Goal: Task Accomplishment & Management: Manage account settings

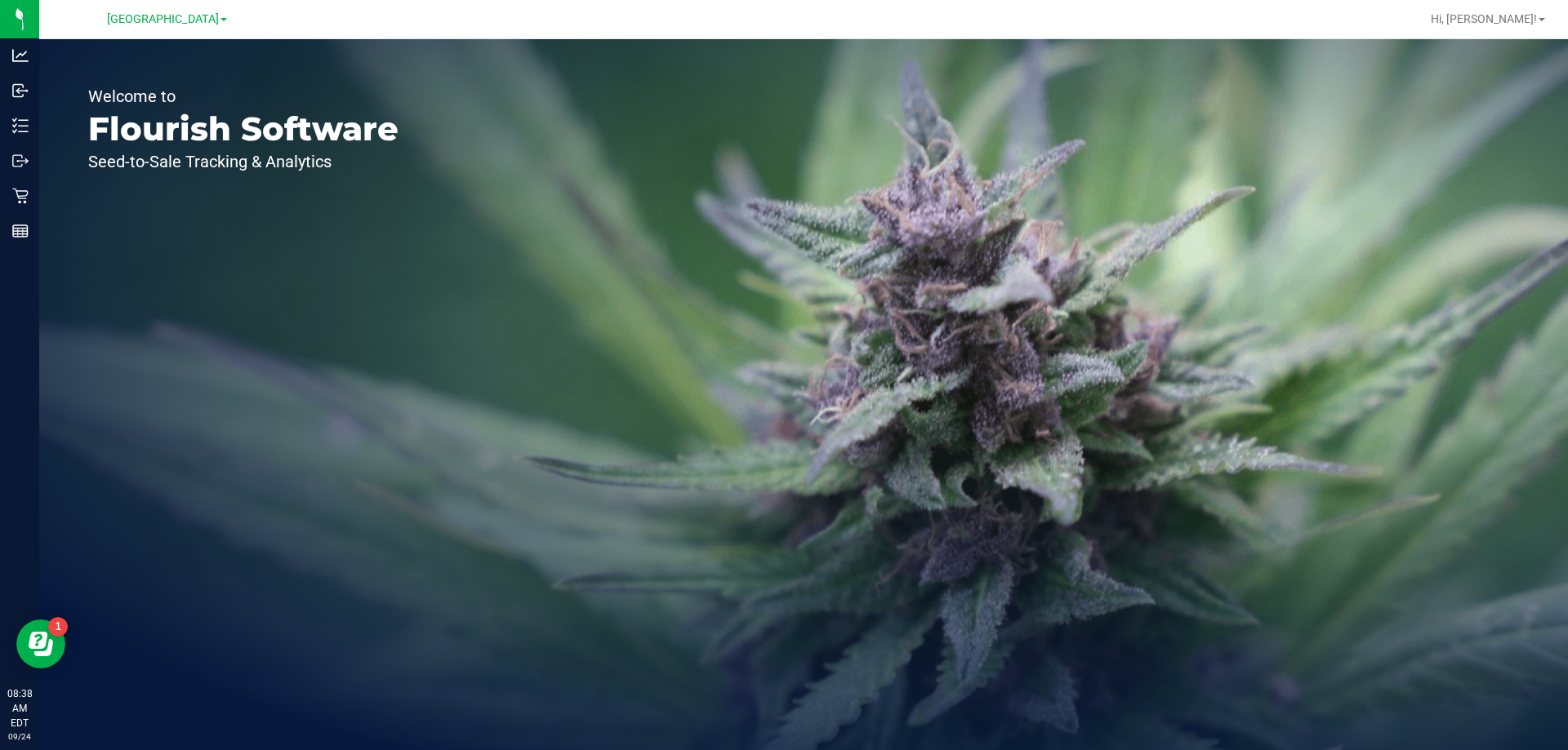
click at [169, 7] on div "[GEOGRAPHIC_DATA]" at bounding box center [167, 19] width 238 height 25
click at [161, 20] on span "[GEOGRAPHIC_DATA]" at bounding box center [163, 20] width 112 height 15
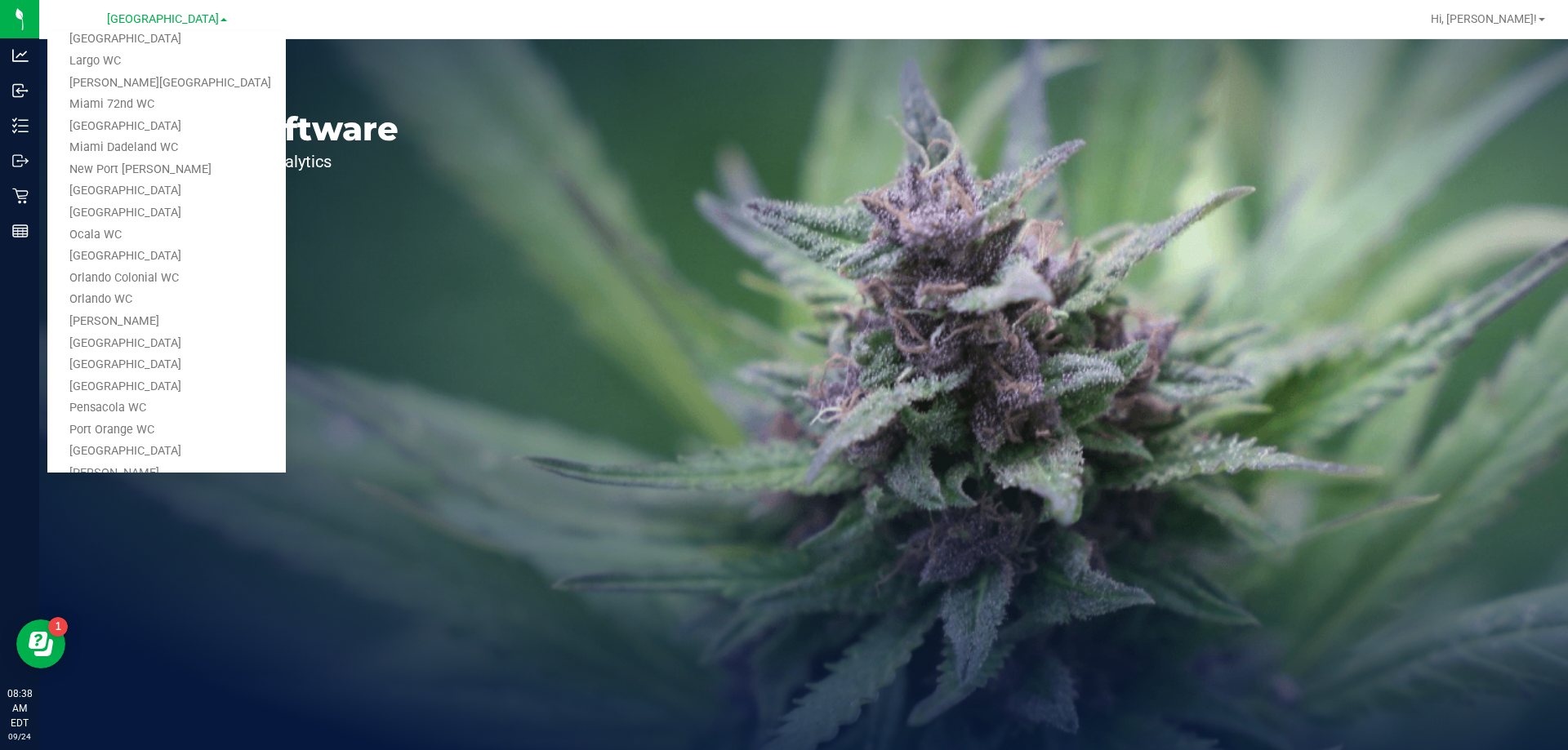
scroll to position [571, 0]
click at [179, 441] on link "Tampa Warehouse" at bounding box center [167, 441] width 238 height 22
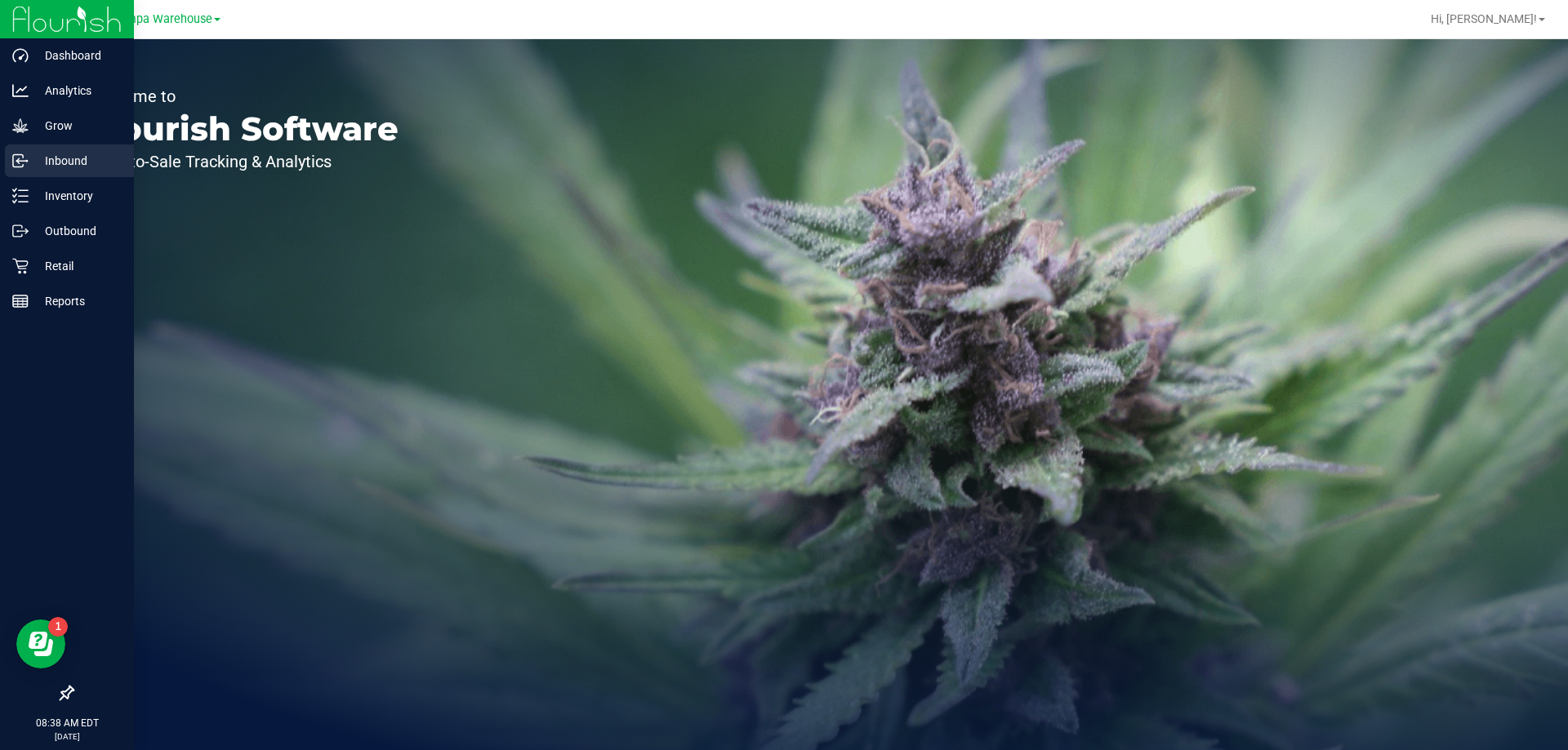
click at [37, 166] on p "Inbound" at bounding box center [77, 160] width 98 height 20
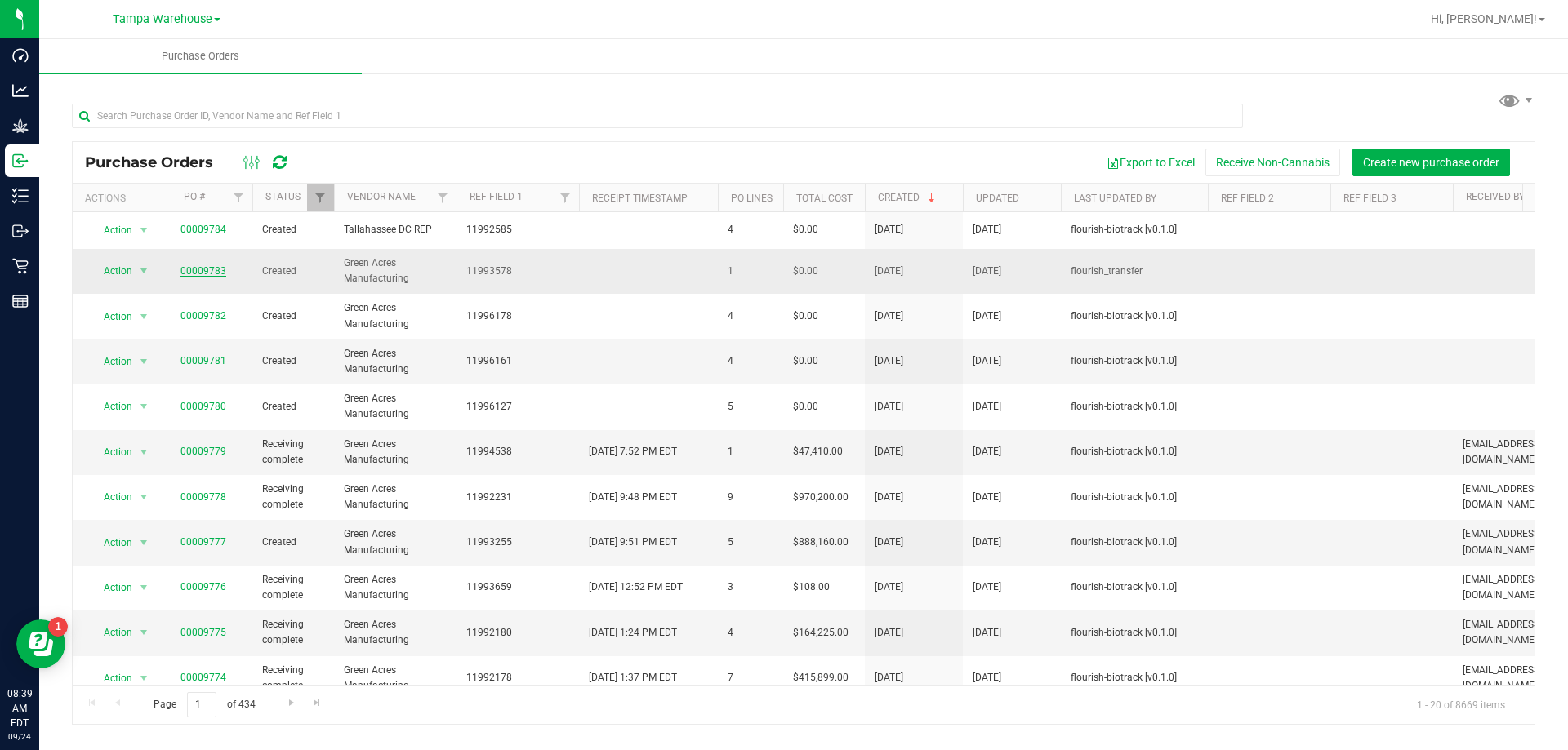
click at [204, 270] on link "00009783" at bounding box center [203, 271] width 46 height 11
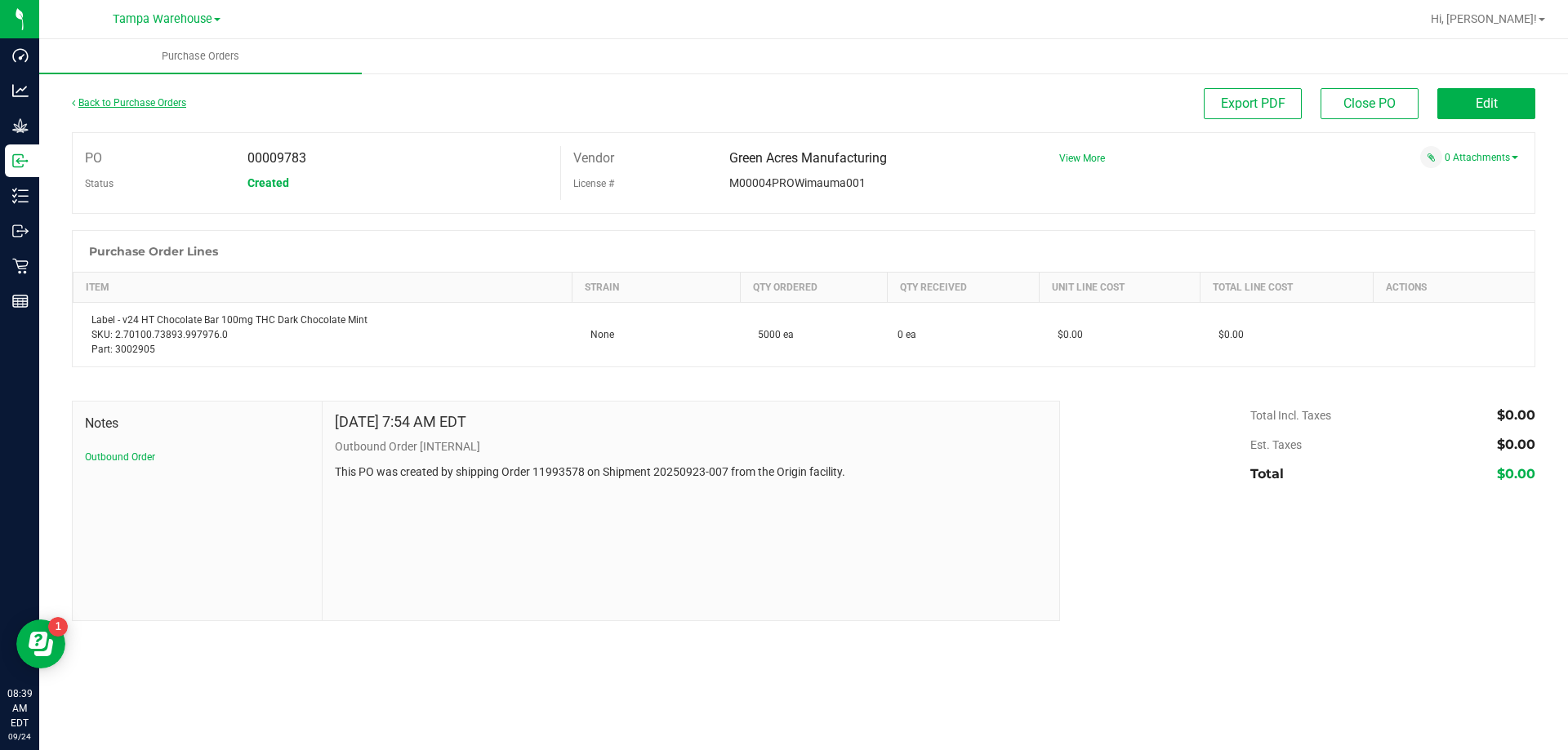
click at [145, 103] on link "Back to Purchase Orders" at bounding box center [128, 102] width 114 height 11
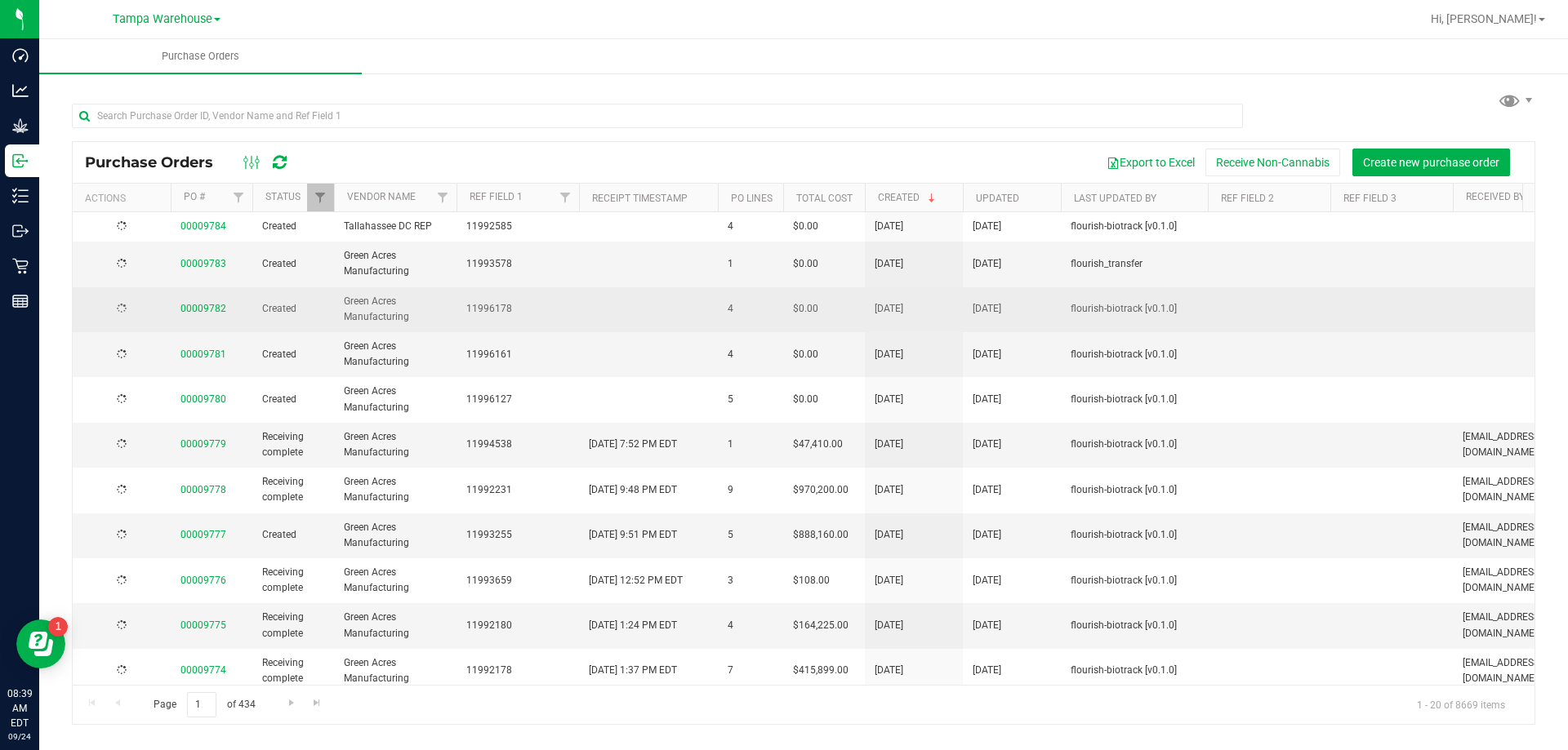
click at [200, 310] on span "00009782" at bounding box center [203, 309] width 46 height 16
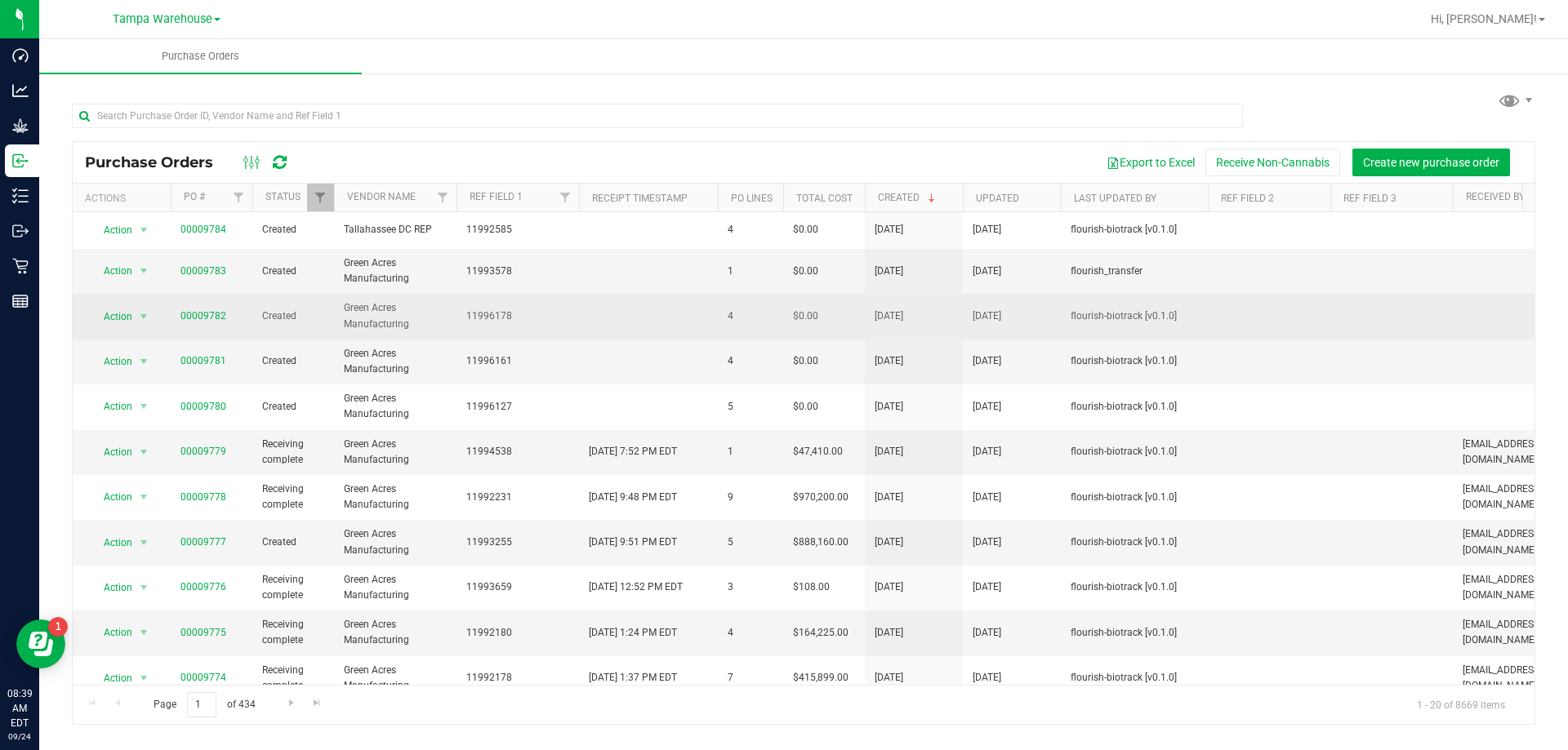
click at [201, 310] on span "00009782" at bounding box center [203, 316] width 46 height 16
click at [204, 314] on link "00009782" at bounding box center [203, 315] width 46 height 11
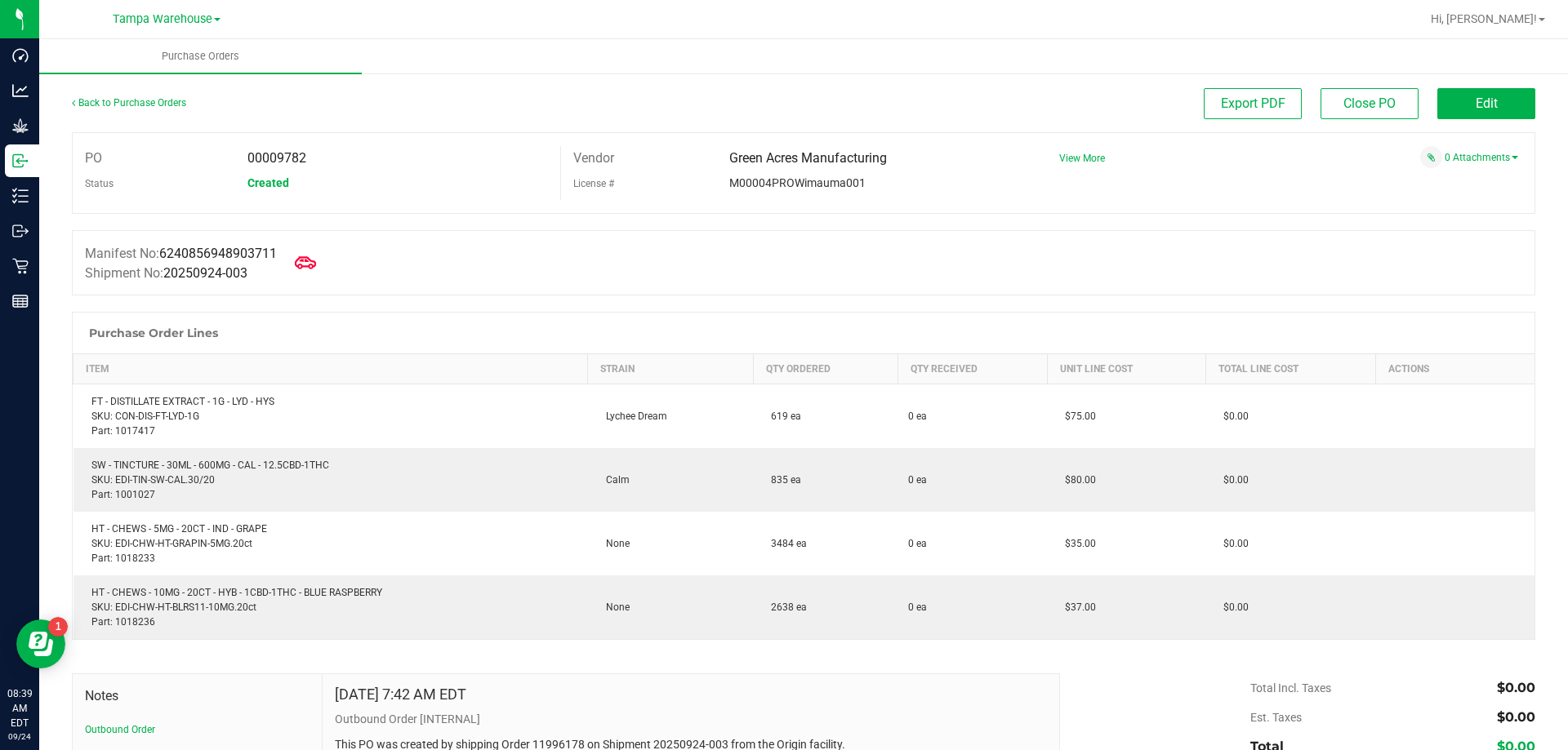
click at [307, 259] on icon at bounding box center [305, 262] width 21 height 21
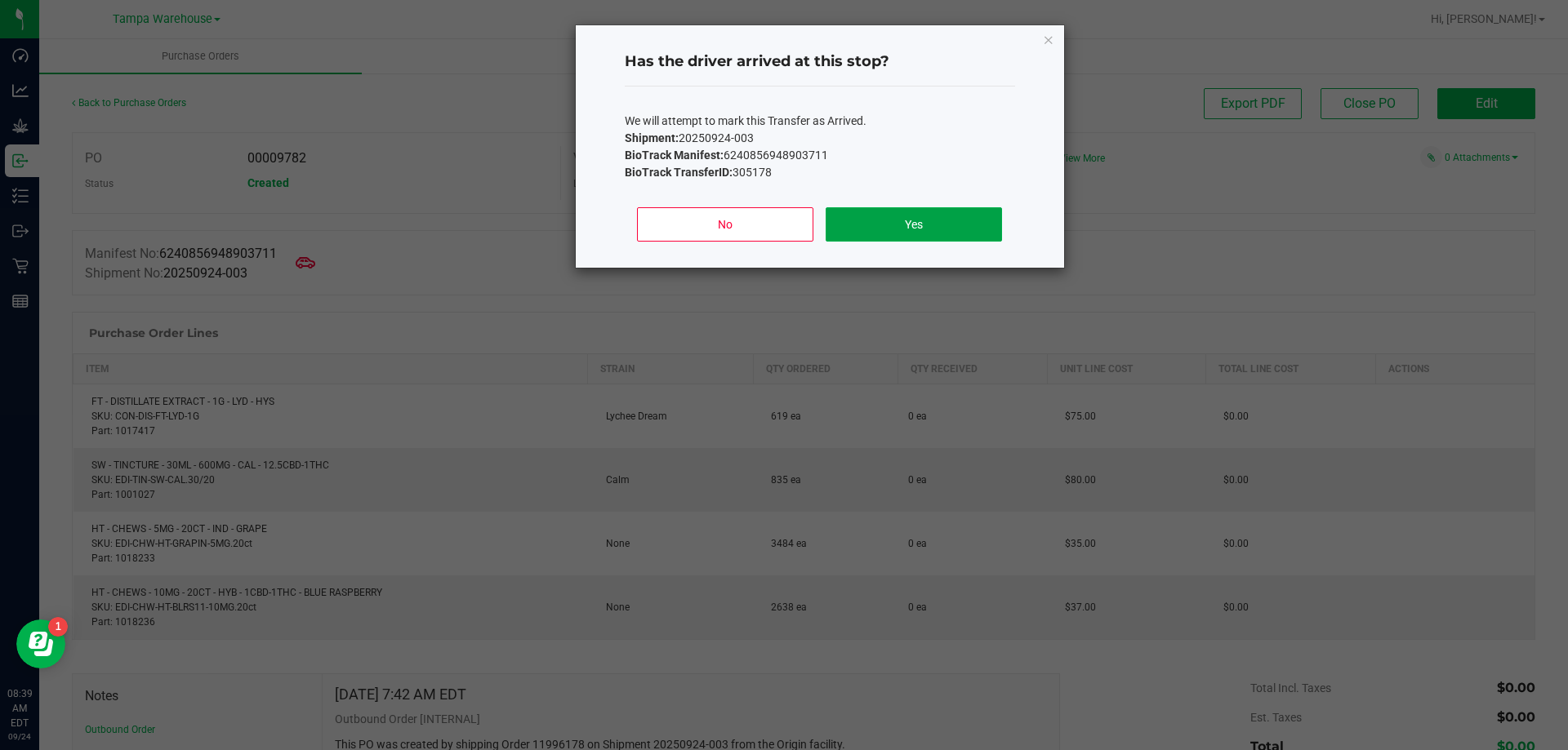
click at [938, 230] on button "Yes" at bounding box center [913, 224] width 176 height 34
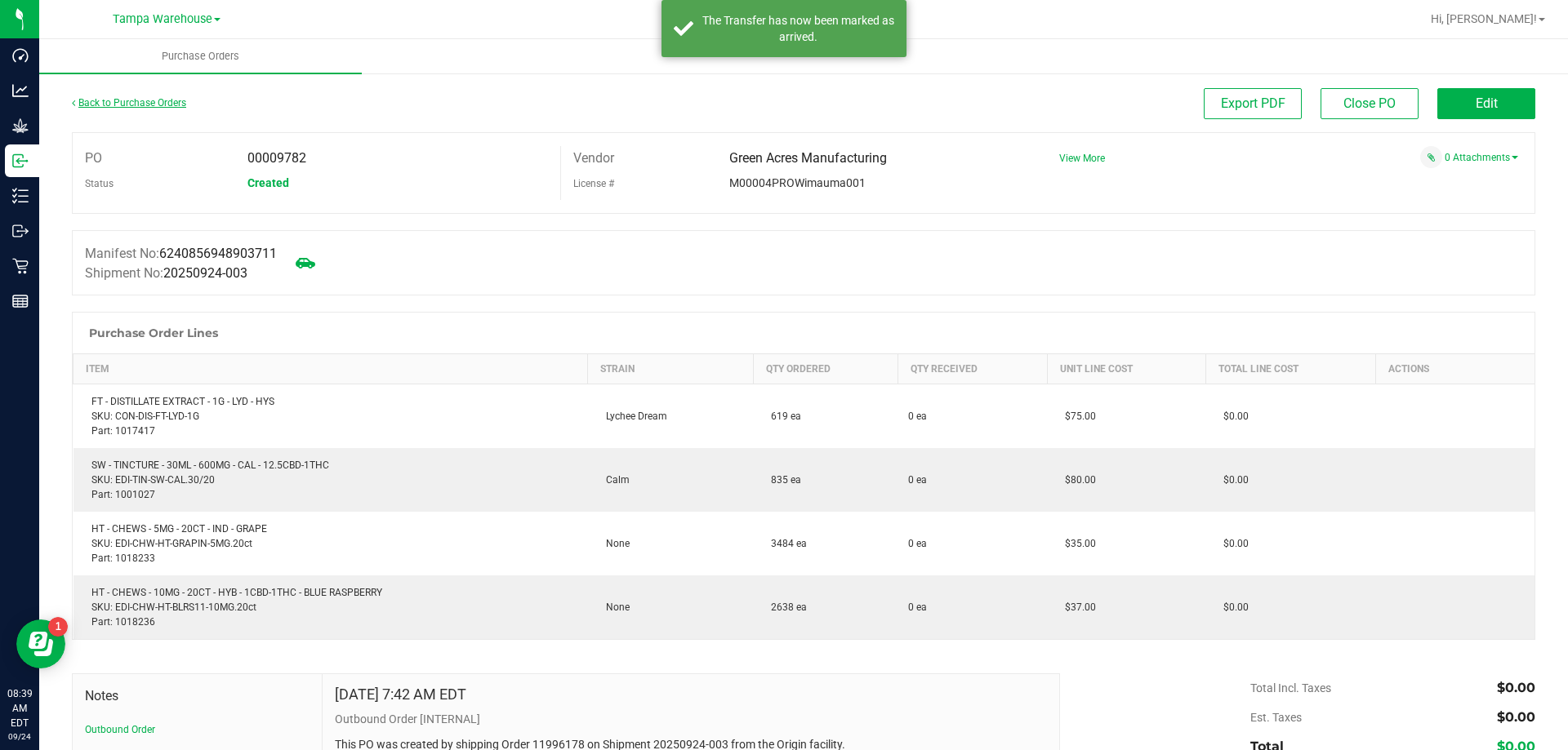
click at [152, 103] on link "Back to Purchase Orders" at bounding box center [128, 102] width 114 height 11
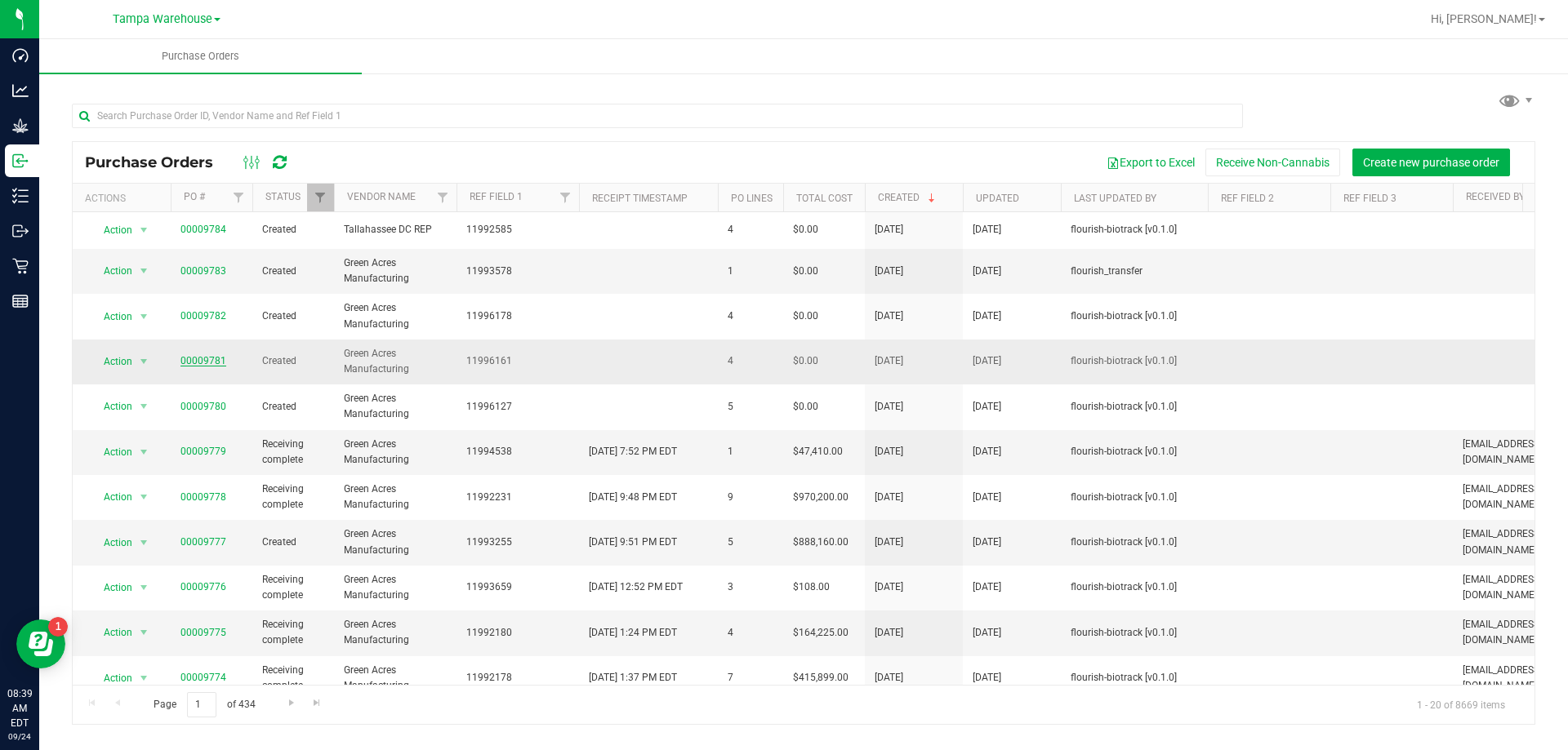
click at [210, 359] on link "00009781" at bounding box center [203, 361] width 46 height 11
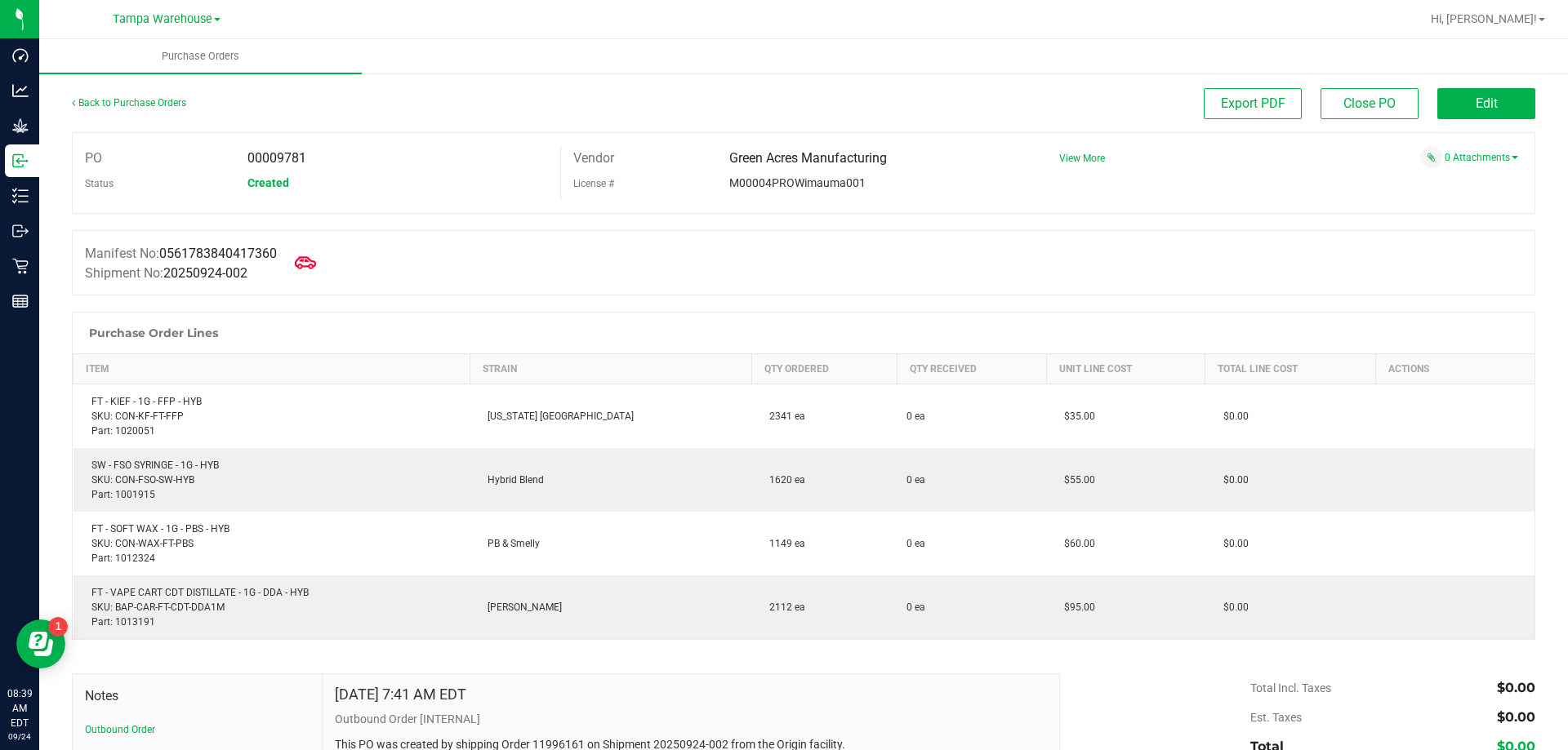
click at [322, 257] on span at bounding box center [305, 262] width 36 height 36
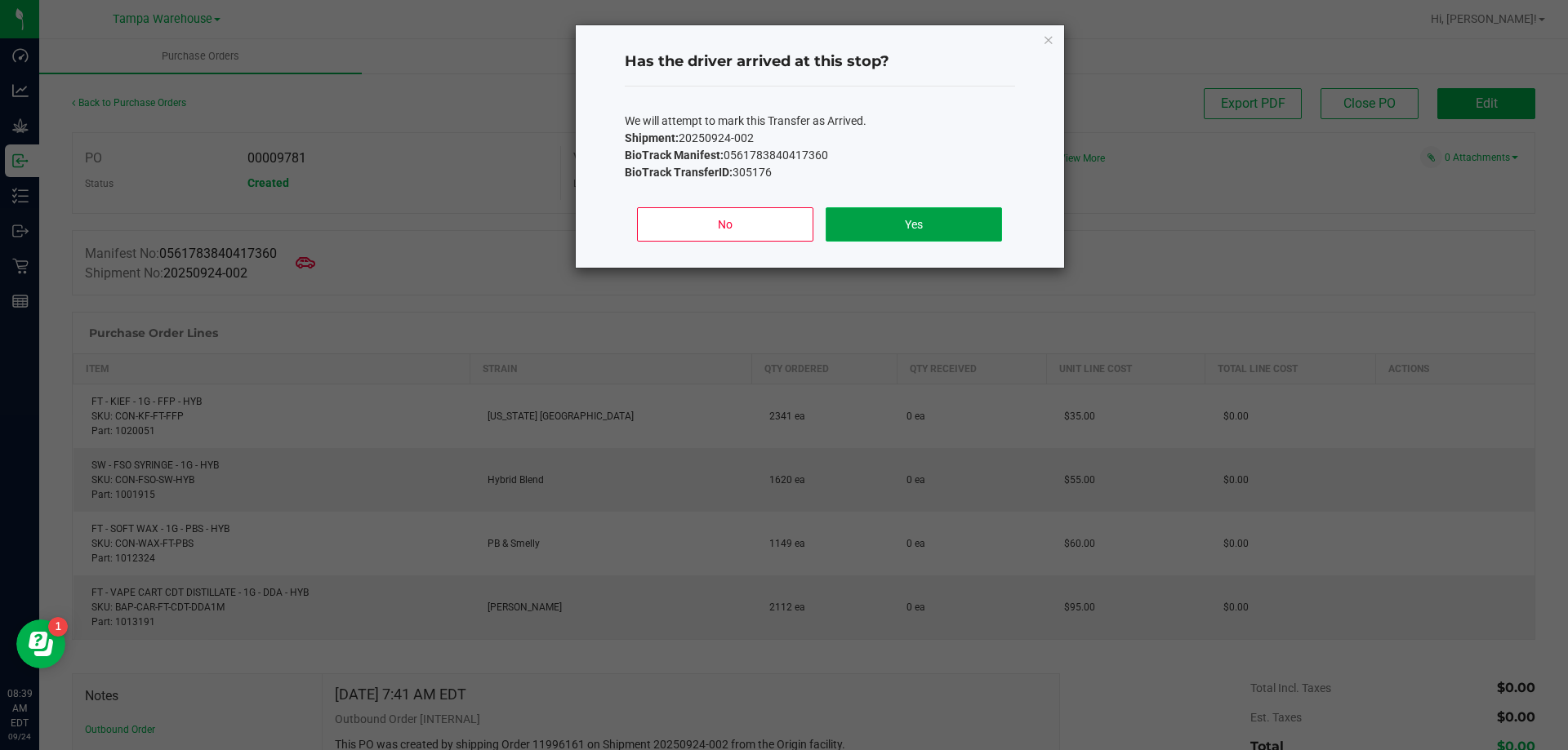
click at [926, 216] on button "Yes" at bounding box center [913, 224] width 176 height 34
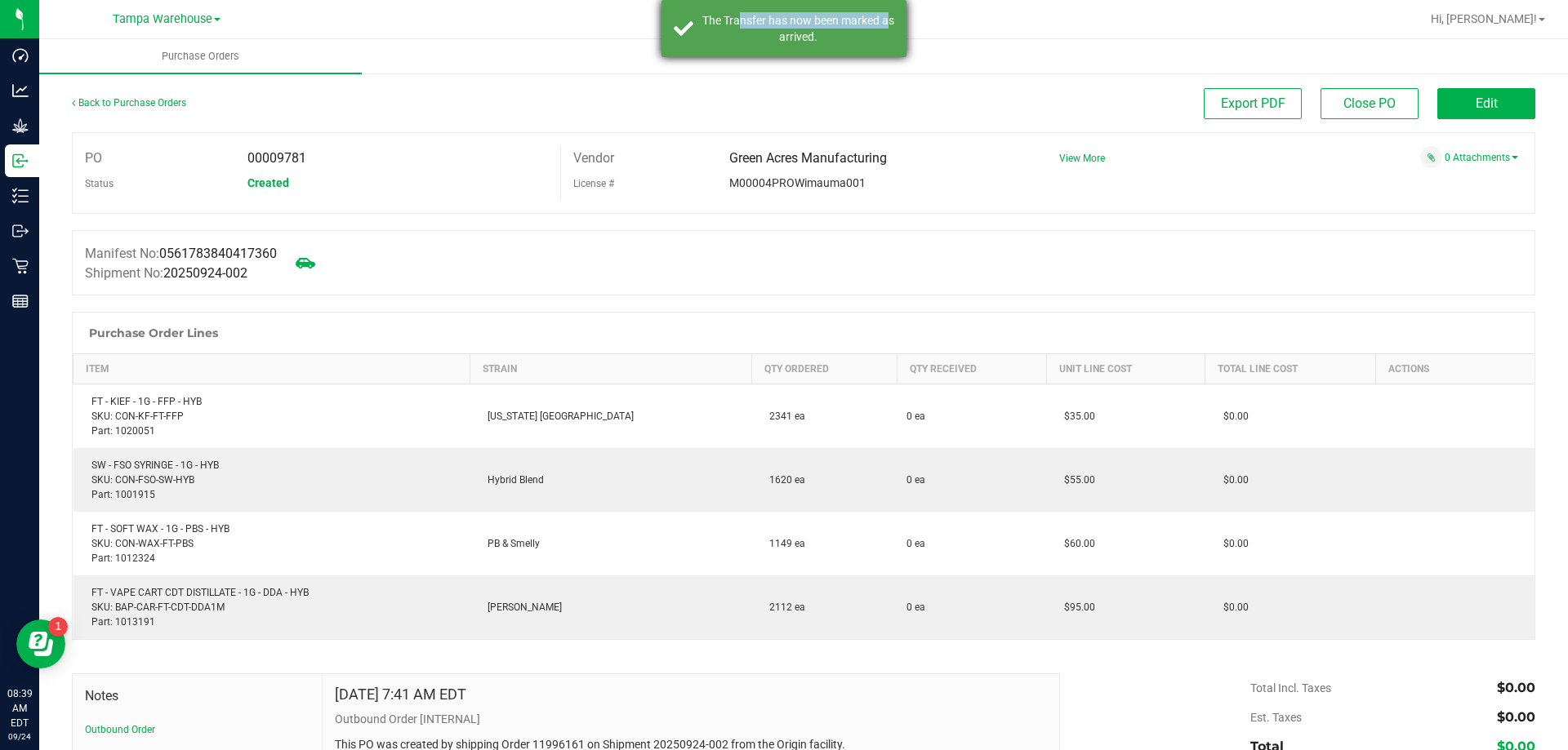
click at [744, 28] on div "The Transfer has now been marked as arrived." at bounding box center [798, 28] width 192 height 33
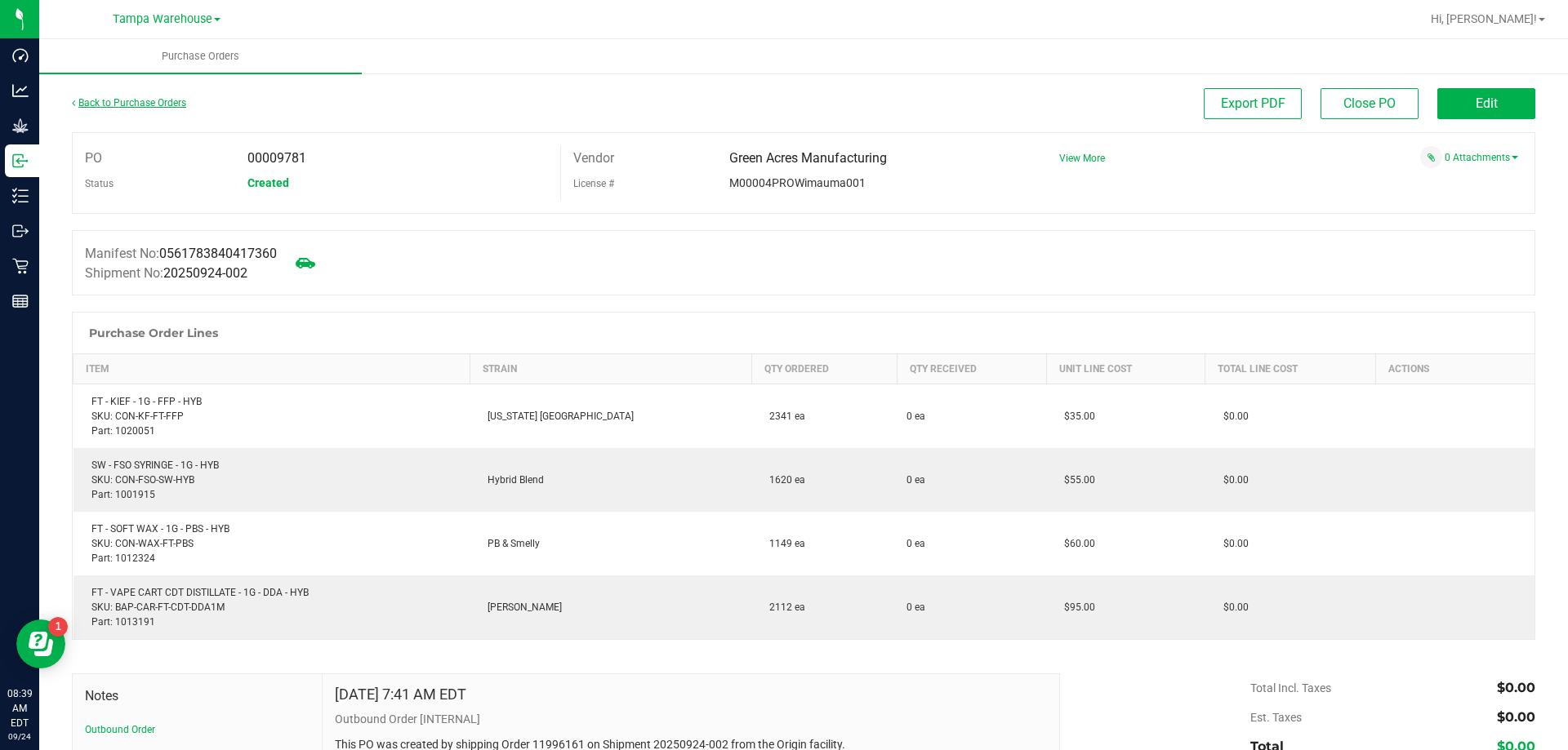
click at [166, 100] on link "Back to Purchase Orders" at bounding box center [128, 102] width 114 height 11
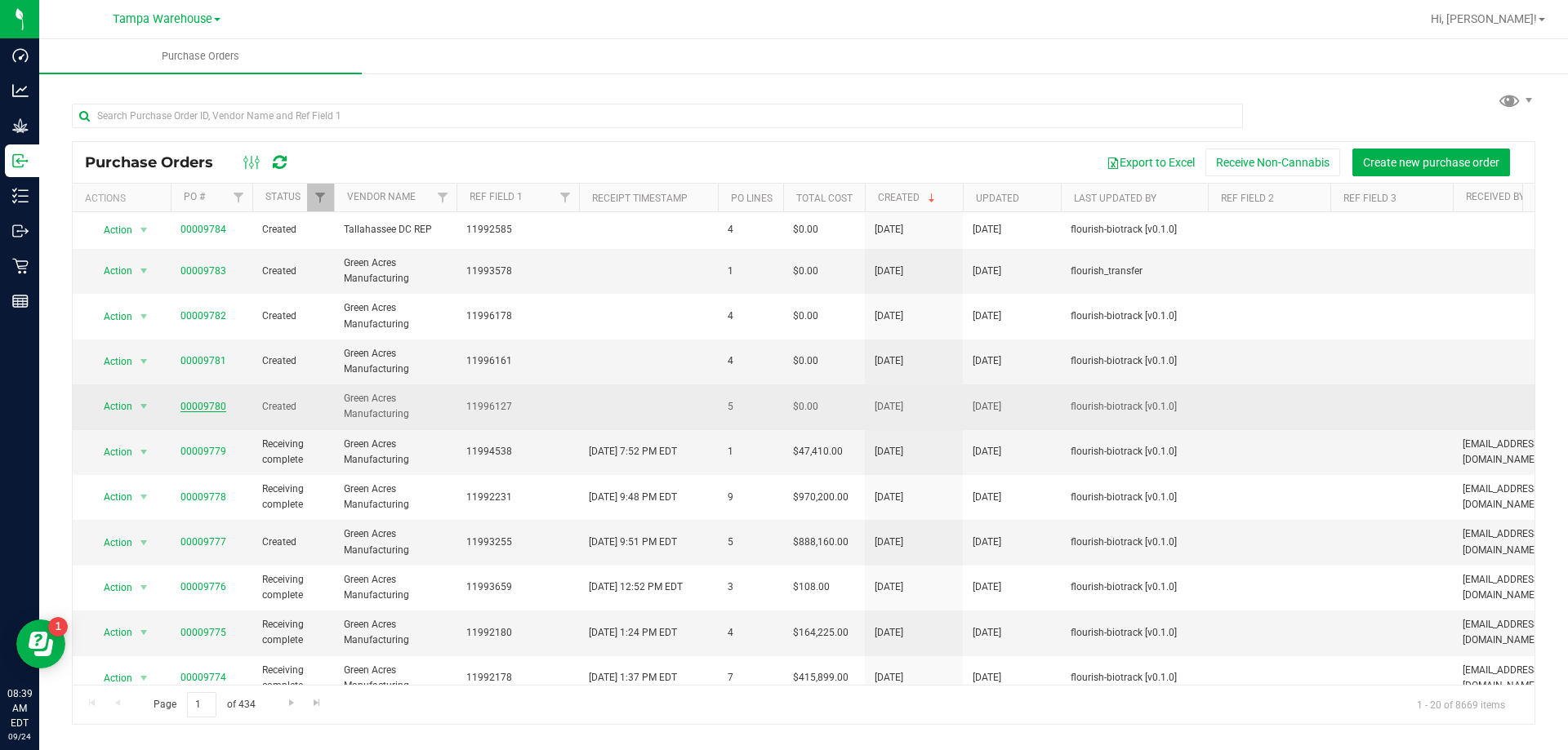
click at [184, 402] on link "00009780" at bounding box center [203, 407] width 46 height 11
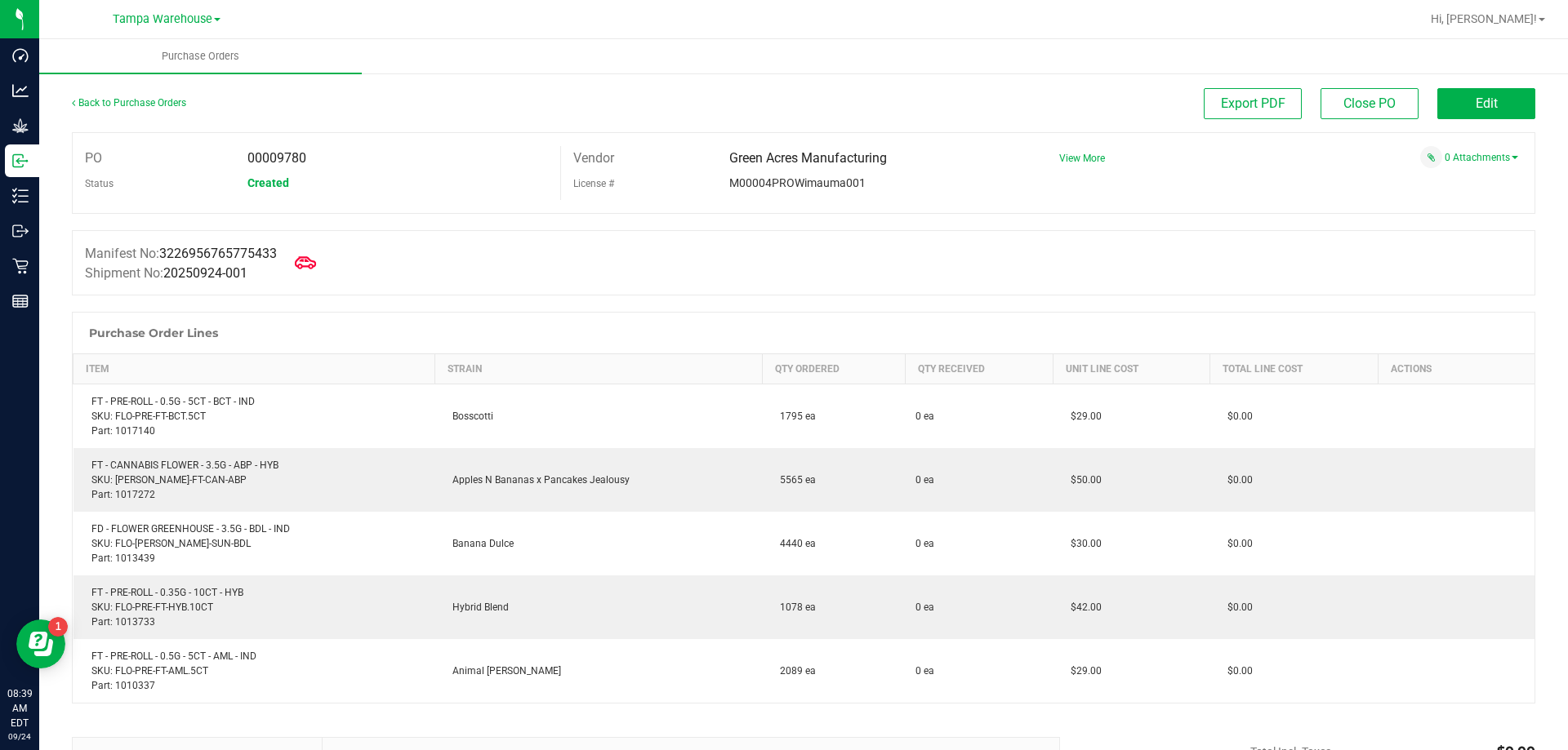
click at [316, 268] on icon at bounding box center [305, 262] width 21 height 21
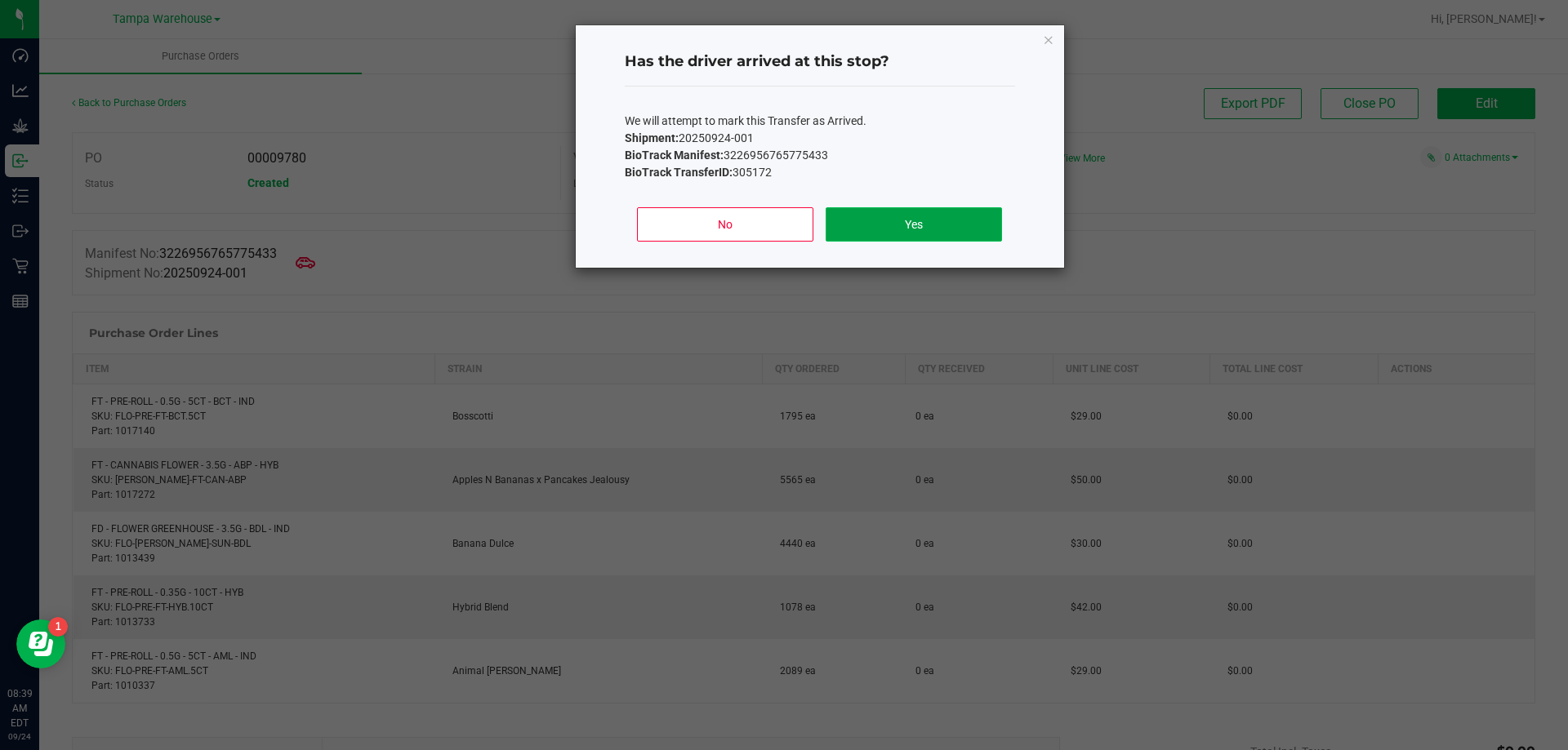
click at [930, 234] on button "Yes" at bounding box center [913, 224] width 176 height 34
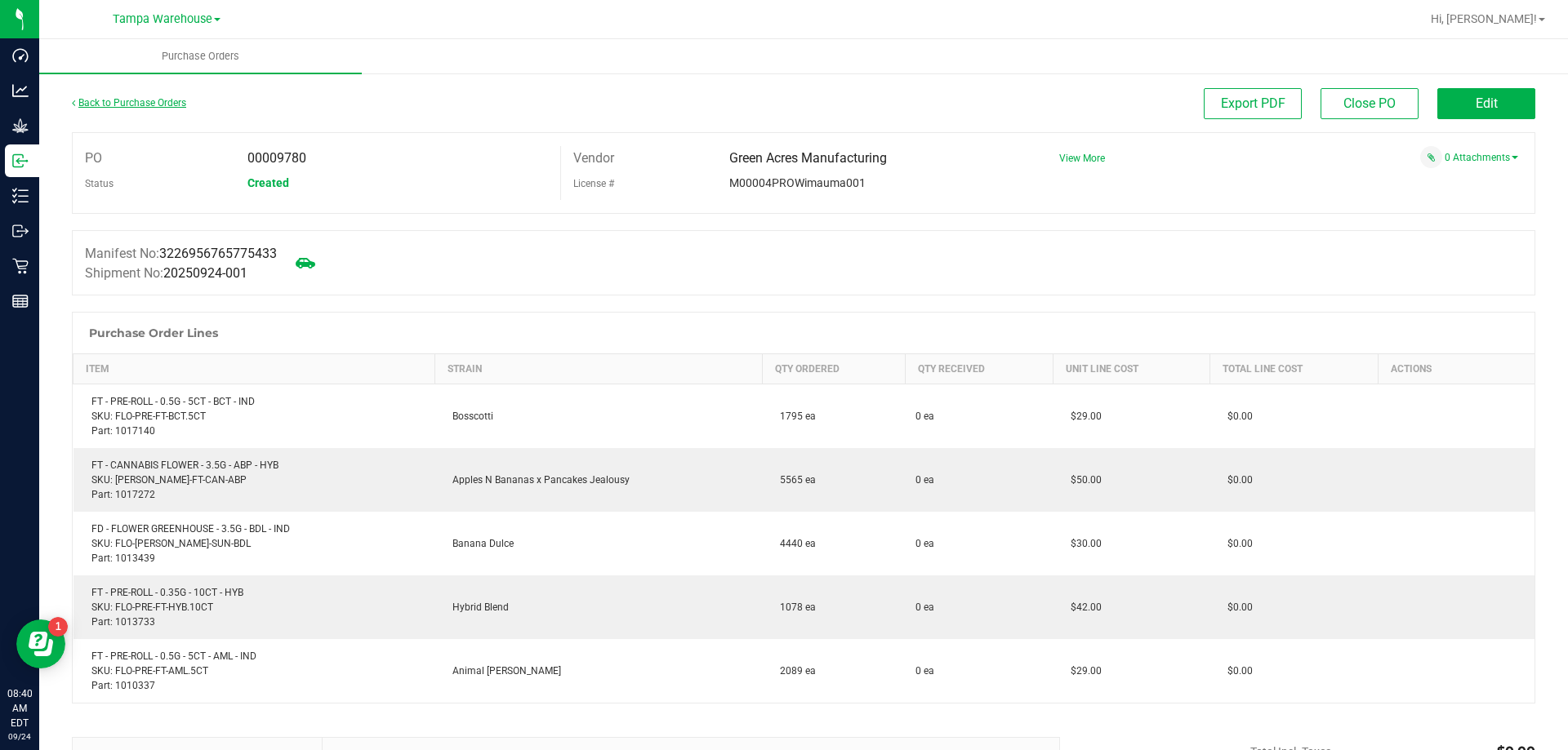
click at [166, 101] on link "Back to Purchase Orders" at bounding box center [128, 102] width 114 height 11
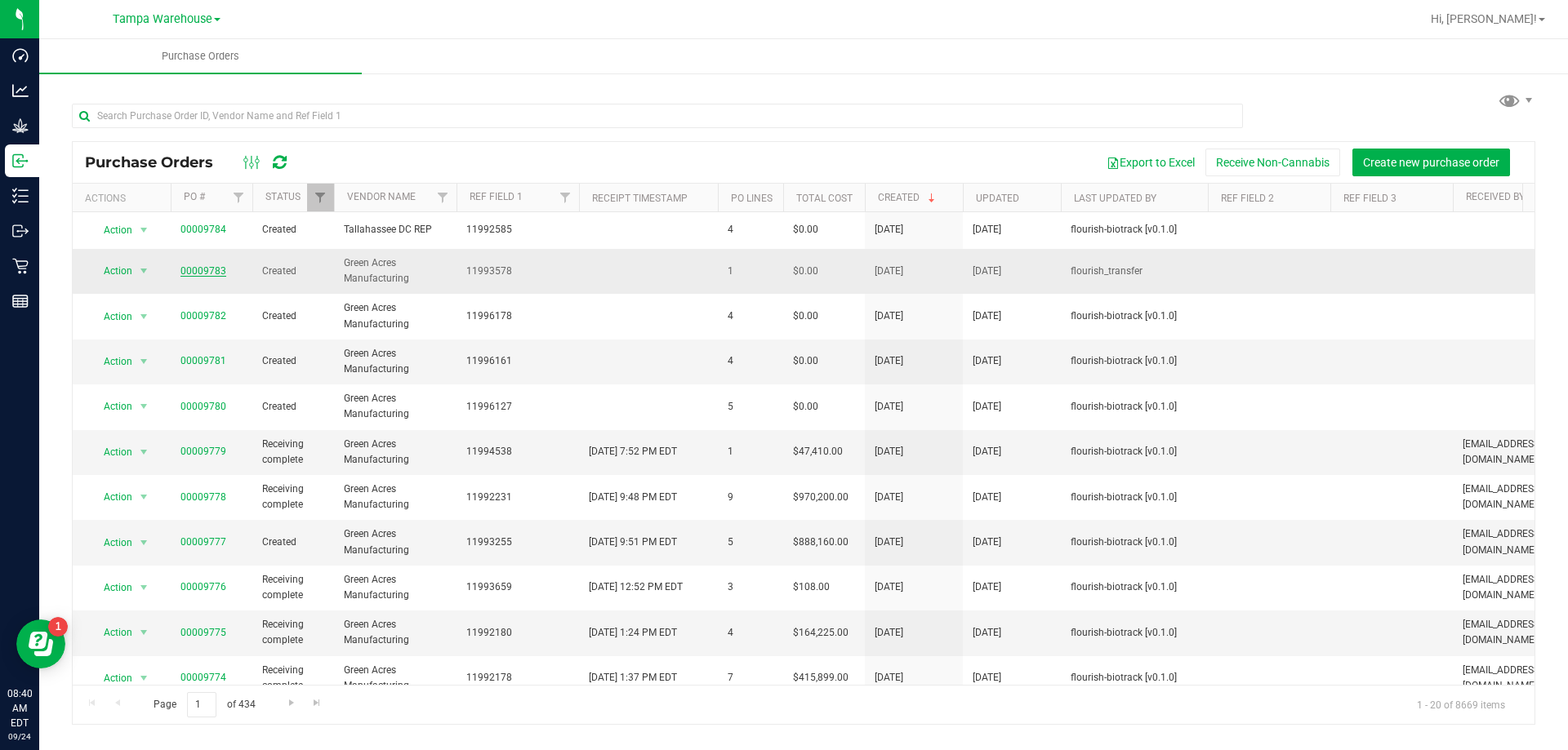
click at [201, 267] on link "00009783" at bounding box center [203, 271] width 46 height 11
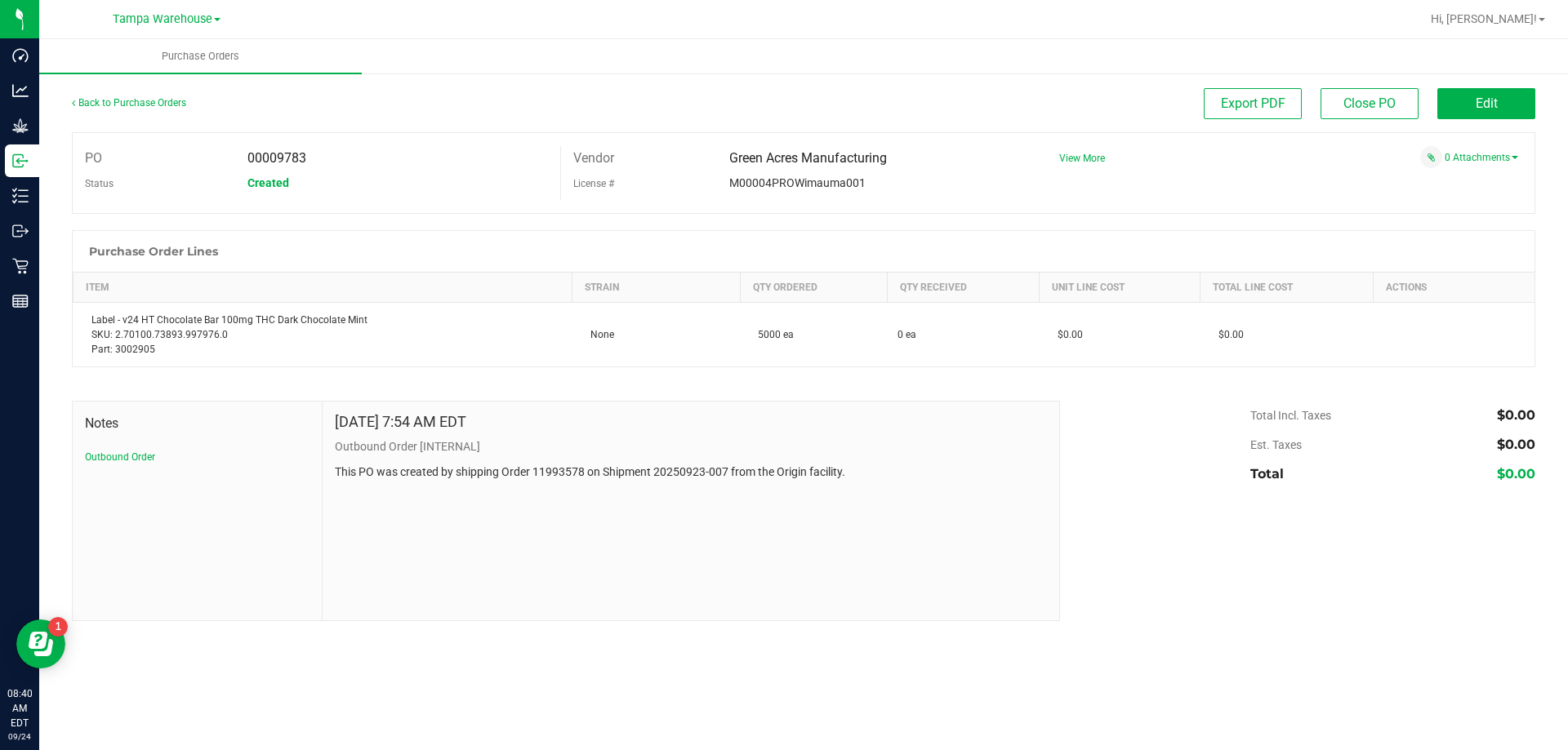
click at [149, 96] on div "Back to Purchase Orders" at bounding box center [254, 103] width 366 height 30
click at [154, 103] on link "Back to Purchase Orders" at bounding box center [128, 102] width 114 height 11
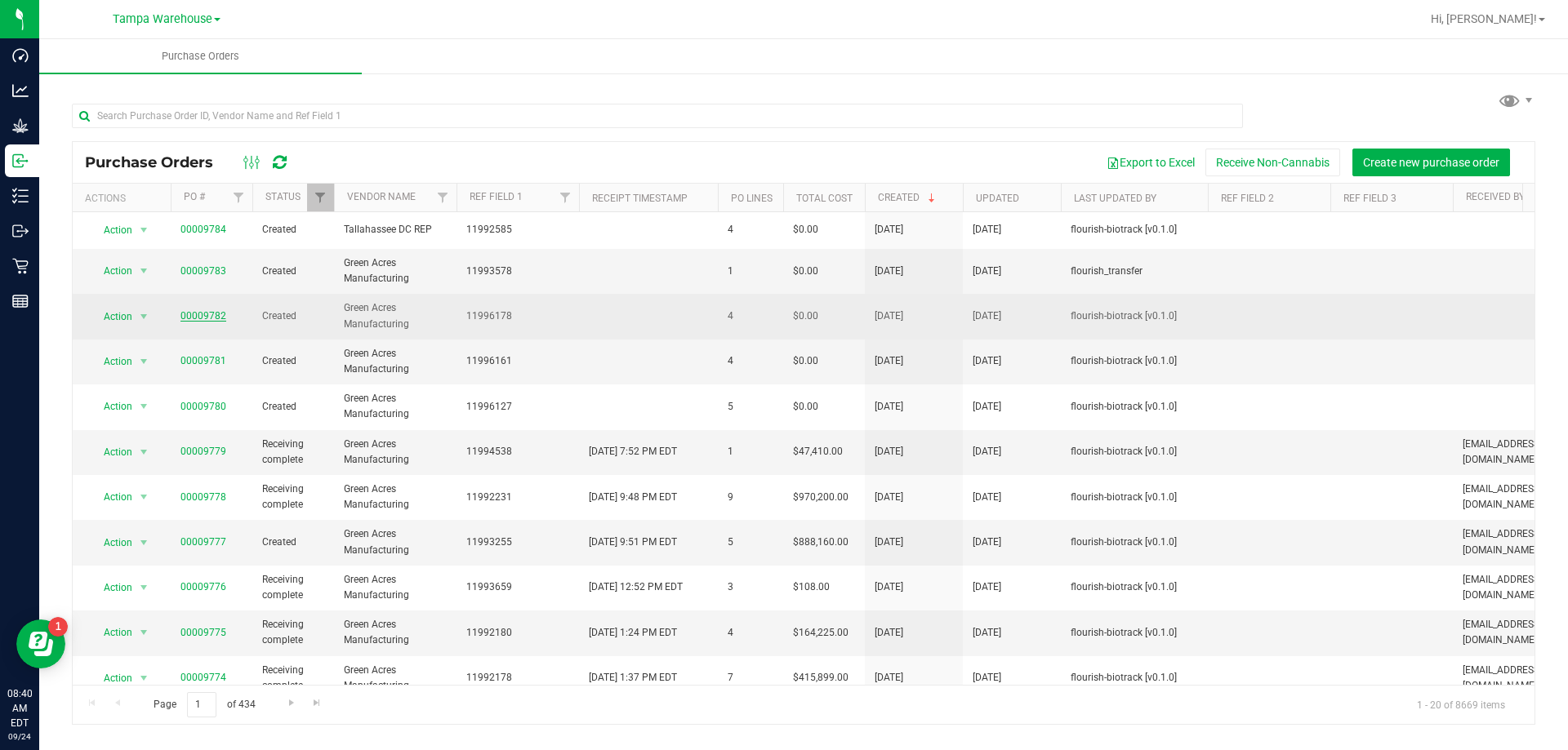
click at [202, 321] on link "00009782" at bounding box center [203, 315] width 46 height 11
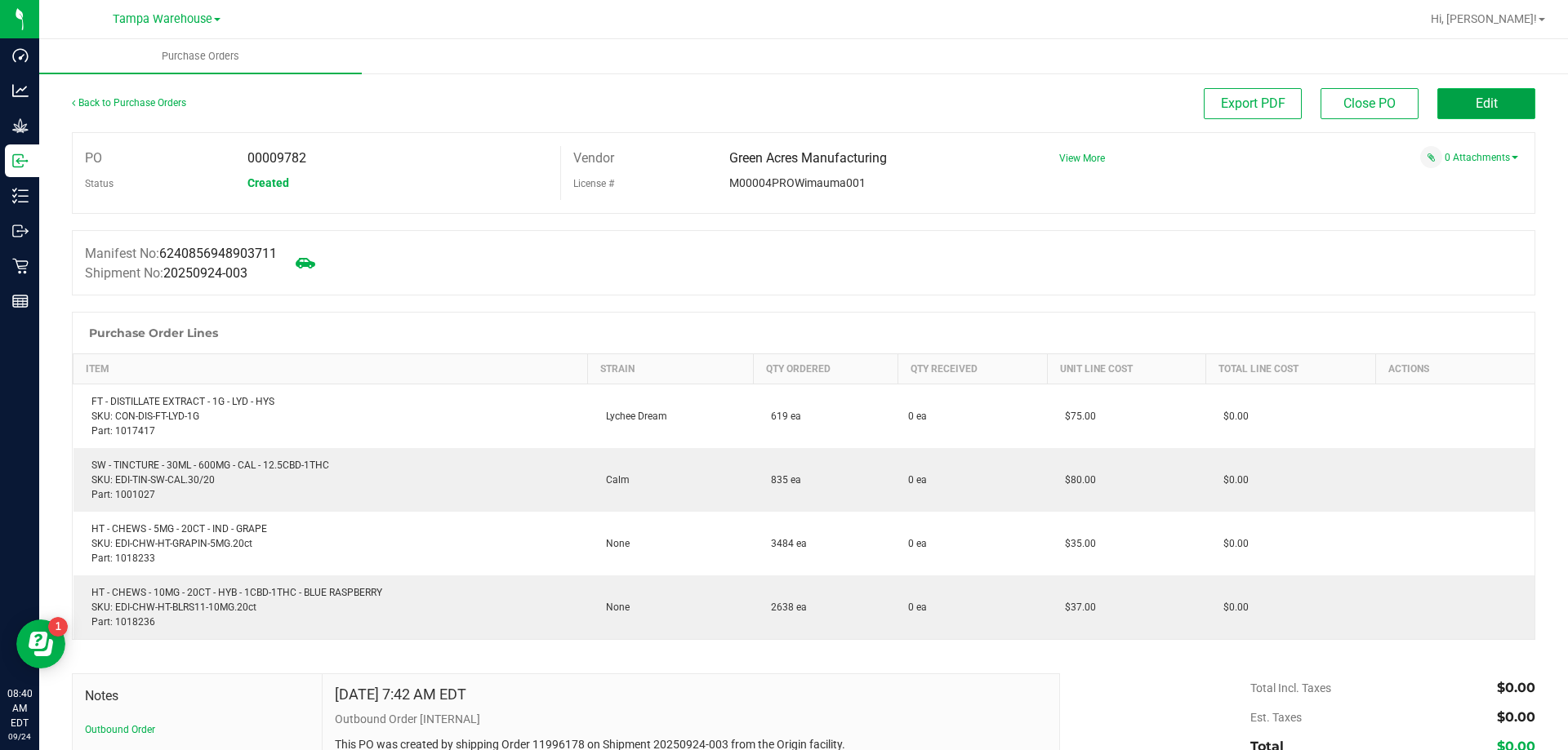
click at [1481, 110] on span "Edit" at bounding box center [1487, 103] width 22 height 16
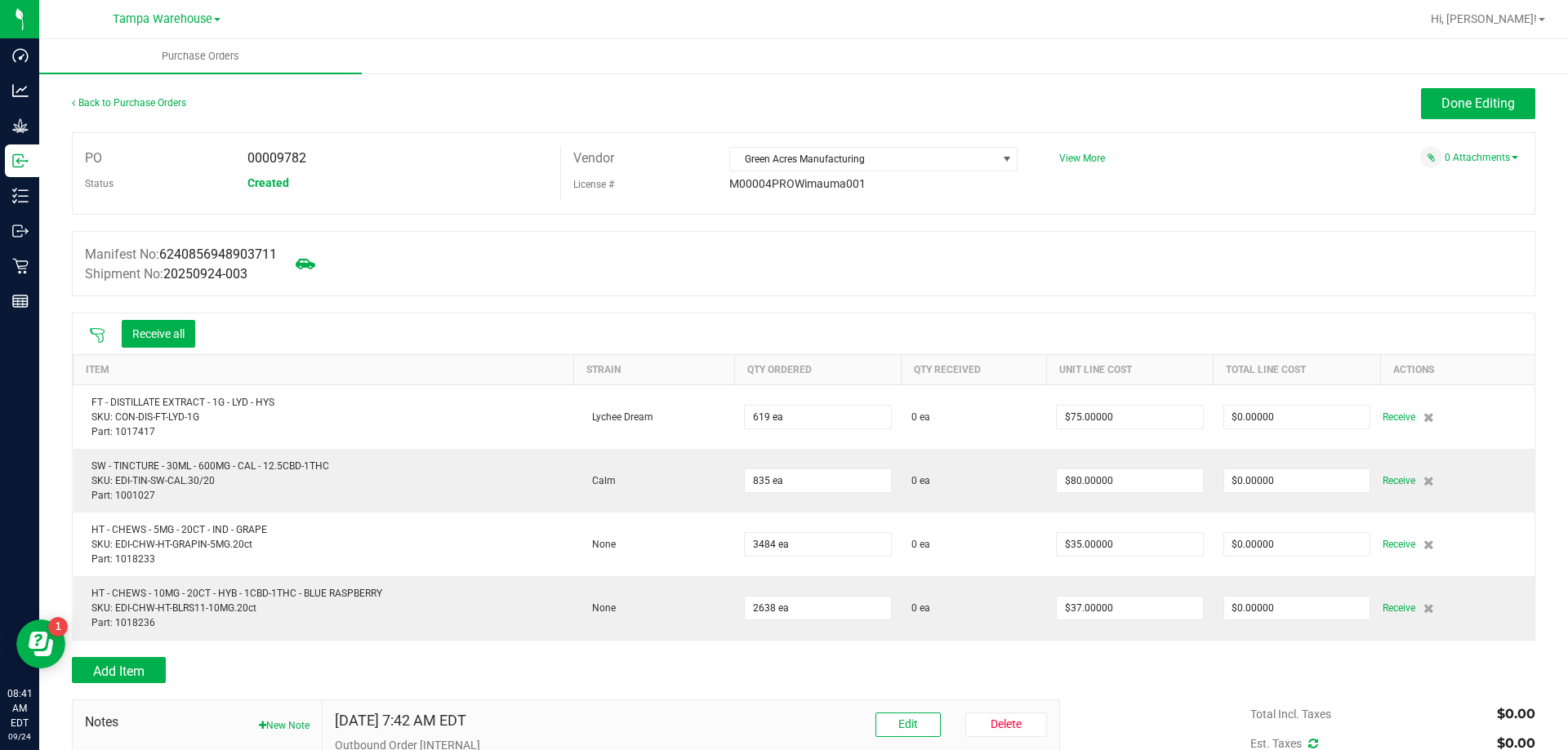
click at [92, 324] on div "Receive all" at bounding box center [142, 333] width 123 height 34
click at [96, 334] on icon at bounding box center [98, 336] width 15 height 15
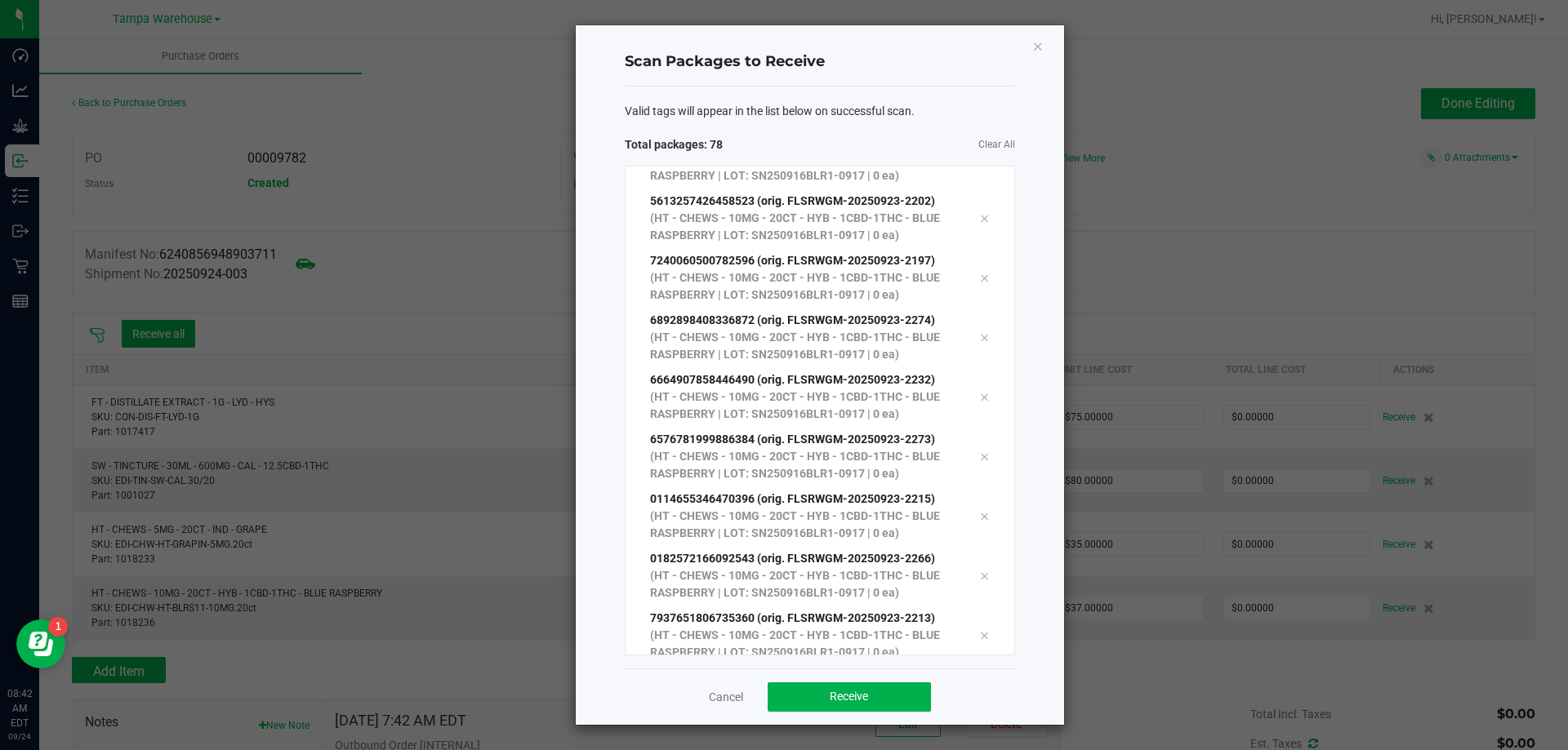
scroll to position [4201, 0]
click at [829, 696] on span "Receive" at bounding box center [848, 696] width 38 height 13
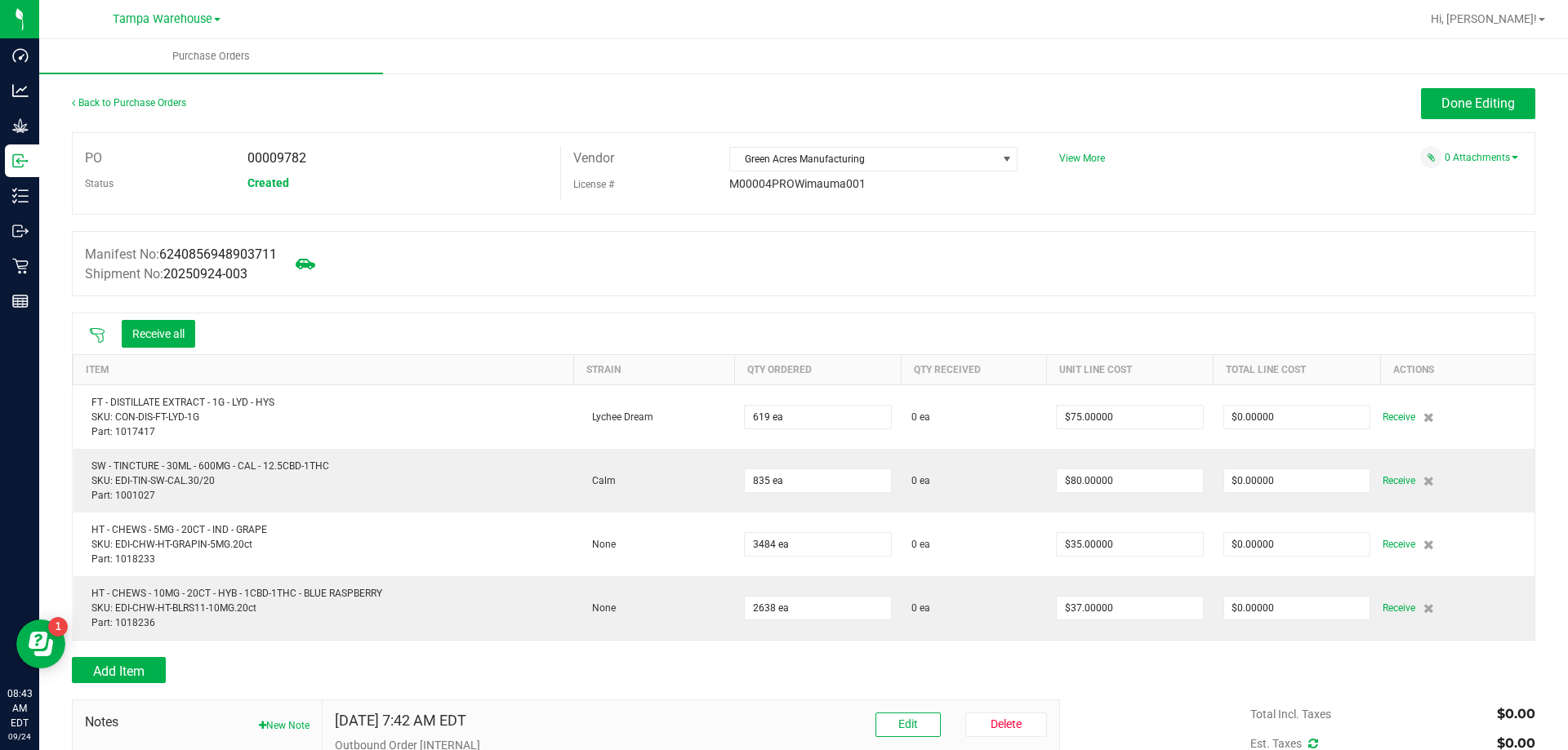
click at [101, 333] on icon at bounding box center [98, 336] width 15 height 15
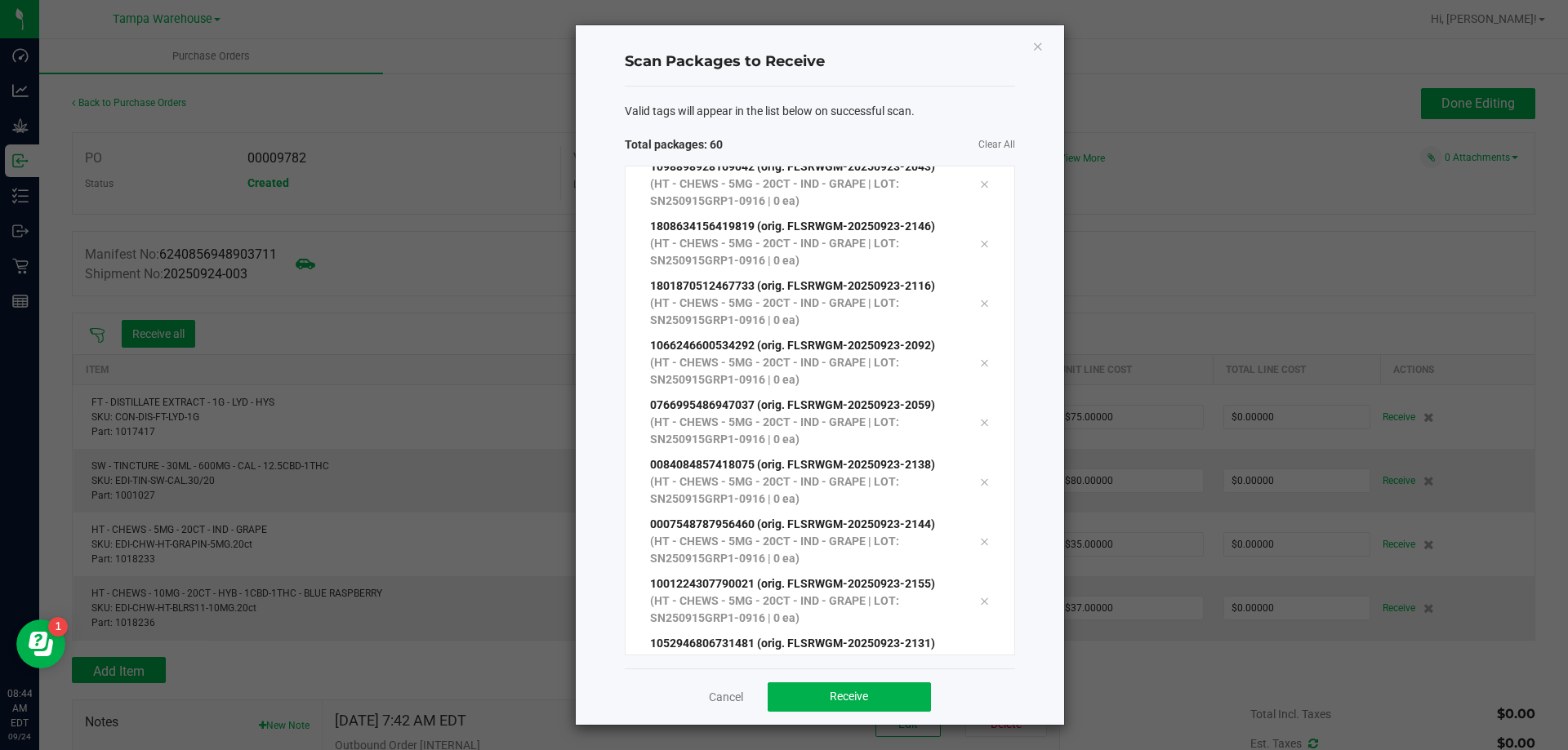
scroll to position [3069, 0]
click at [891, 703] on button "Receive" at bounding box center [849, 698] width 163 height 30
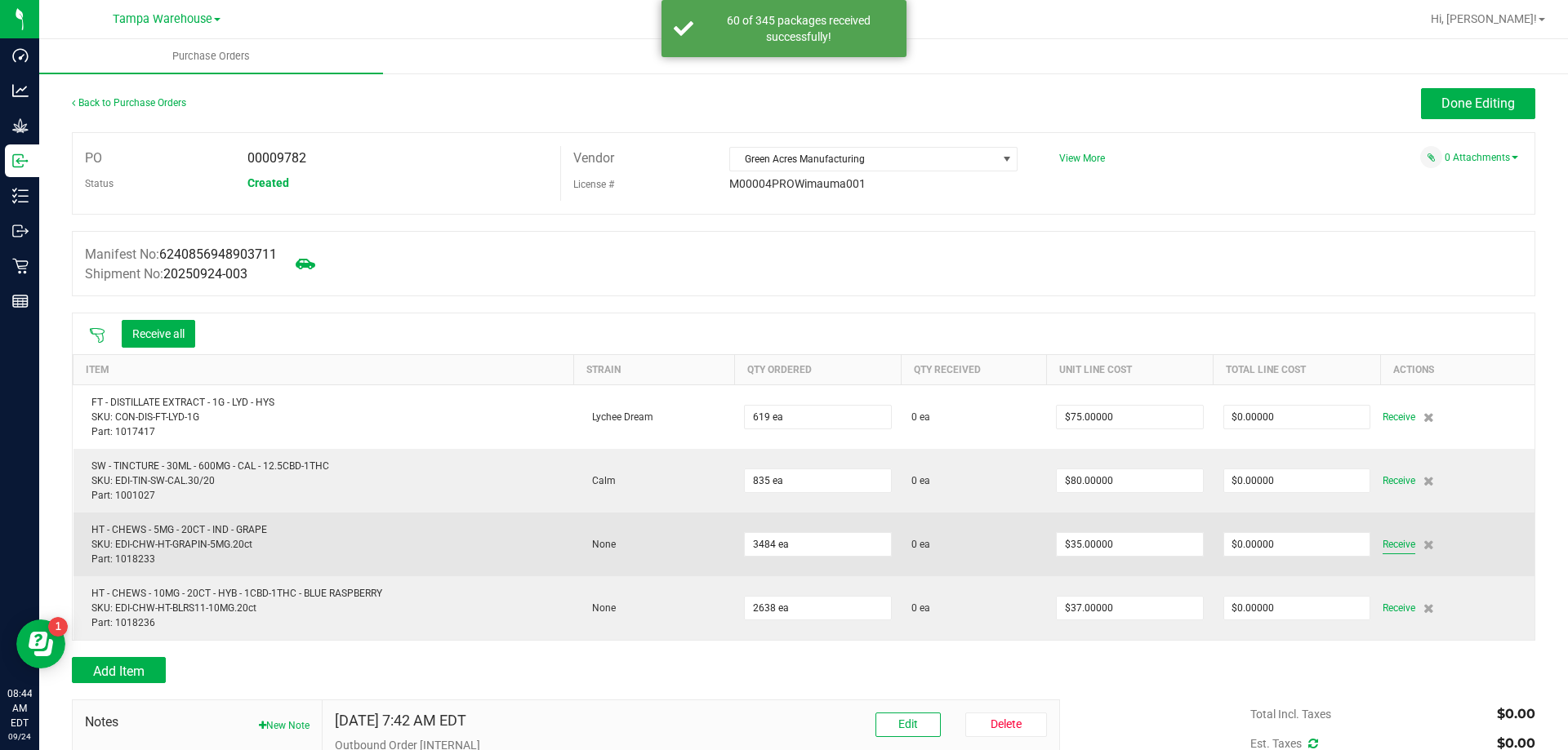
click at [1393, 542] on span "Receive" at bounding box center [1398, 544] width 33 height 20
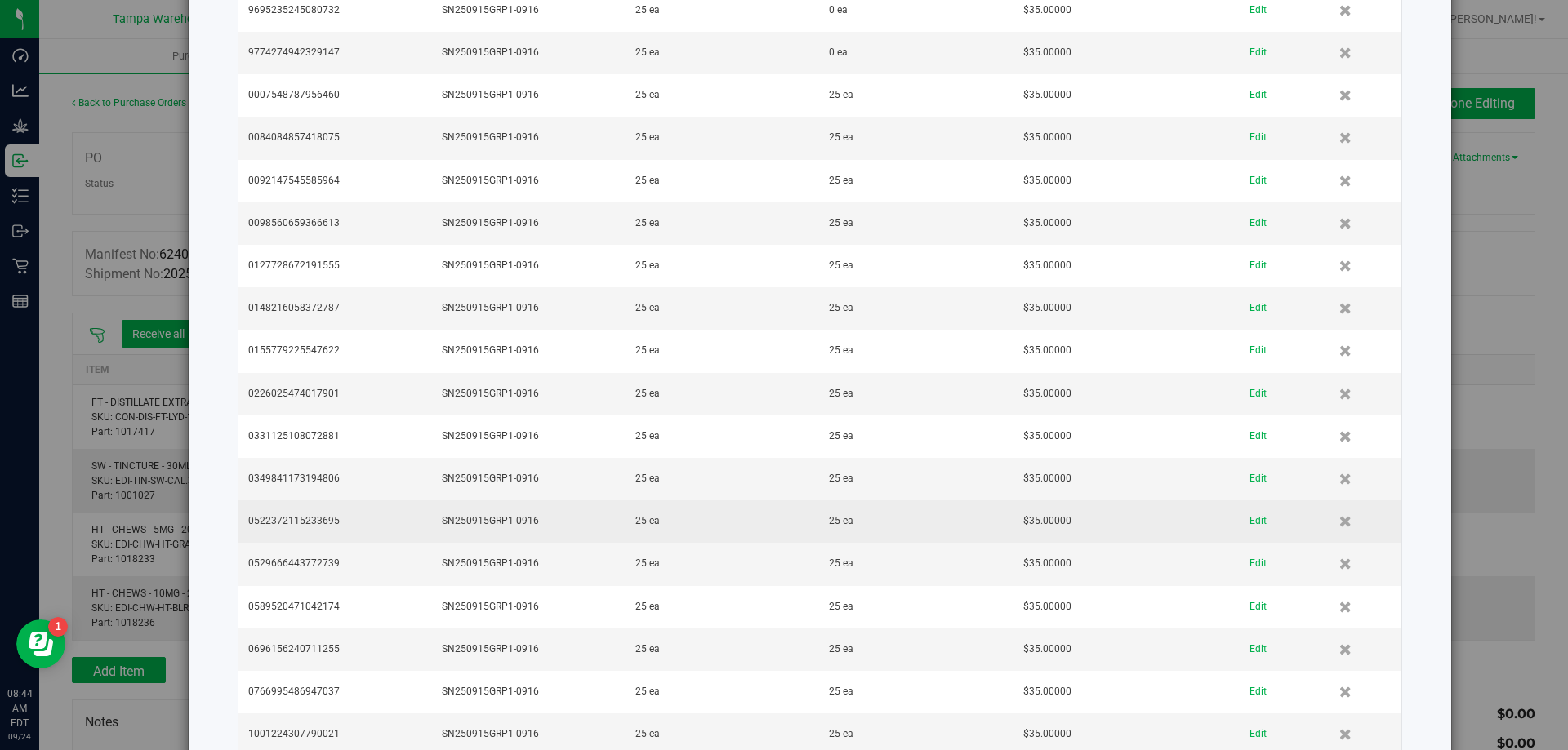
scroll to position [2858, 0]
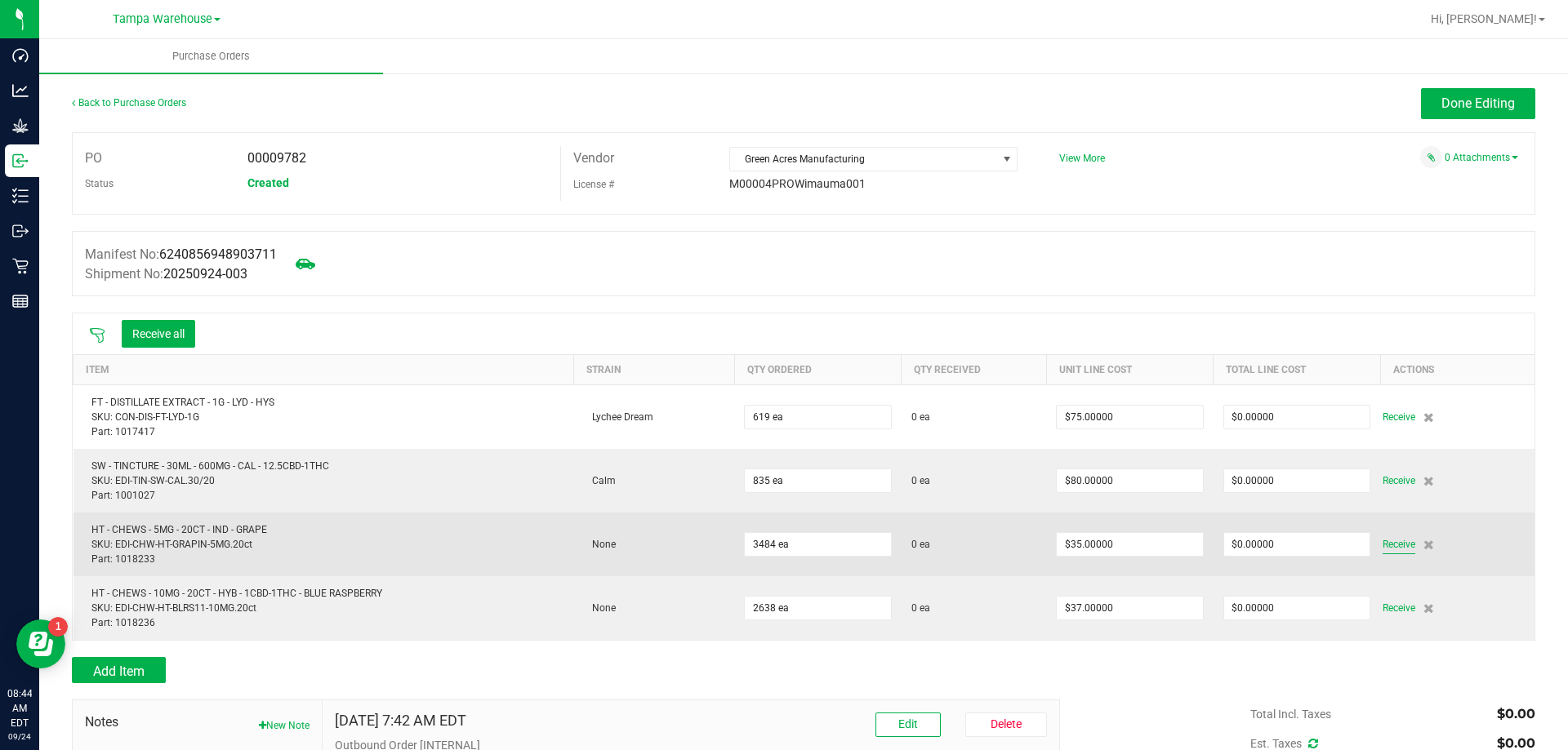
click at [1384, 539] on span "Receive" at bounding box center [1398, 544] width 33 height 20
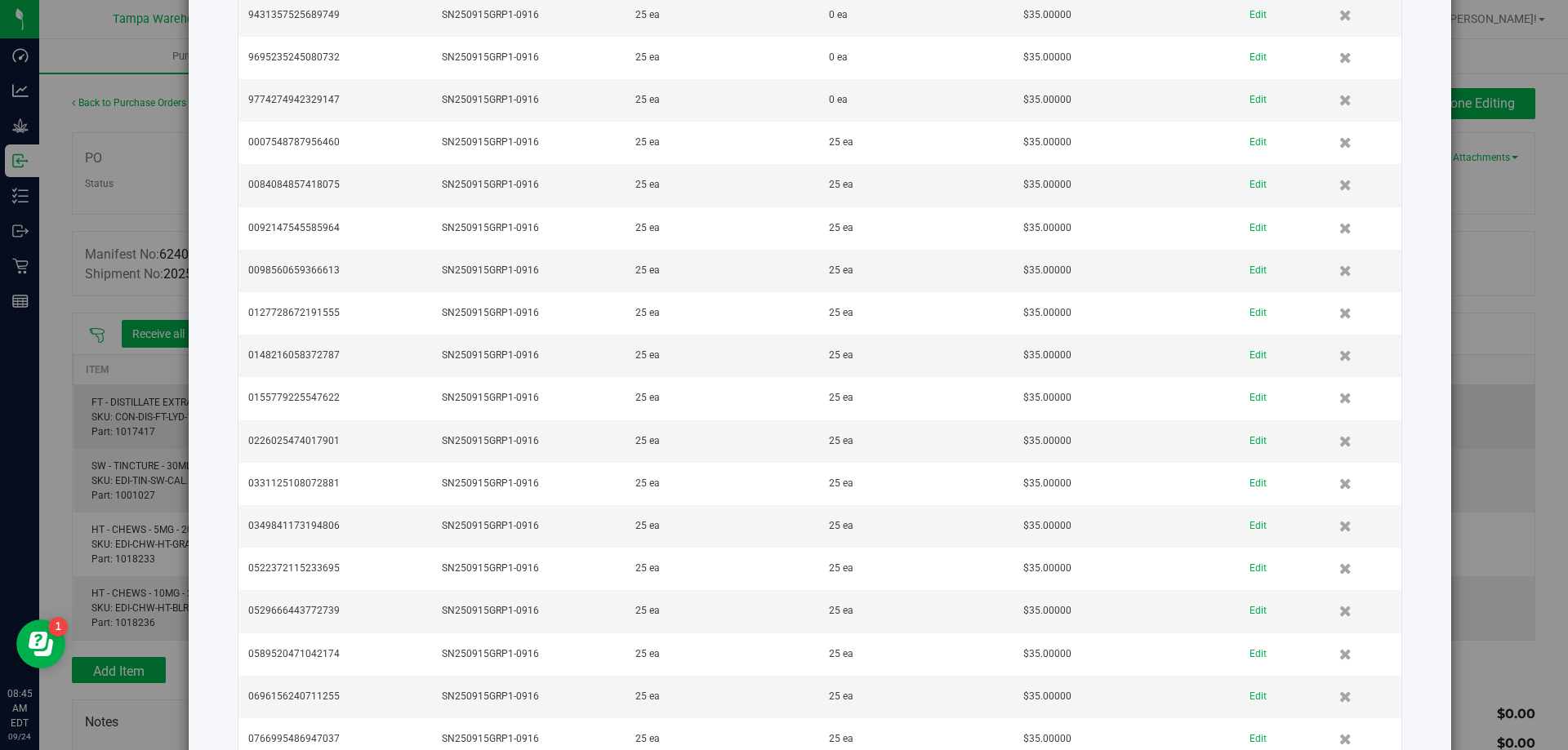
scroll to position [3297, 0]
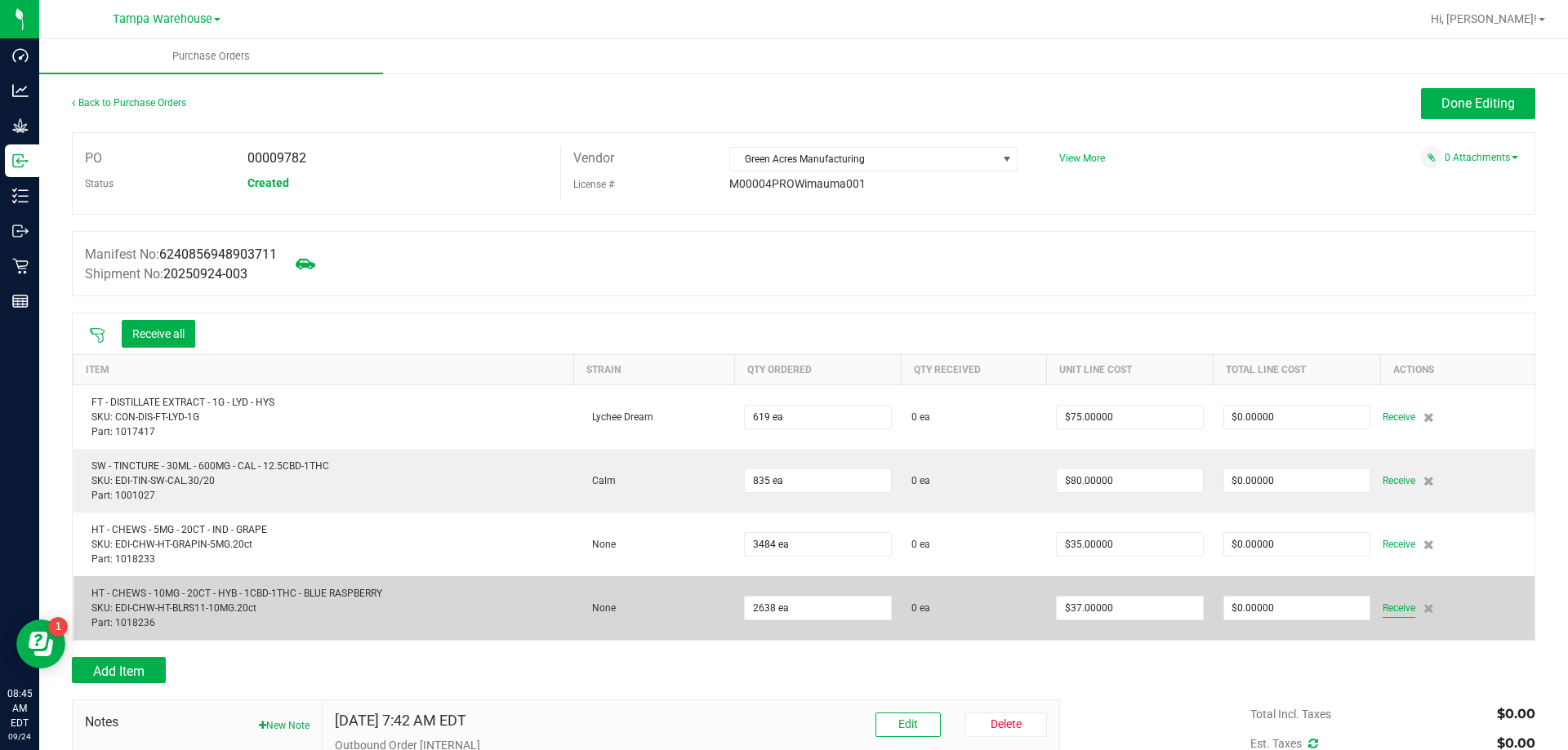
click at [1384, 604] on span "Receive" at bounding box center [1398, 608] width 33 height 20
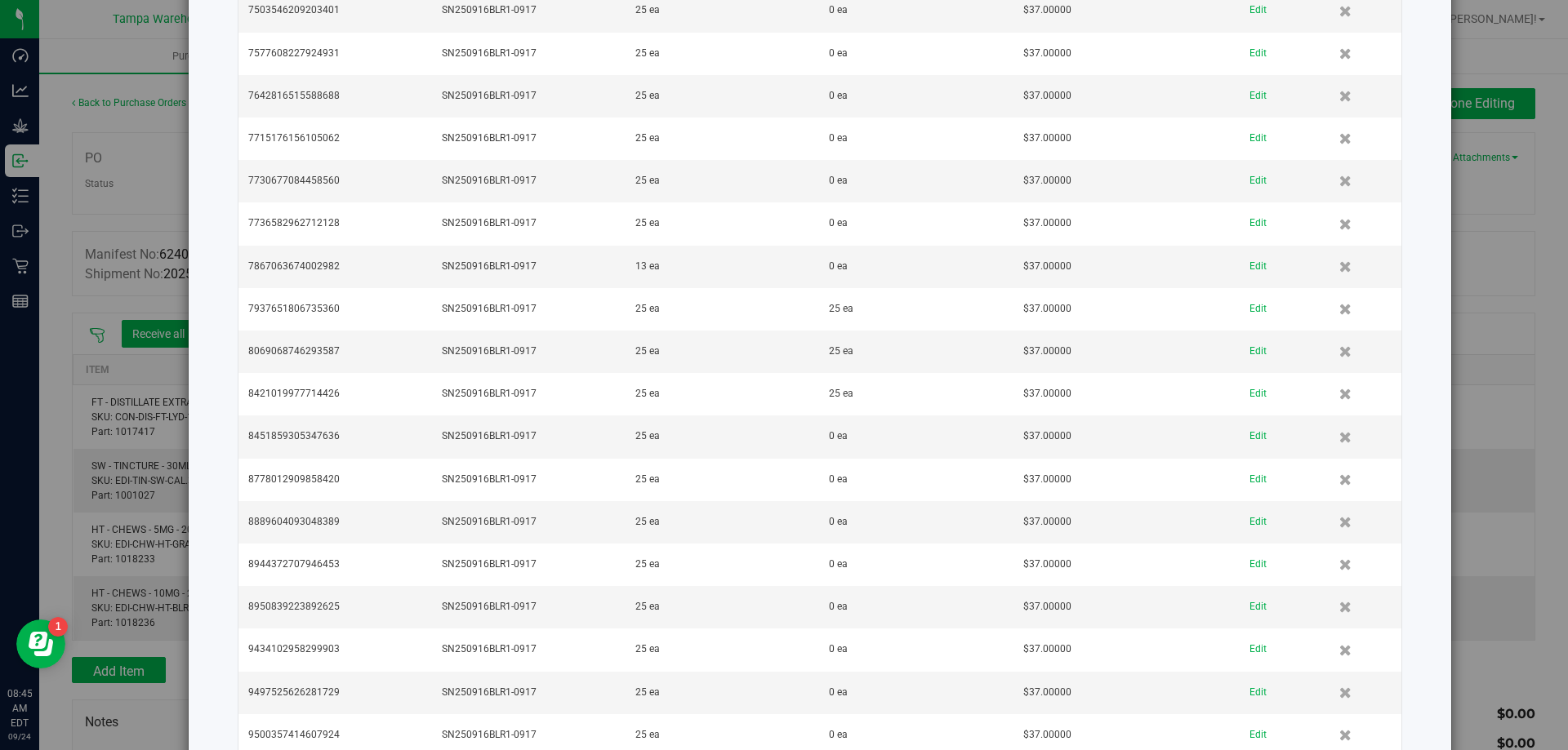
scroll to position [4117, 0]
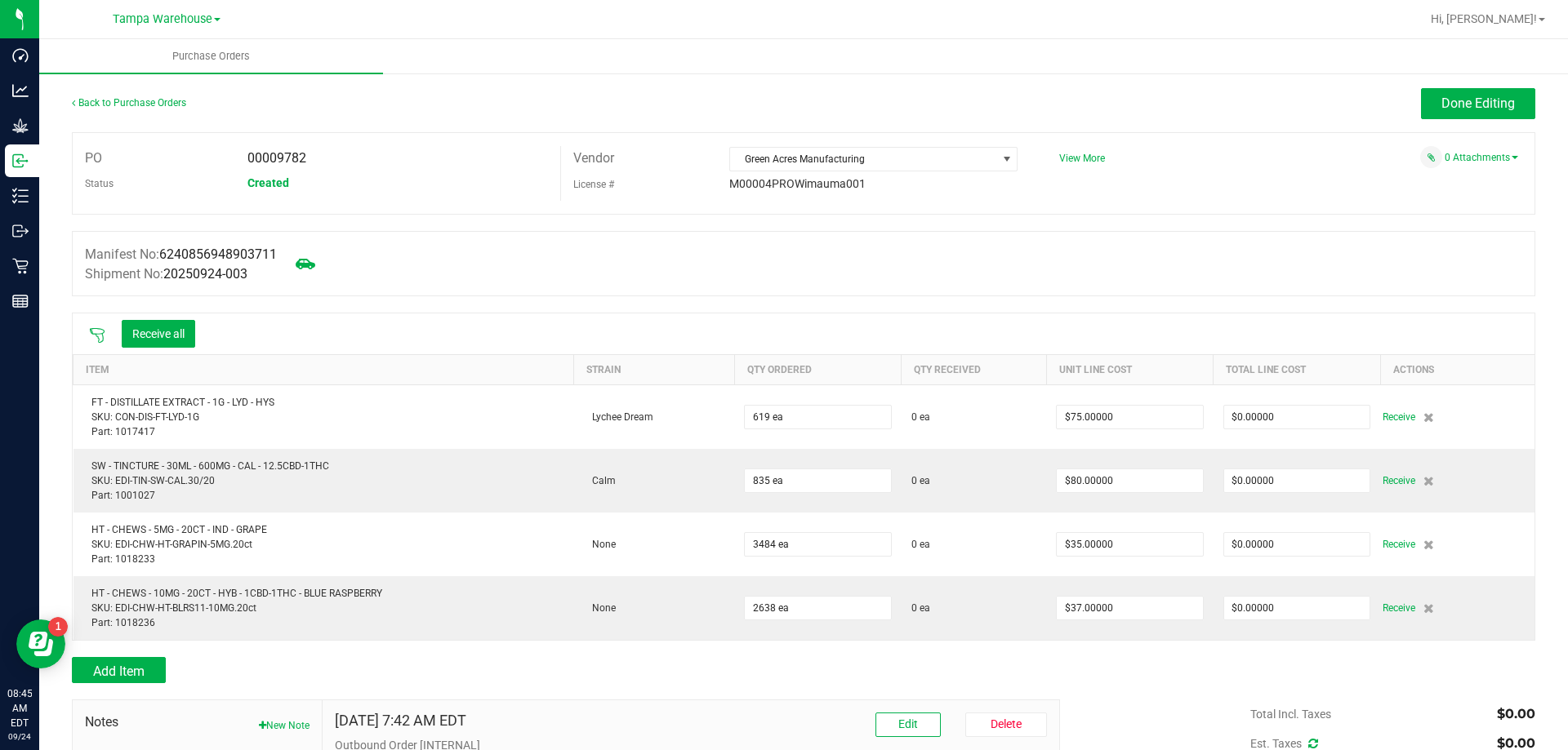
click at [91, 334] on icon at bounding box center [98, 336] width 17 height 17
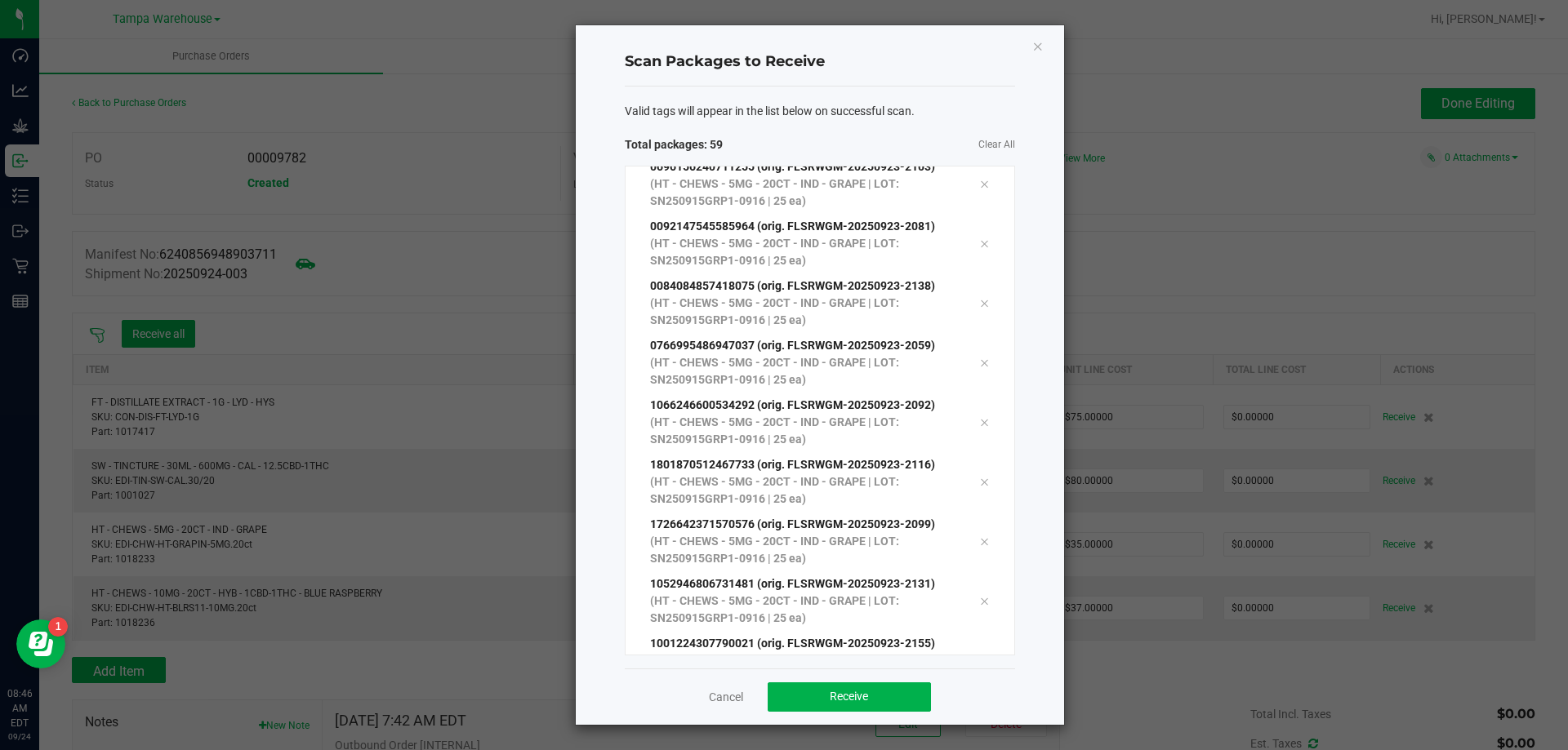
scroll to position [3069, 0]
click at [856, 697] on span "Receive" at bounding box center [848, 696] width 38 height 13
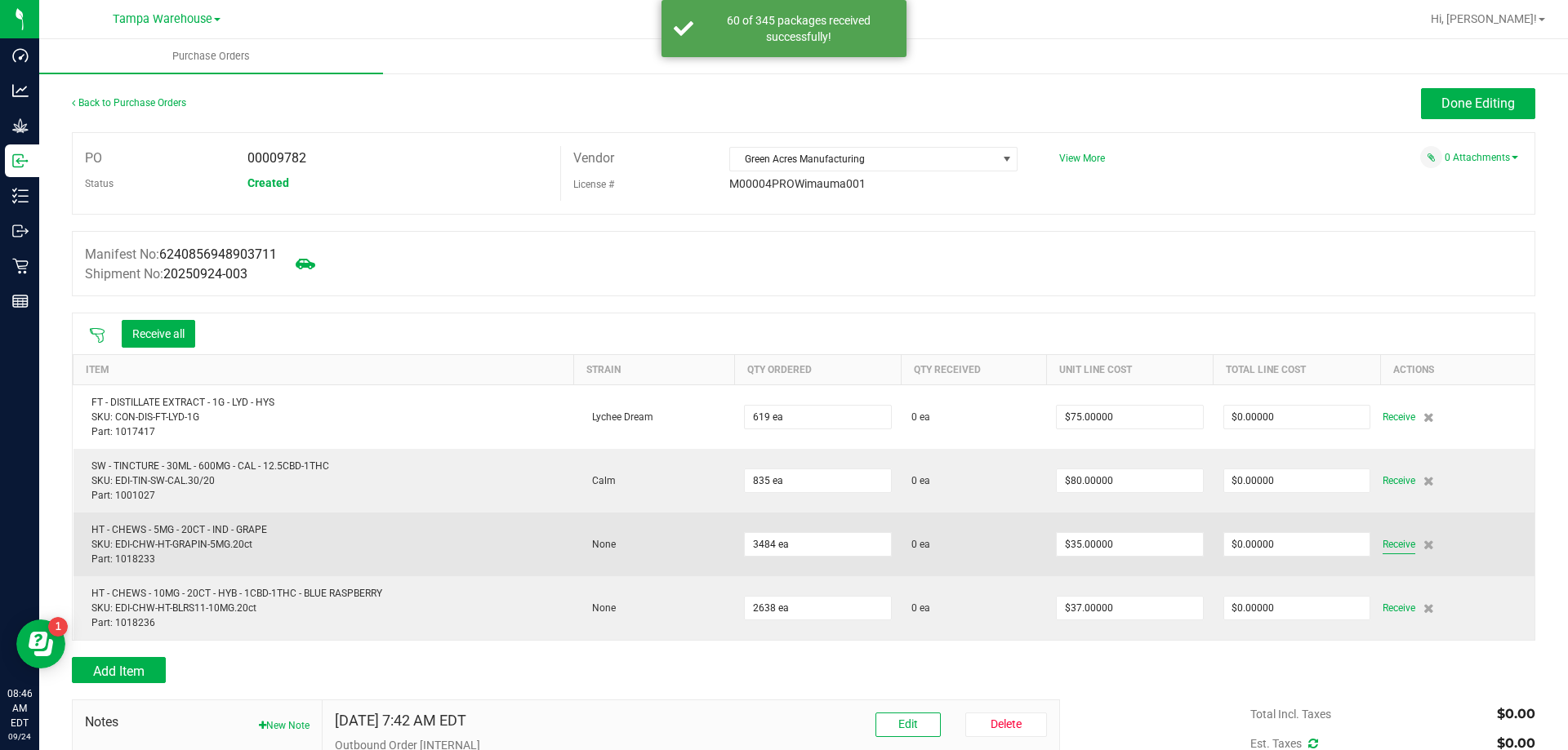
click at [1389, 548] on span "Receive" at bounding box center [1398, 544] width 33 height 20
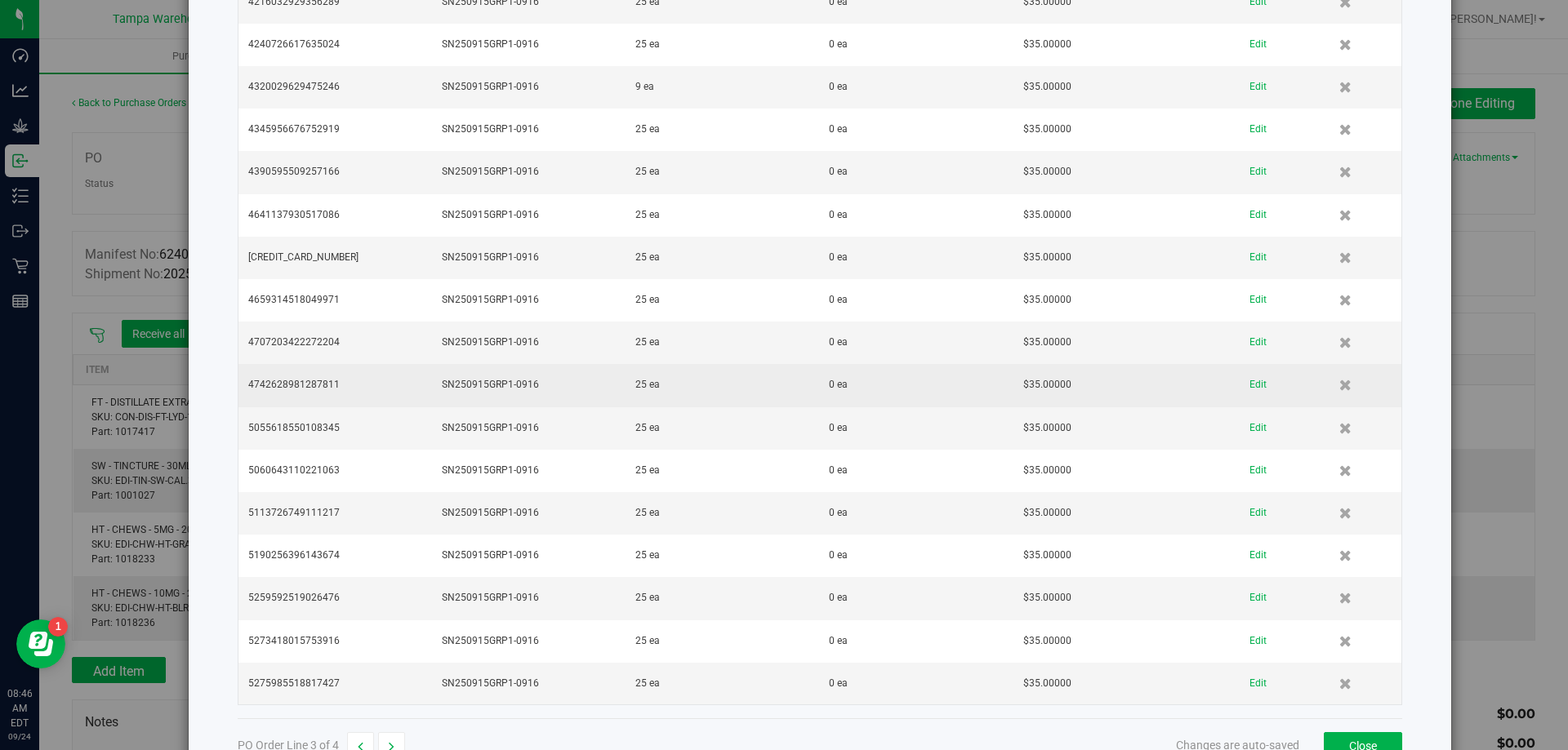
scroll to position [5565, 0]
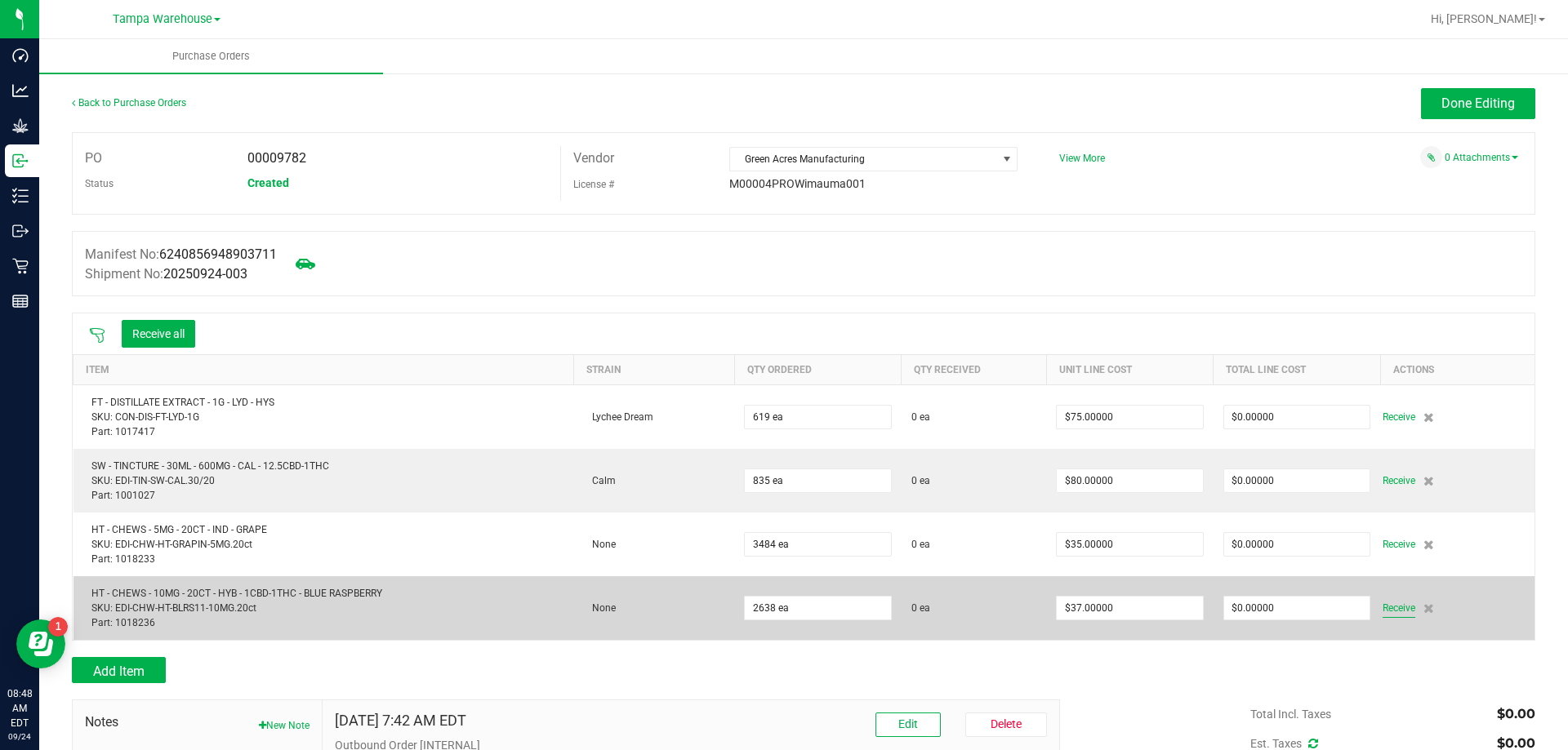
click at [1390, 609] on span "Receive" at bounding box center [1398, 608] width 33 height 20
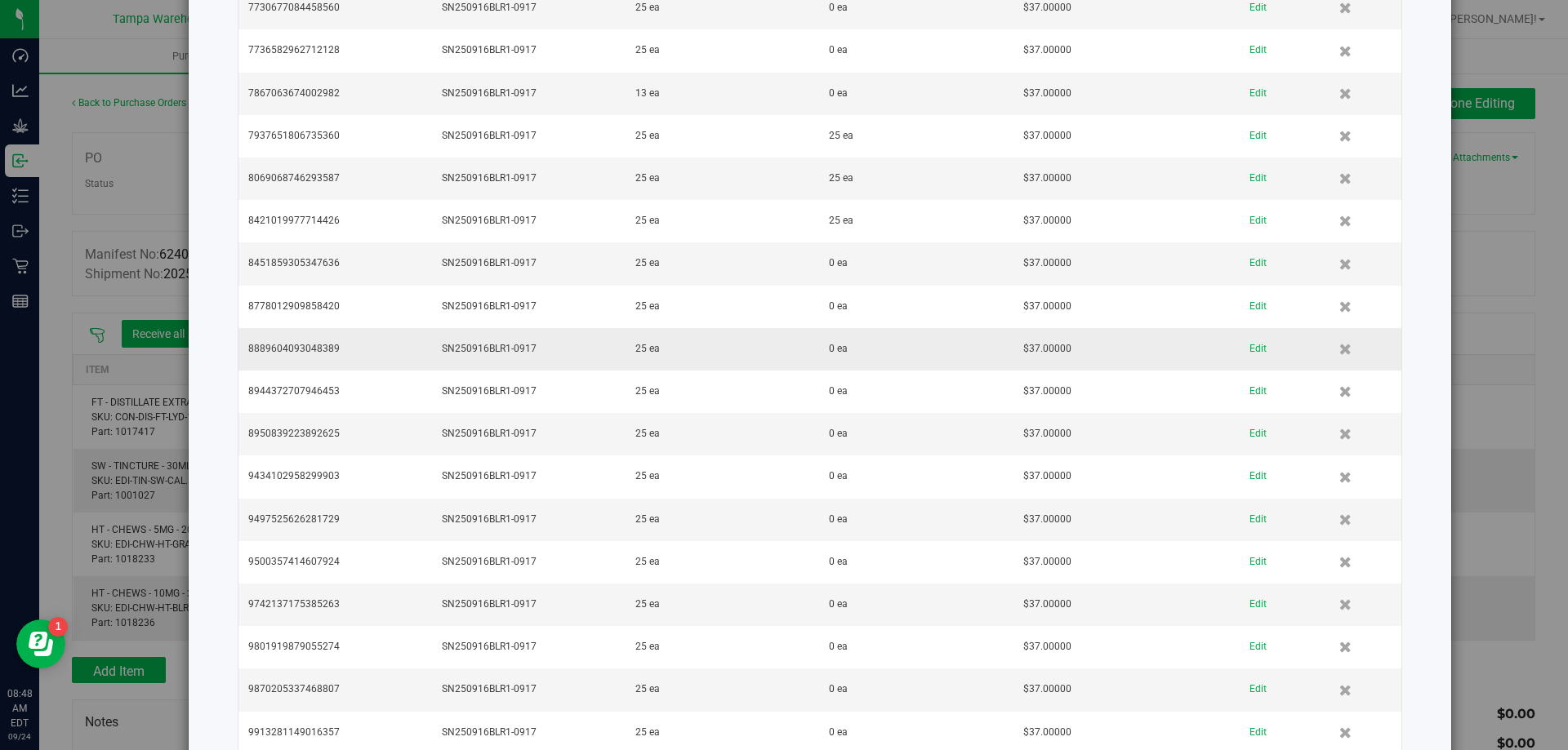
scroll to position [4117, 0]
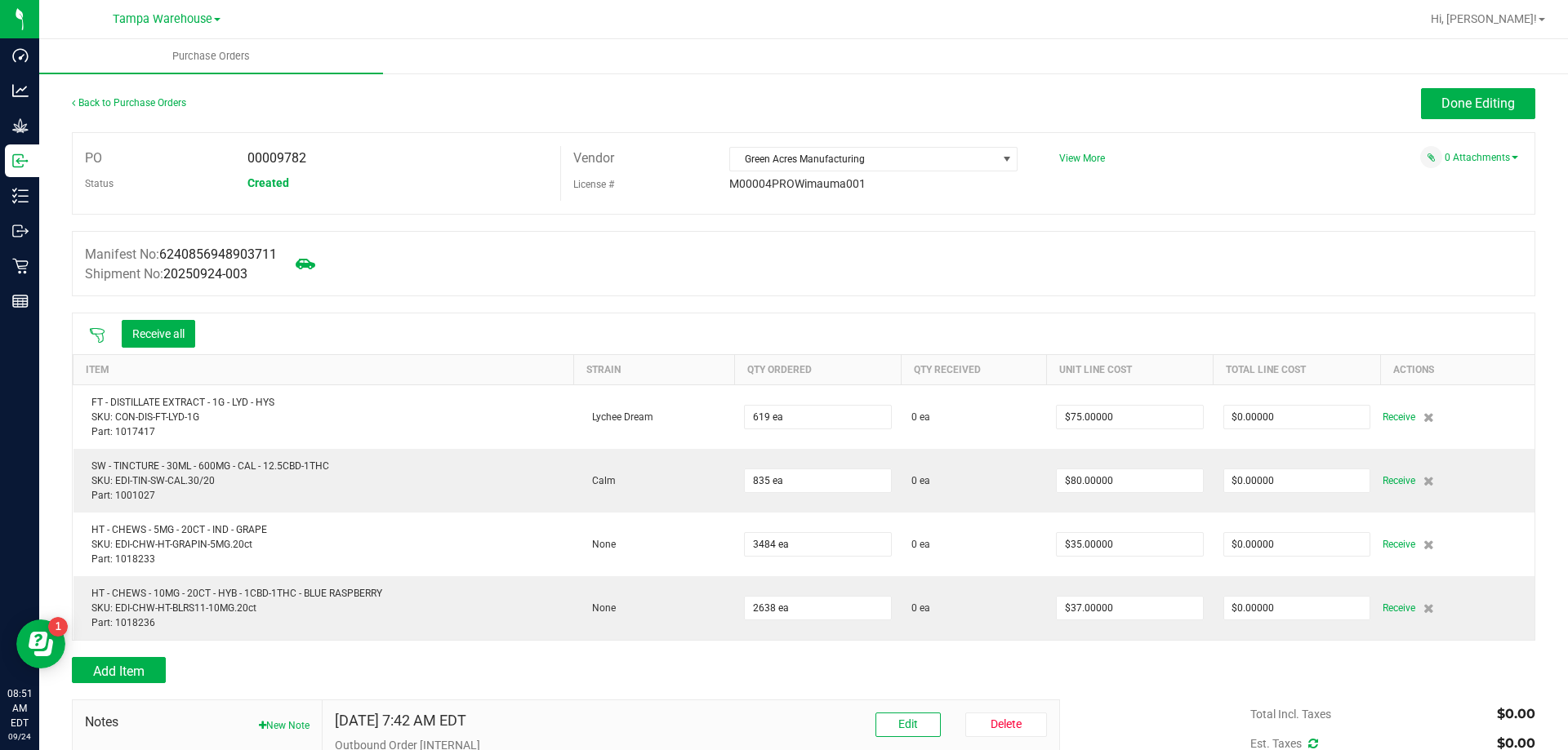
click at [97, 328] on icon at bounding box center [98, 336] width 17 height 17
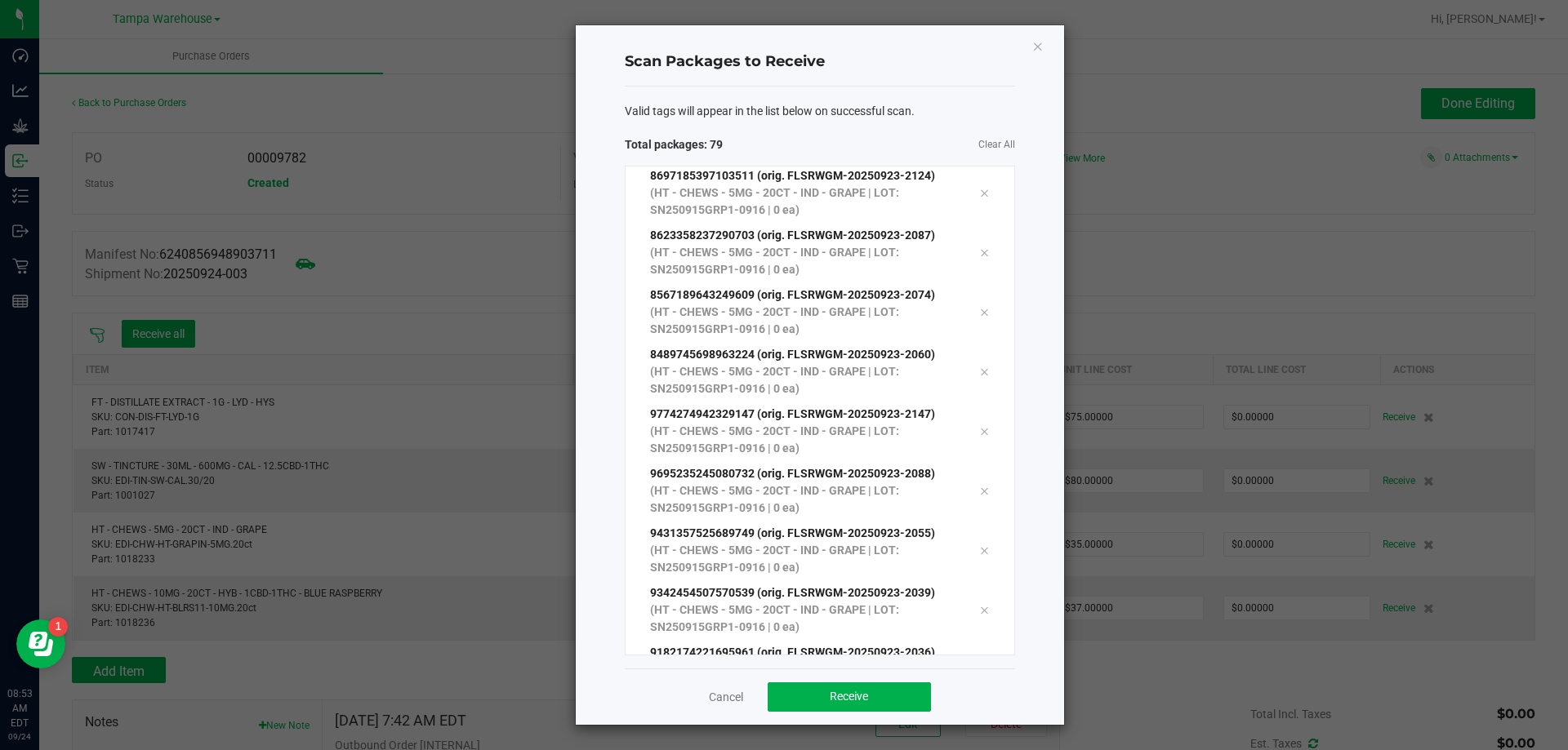
scroll to position [4261, 0]
click at [850, 689] on button "Receive" at bounding box center [849, 698] width 163 height 30
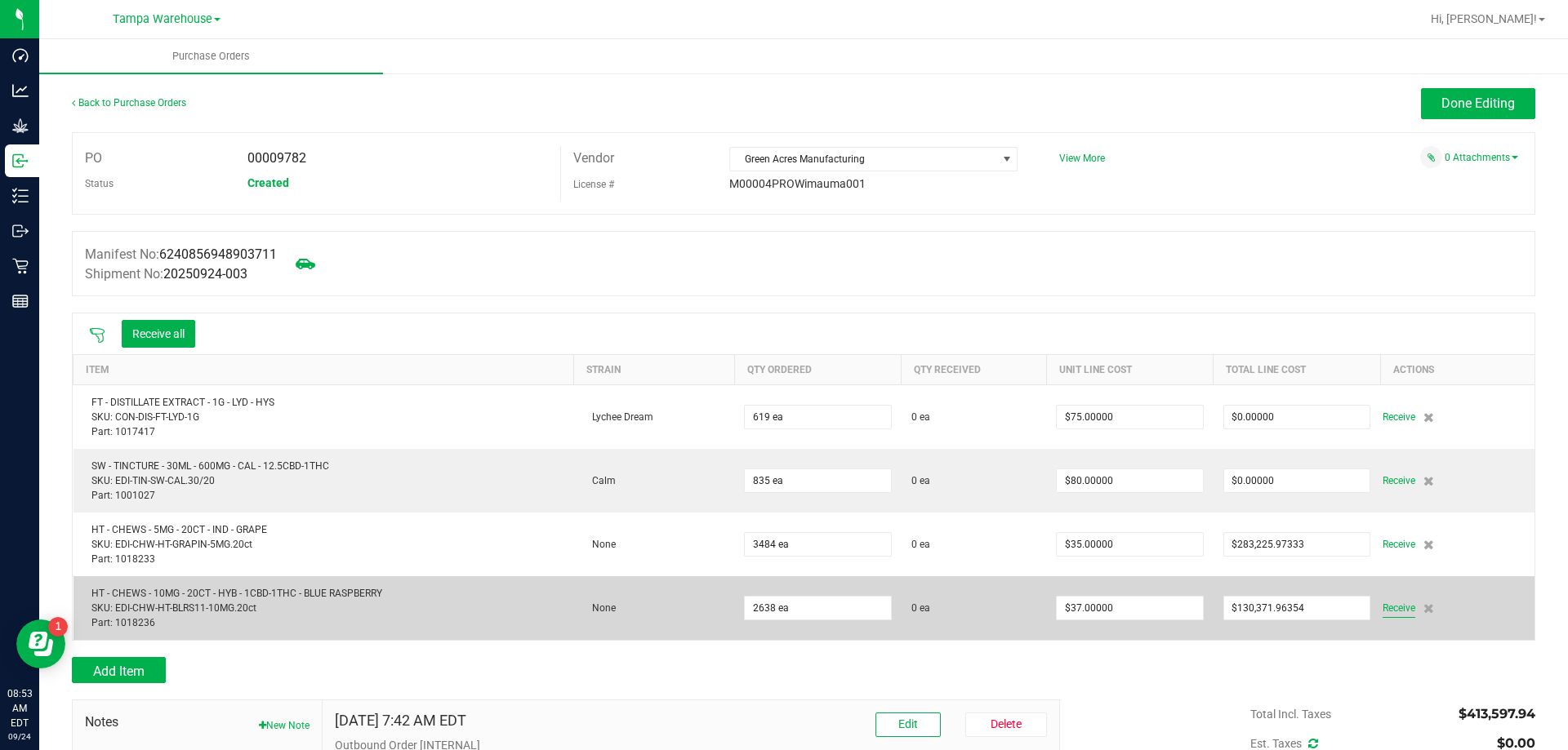
click at [1385, 605] on span "Receive" at bounding box center [1398, 608] width 33 height 20
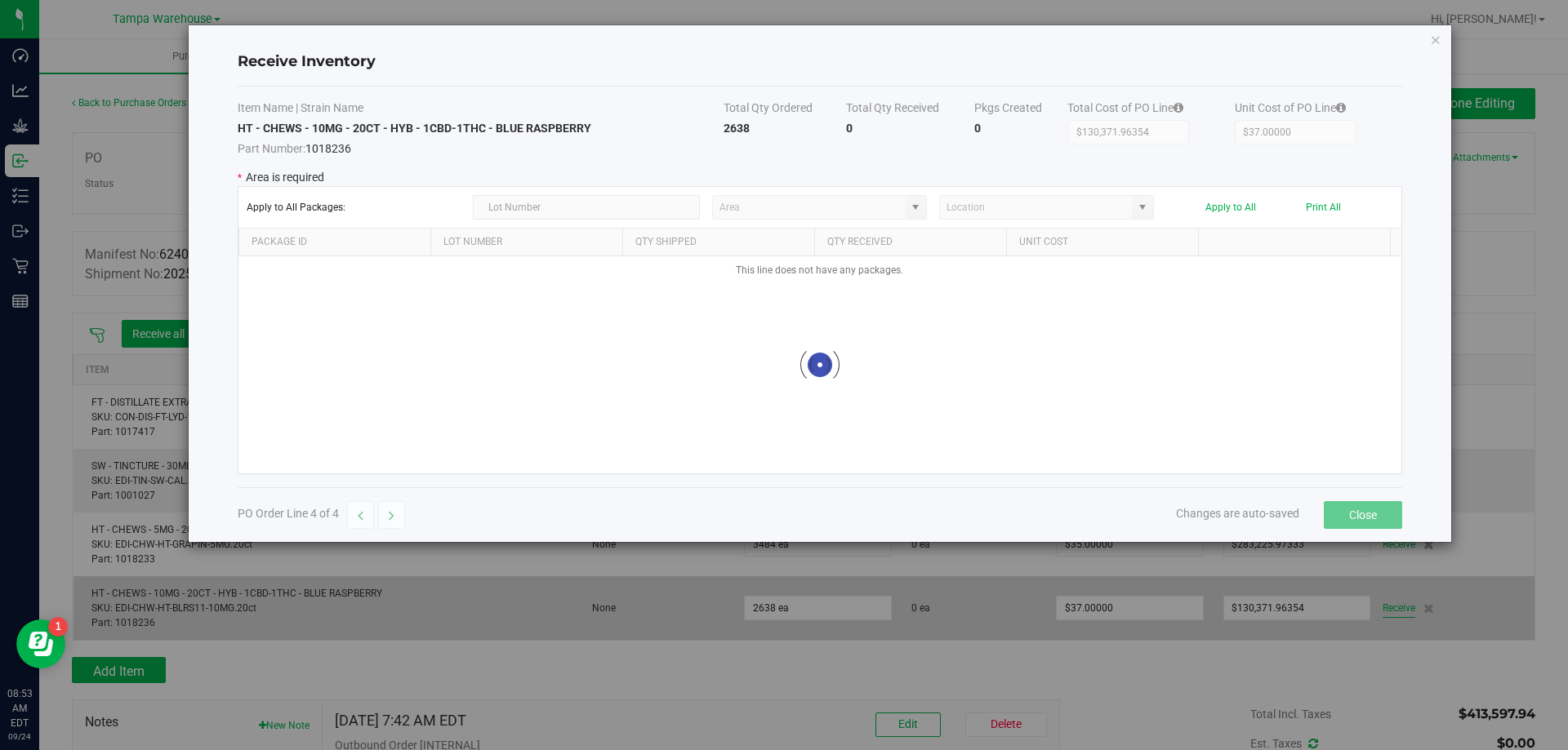
type input "State Pantry 1"
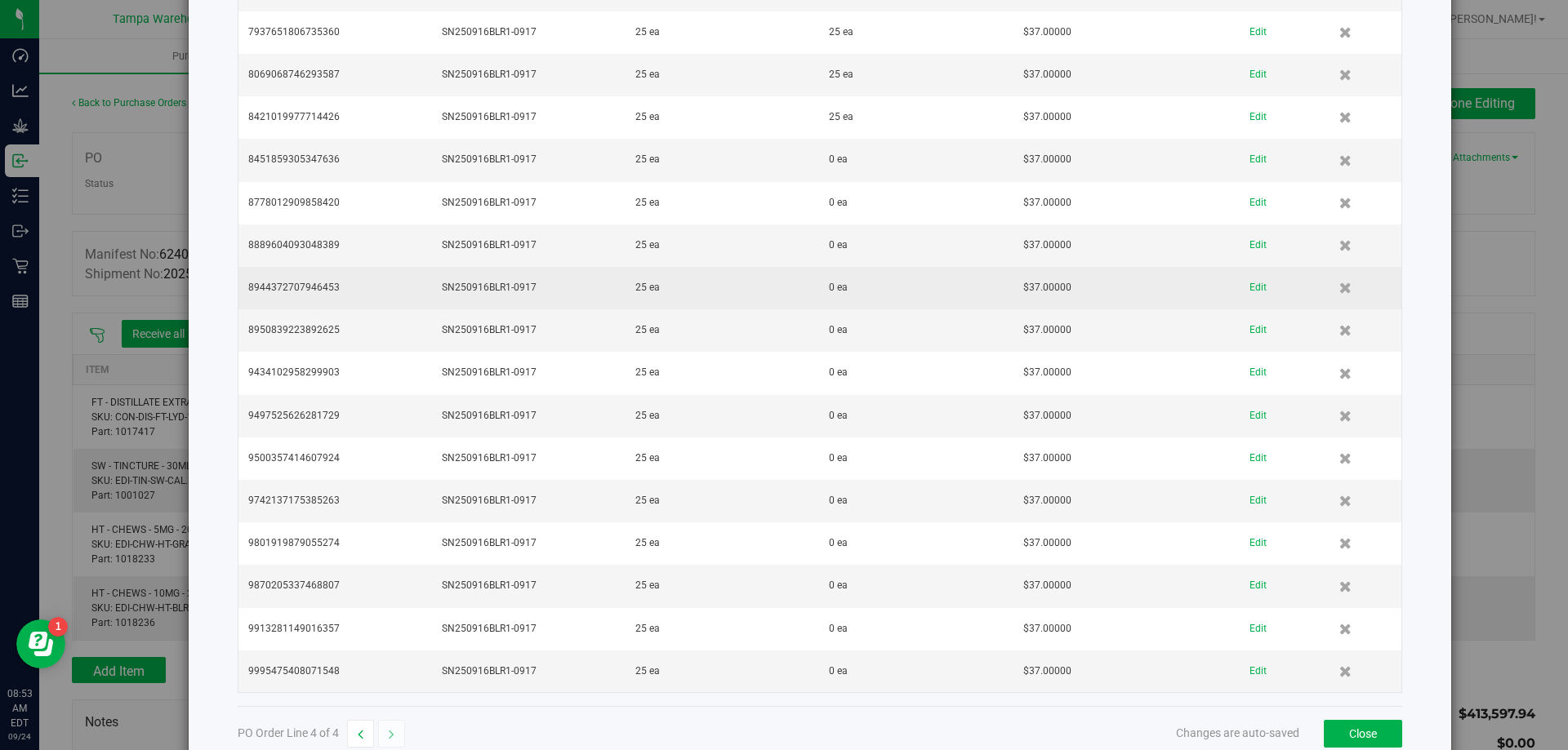
scroll to position [4117, 0]
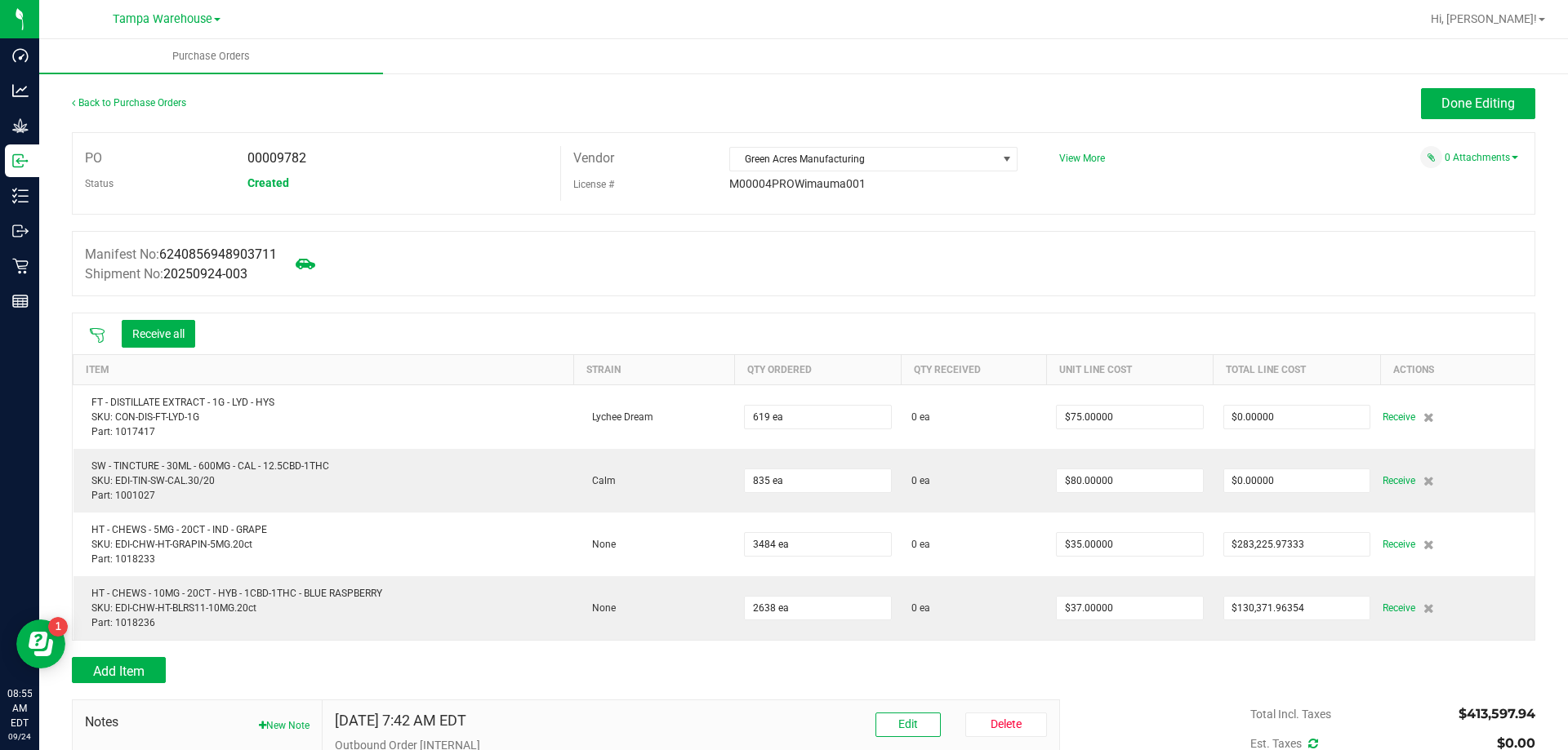
click at [99, 336] on icon at bounding box center [98, 336] width 17 height 17
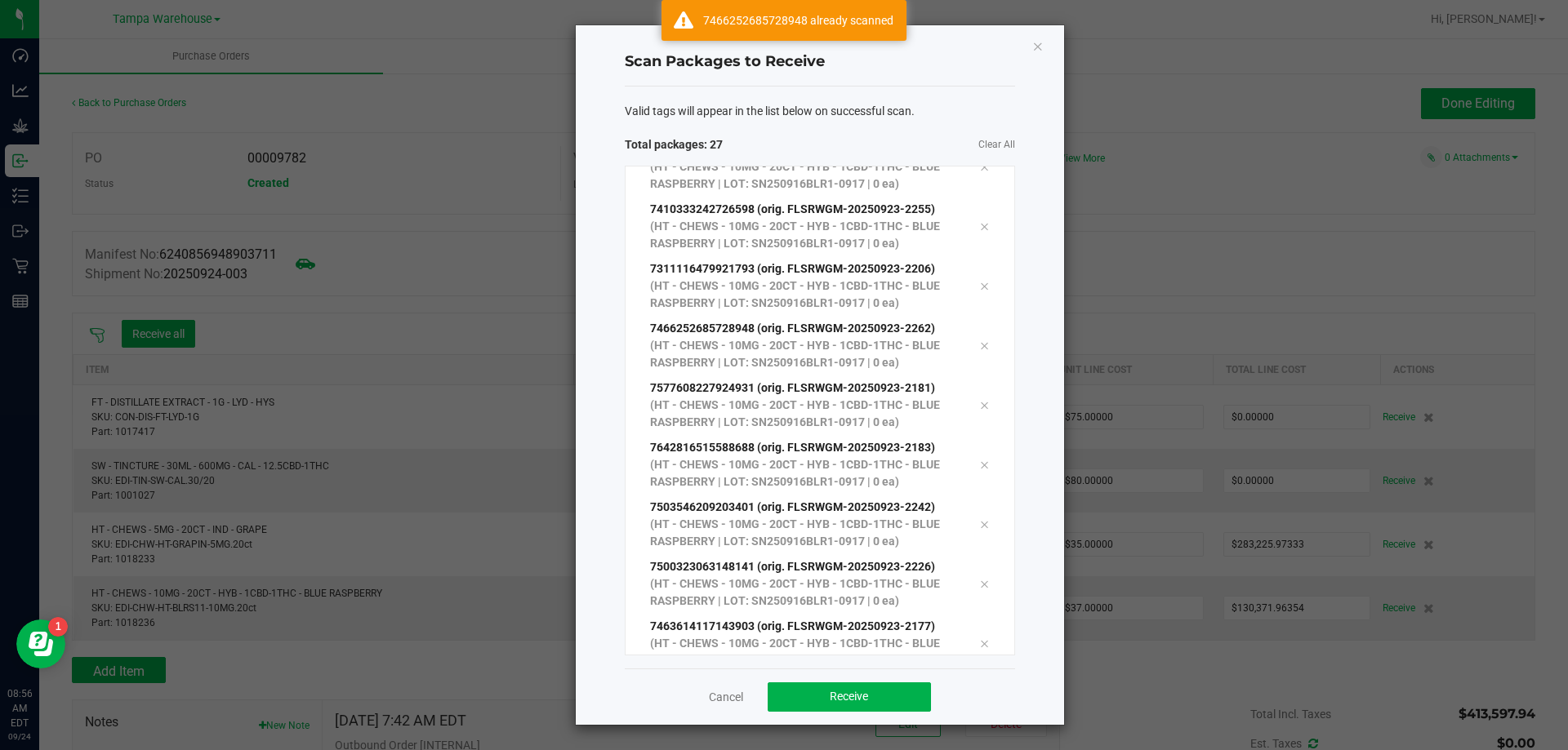
scroll to position [1103, 0]
drag, startPoint x: 858, startPoint y: 690, endPoint x: 851, endPoint y: 705, distance: 16.6
click at [858, 690] on span "Receive" at bounding box center [848, 696] width 38 height 13
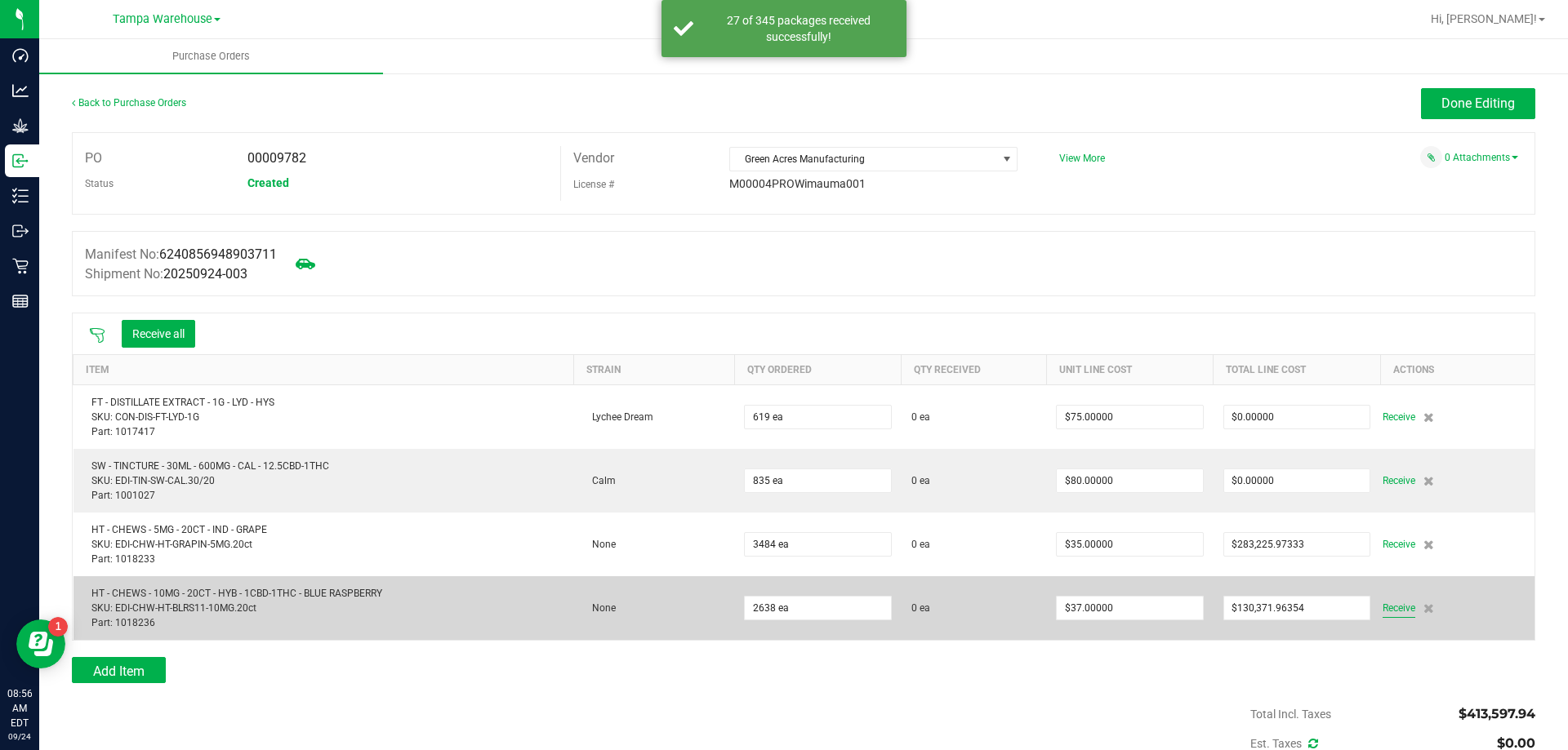
click at [1382, 609] on span "Receive" at bounding box center [1398, 608] width 33 height 20
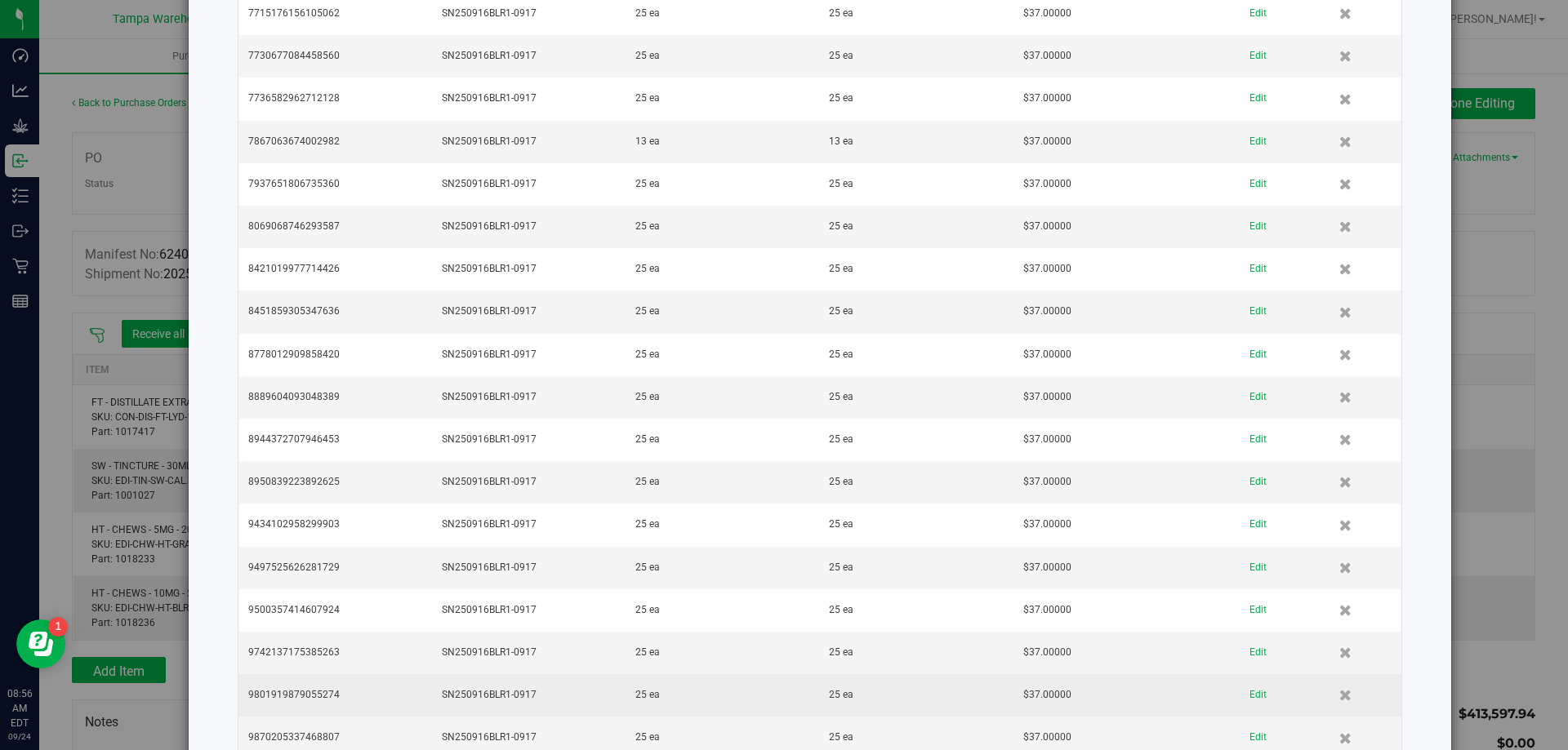
scroll to position [4117, 0]
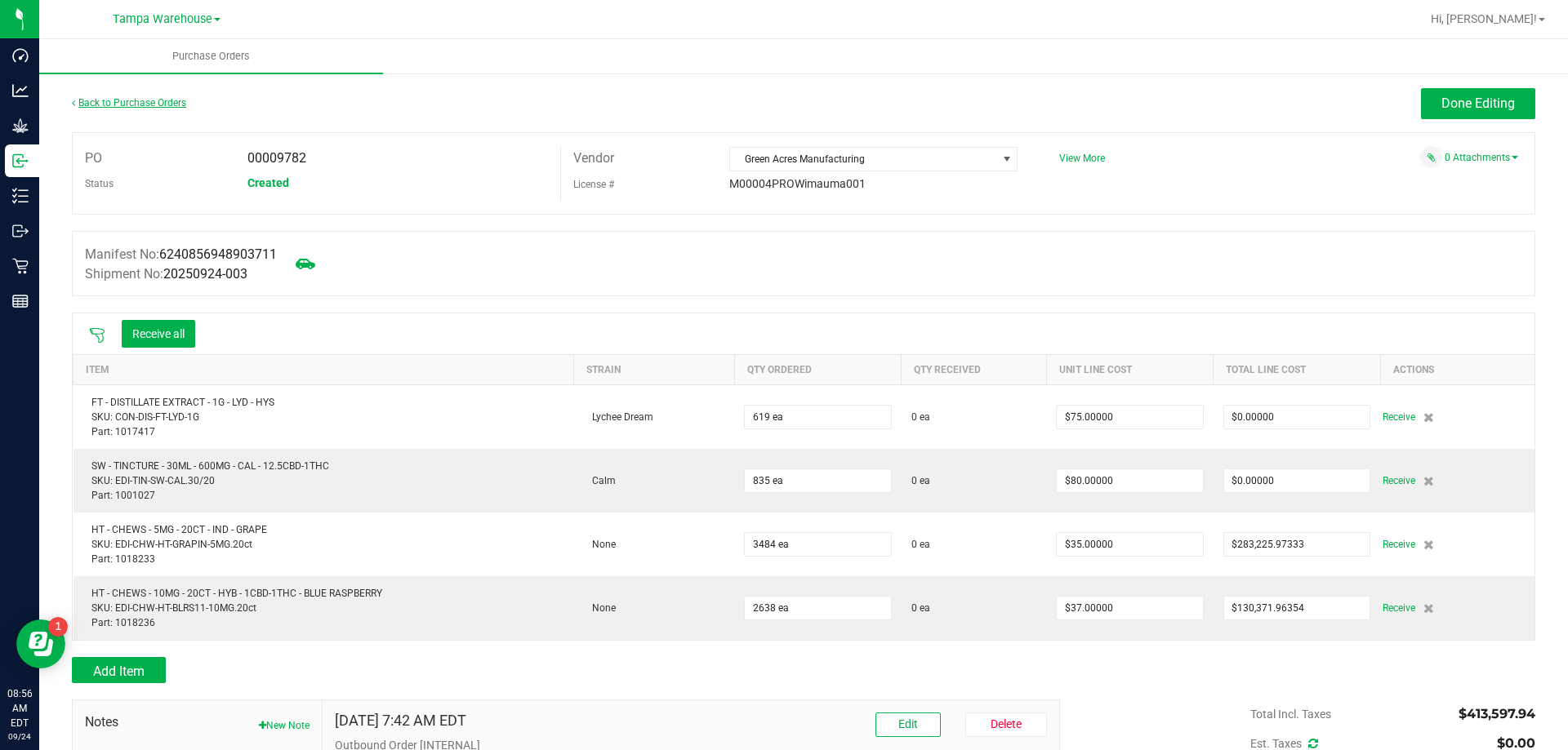
click at [158, 100] on link "Back to Purchase Orders" at bounding box center [128, 102] width 114 height 11
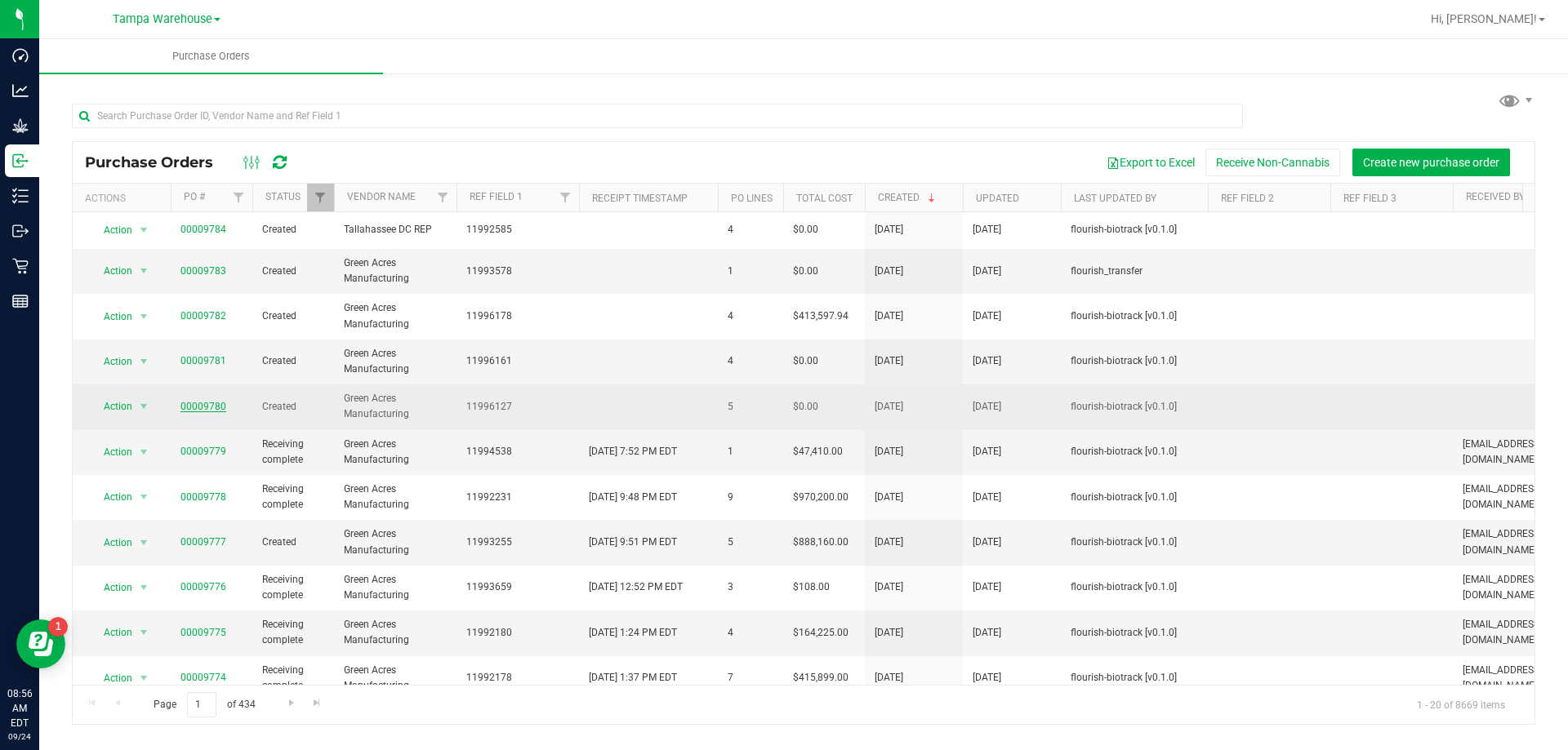
click at [189, 405] on link "00009780" at bounding box center [203, 407] width 46 height 11
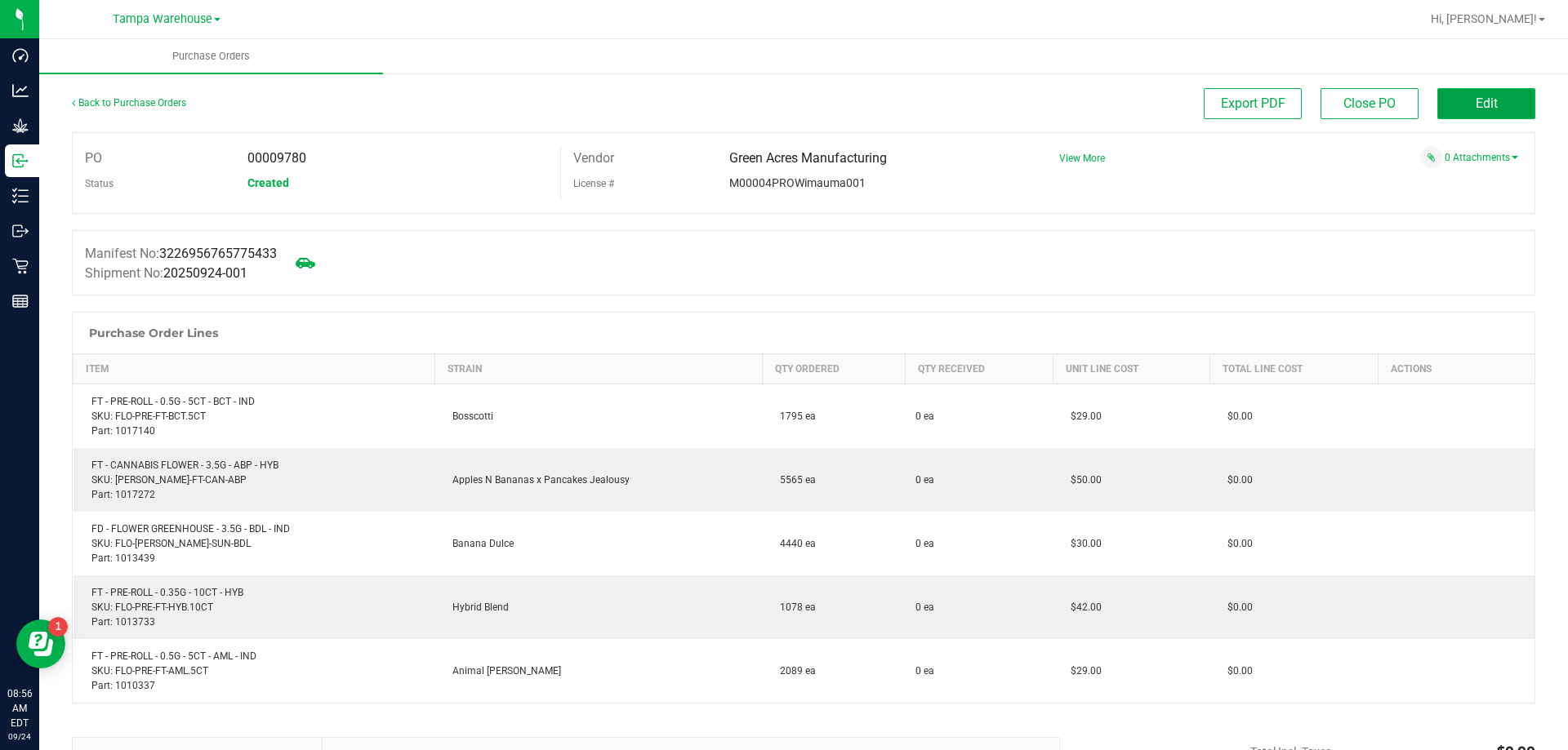
click at [1487, 96] on button "Edit" at bounding box center [1485, 103] width 98 height 31
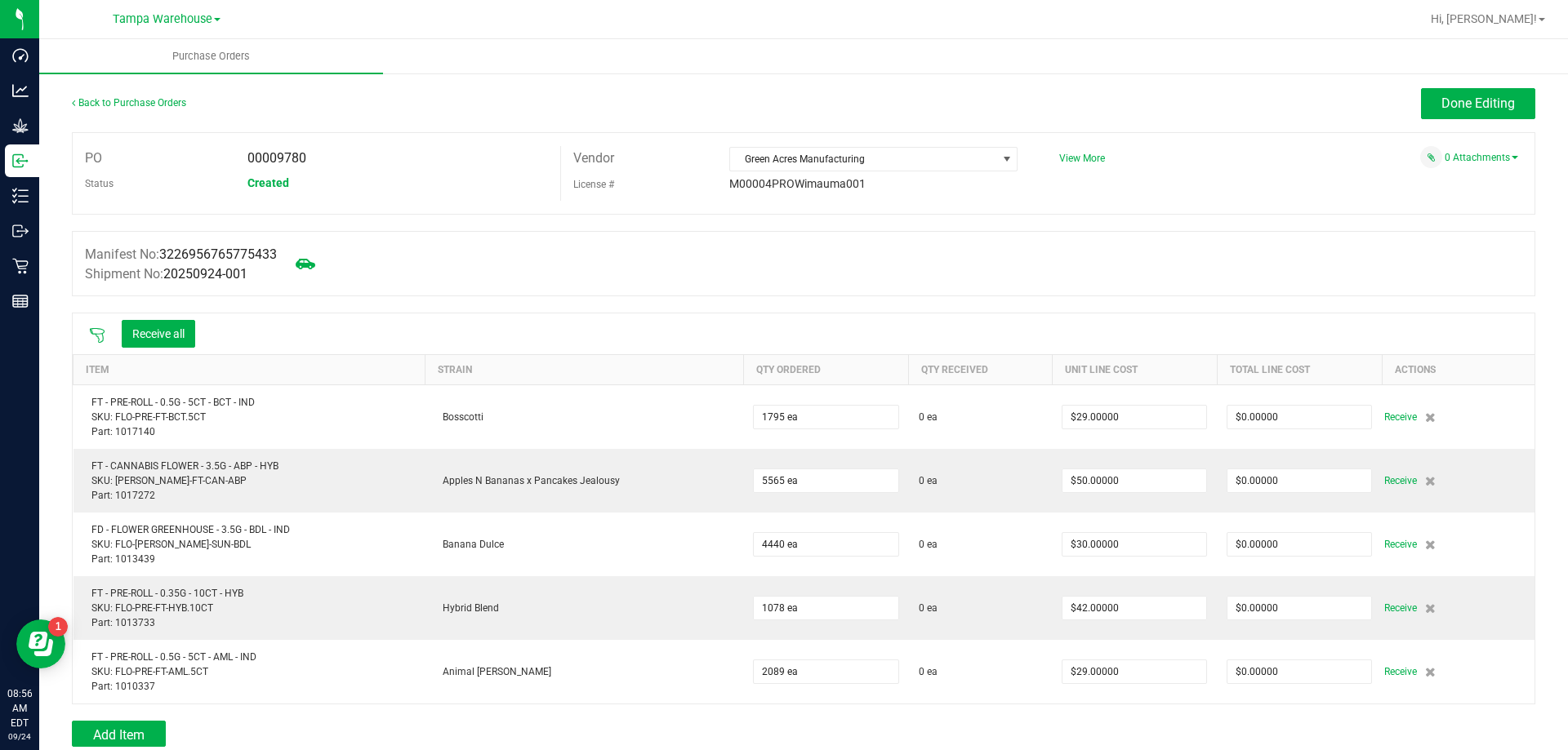
click at [101, 337] on icon at bounding box center [98, 336] width 17 height 17
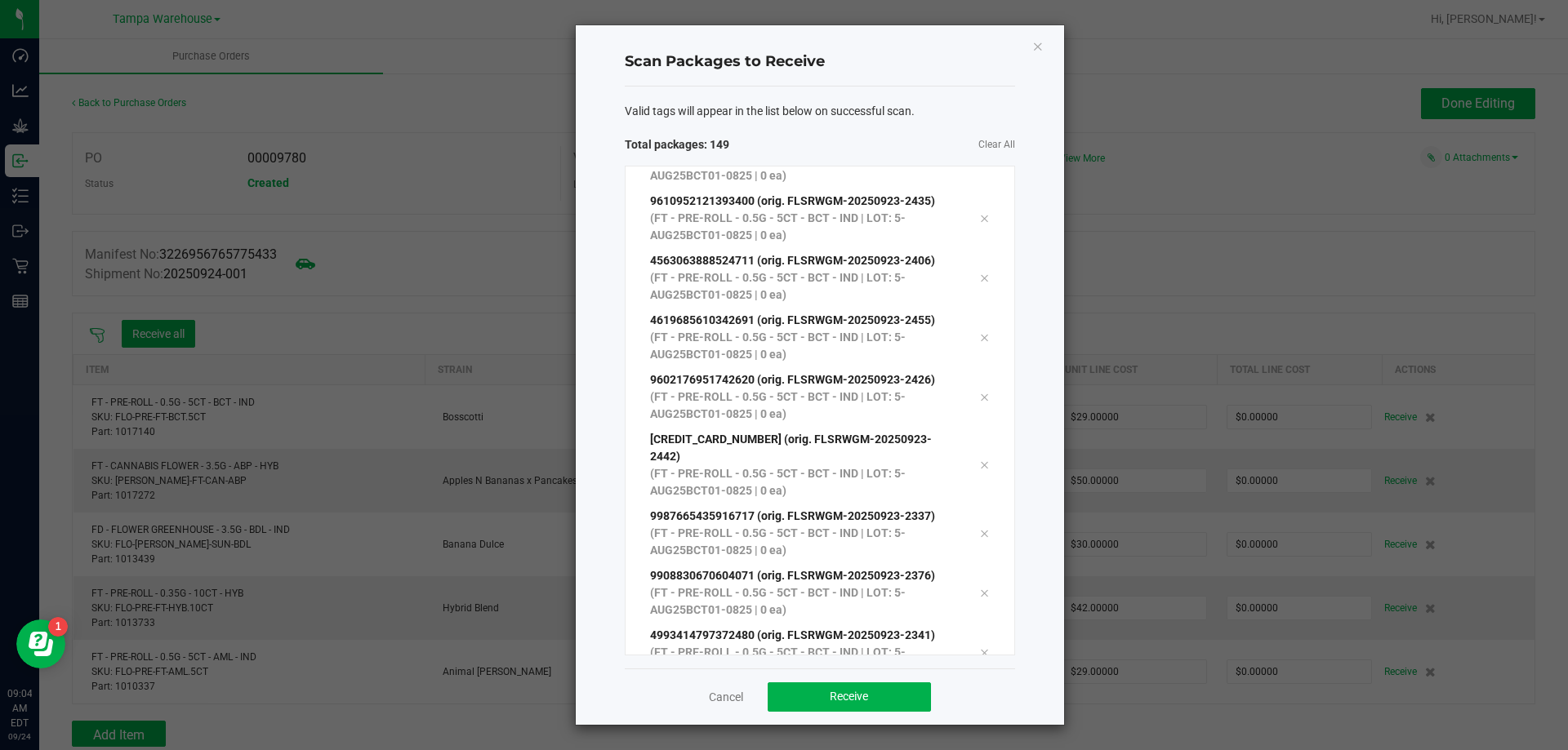
scroll to position [8433, 0]
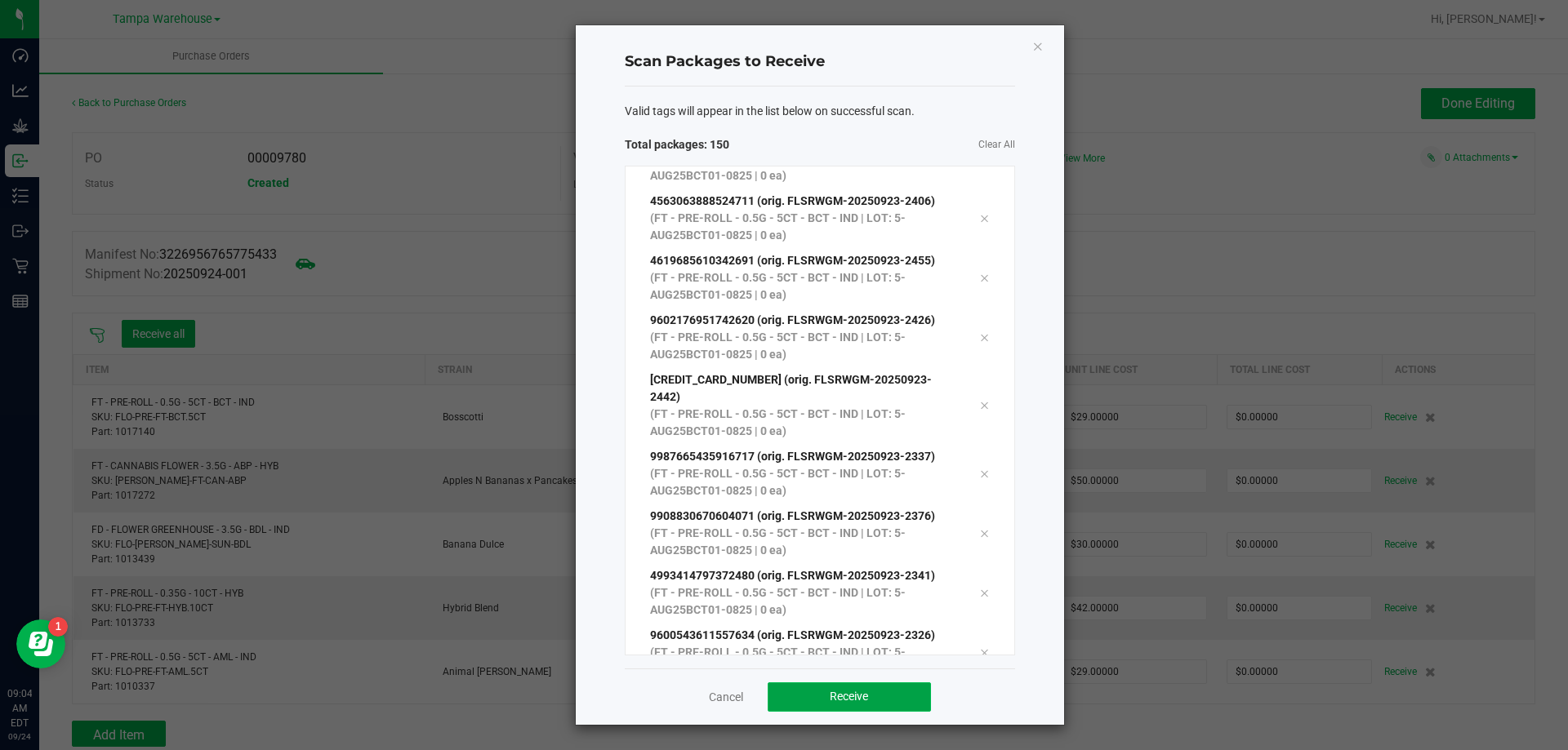
click at [879, 694] on button "Receive" at bounding box center [849, 698] width 163 height 30
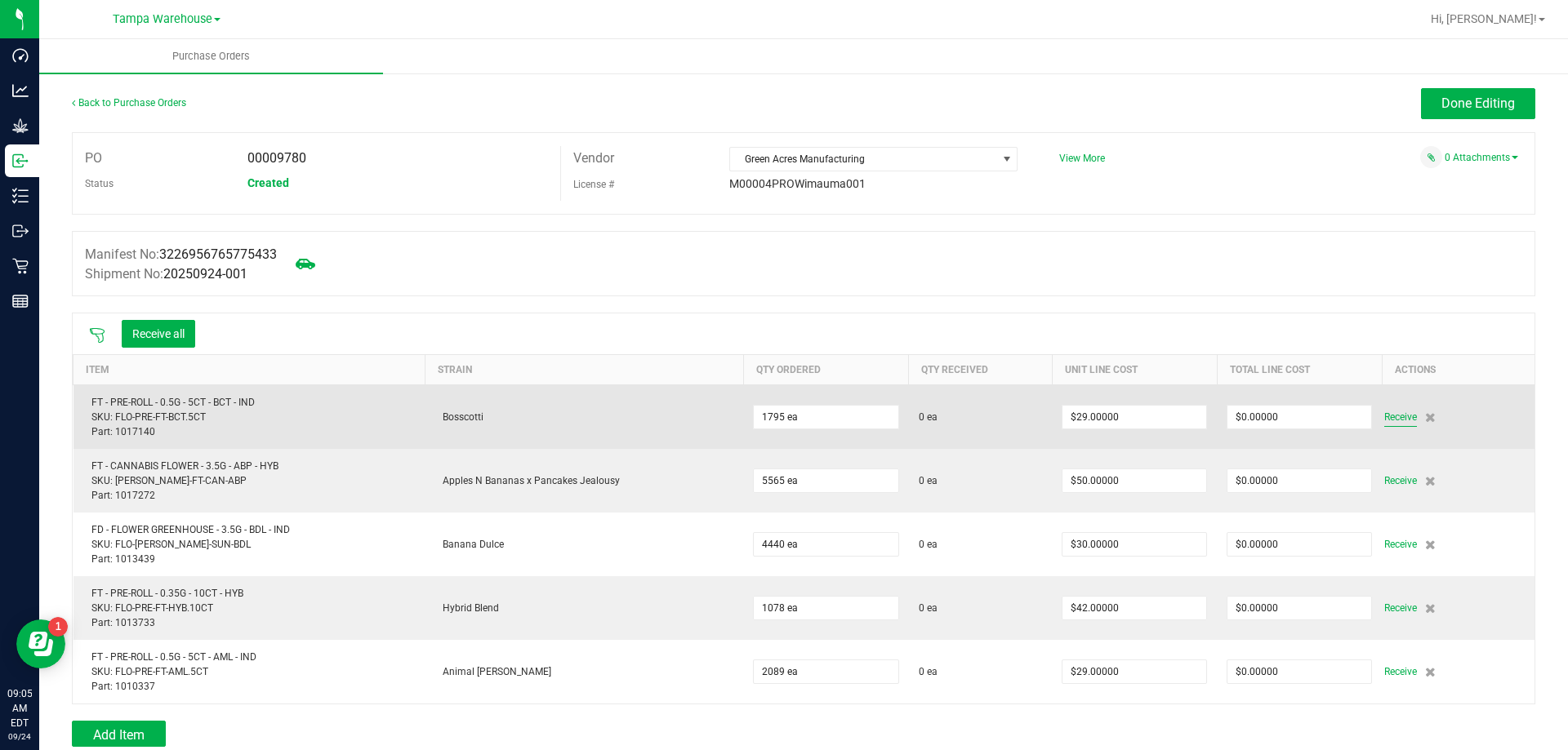
click at [1385, 419] on span "Receive" at bounding box center [1400, 417] width 33 height 20
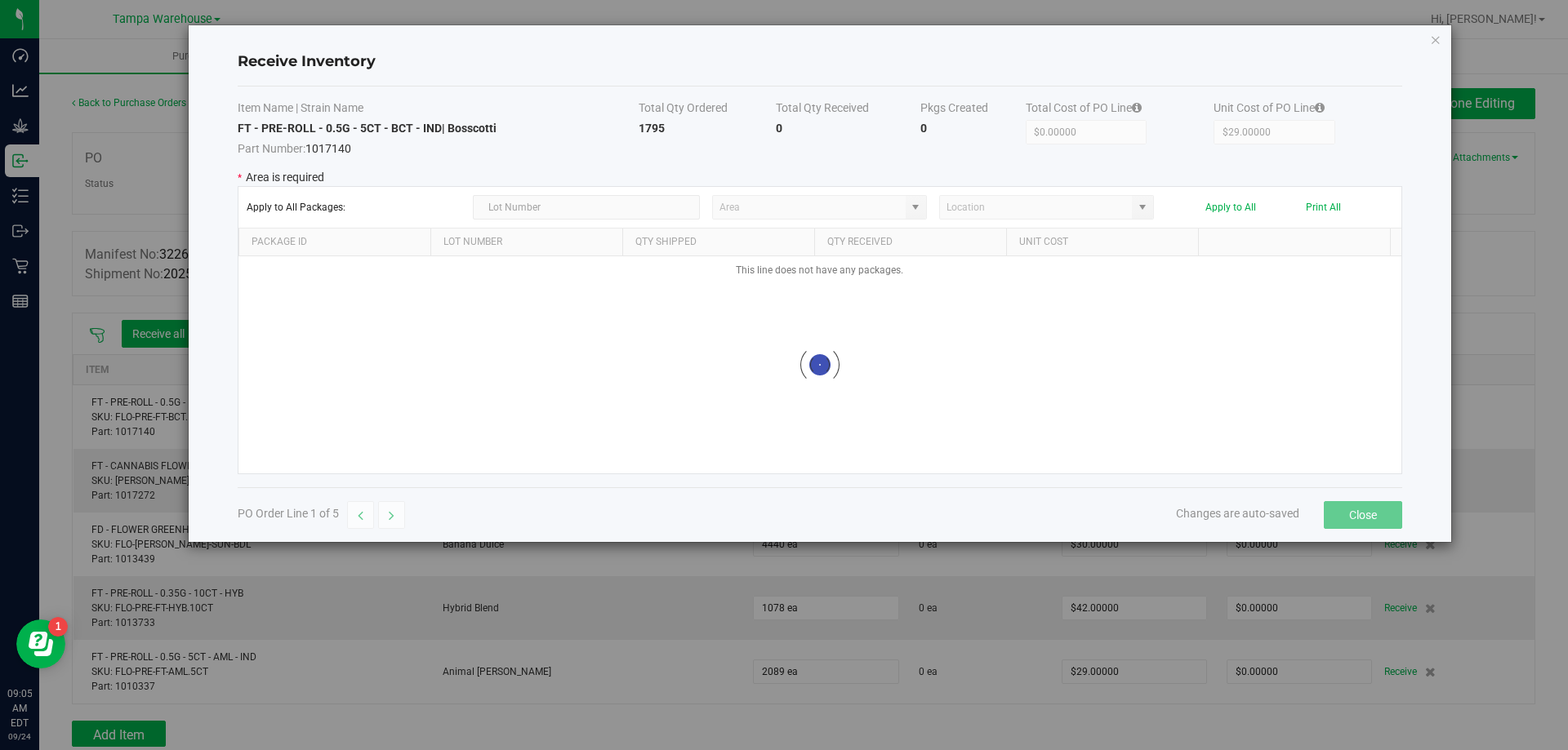
type input "State Pantry 1"
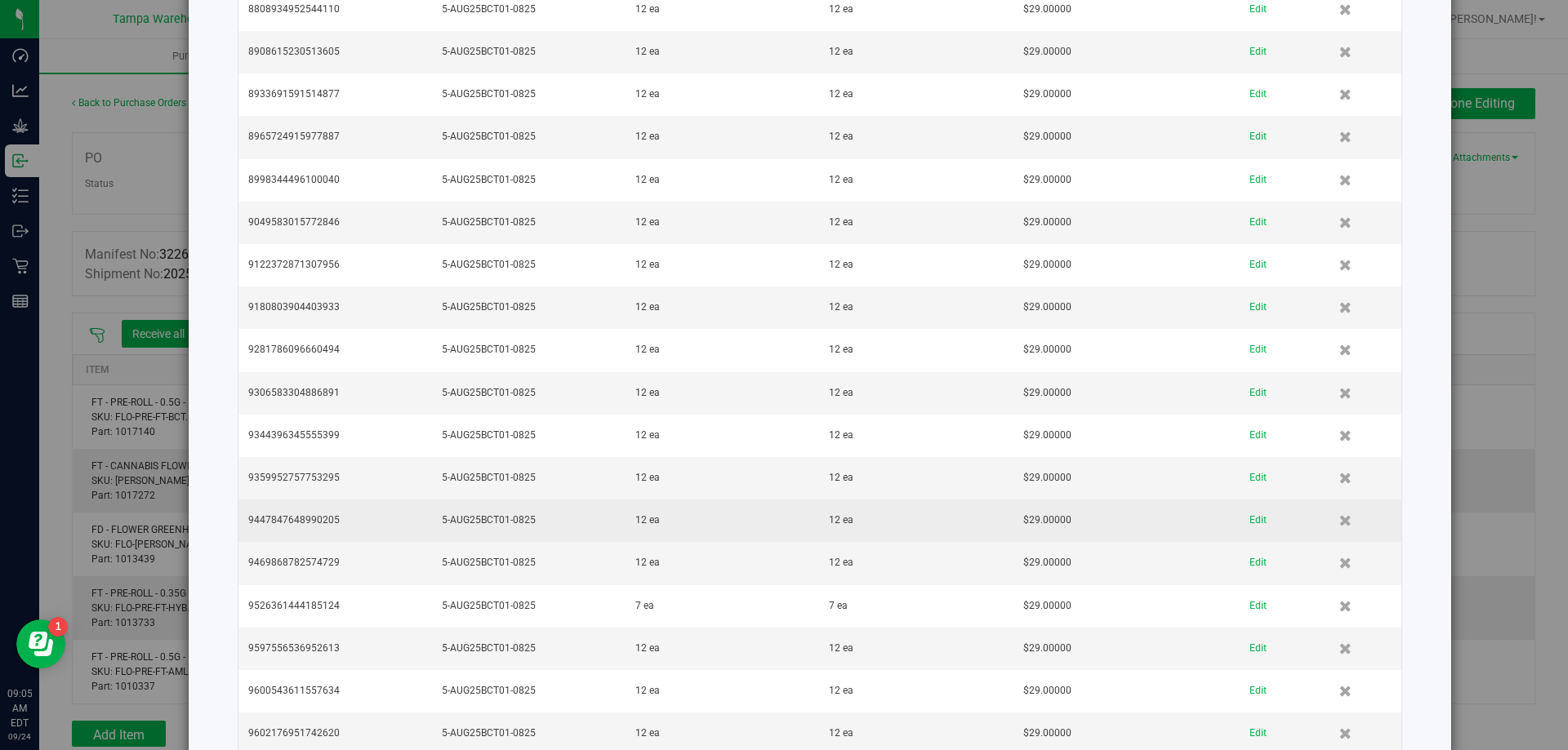
scroll to position [5992, 0]
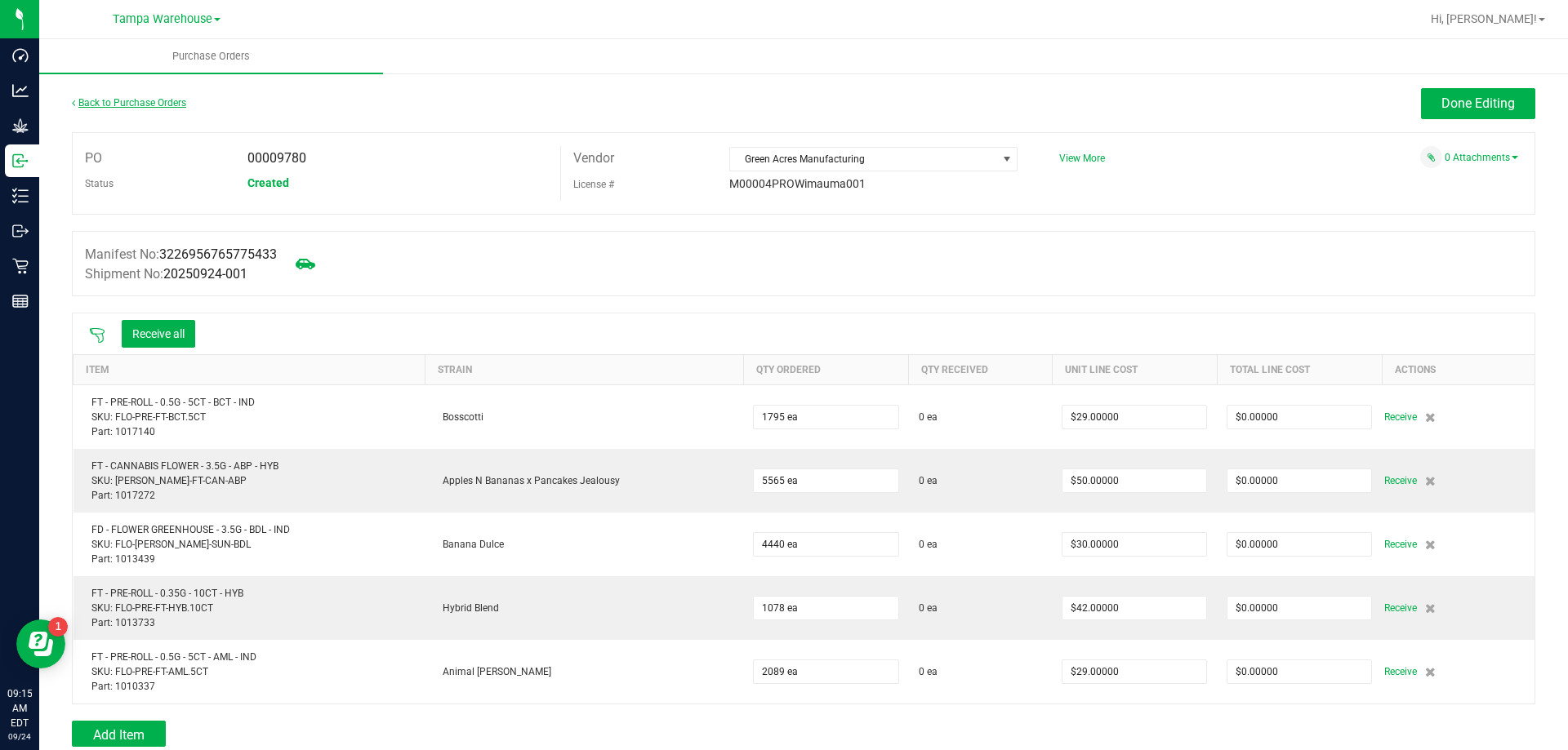
click at [167, 103] on link "Back to Purchase Orders" at bounding box center [128, 102] width 114 height 11
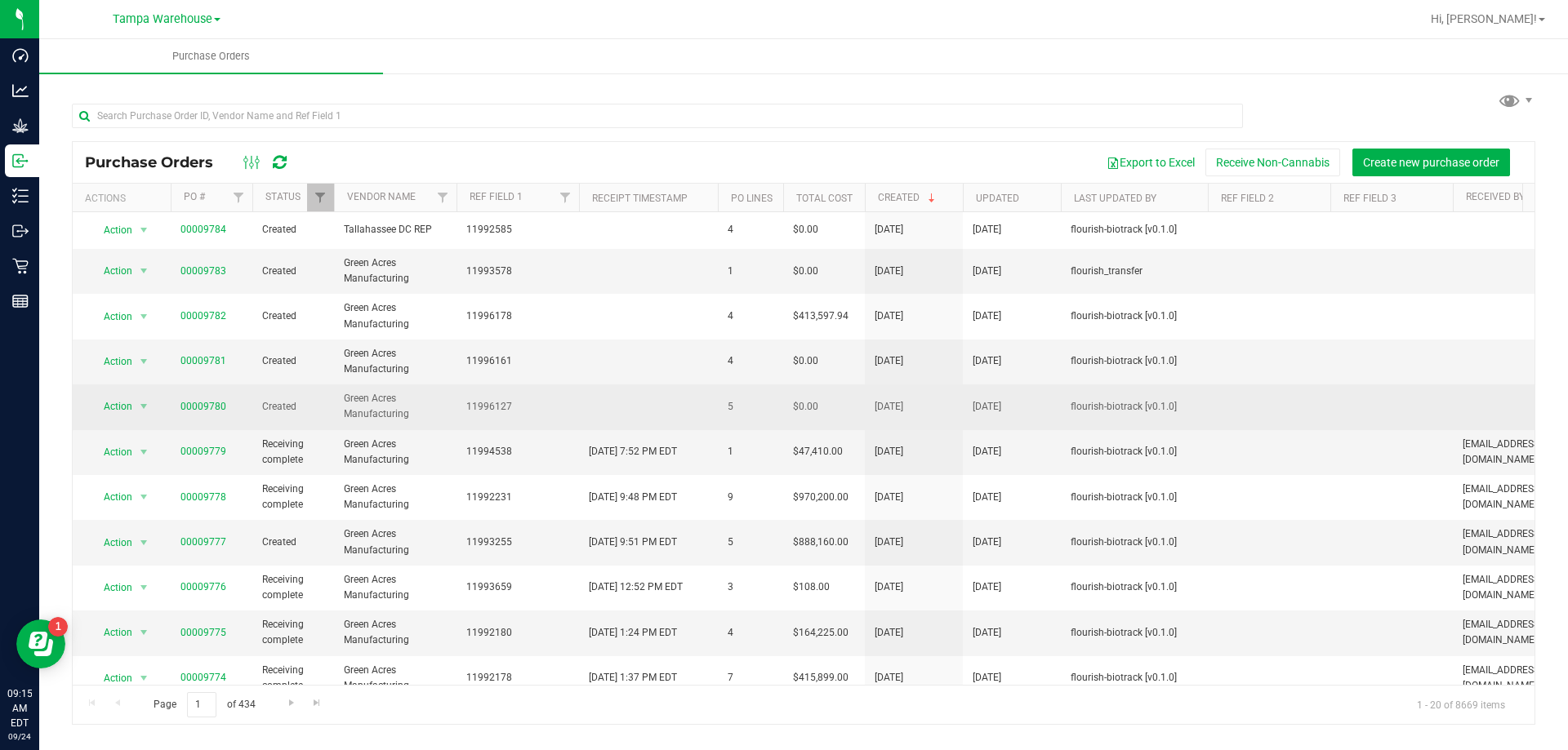
click at [212, 412] on span "00009780" at bounding box center [203, 407] width 46 height 16
click at [204, 410] on link "00009780" at bounding box center [203, 407] width 46 height 11
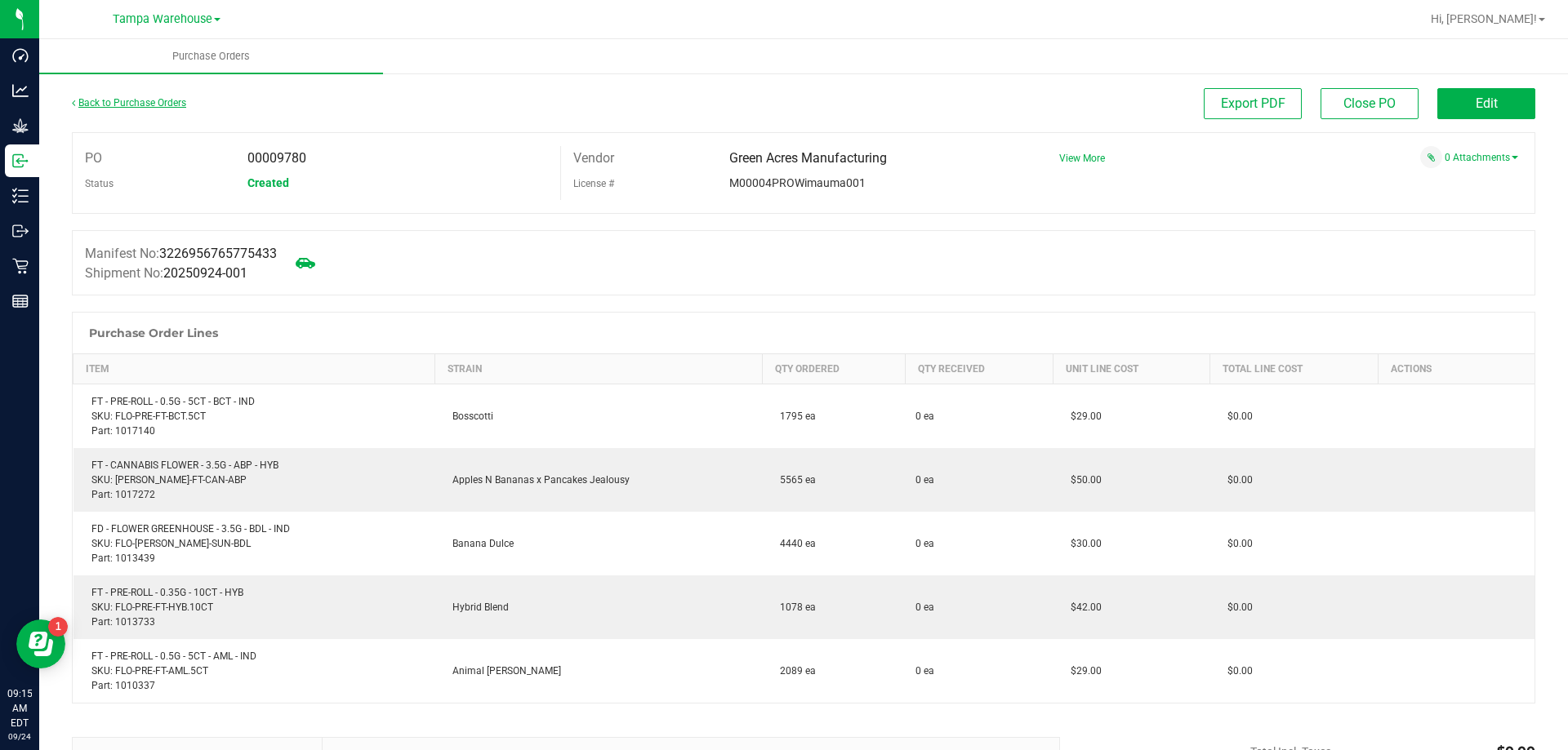
click at [118, 104] on link "Back to Purchase Orders" at bounding box center [128, 102] width 114 height 11
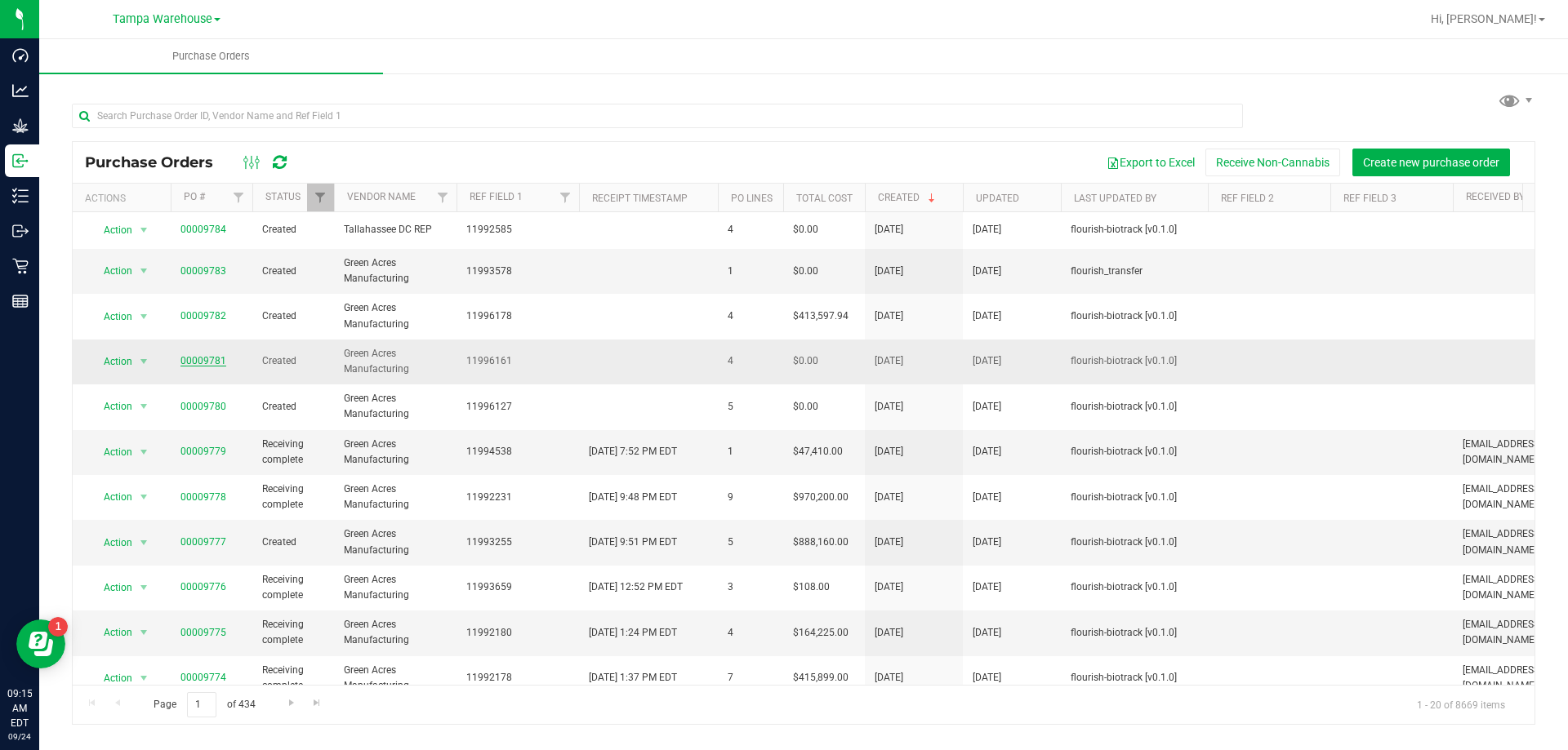
click at [211, 362] on link "00009781" at bounding box center [203, 361] width 46 height 11
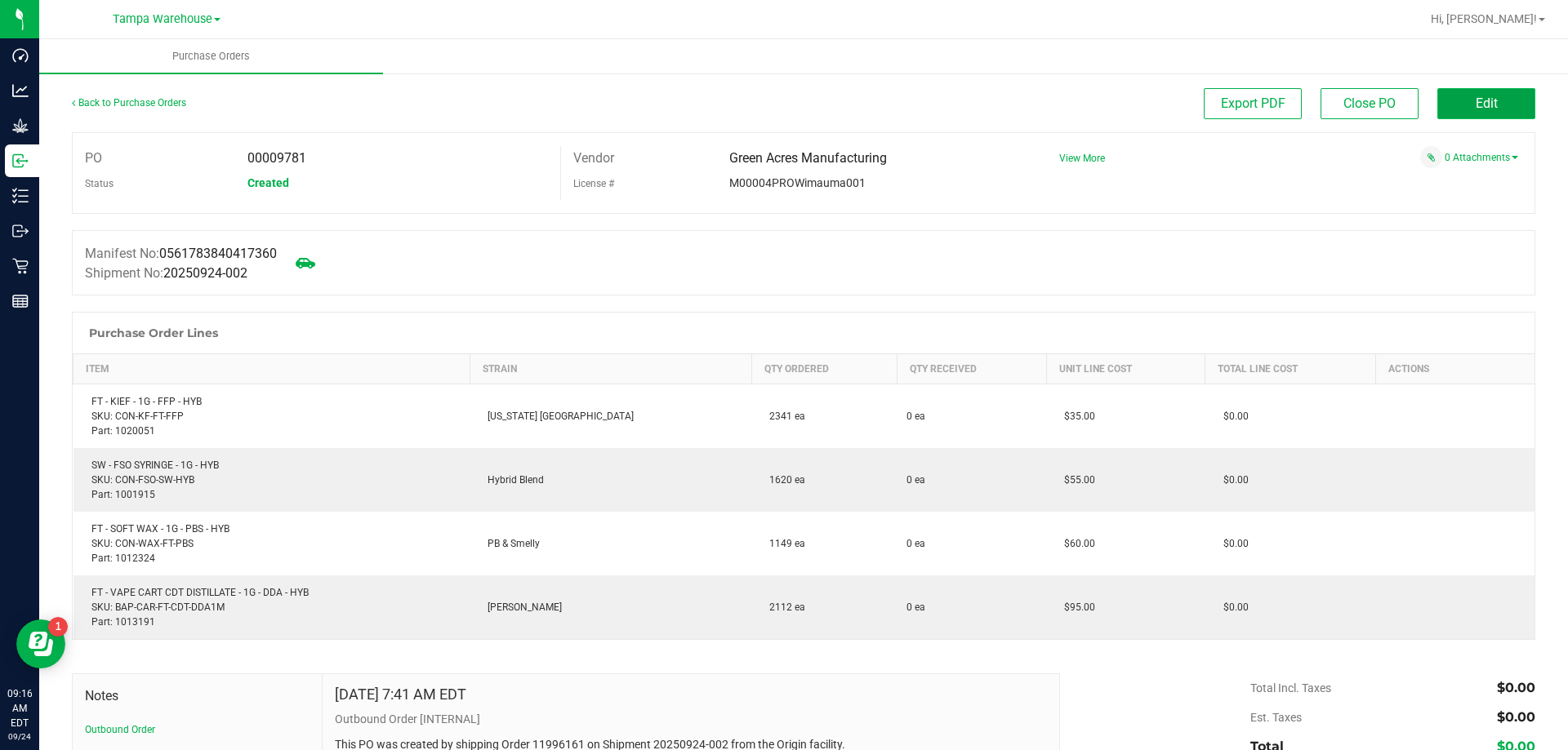
click at [1476, 99] on span "Edit" at bounding box center [1487, 103] width 22 height 16
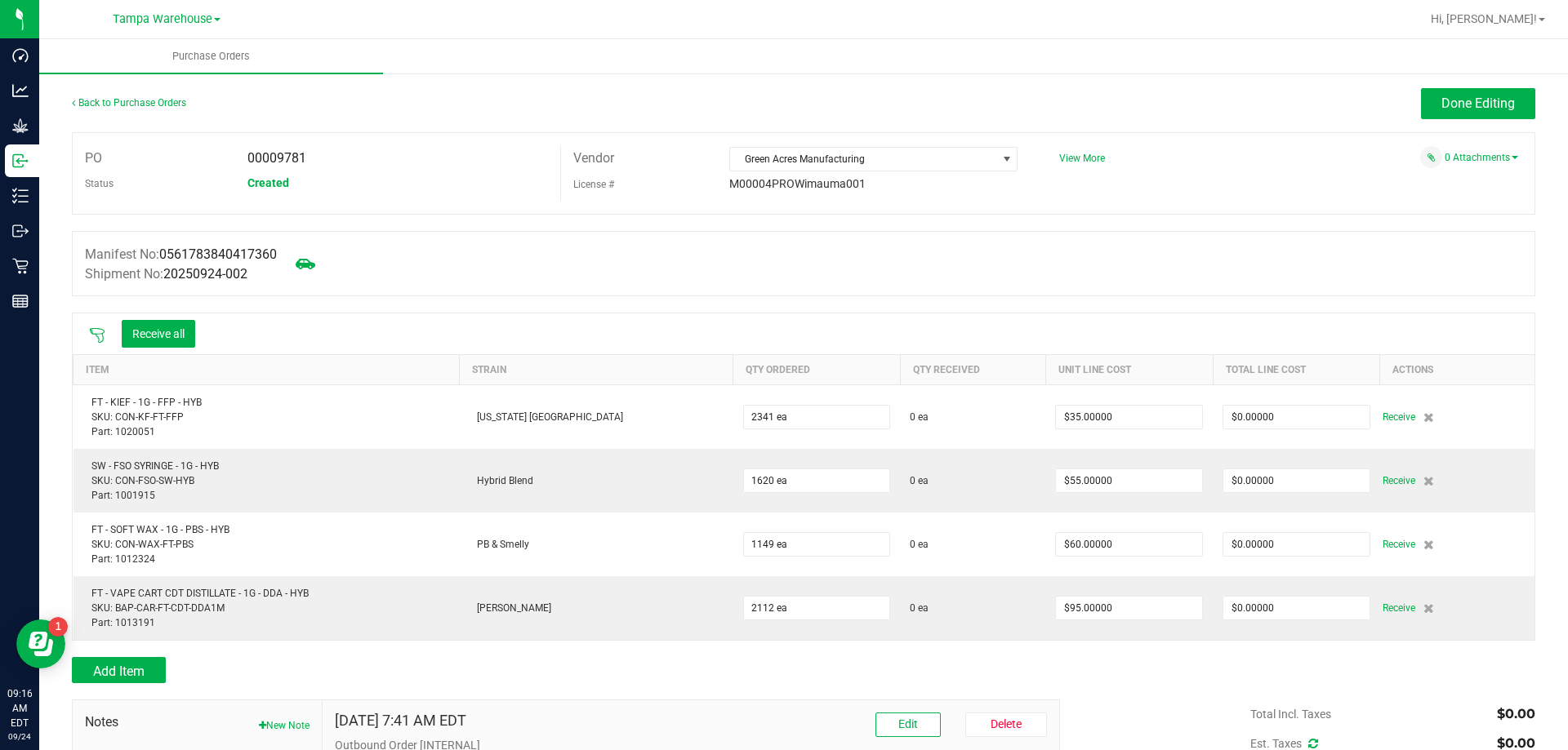
click at [89, 332] on div at bounding box center [97, 334] width 33 height 17
click at [94, 330] on icon at bounding box center [98, 336] width 17 height 17
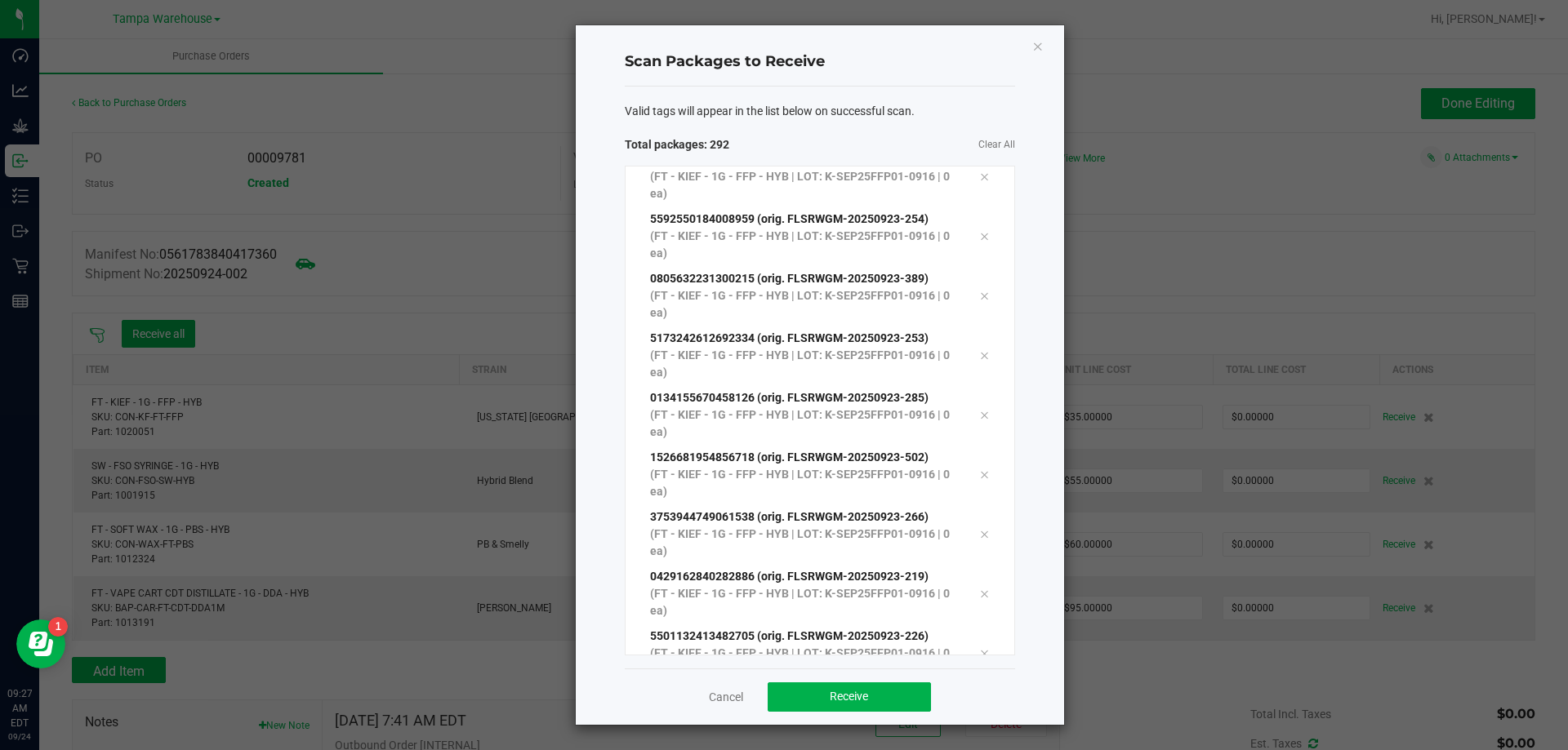
scroll to position [16957, 0]
click at [778, 696] on button "Receive" at bounding box center [849, 698] width 163 height 30
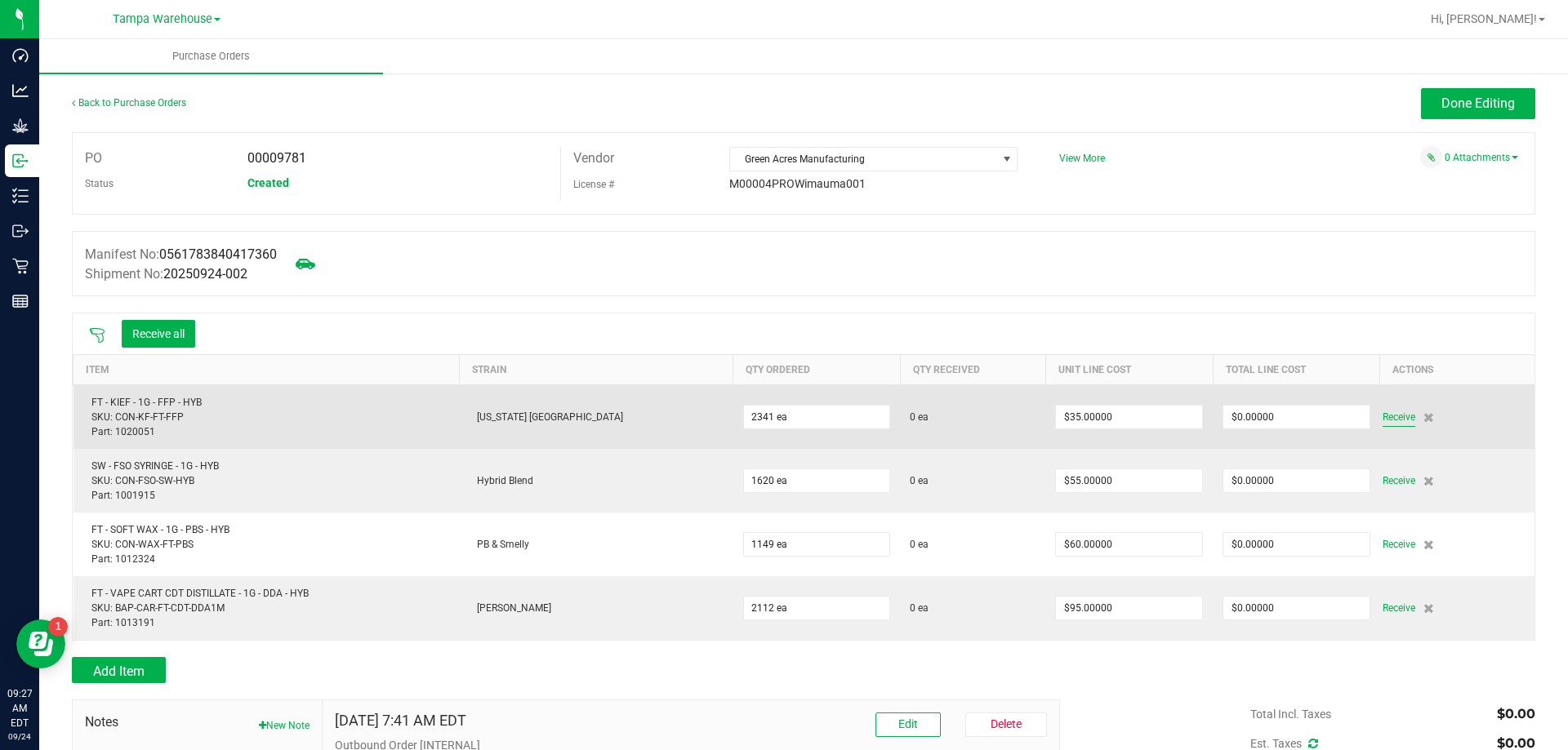
click at [1382, 424] on span "Receive" at bounding box center [1398, 417] width 33 height 20
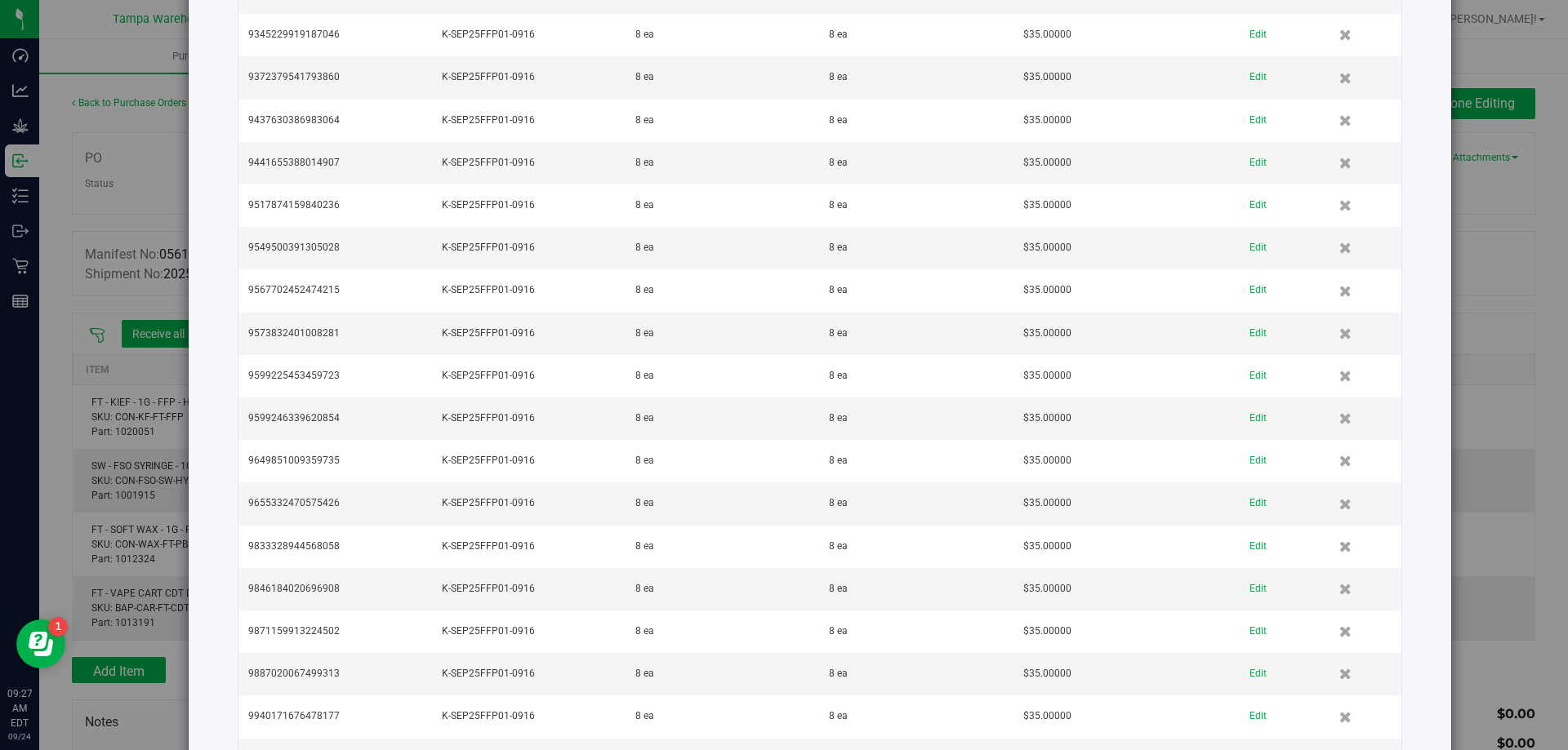
scroll to position [12087, 0]
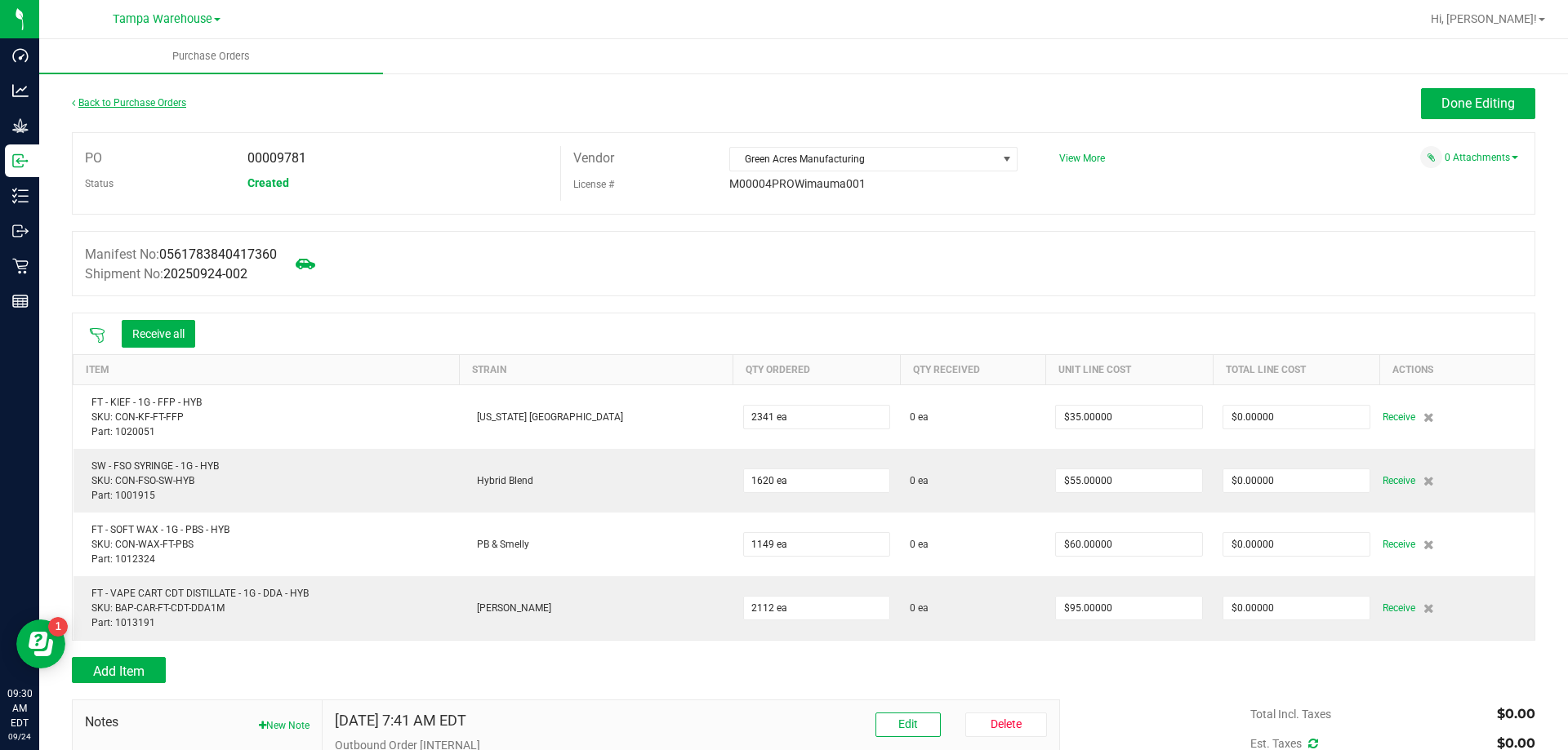
click at [158, 103] on link "Back to Purchase Orders" at bounding box center [128, 102] width 114 height 11
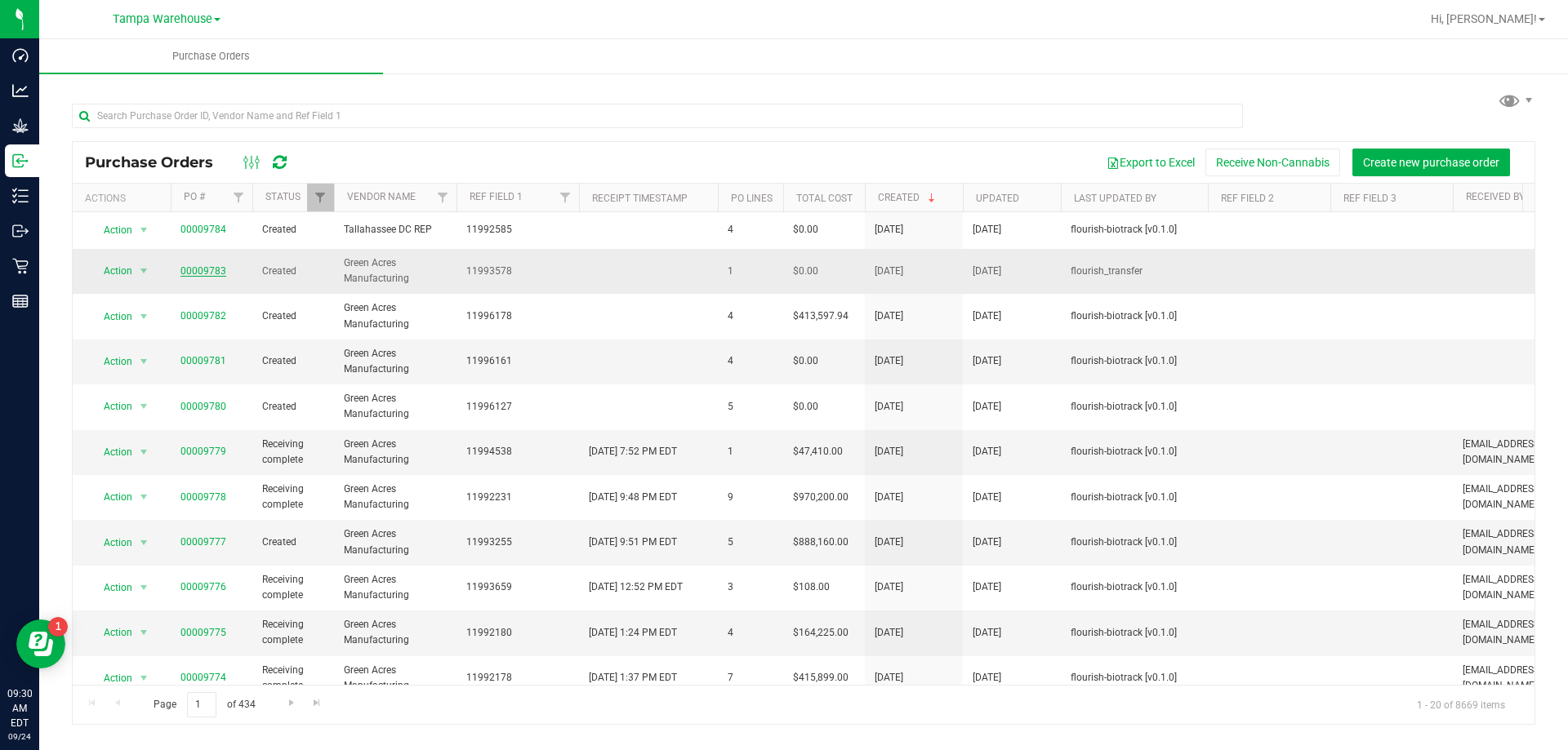
click at [206, 273] on link "00009783" at bounding box center [203, 271] width 46 height 11
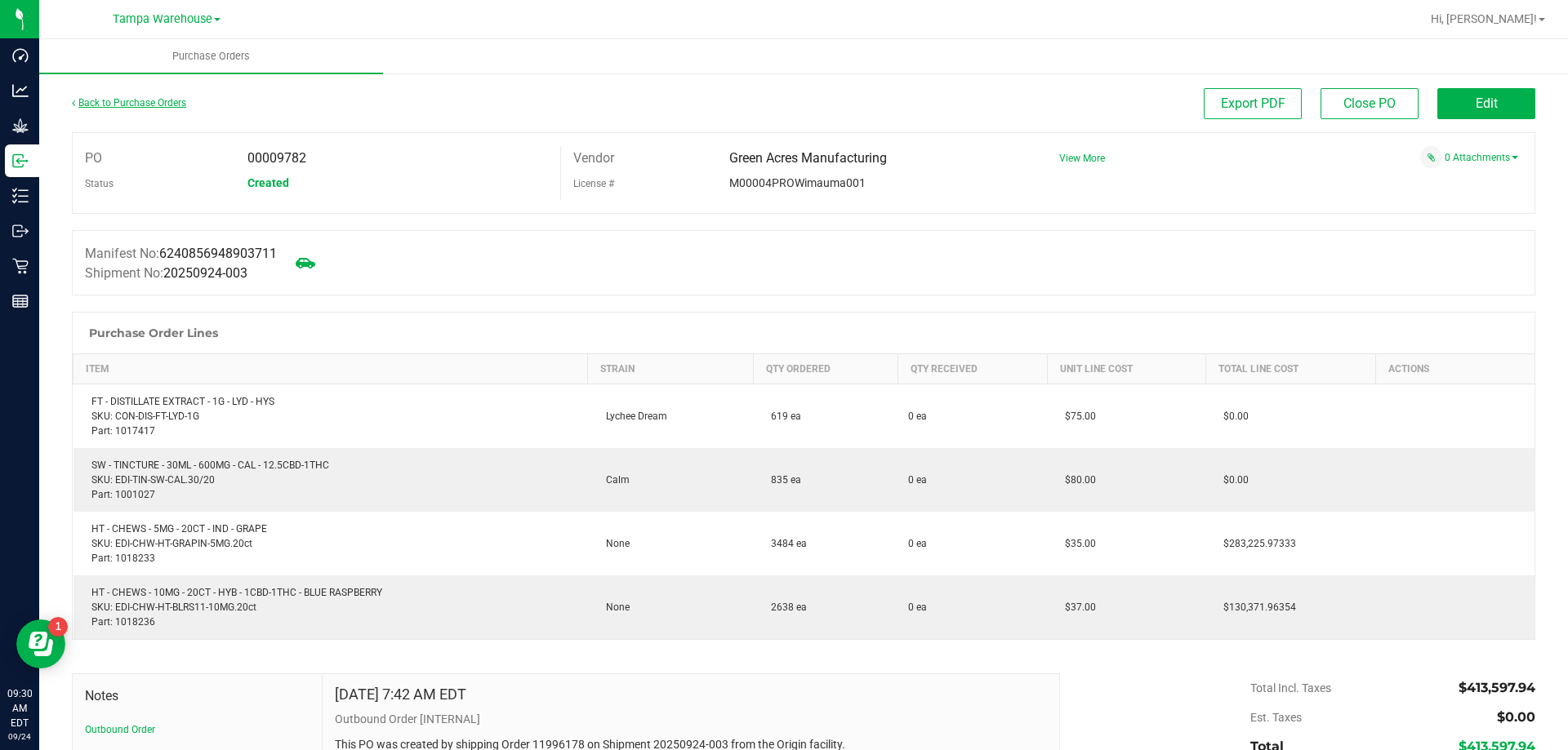
click at [137, 100] on link "Back to Purchase Orders" at bounding box center [128, 102] width 114 height 11
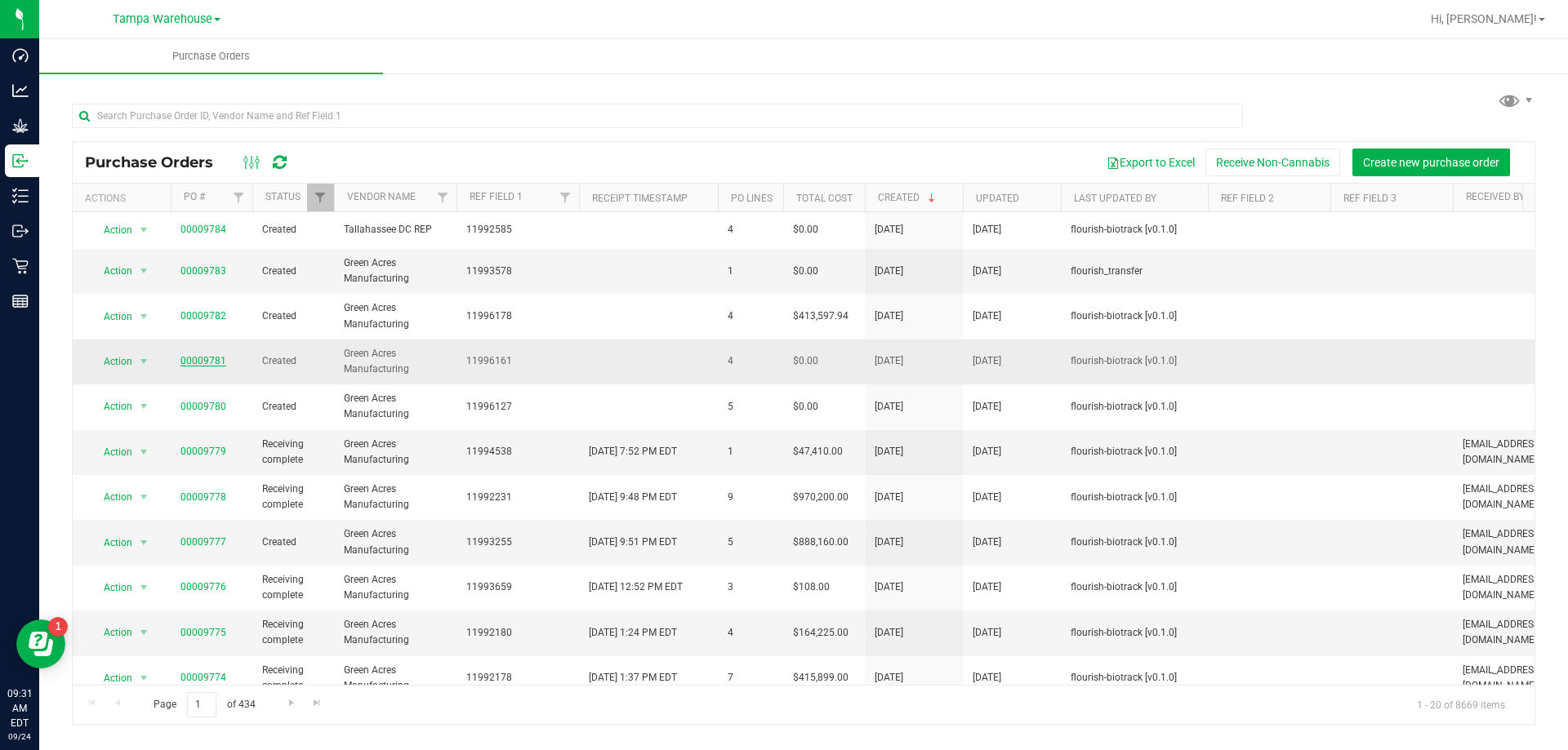
click at [213, 364] on link "00009781" at bounding box center [203, 361] width 46 height 11
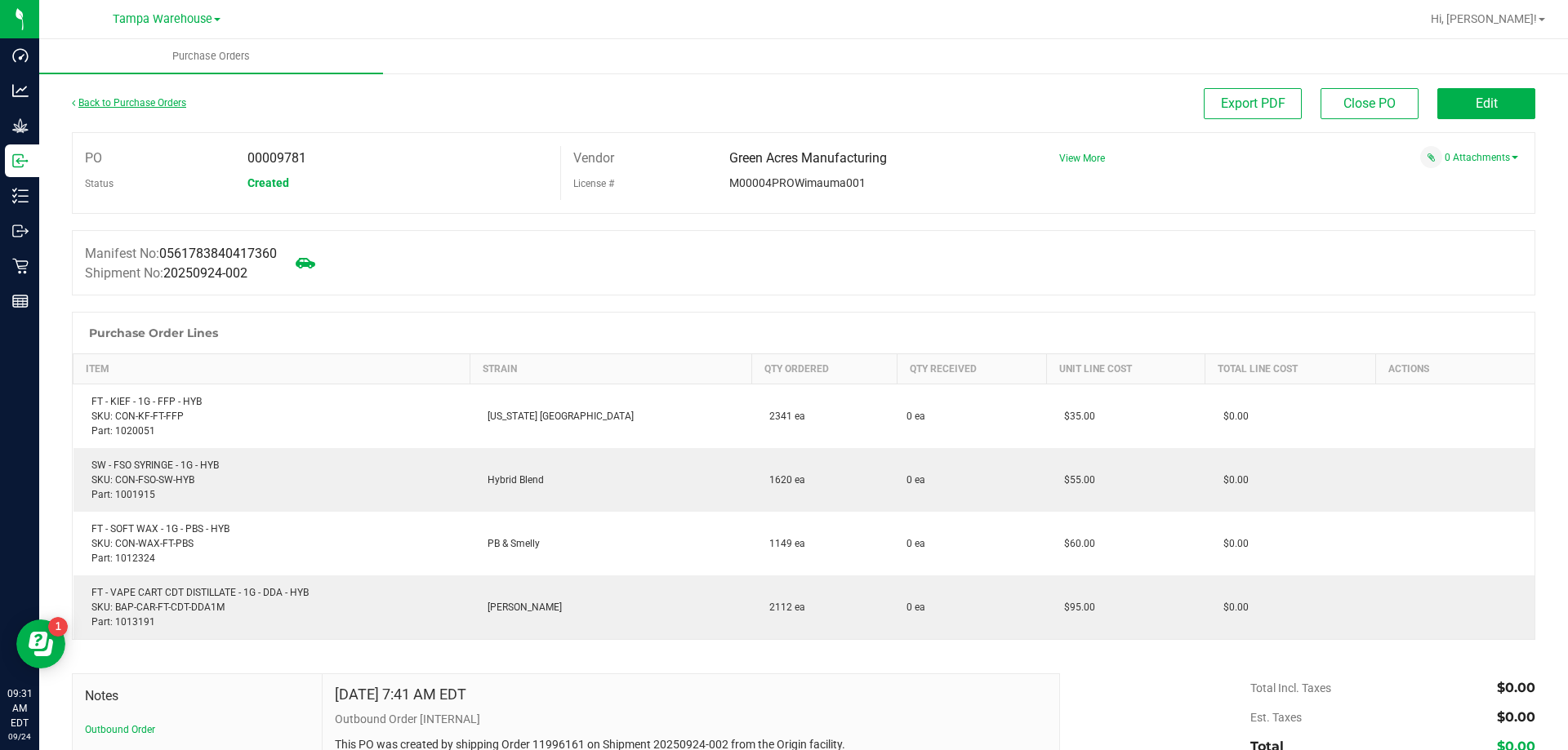
click at [143, 108] on link "Back to Purchase Orders" at bounding box center [128, 102] width 114 height 11
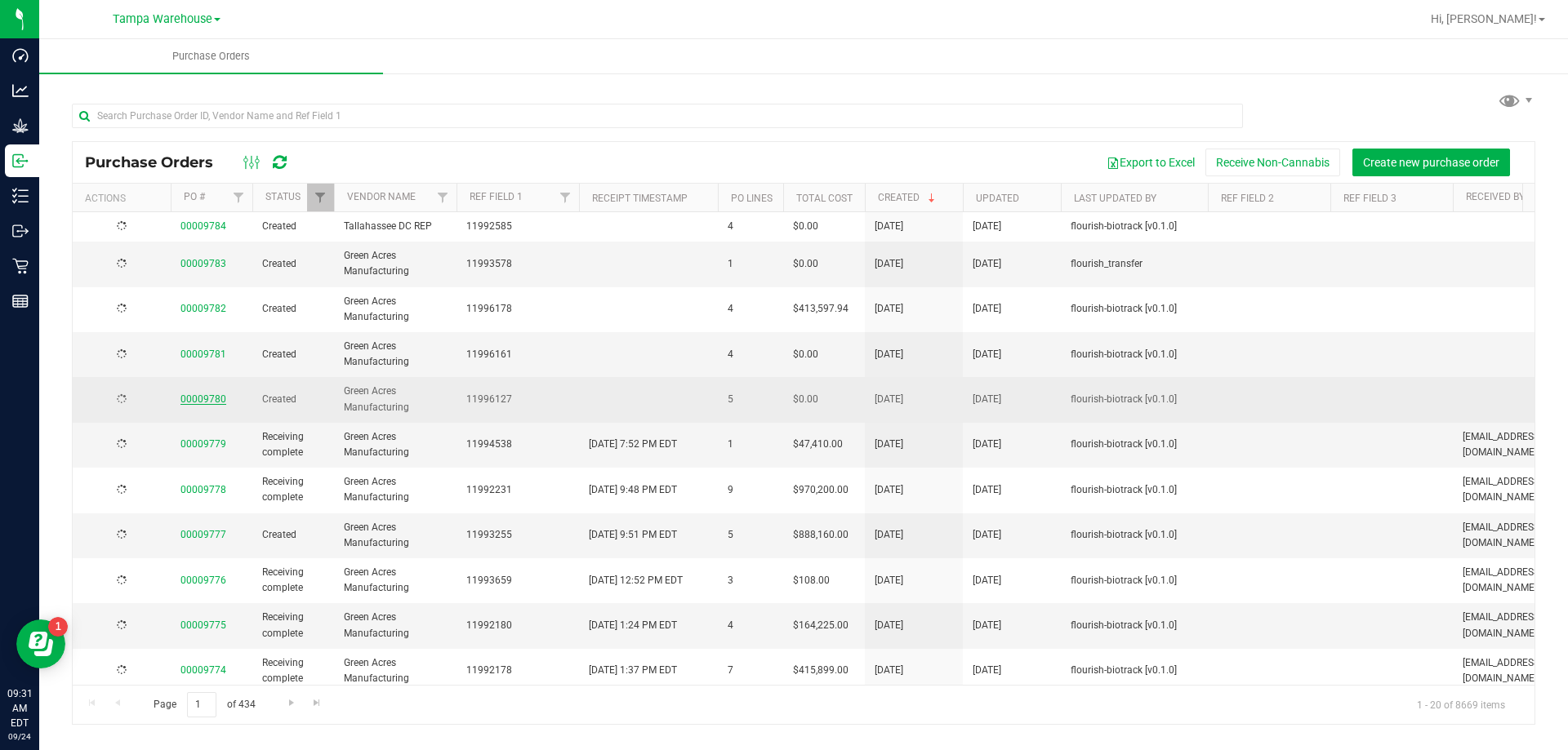
click at [203, 405] on link "00009780" at bounding box center [203, 399] width 46 height 11
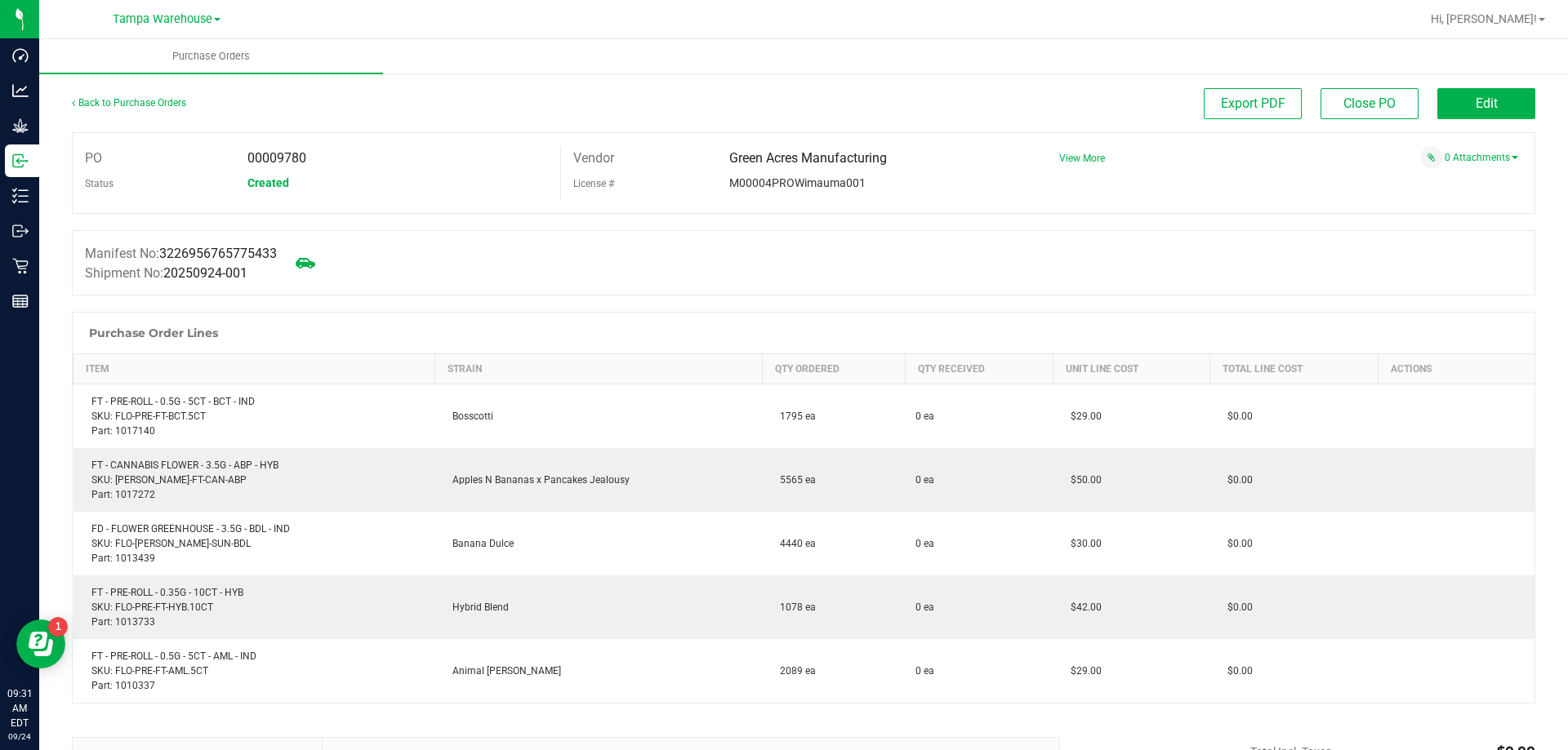
click at [1476, 78] on div "Back to Purchase Orders Export PDF Close PO Edit PO 00009780 Status Created Ven…" at bounding box center [803, 523] width 1529 height 903
click at [1476, 98] on span "Edit" at bounding box center [1487, 103] width 22 height 16
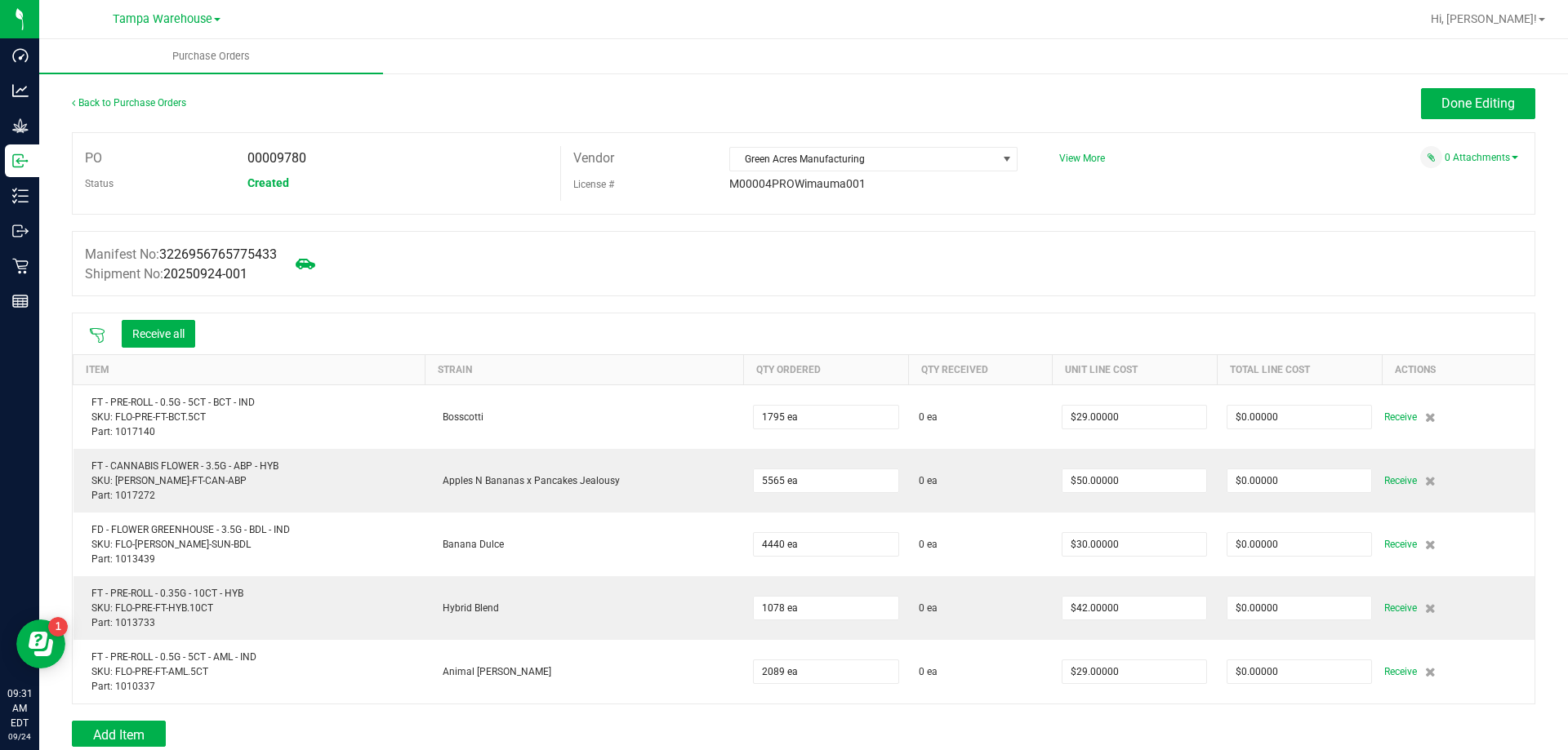
click at [99, 337] on icon at bounding box center [98, 336] width 17 height 17
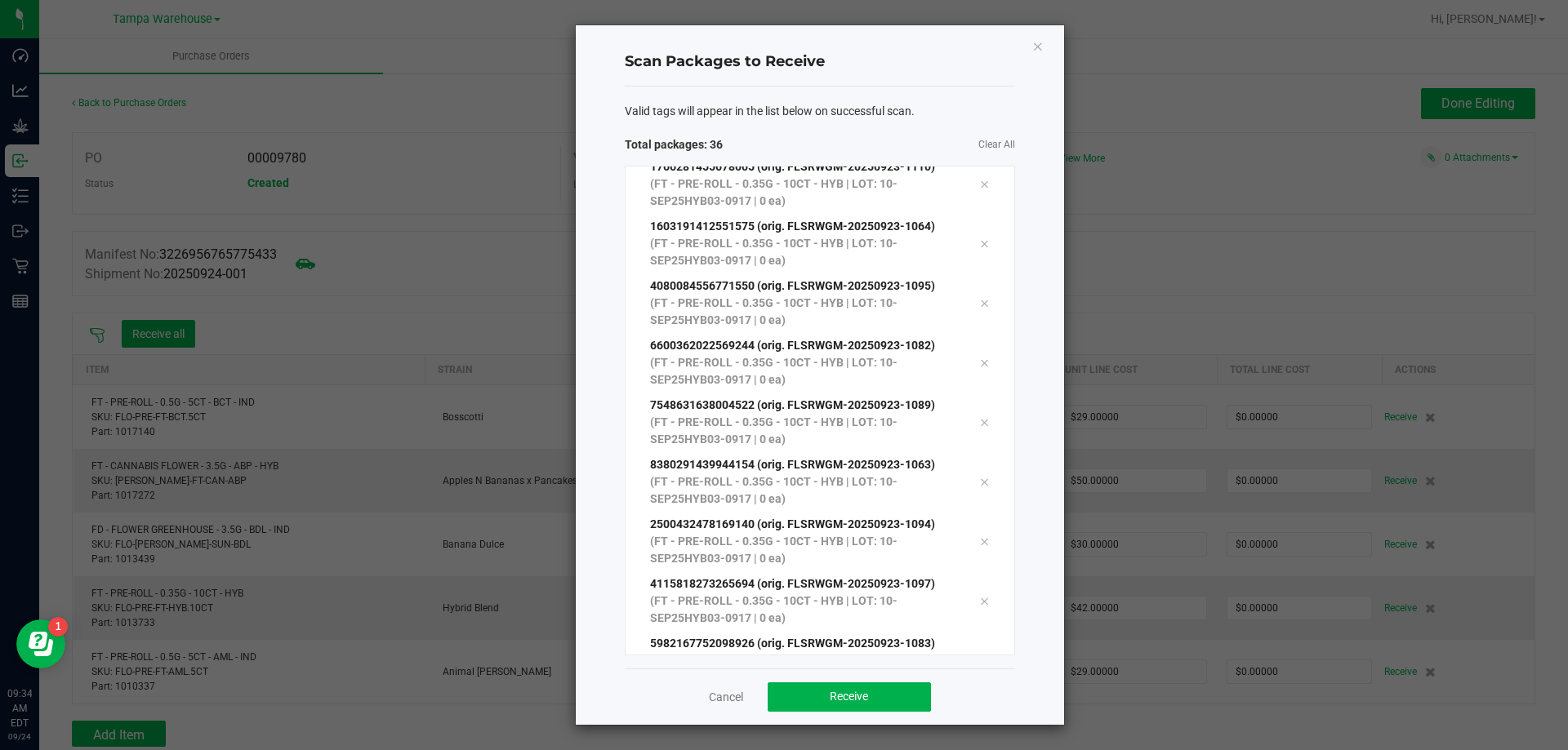
scroll to position [1698, 0]
click at [892, 690] on button "Receive" at bounding box center [849, 698] width 163 height 30
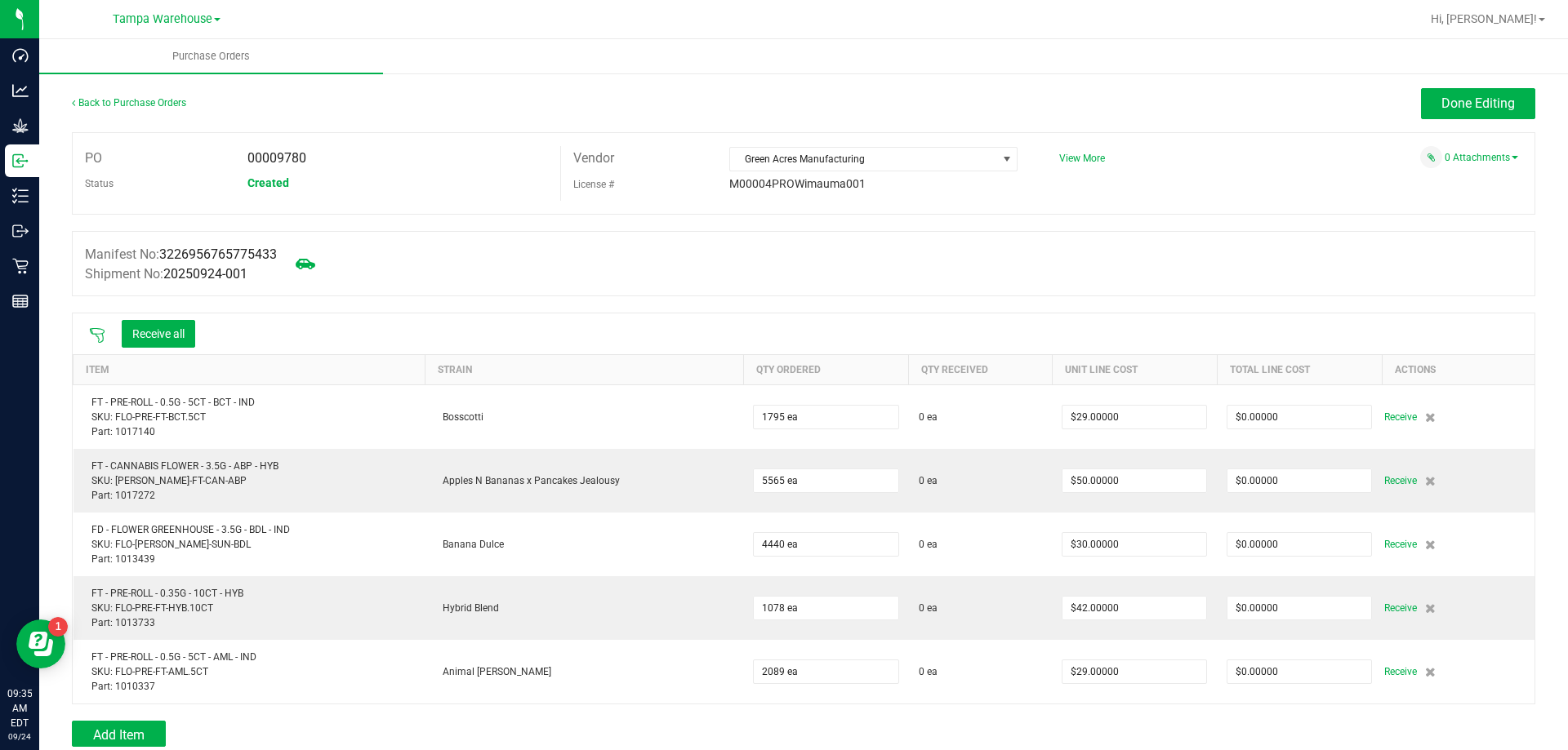
click at [98, 328] on icon at bounding box center [98, 336] width 15 height 15
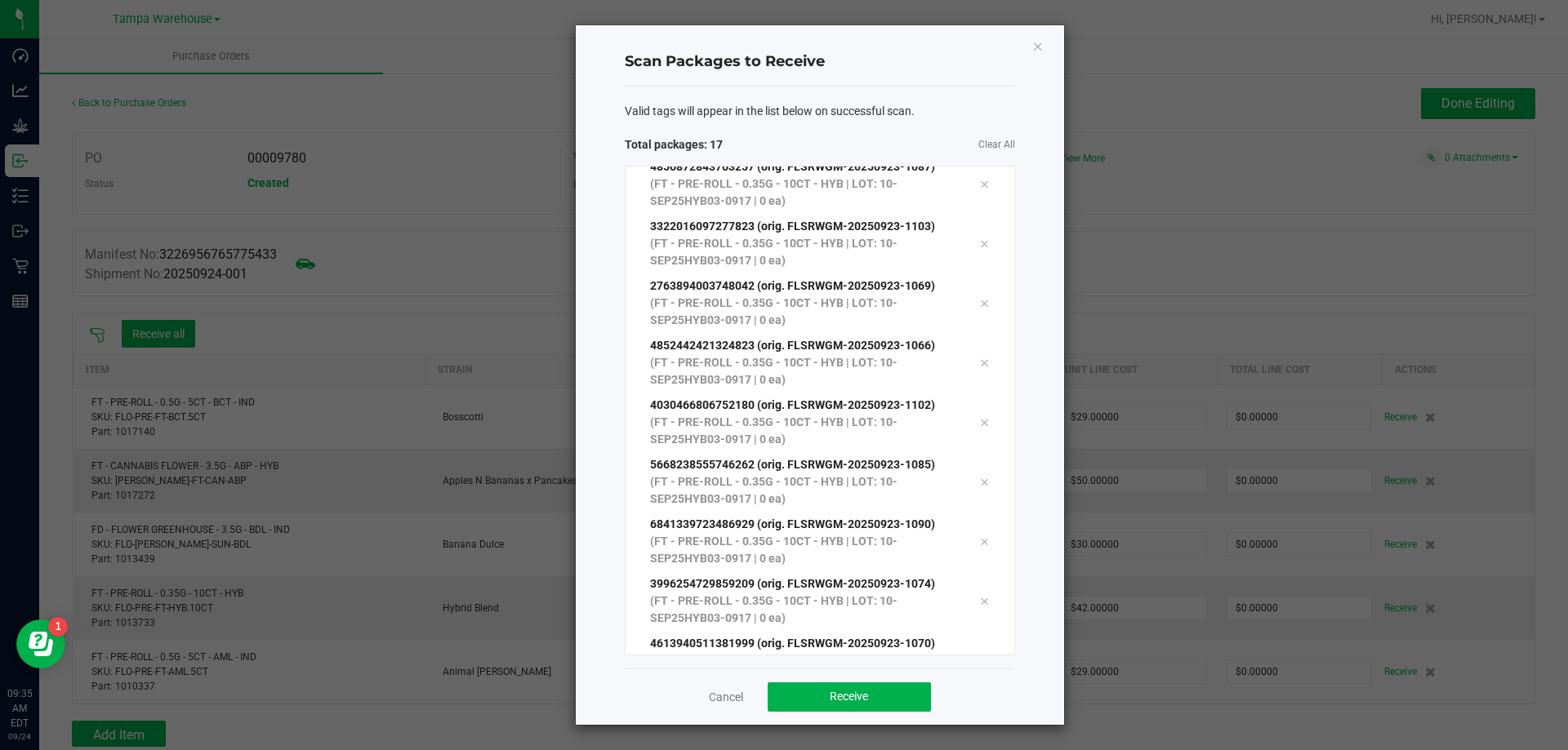
scroll to position [506, 0]
click at [869, 703] on button "Receive" at bounding box center [849, 698] width 163 height 30
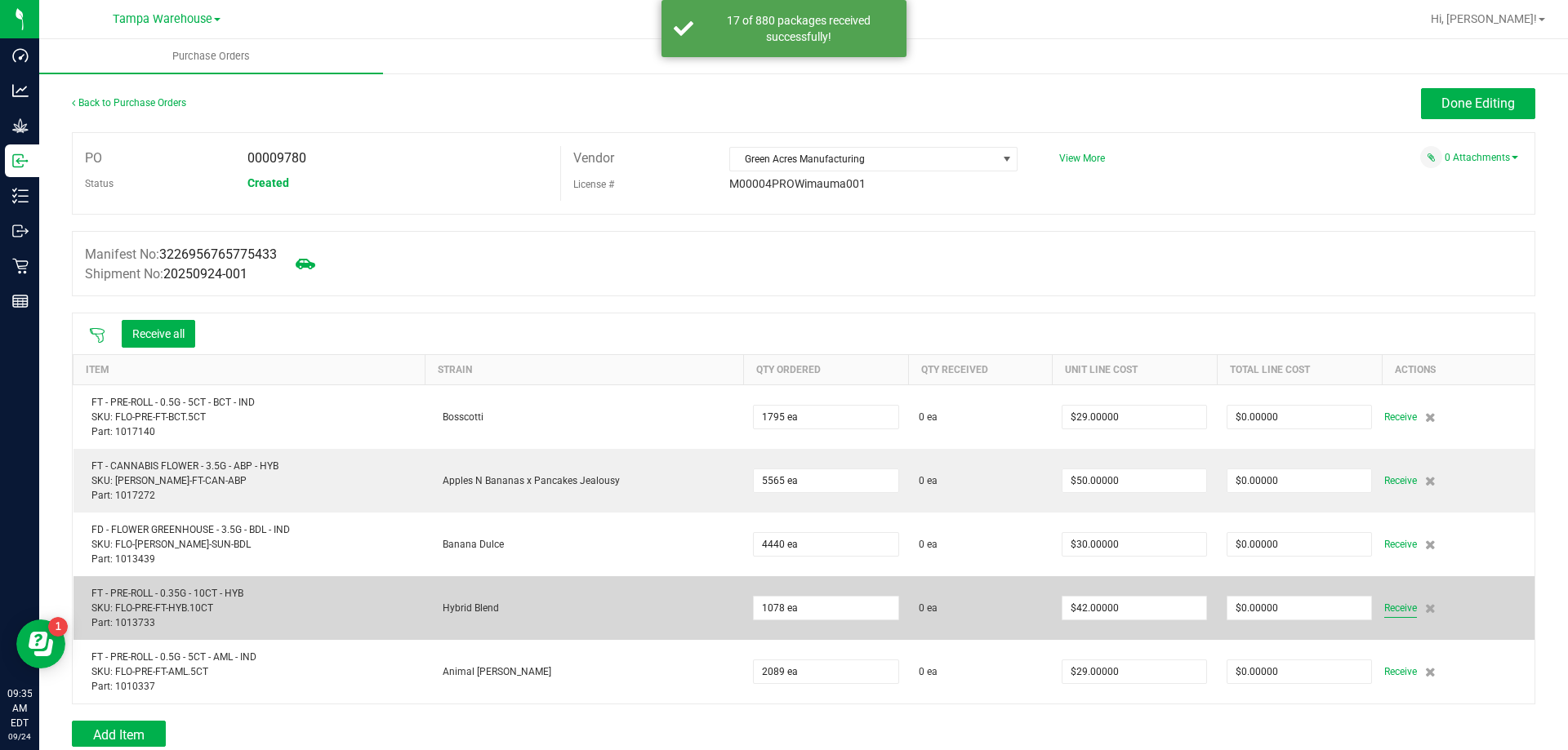
click at [1395, 605] on span "Receive" at bounding box center [1400, 608] width 33 height 20
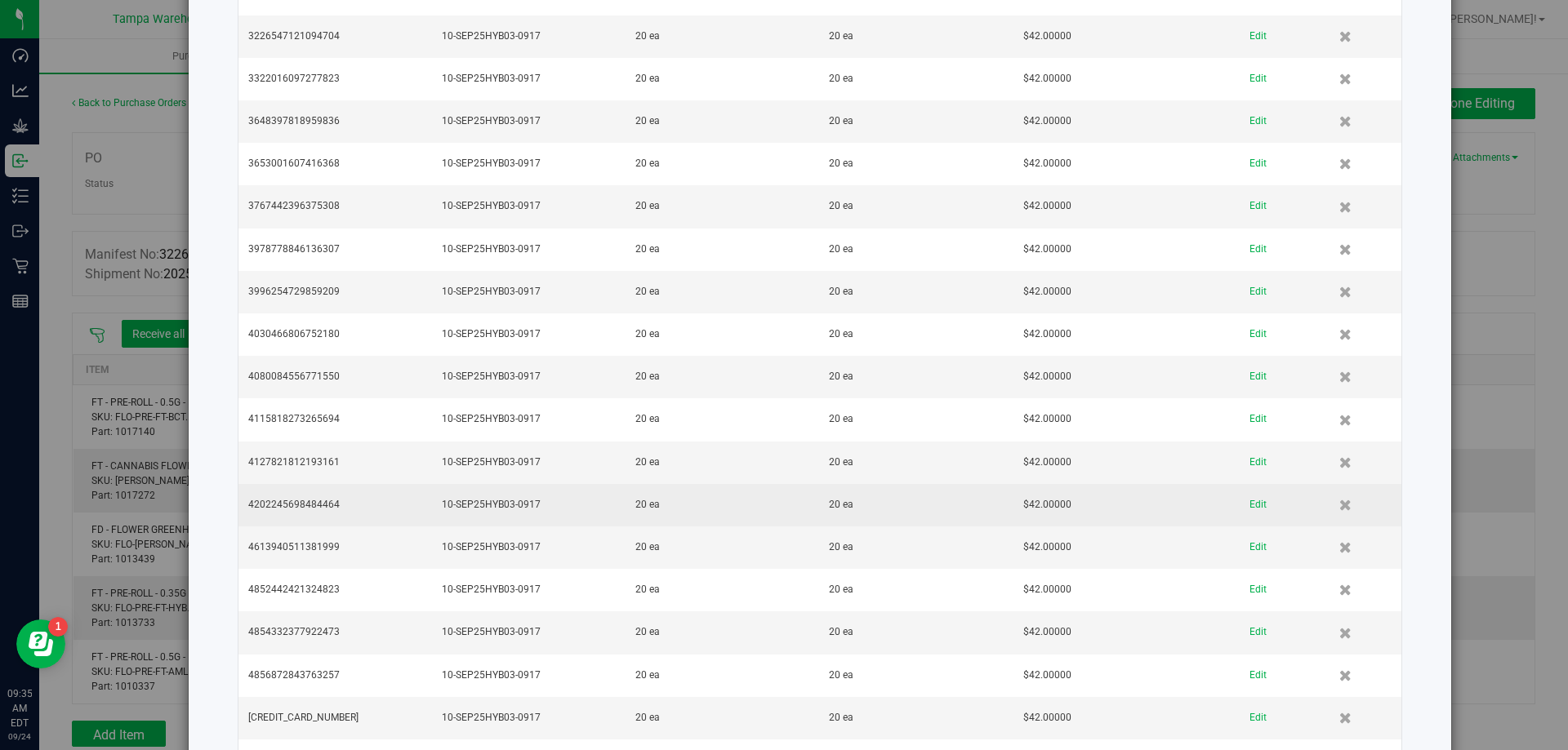
scroll to position [1901, 0]
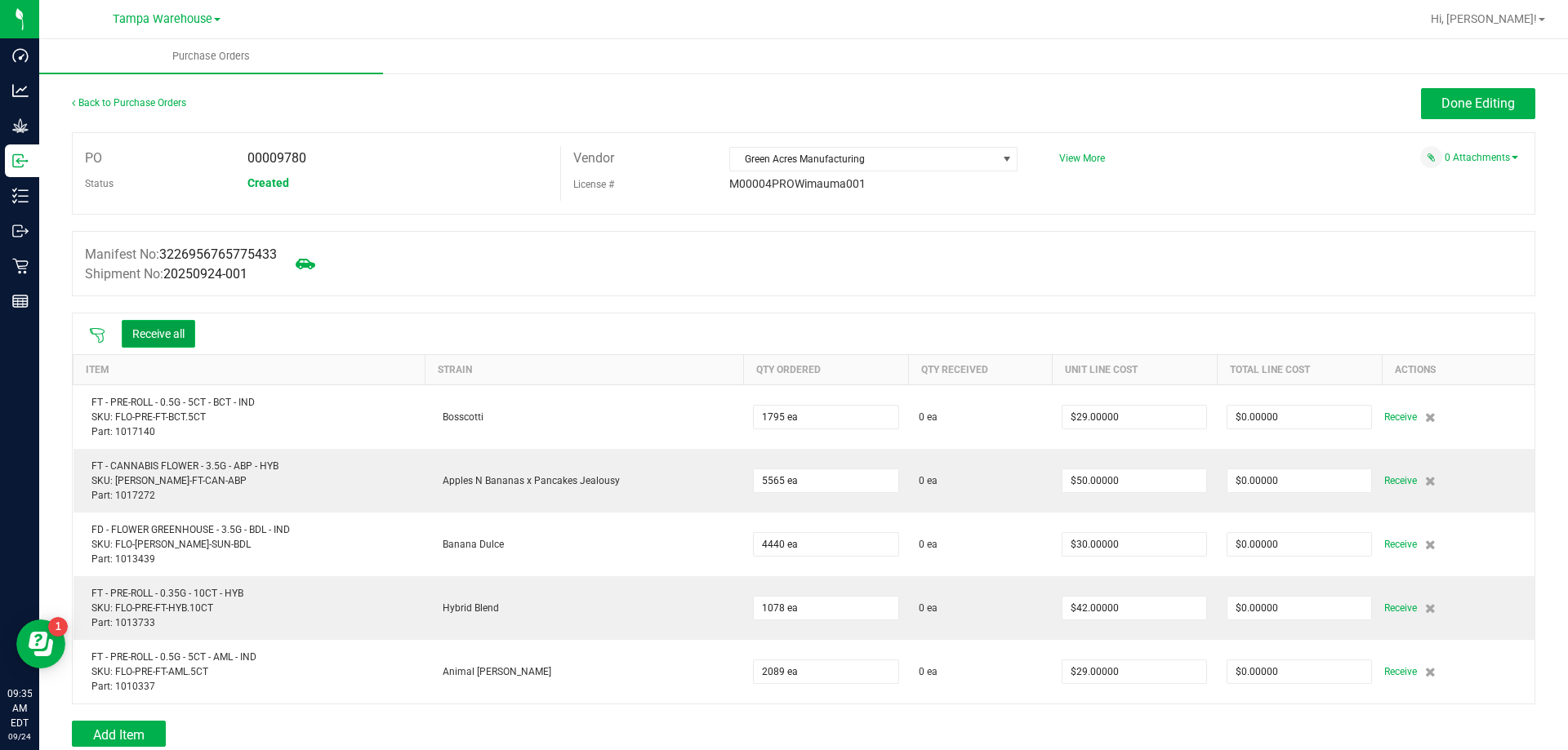
click at [168, 328] on button "Receive all" at bounding box center [158, 334] width 74 height 28
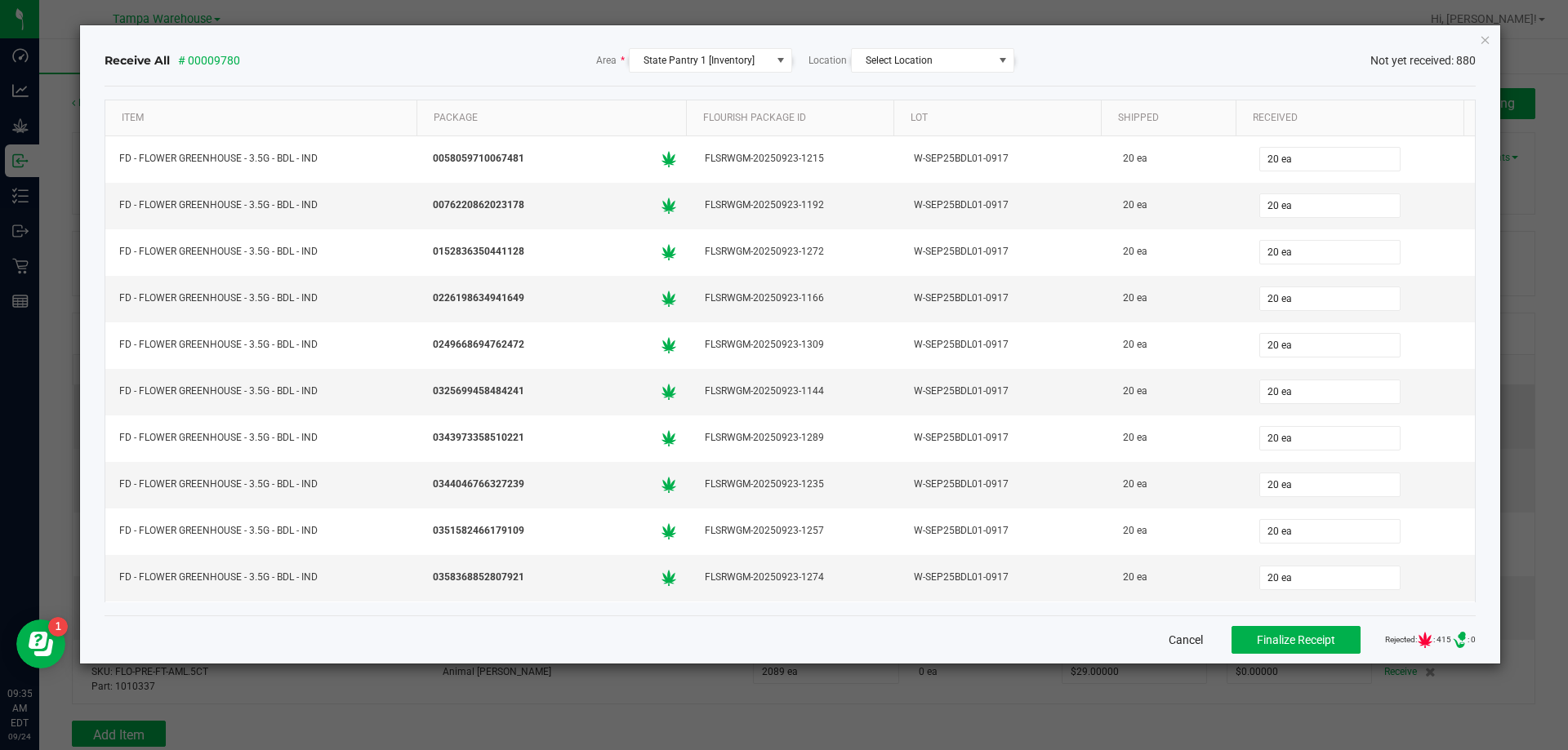
click at [1170, 637] on button "Cancel" at bounding box center [1186, 640] width 34 height 17
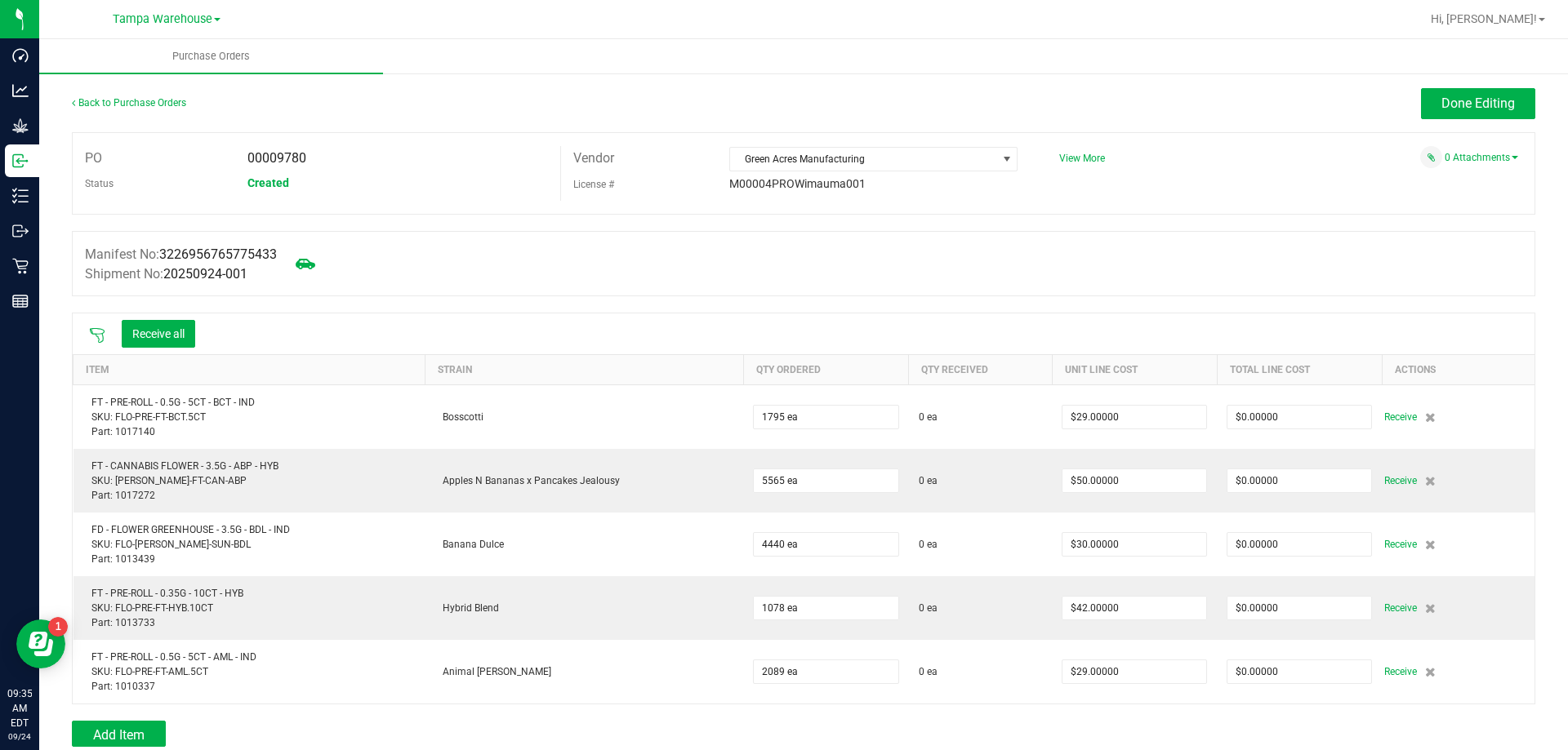
click at [122, 114] on div "Back to Purchase Orders" at bounding box center [254, 103] width 366 height 30
click at [131, 108] on link "Back to Purchase Orders" at bounding box center [128, 102] width 114 height 11
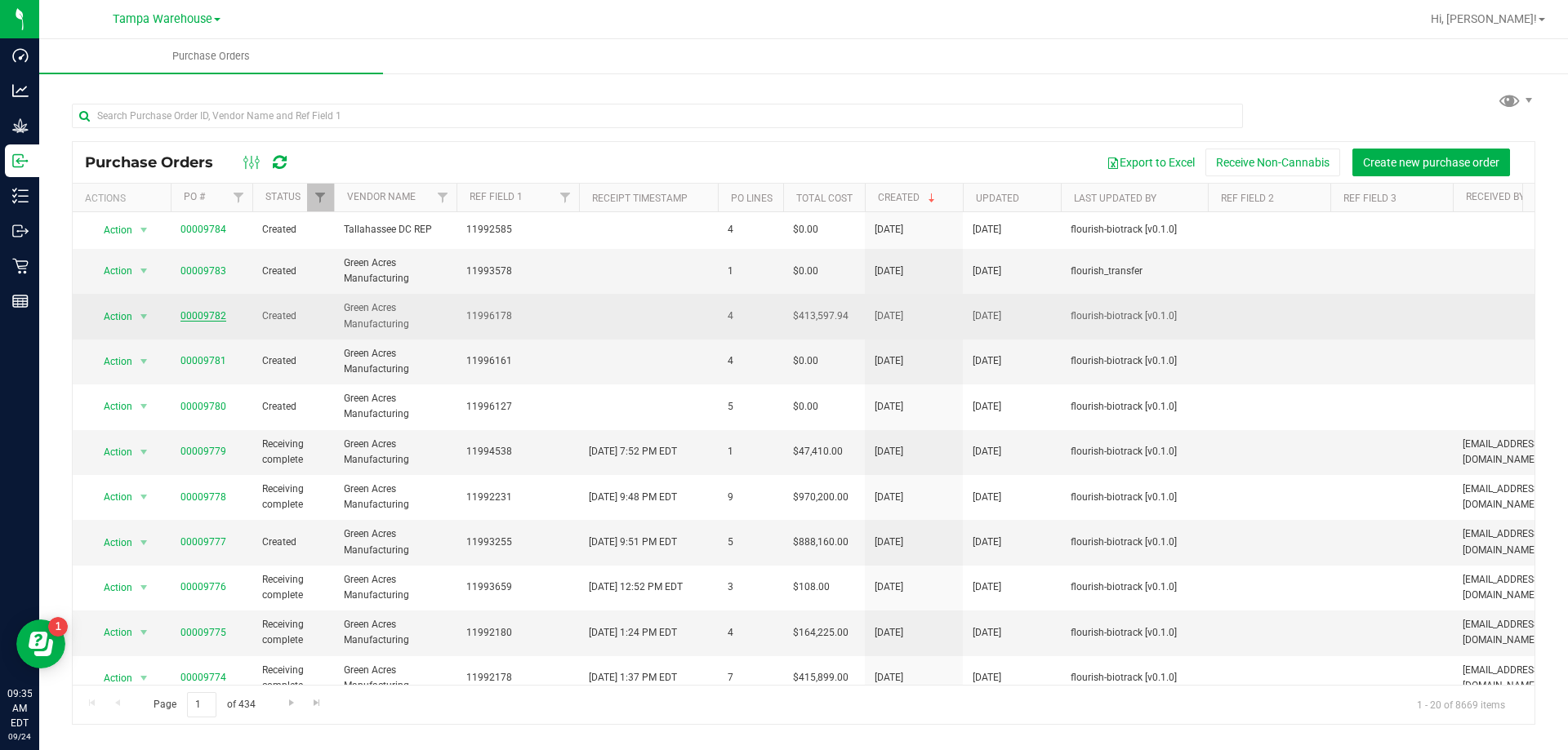
click at [206, 318] on link "00009782" at bounding box center [203, 315] width 46 height 11
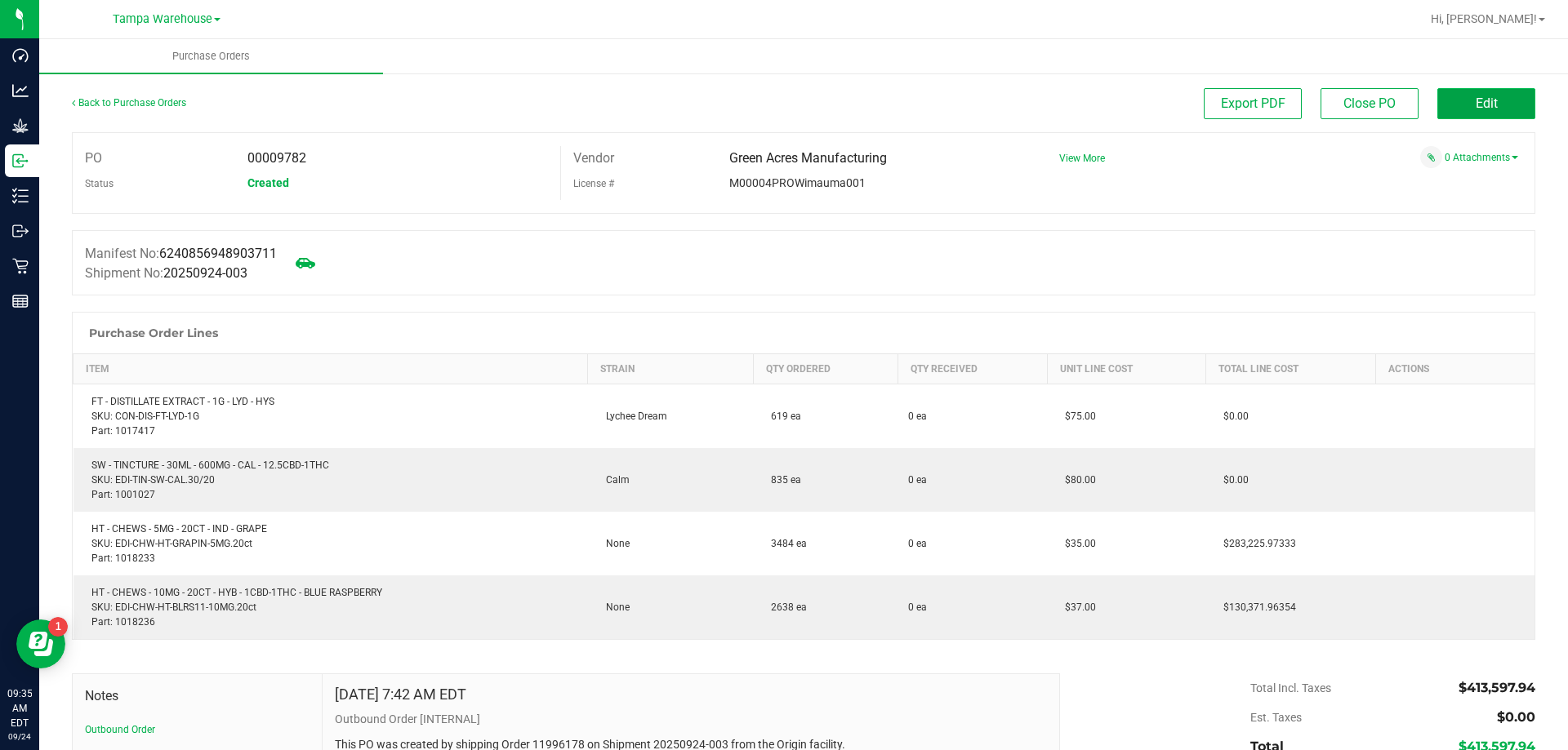
click at [1487, 116] on button "Edit" at bounding box center [1485, 103] width 98 height 31
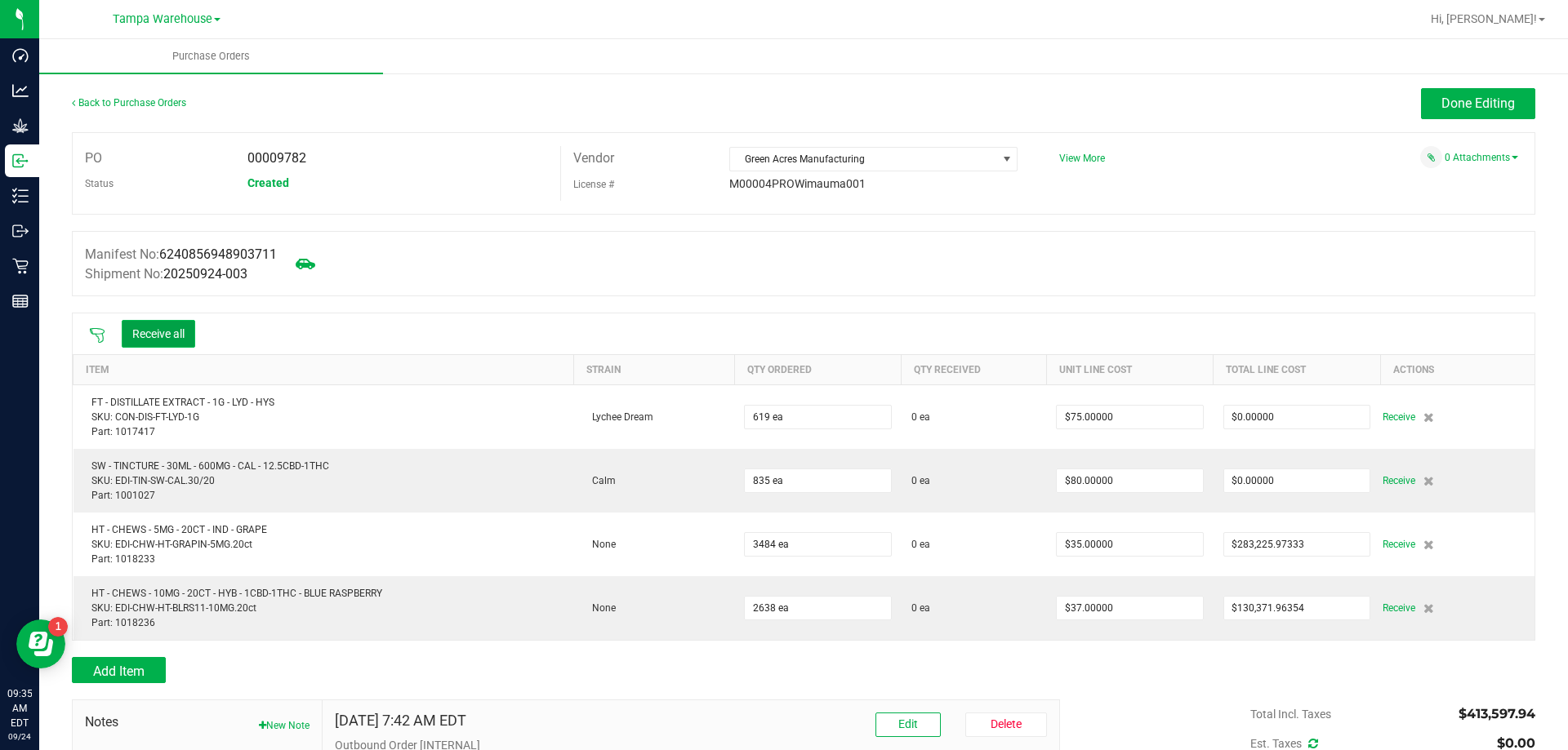
click at [184, 330] on button "Receive all" at bounding box center [158, 334] width 74 height 28
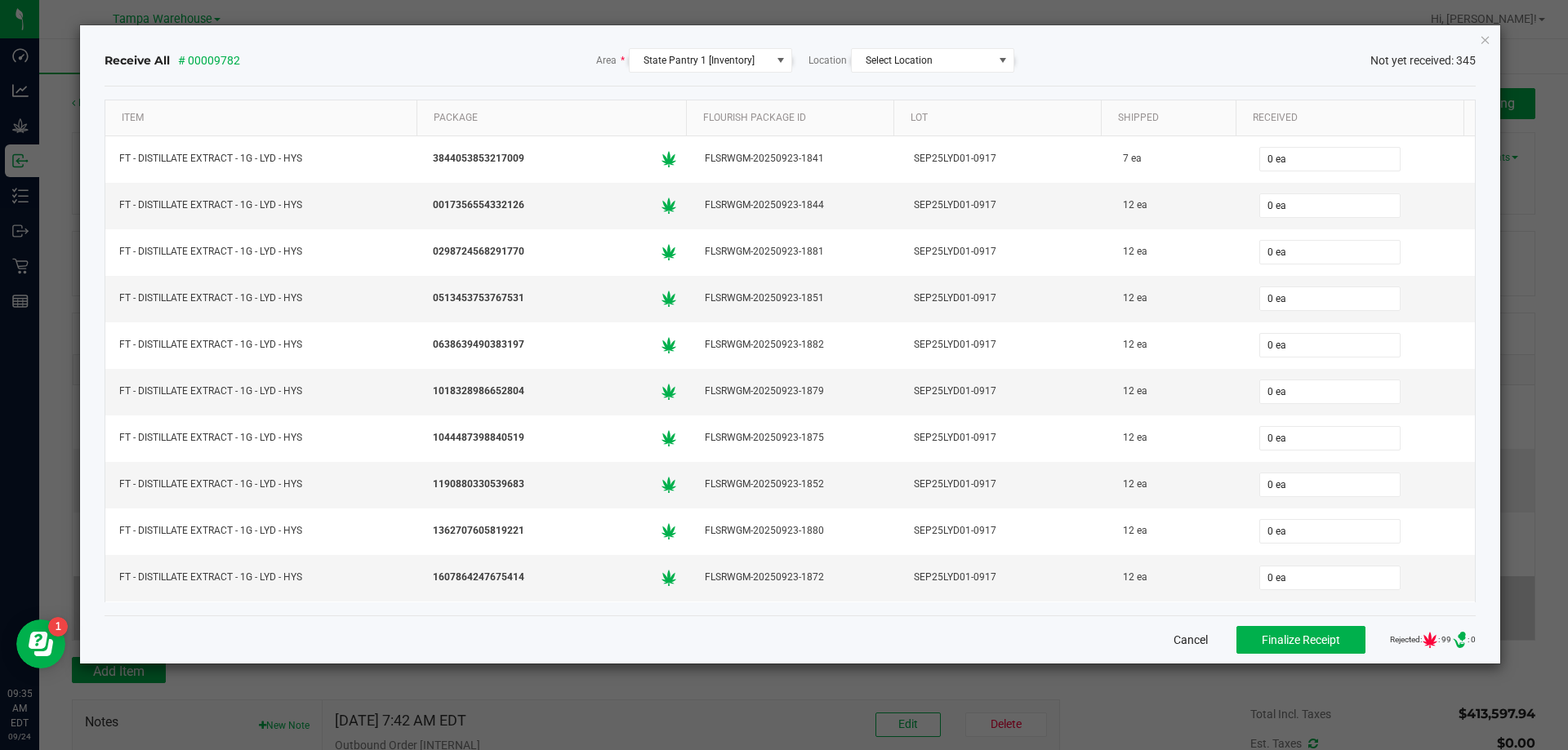
click at [1184, 639] on button "Cancel" at bounding box center [1190, 640] width 34 height 17
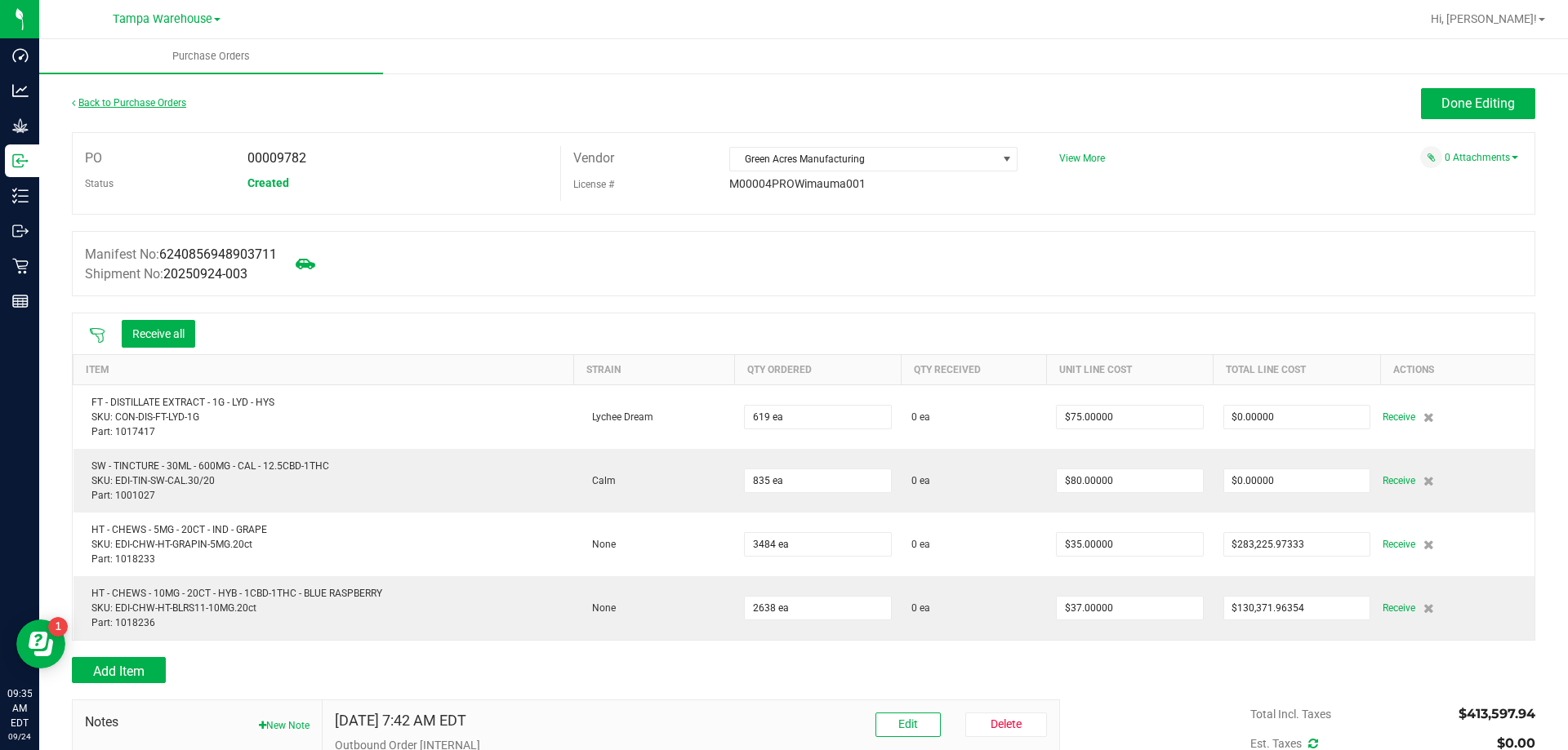
click at [156, 105] on link "Back to Purchase Orders" at bounding box center [128, 102] width 114 height 11
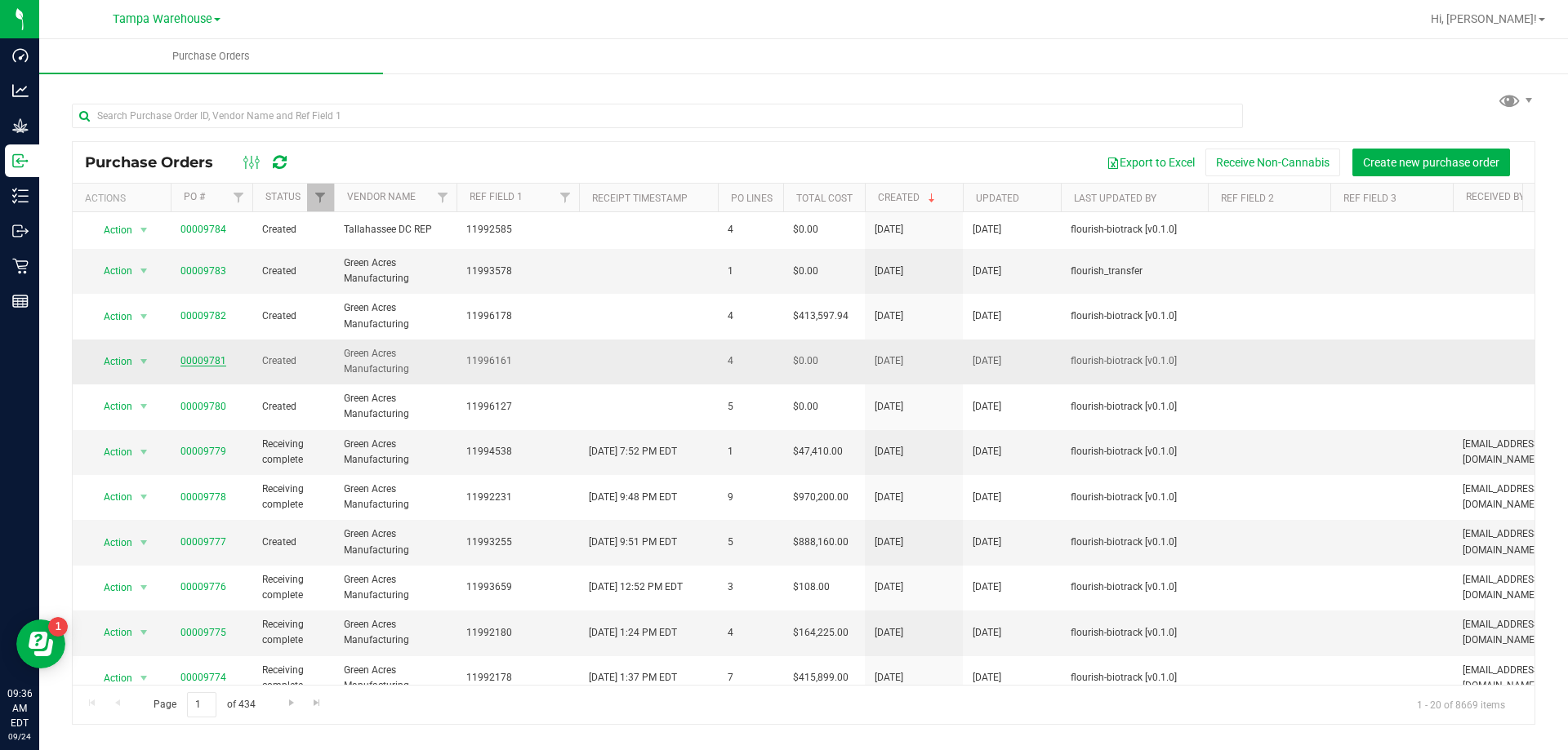
click at [190, 359] on link "00009781" at bounding box center [203, 361] width 46 height 11
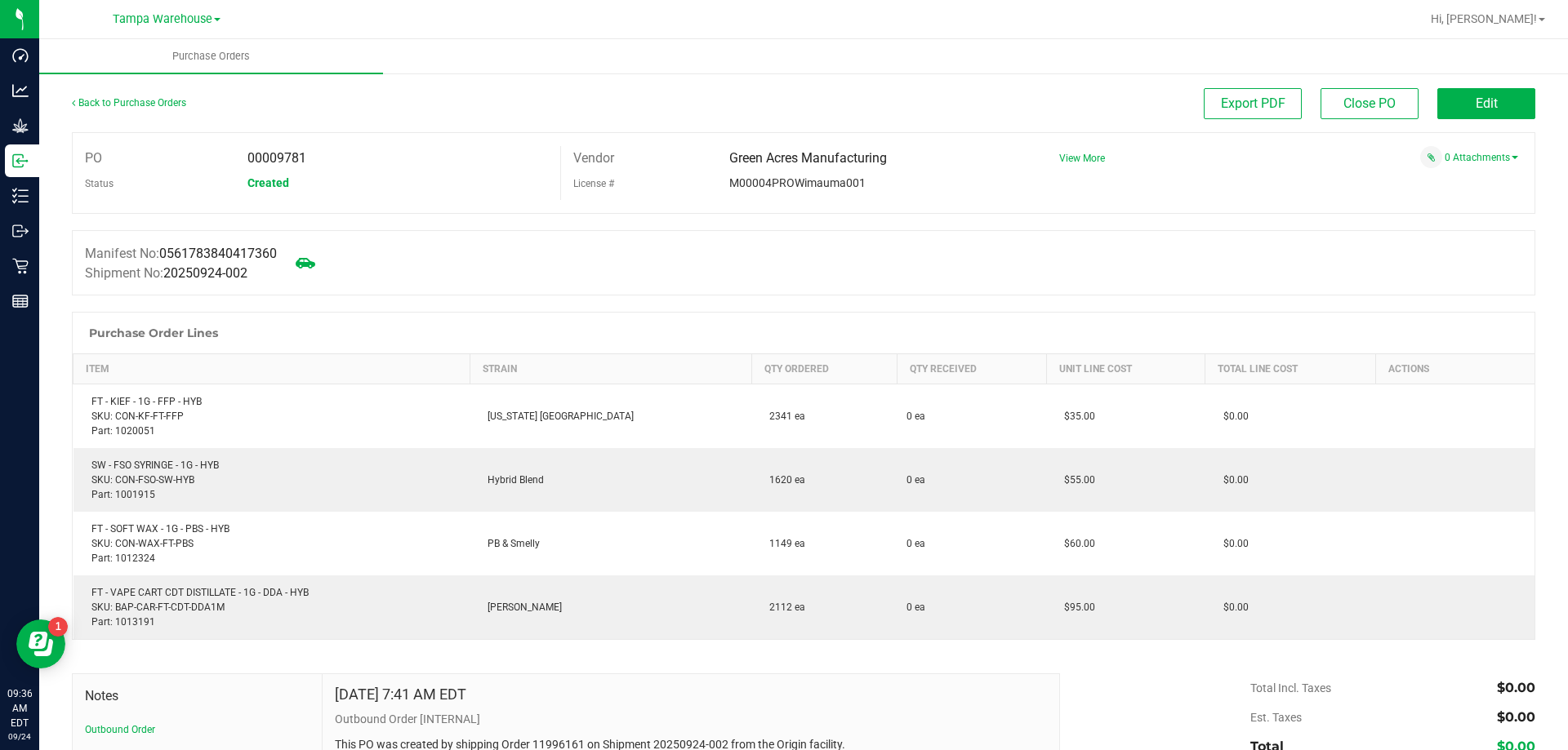
click at [1506, 122] on div "Back to Purchase Orders Export PDF Close PO Edit" at bounding box center [803, 110] width 1463 height 44
click at [1495, 107] on button "Edit" at bounding box center [1485, 103] width 98 height 31
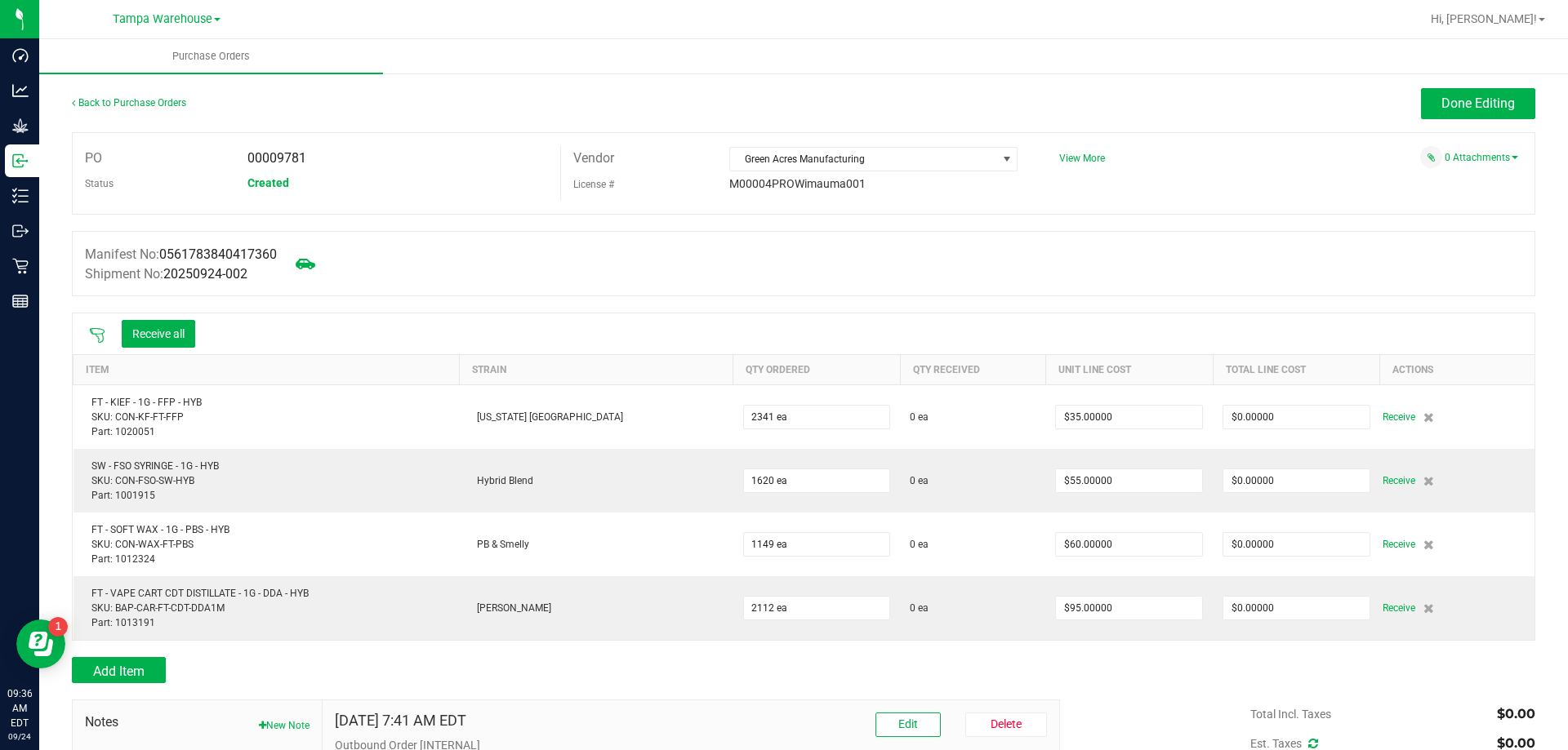
click at [118, 342] on div "Receive all" at bounding box center [158, 334] width 90 height 28
click at [137, 331] on button "Receive all" at bounding box center [158, 334] width 74 height 28
click at [97, 337] on icon at bounding box center [98, 336] width 17 height 17
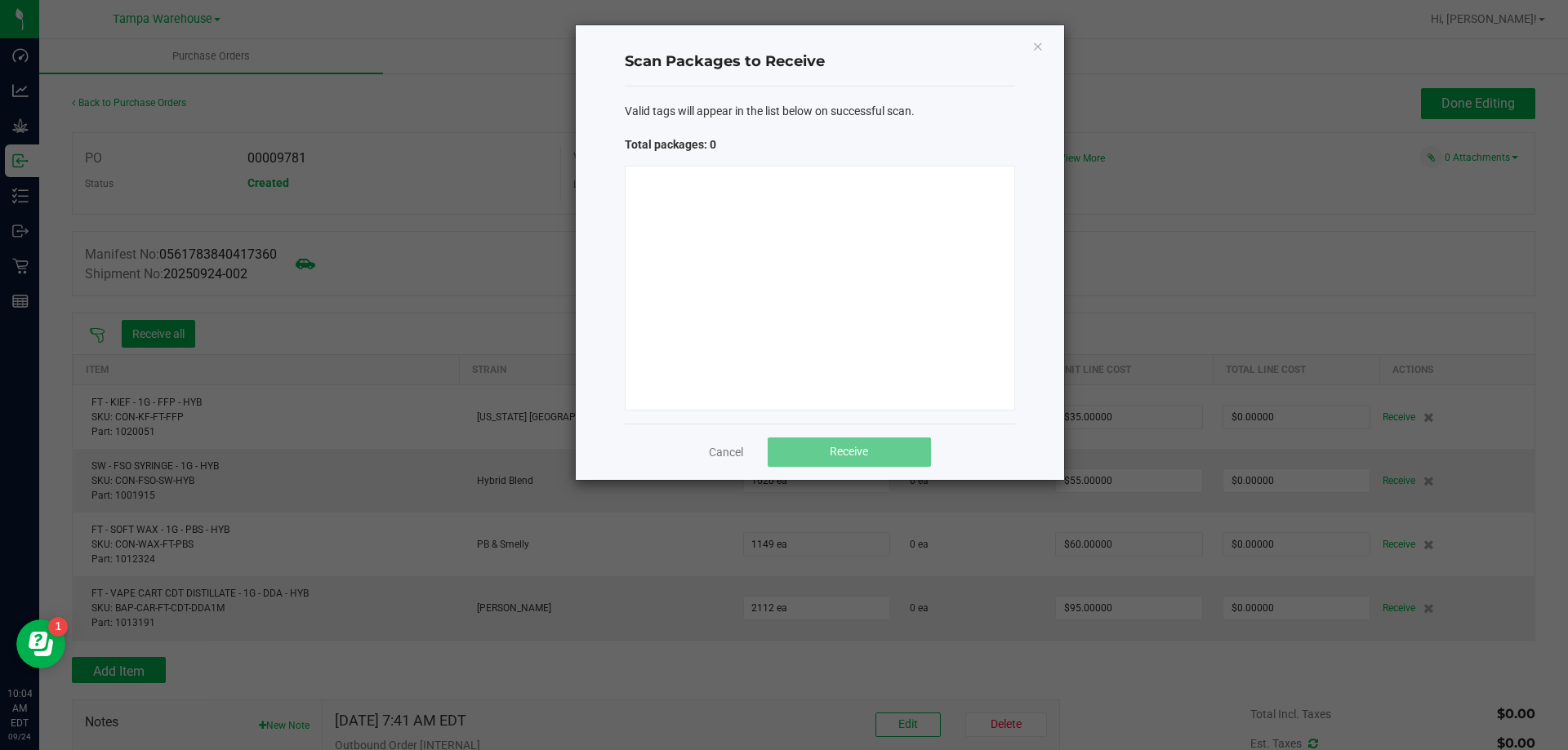
click at [930, 251] on div at bounding box center [819, 288] width 390 height 245
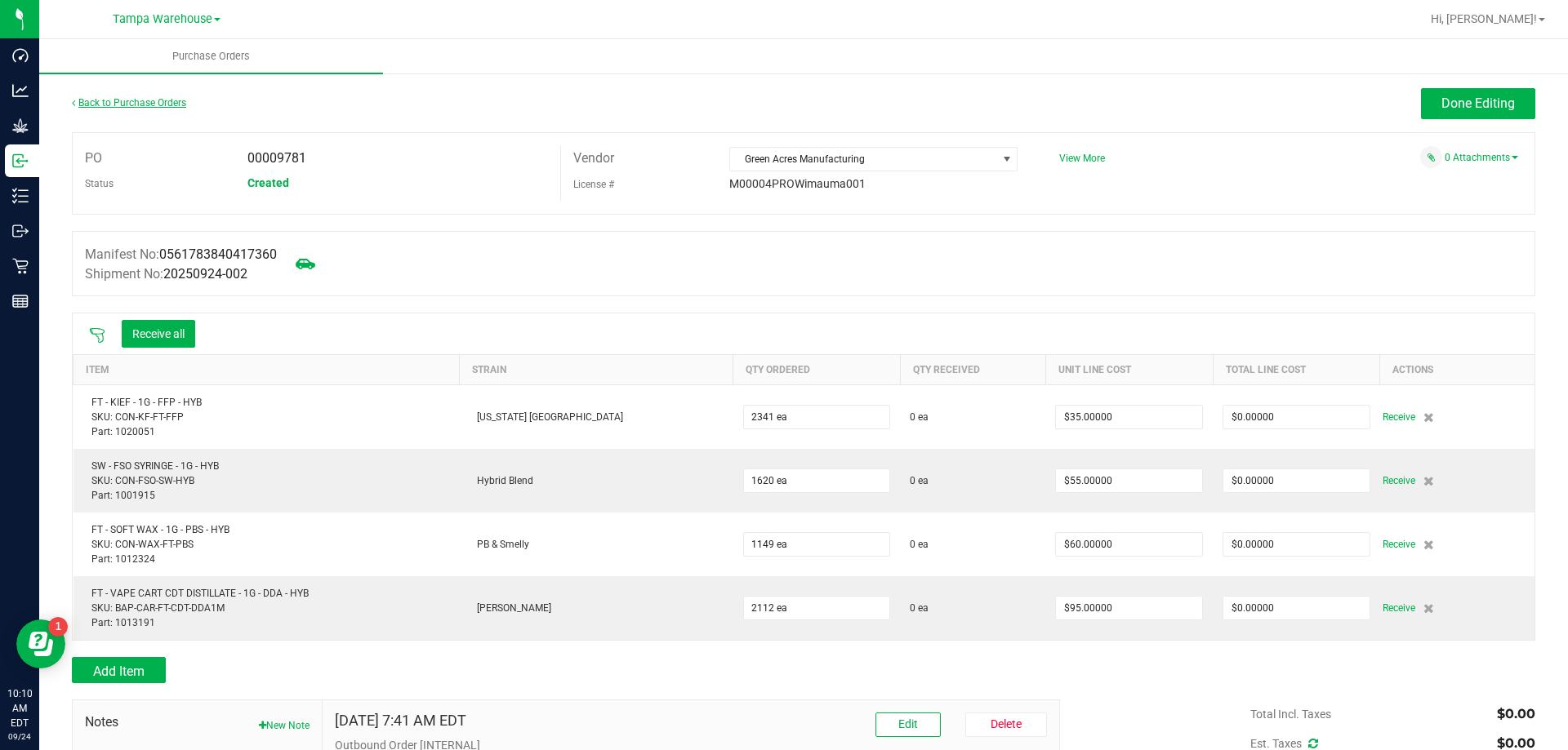
click at [136, 106] on link "Back to Purchase Orders" at bounding box center [128, 102] width 114 height 11
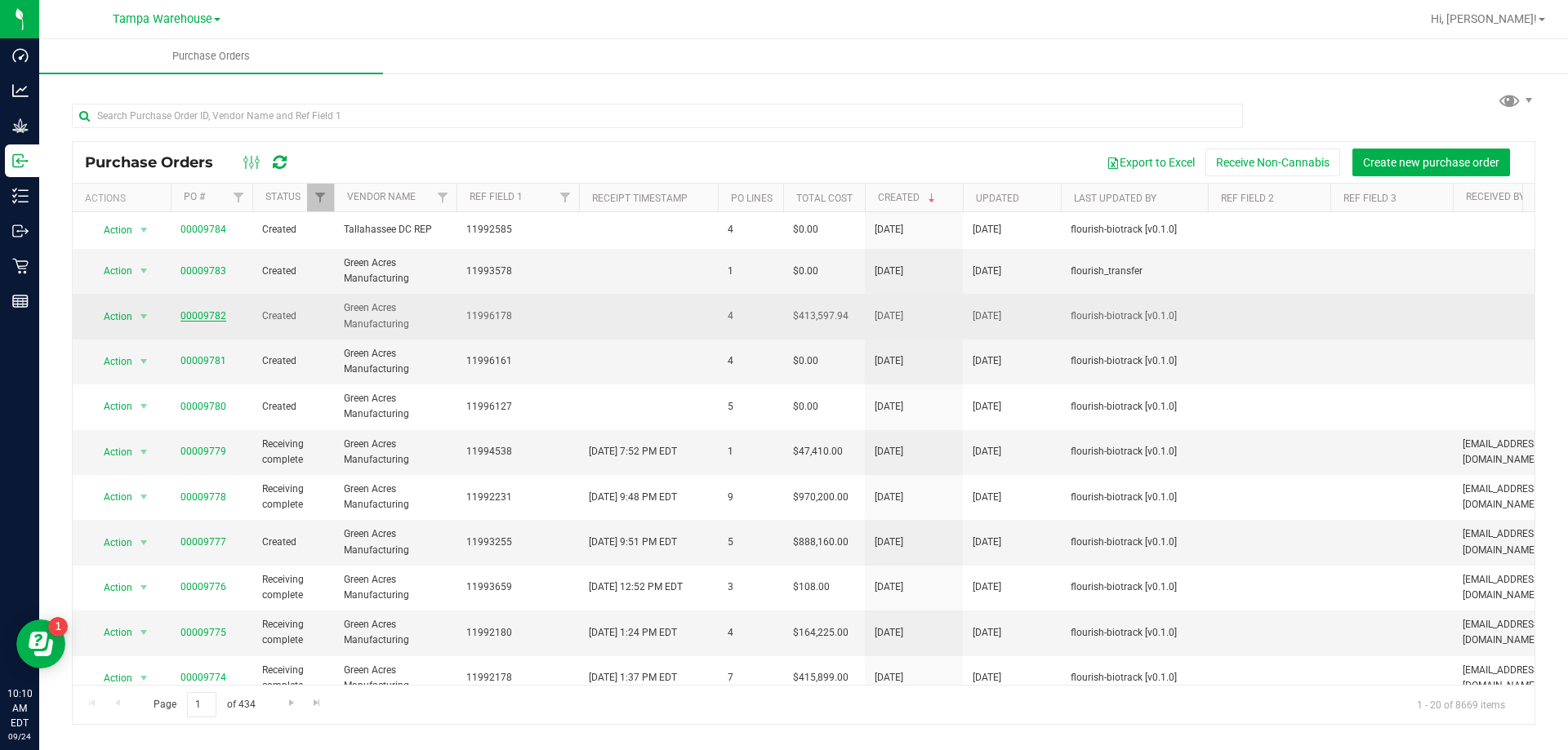
click at [185, 315] on link "00009782" at bounding box center [203, 315] width 46 height 11
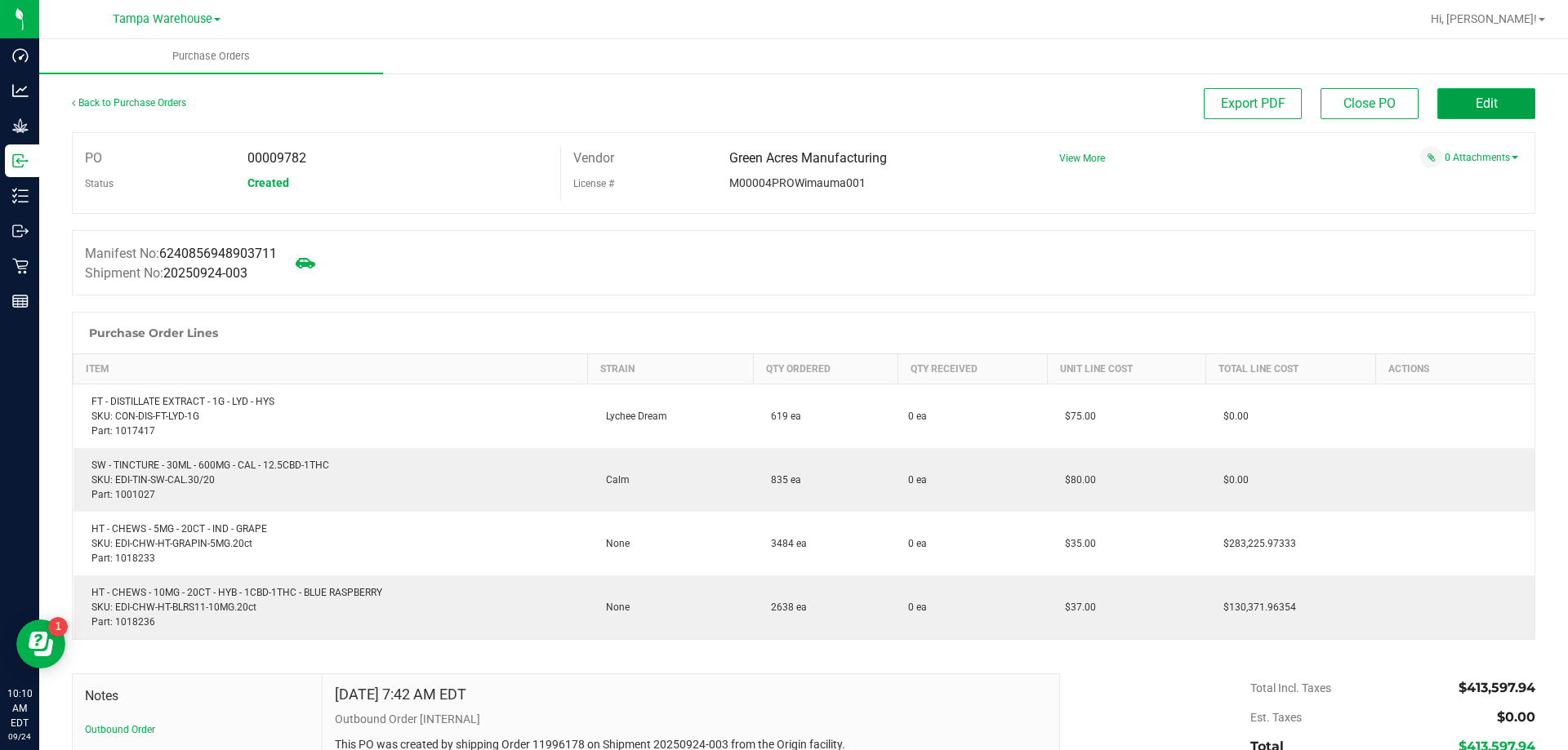
click at [1494, 108] on button "Edit" at bounding box center [1485, 103] width 98 height 31
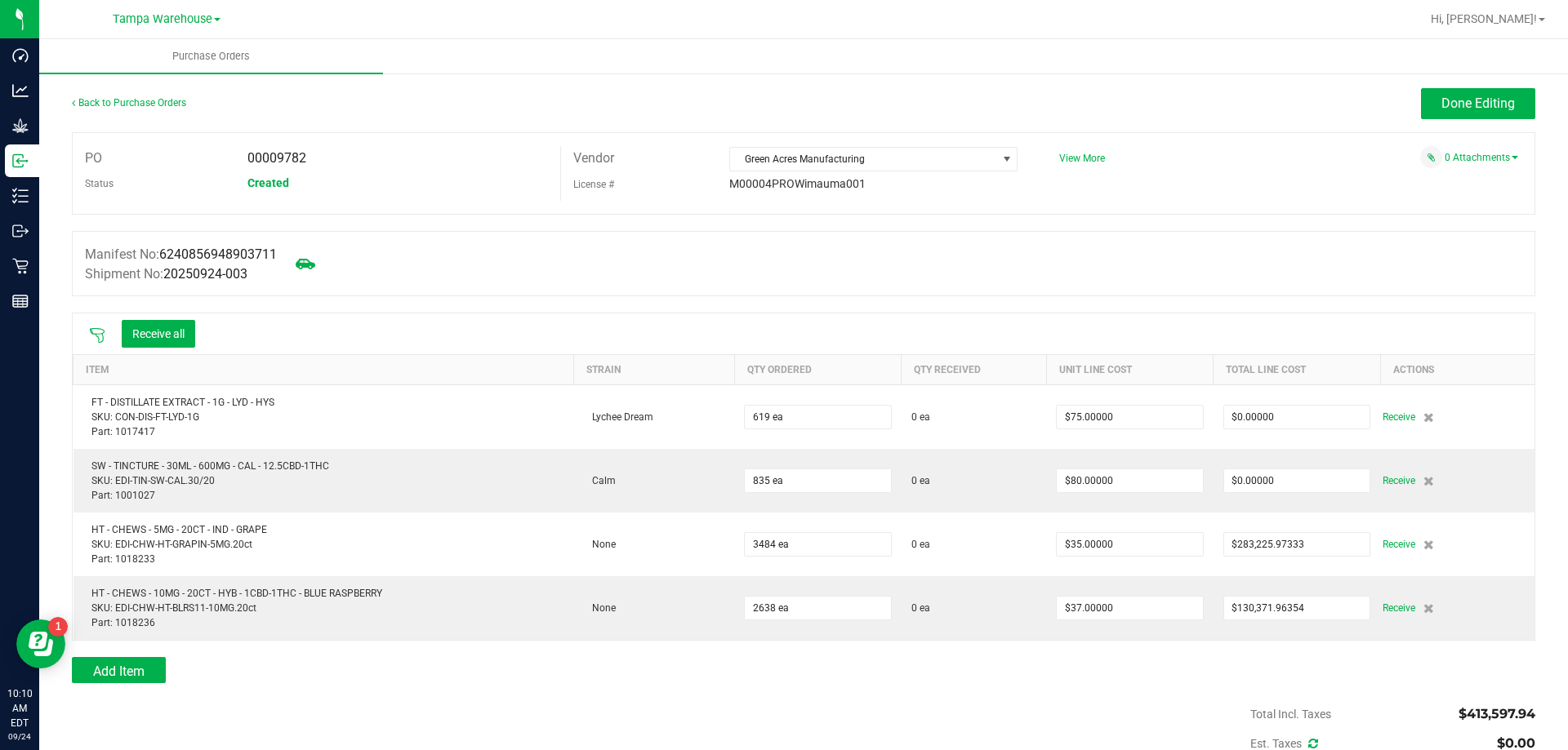
click at [101, 329] on icon at bounding box center [98, 336] width 17 height 17
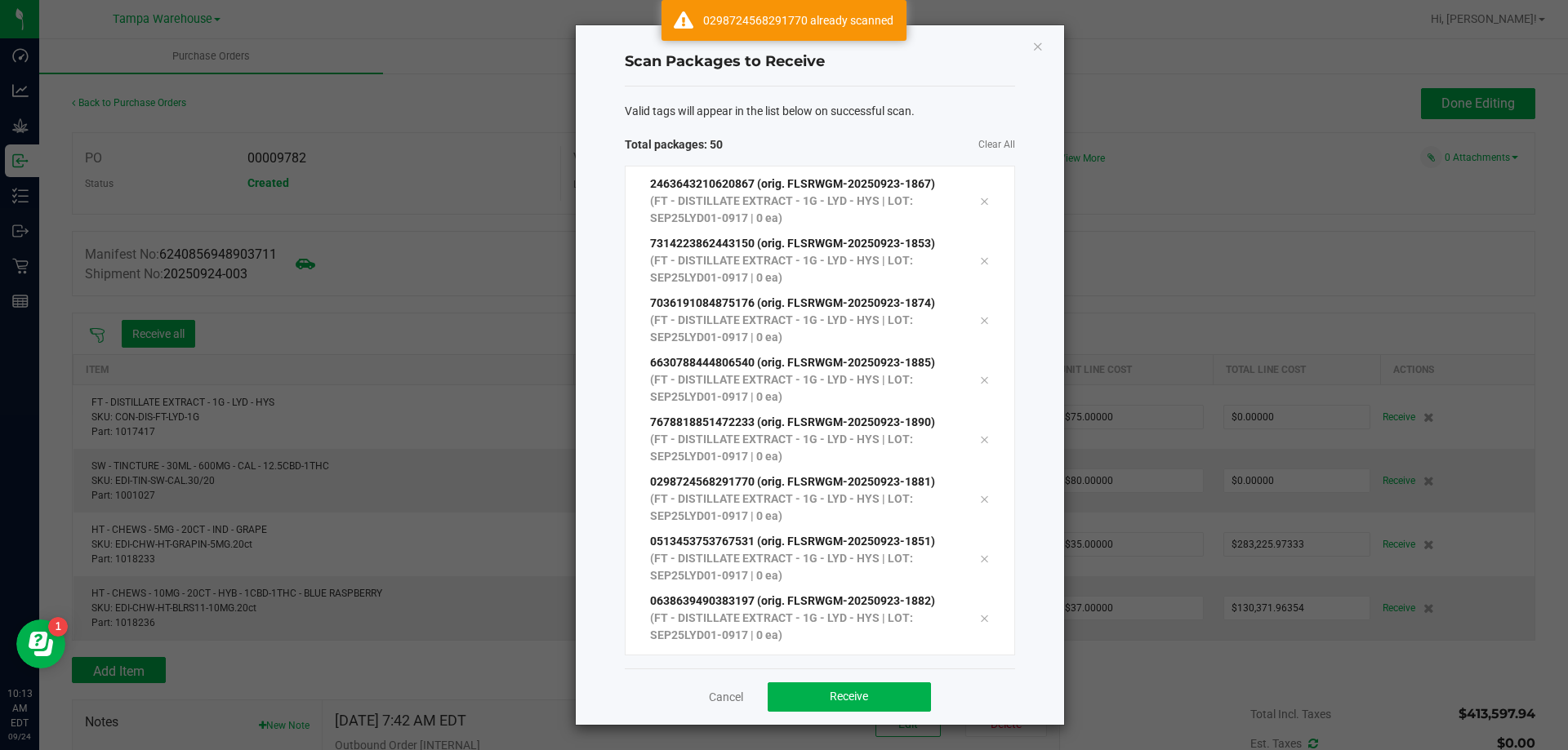
scroll to position [2533, 0]
click at [798, 680] on div "Cancel Receive" at bounding box center [819, 697] width 390 height 57
click at [803, 692] on button "Receive" at bounding box center [849, 698] width 163 height 30
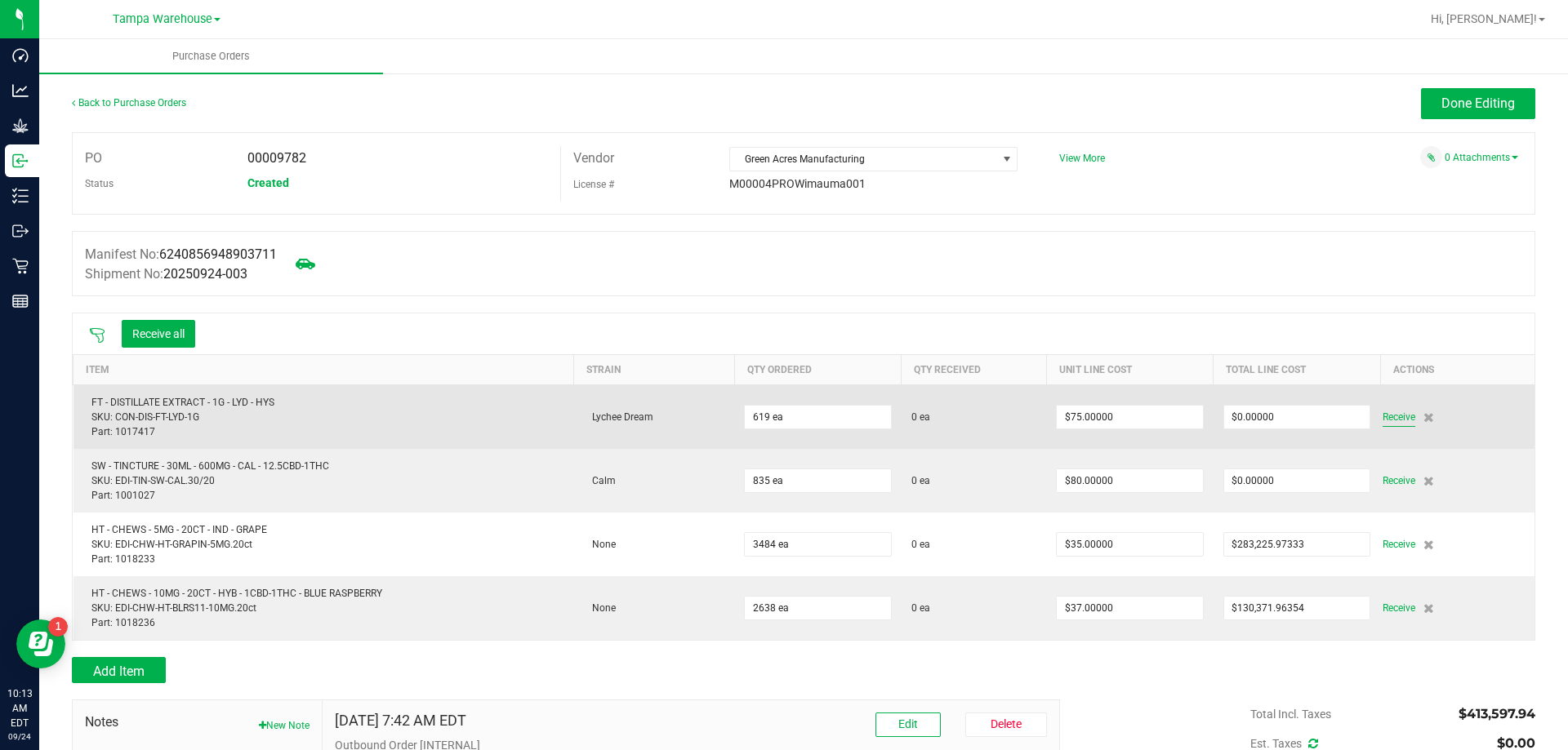
click at [1382, 411] on span "Receive" at bounding box center [1398, 417] width 33 height 20
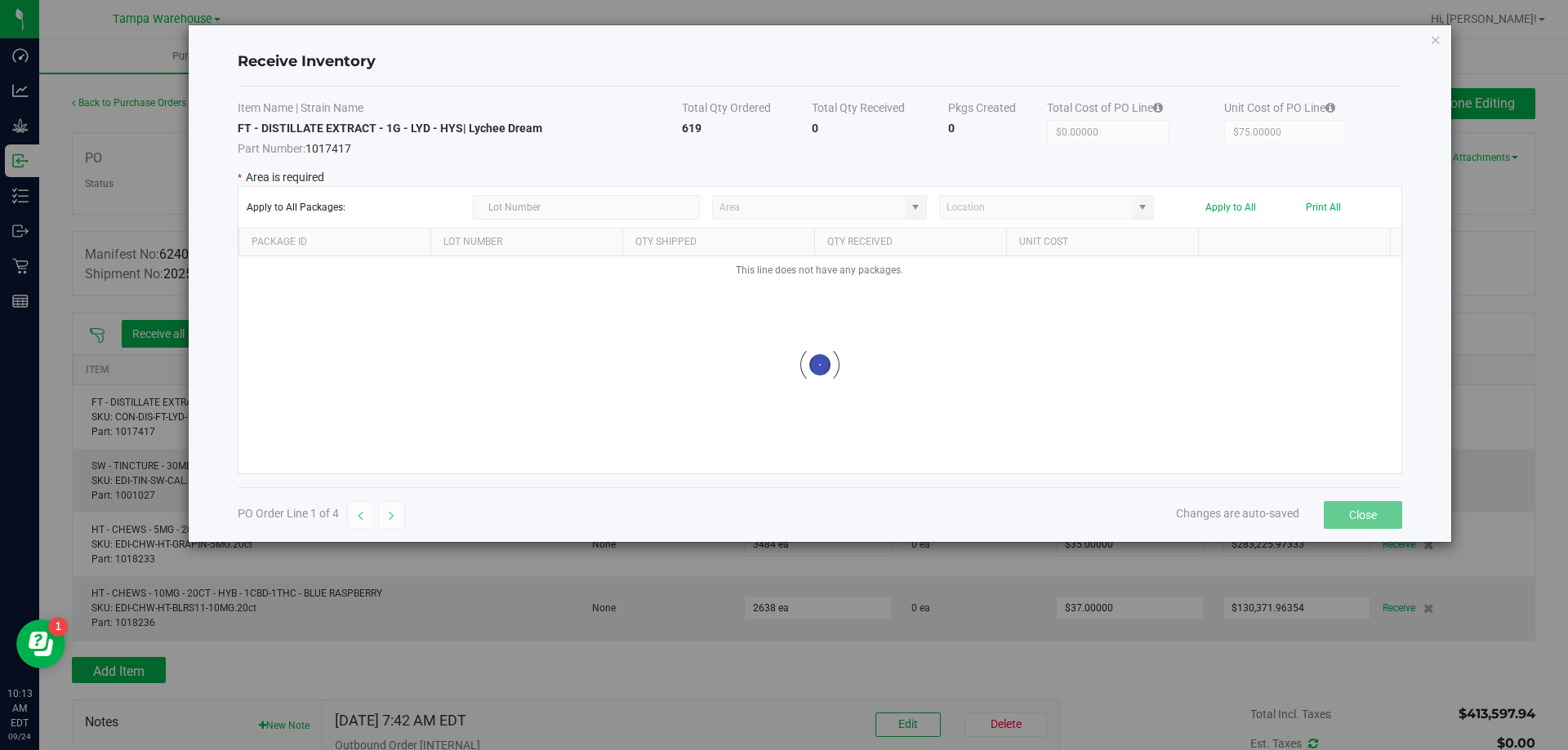
type input "State Pantry 1"
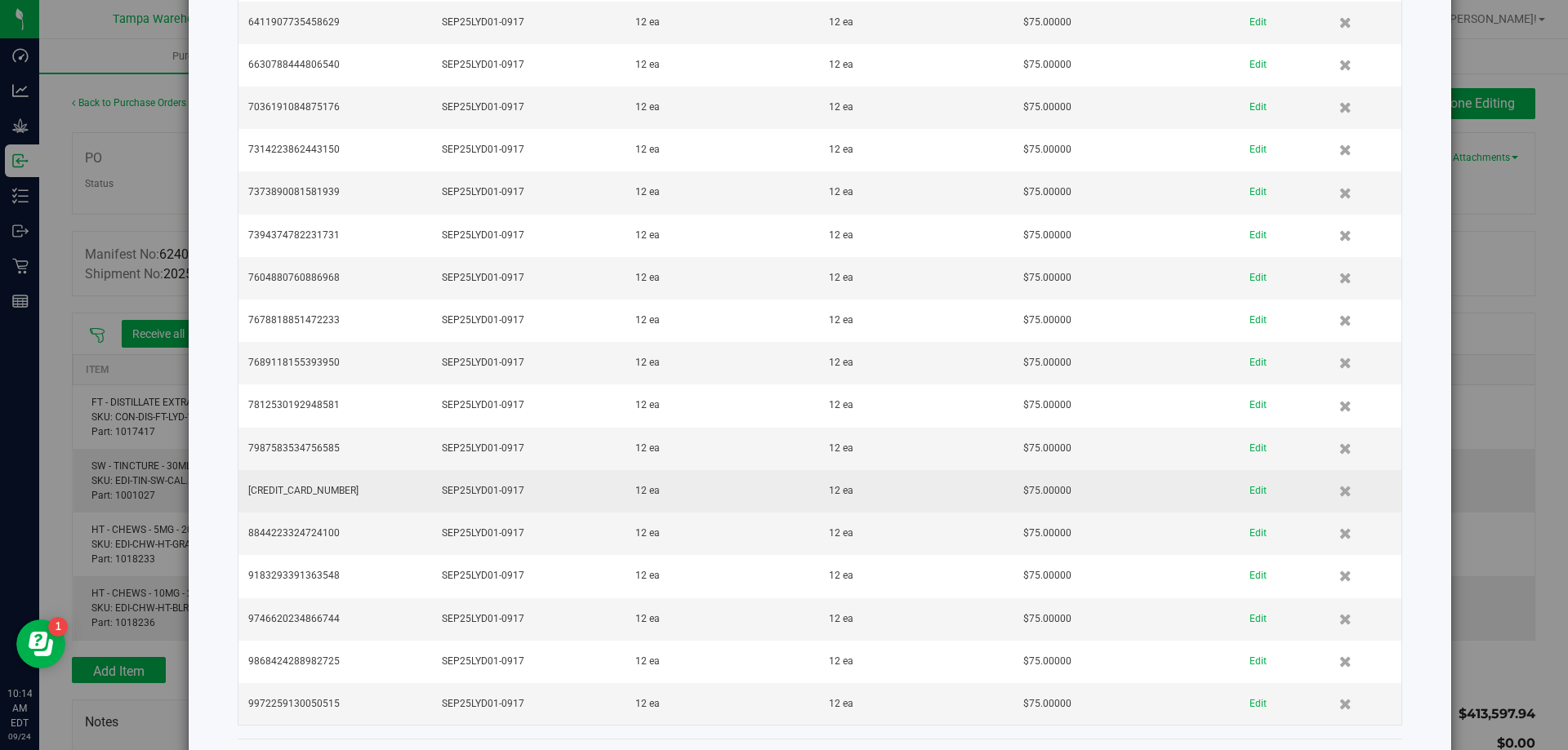
scroll to position [1815, 0]
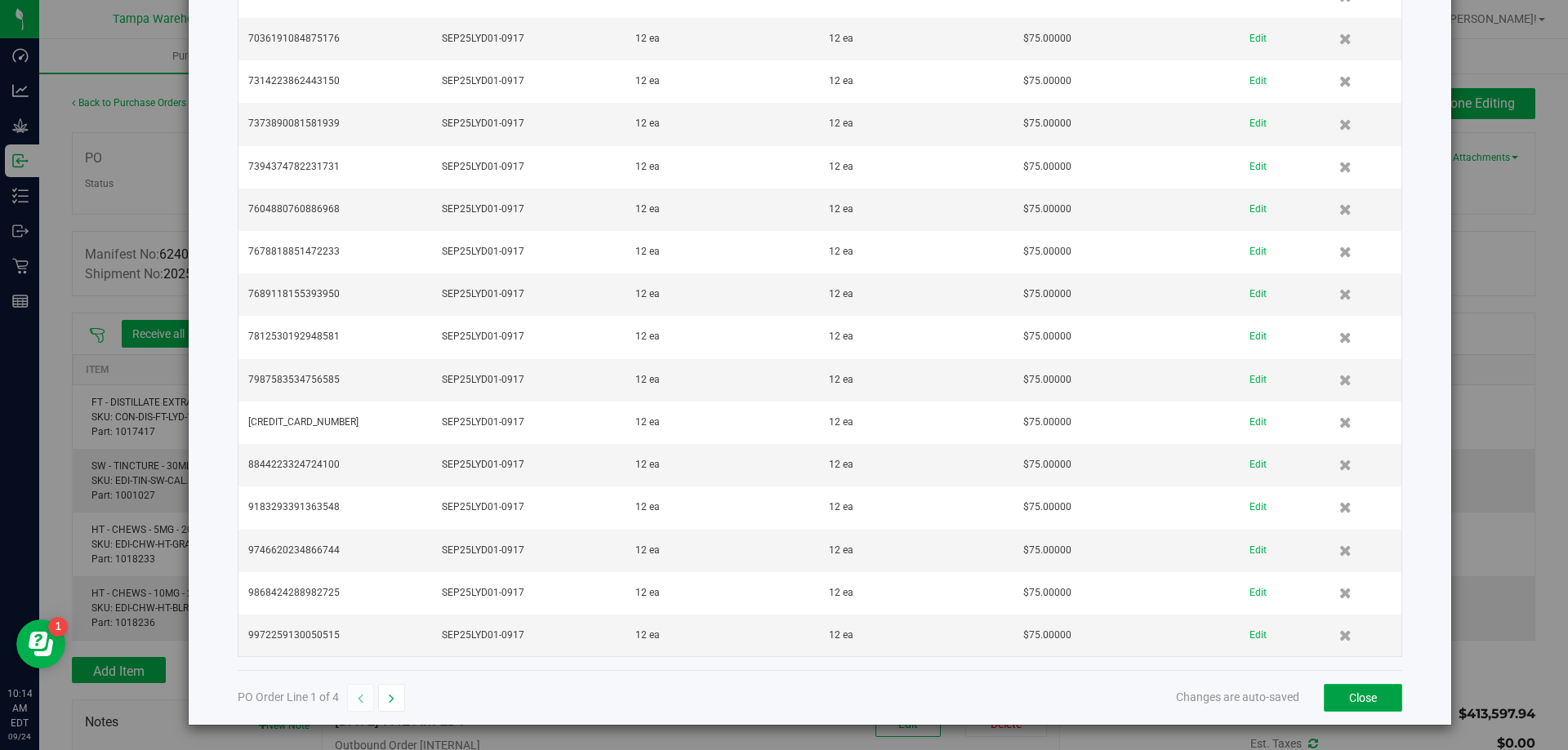
click at [1342, 700] on button "Close" at bounding box center [1362, 698] width 78 height 28
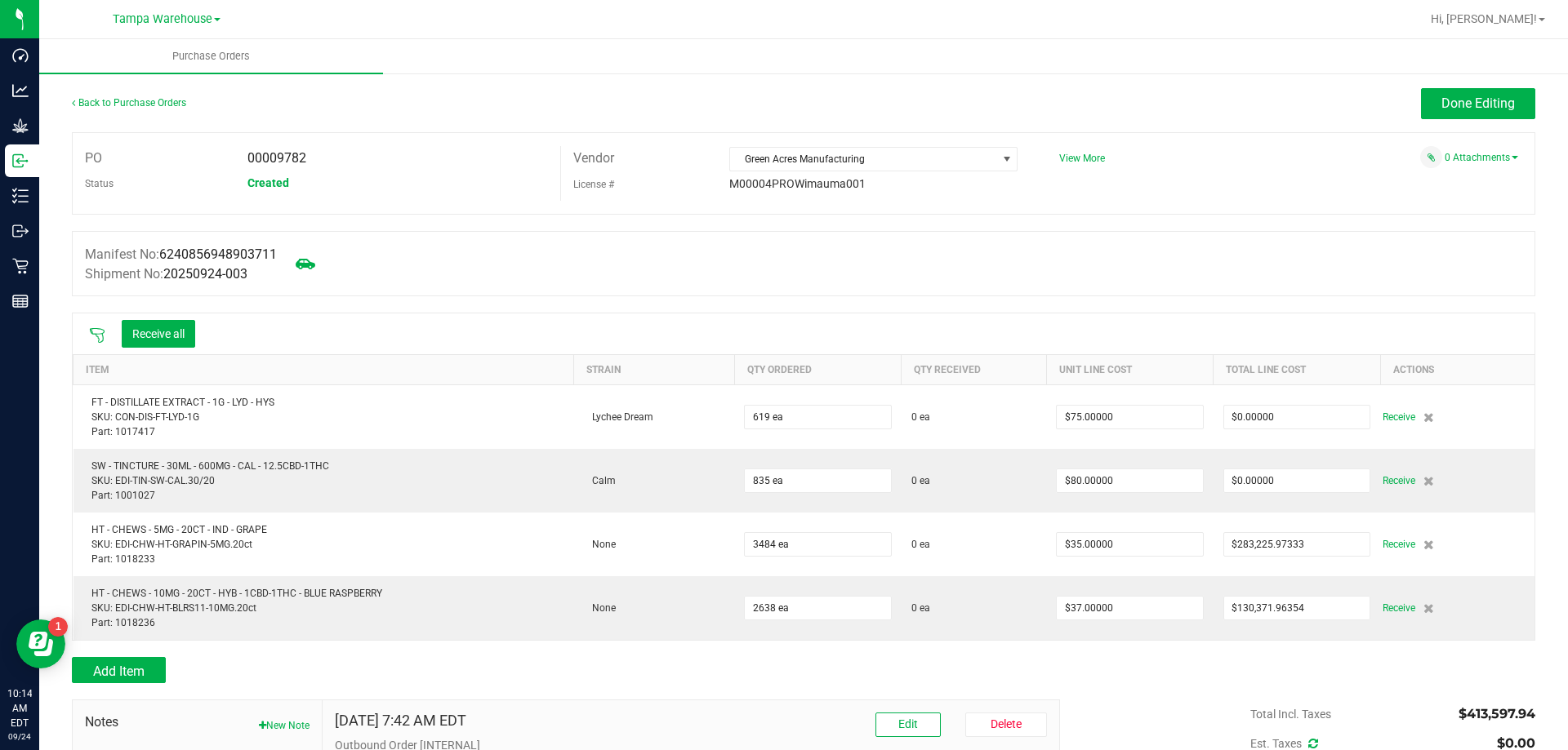
click at [94, 328] on icon at bounding box center [98, 336] width 15 height 15
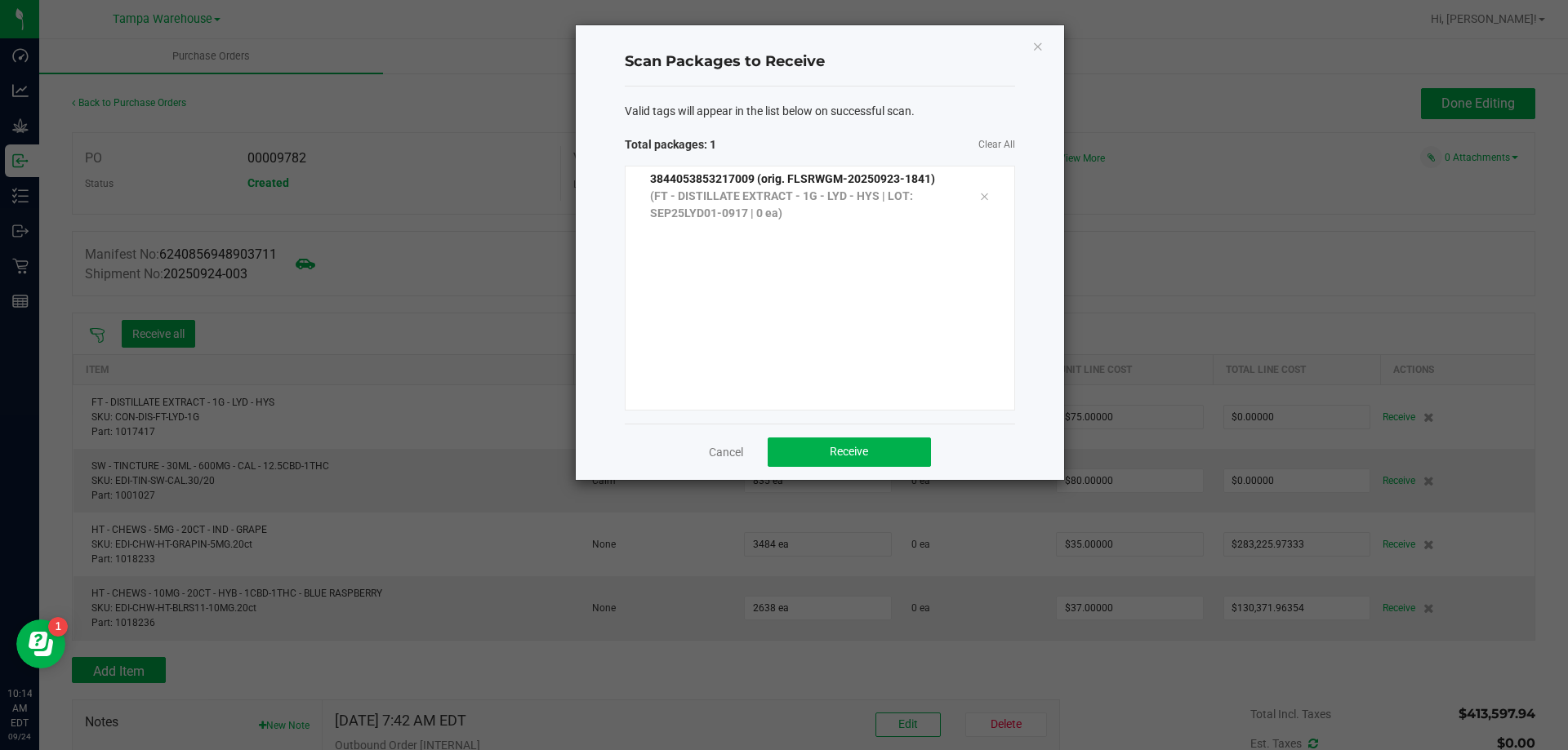
click at [843, 430] on div "Cancel Receive" at bounding box center [819, 451] width 390 height 57
drag, startPoint x: 868, startPoint y: 449, endPoint x: 875, endPoint y: 459, distance: 12.2
click at [870, 454] on button "Receive" at bounding box center [849, 452] width 163 height 30
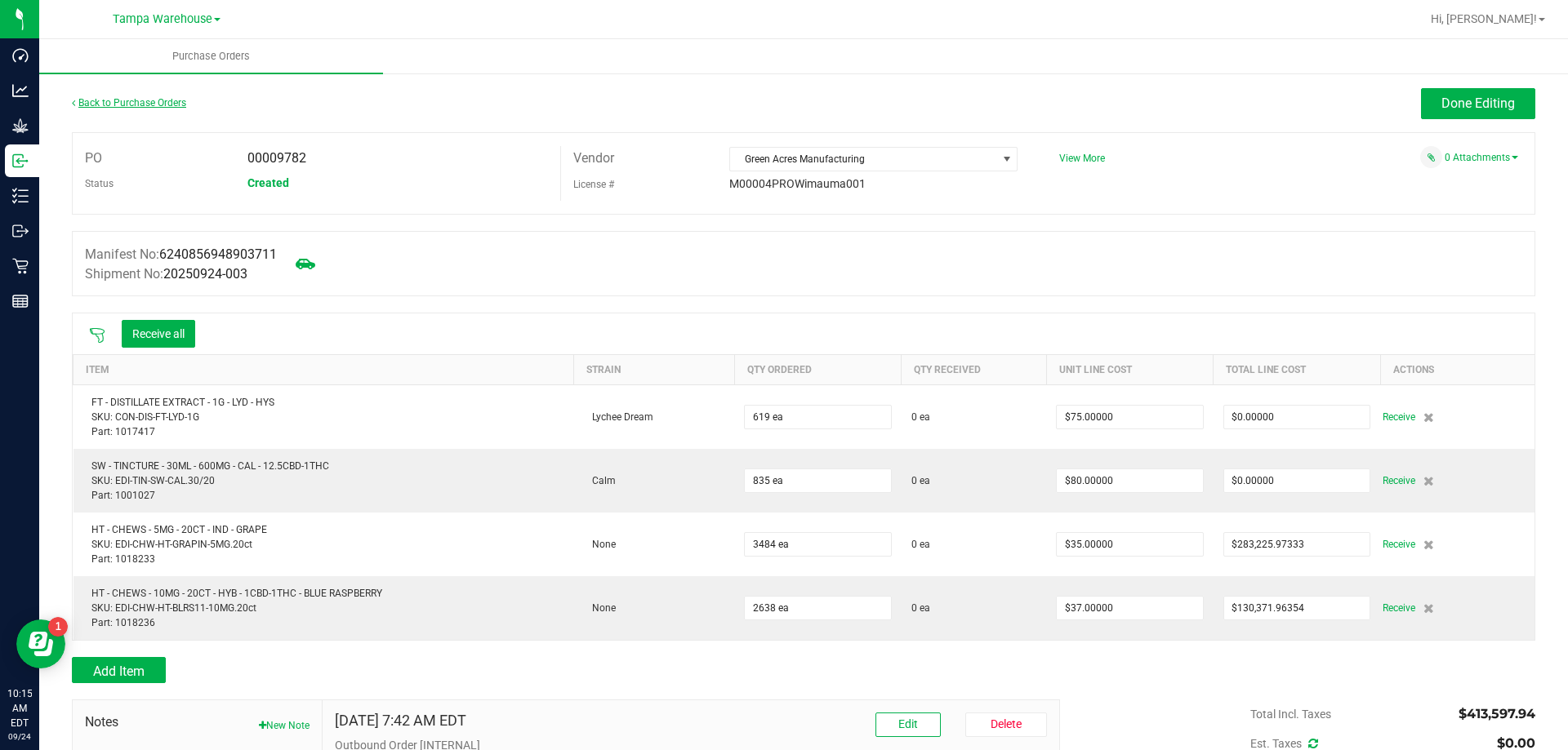
click at [147, 106] on link "Back to Purchase Orders" at bounding box center [128, 102] width 114 height 11
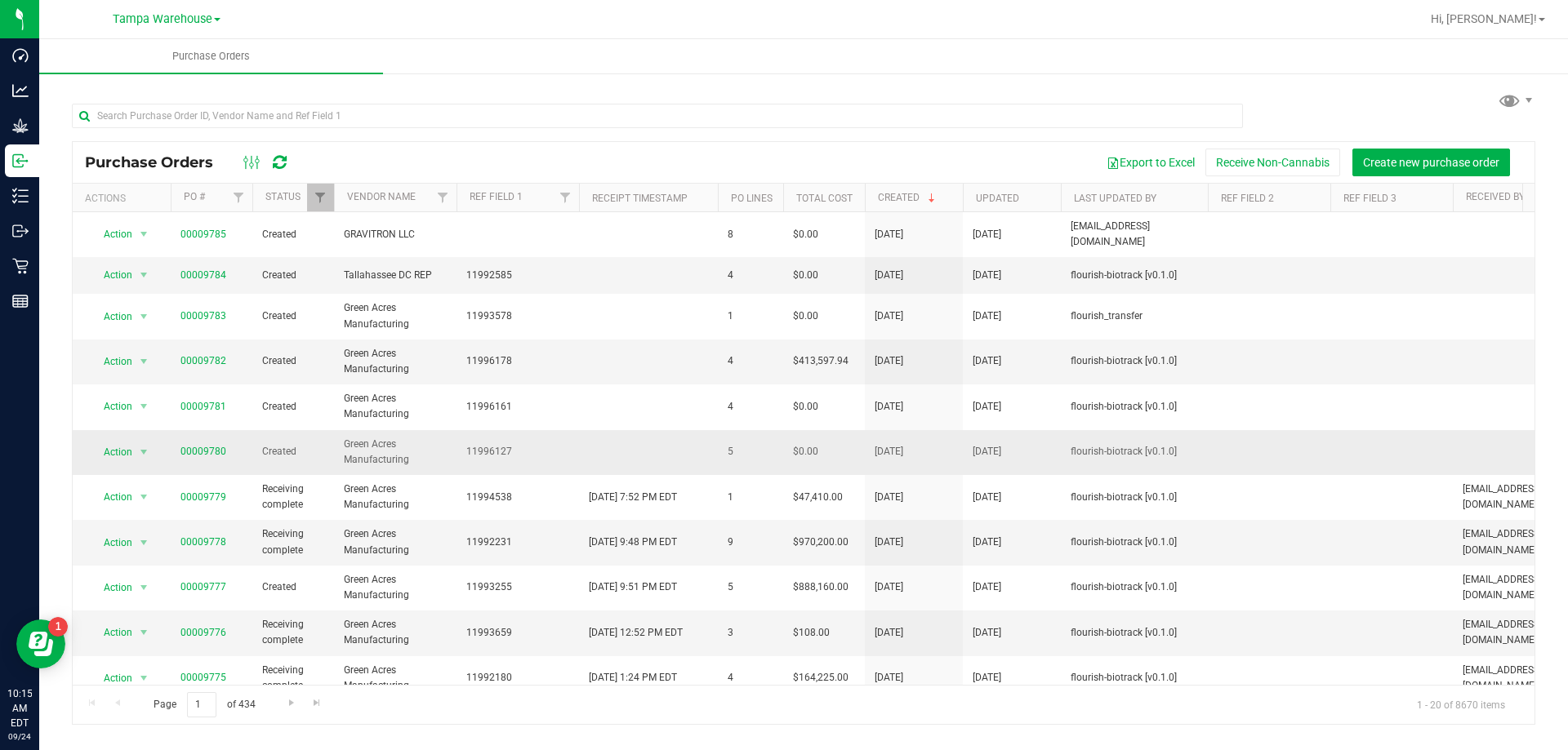
click at [203, 444] on span "00009780" at bounding box center [203, 451] width 46 height 16
click at [202, 446] on link "00009780" at bounding box center [203, 451] width 46 height 11
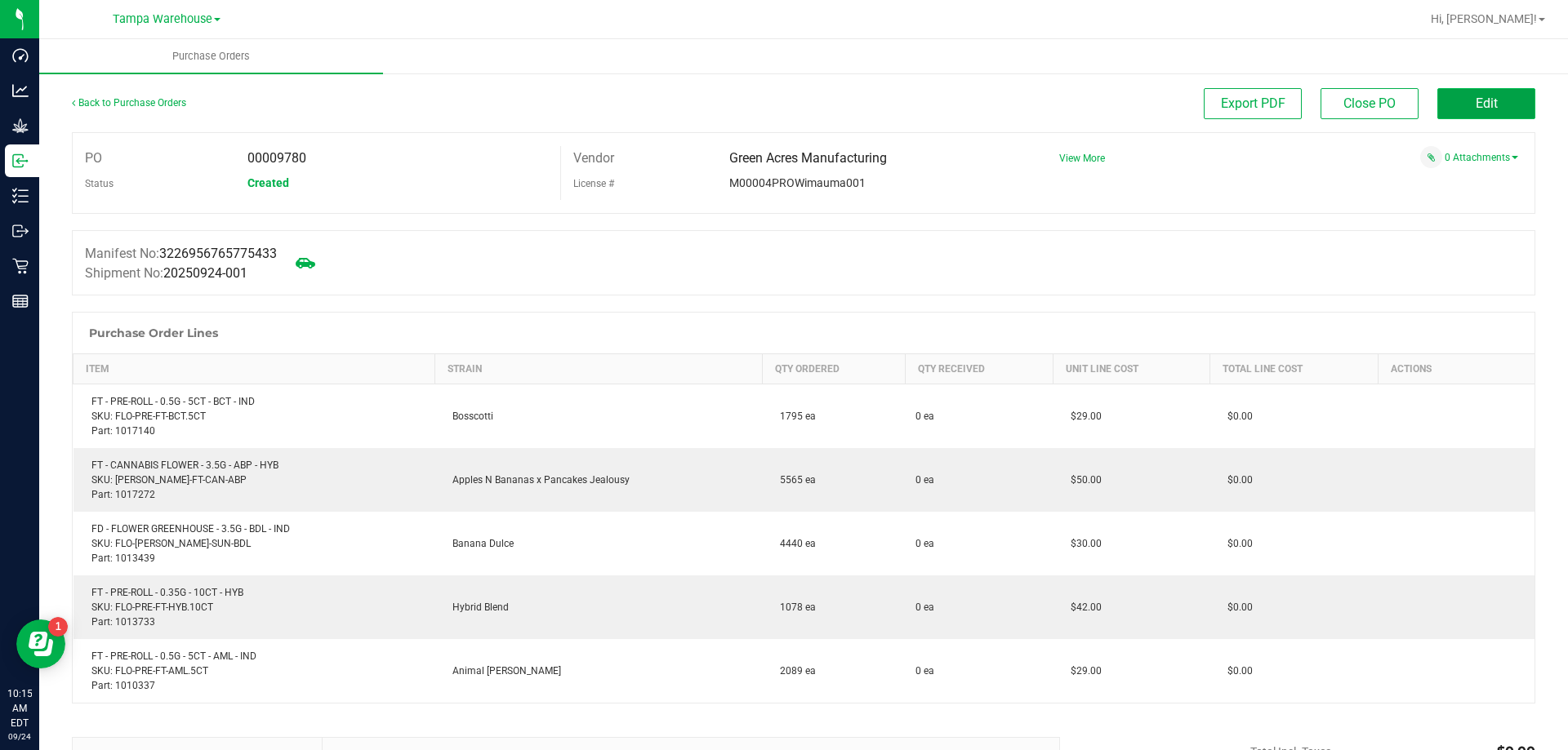
click at [1476, 105] on span "Edit" at bounding box center [1487, 103] width 22 height 16
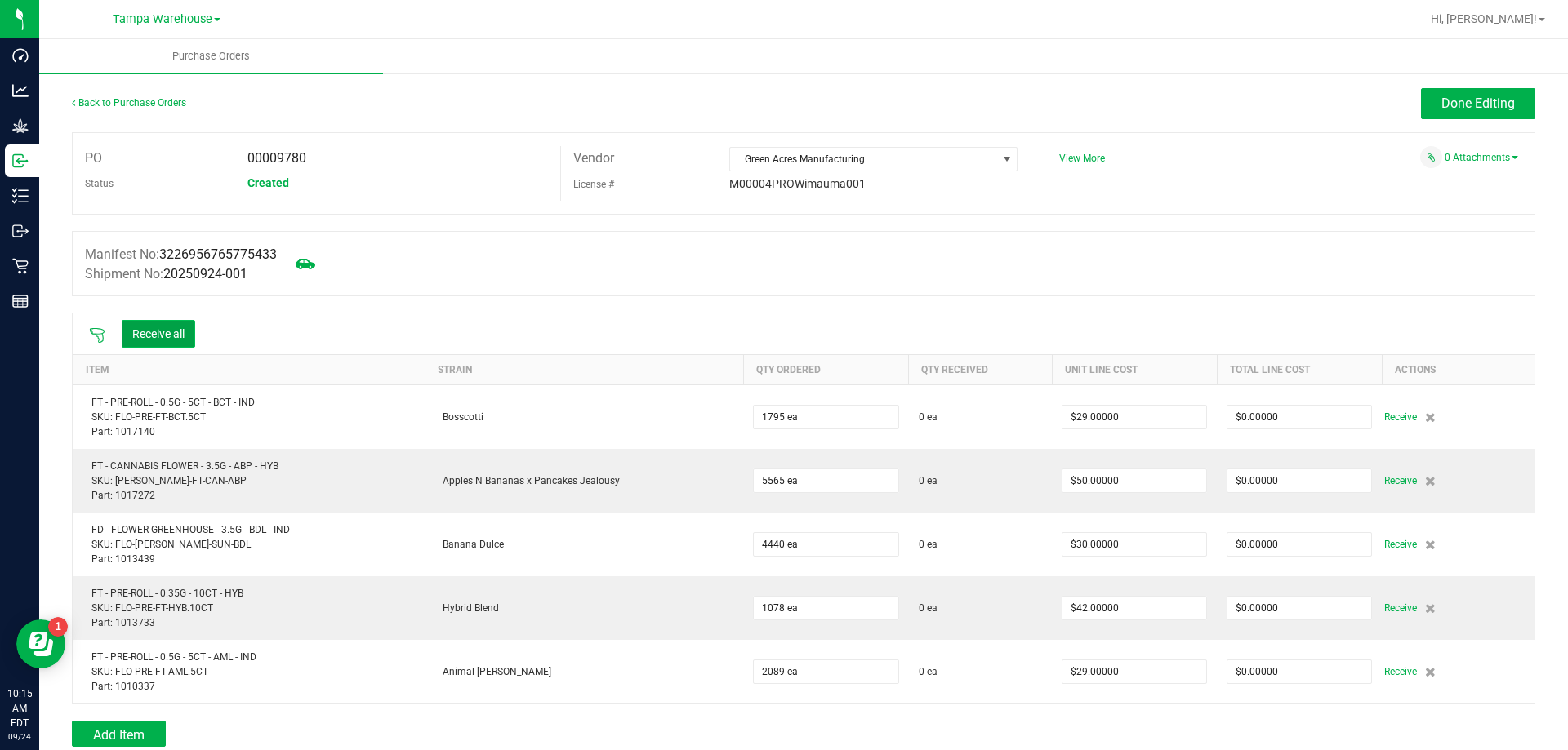
click at [159, 328] on button "Receive all" at bounding box center [158, 334] width 74 height 28
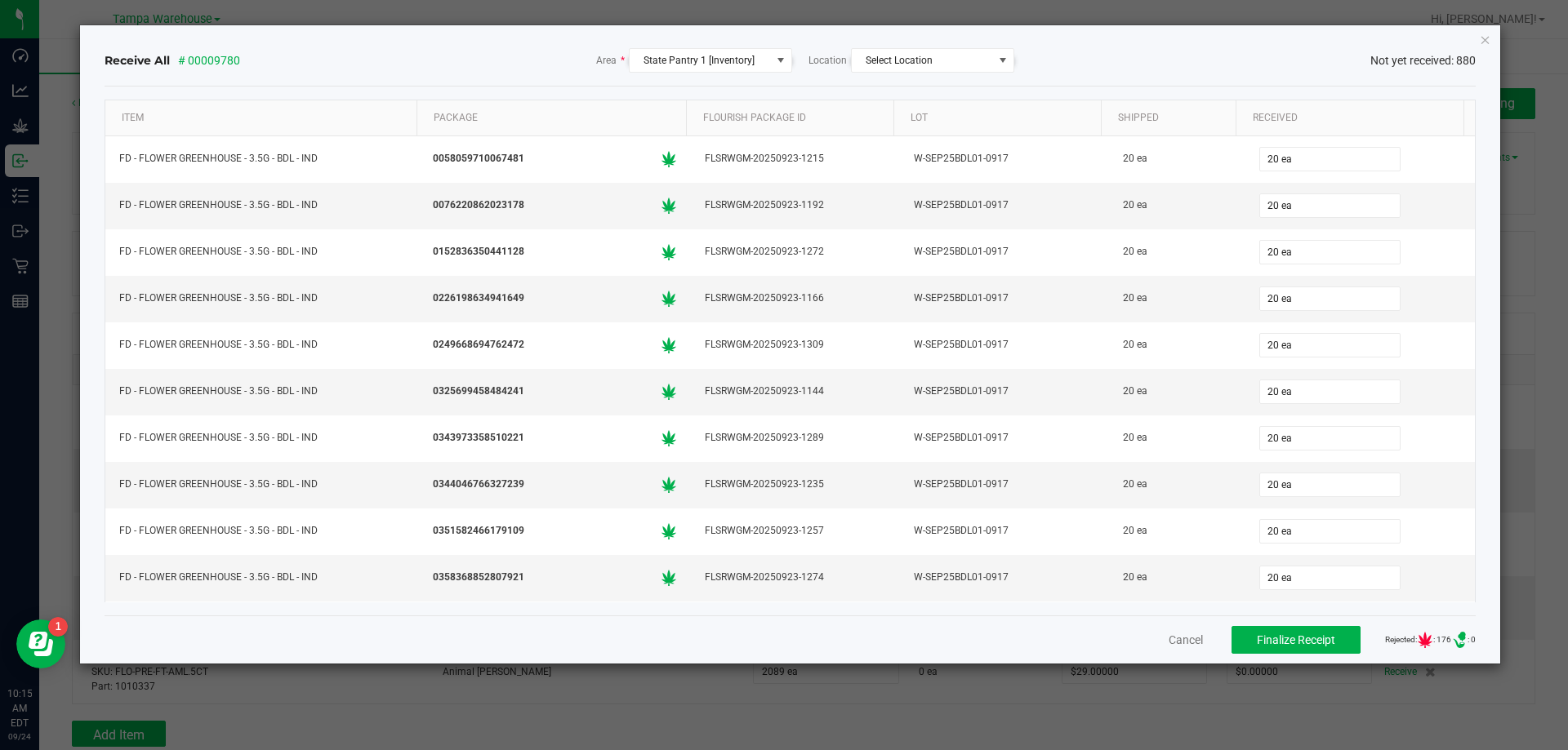
click at [1182, 625] on div "Cancel Finalize Receipt Rejected: : 176 .st0{ } : 0" at bounding box center [790, 640] width 1372 height 48
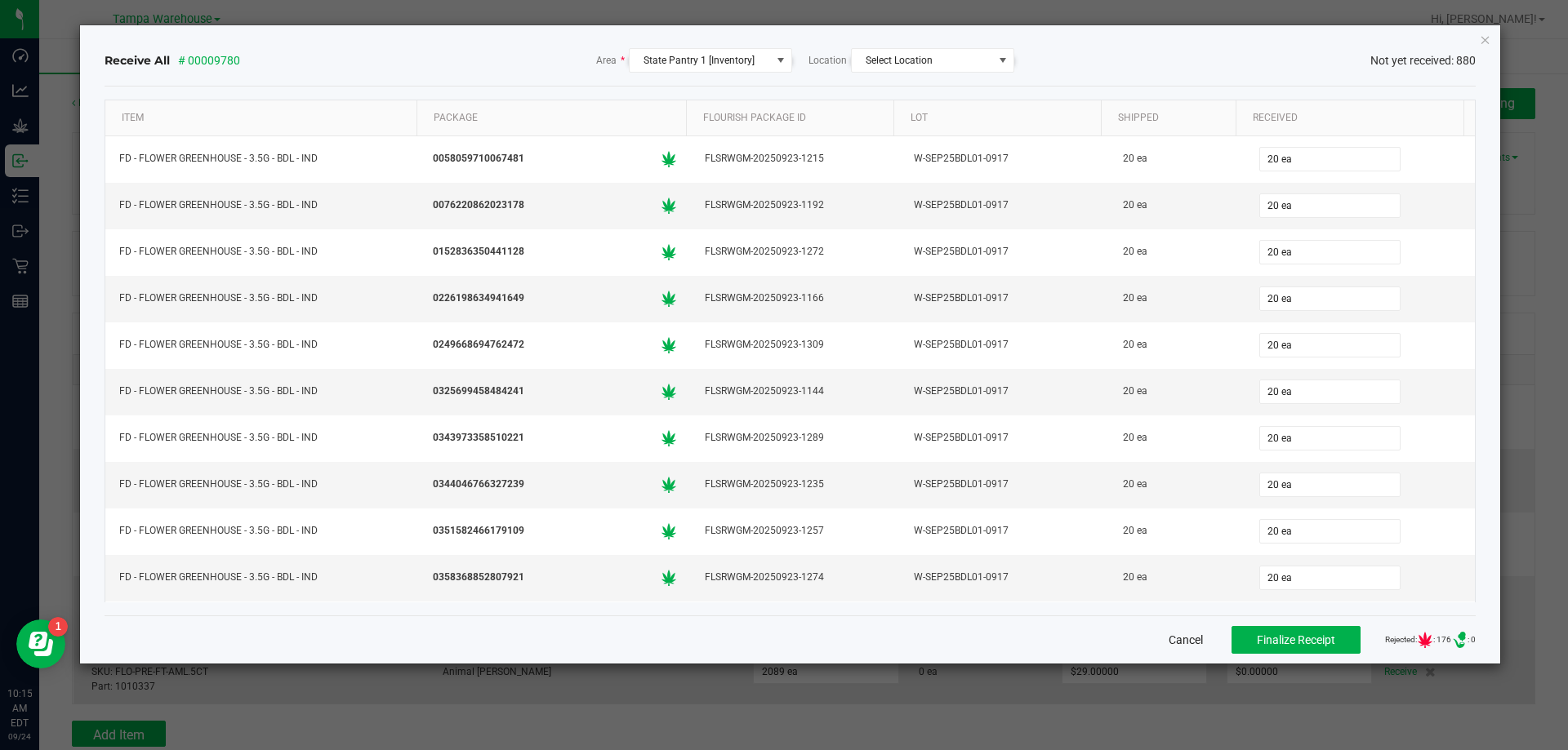
click at [1183, 636] on button "Cancel" at bounding box center [1186, 640] width 34 height 17
click at [1171, 640] on td "$29.00000" at bounding box center [1133, 672] width 165 height 63
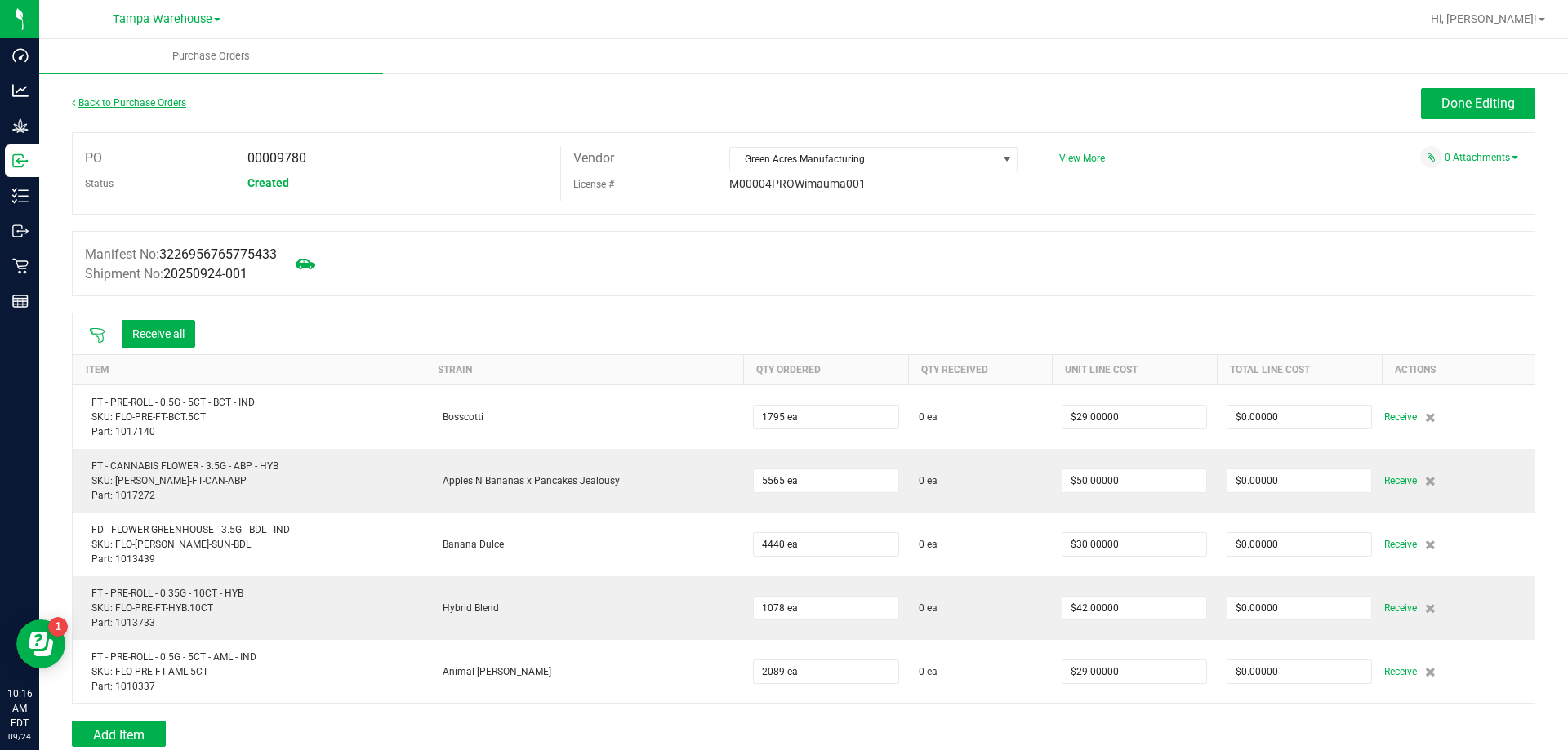
click at [123, 103] on link "Back to Purchase Orders" at bounding box center [128, 102] width 114 height 11
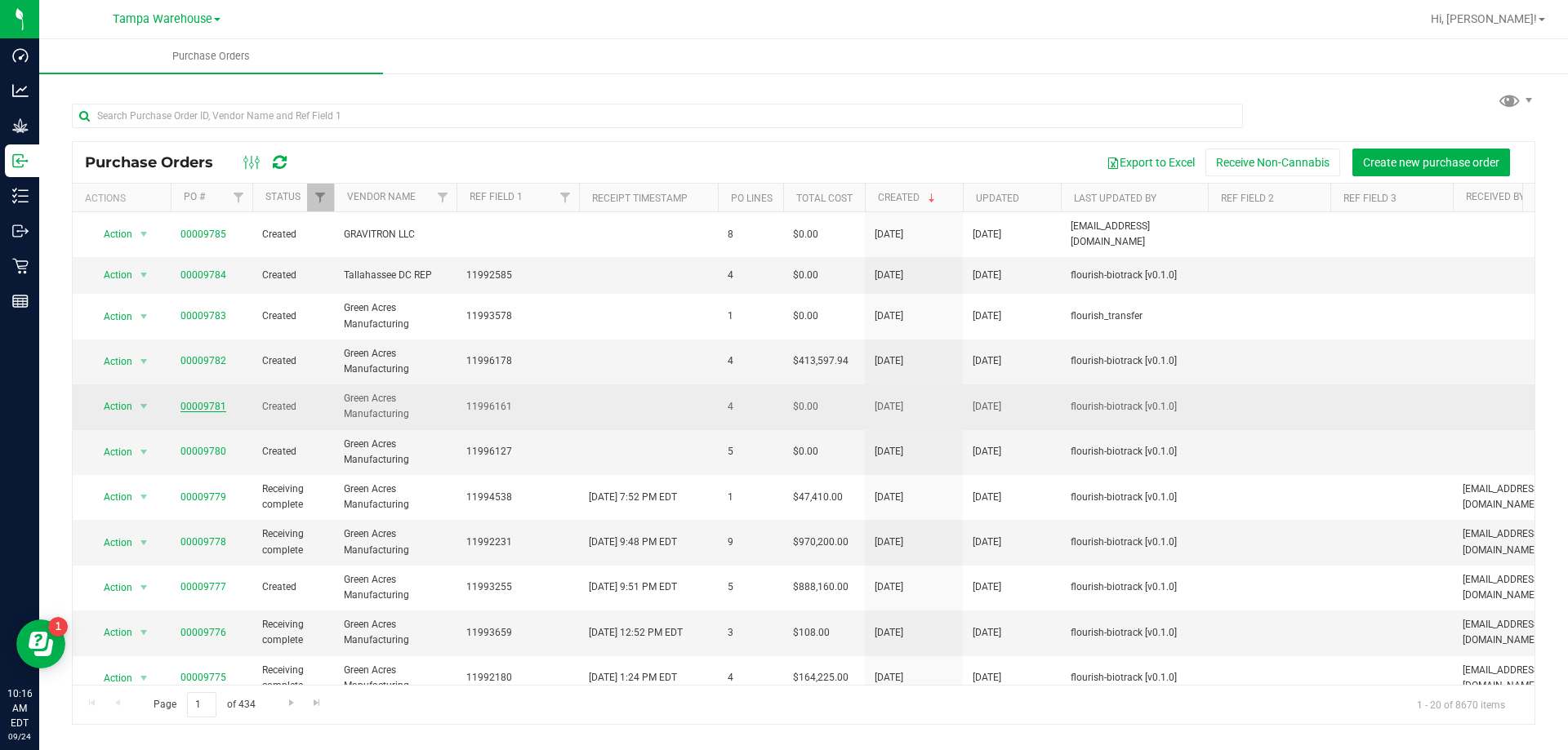
click at [195, 401] on link "00009781" at bounding box center [203, 407] width 46 height 11
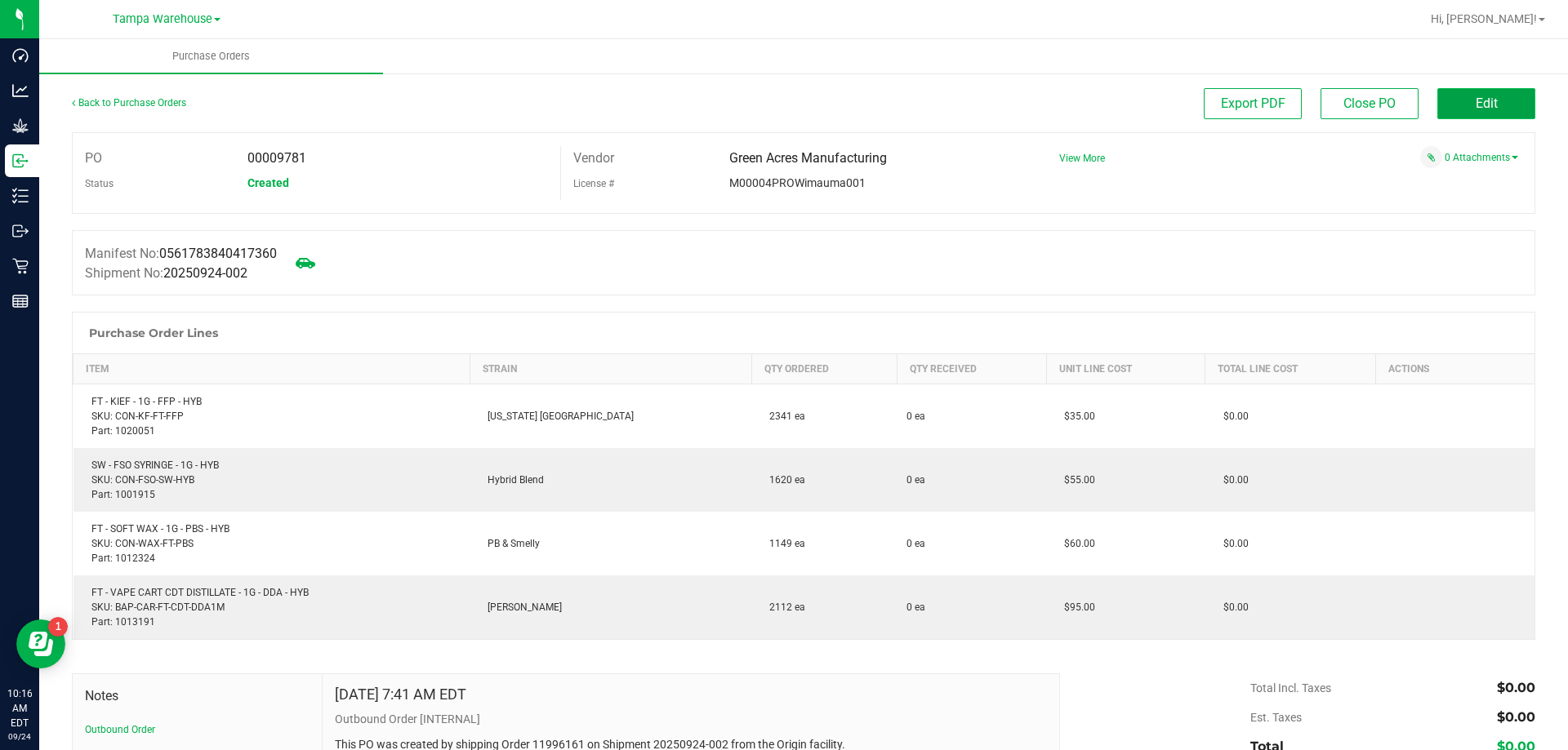
click at [1495, 103] on button "Edit" at bounding box center [1485, 103] width 98 height 31
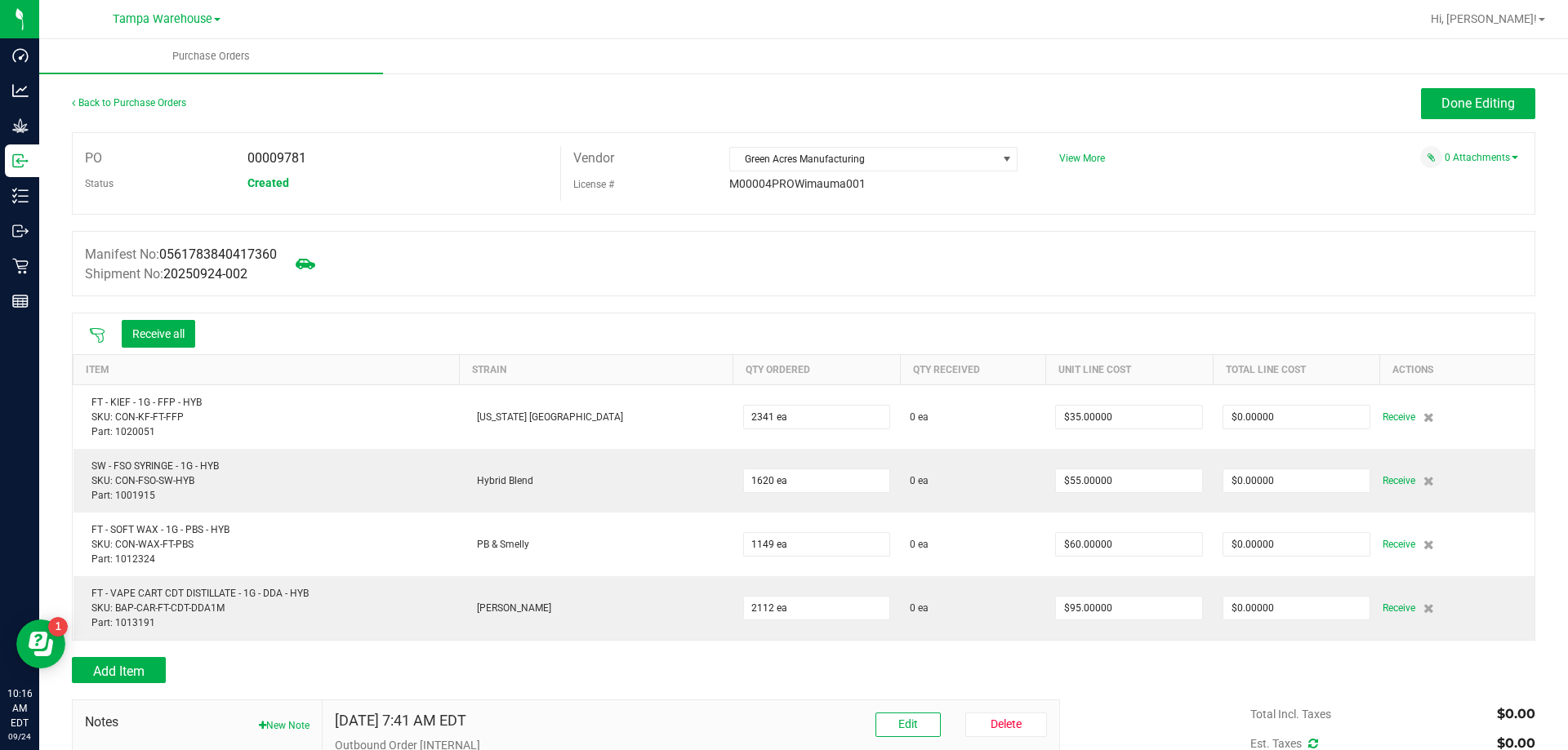
drag, startPoint x: 395, startPoint y: 156, endPoint x: 458, endPoint y: 126, distance: 69.8
click at [458, 126] on div "Back to Purchase Orders Done Editing" at bounding box center [803, 110] width 1463 height 44
click at [103, 337] on icon at bounding box center [98, 336] width 15 height 15
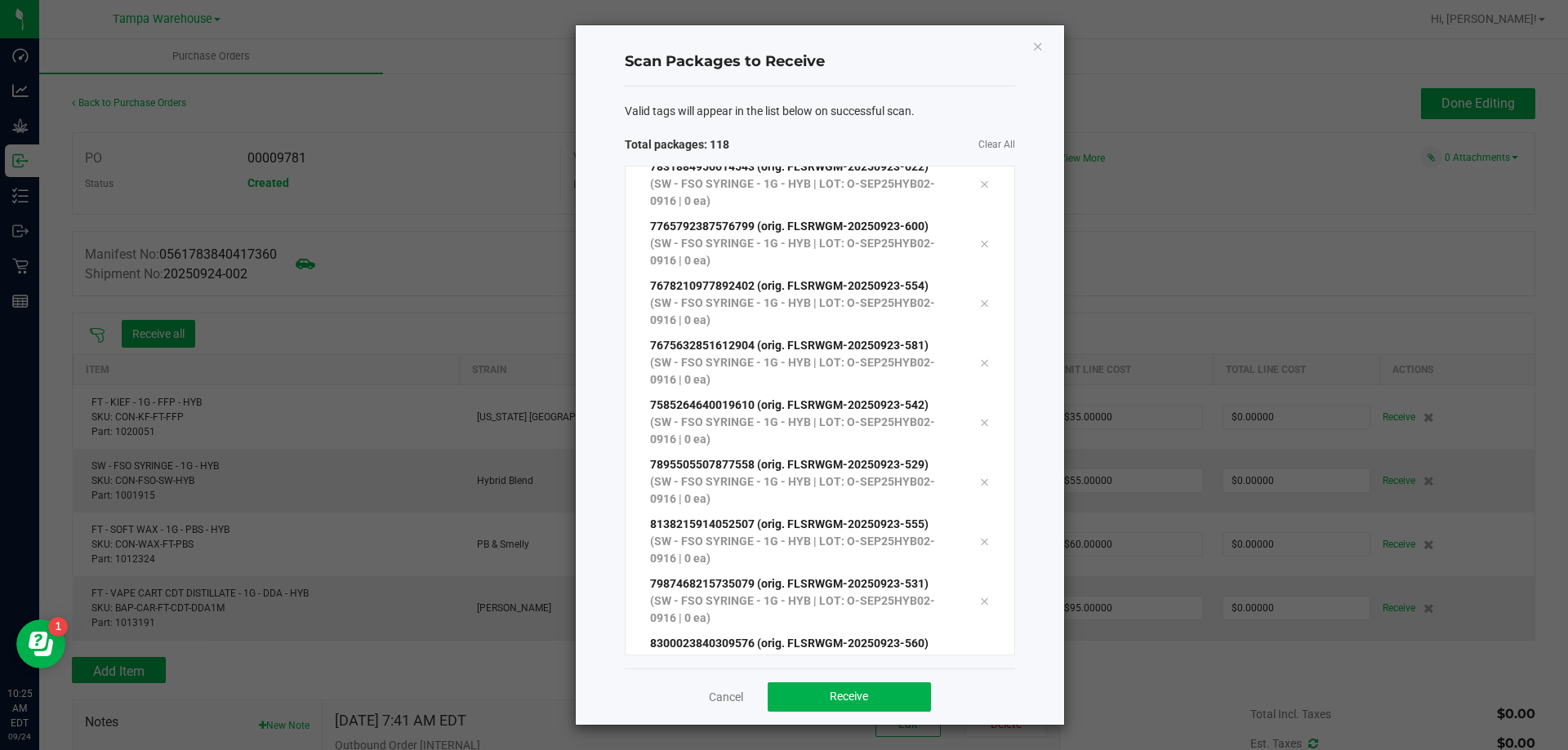
scroll to position [6585, 0]
click at [832, 690] on button "Receive" at bounding box center [849, 698] width 163 height 30
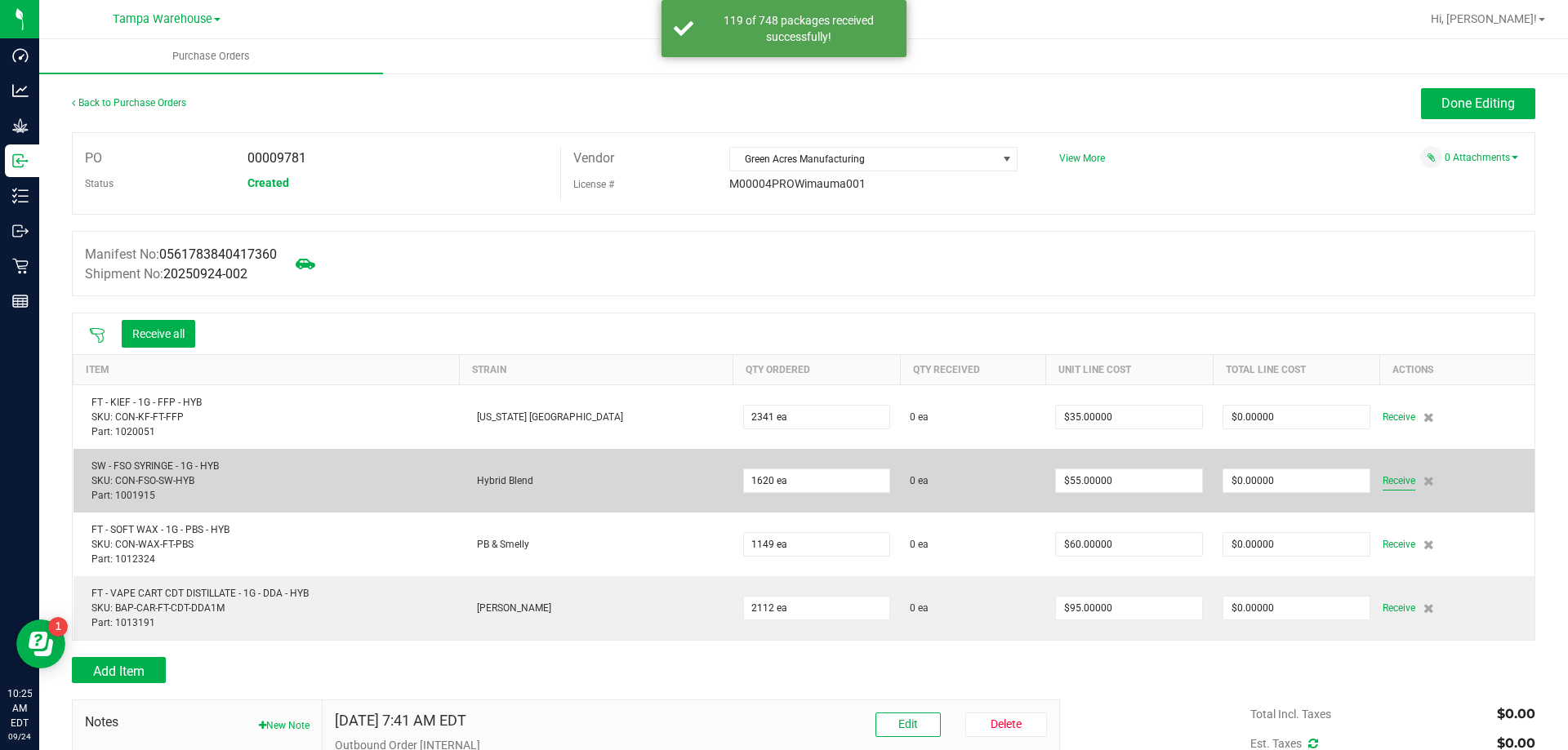
click at [1382, 481] on span "Receive" at bounding box center [1398, 480] width 33 height 20
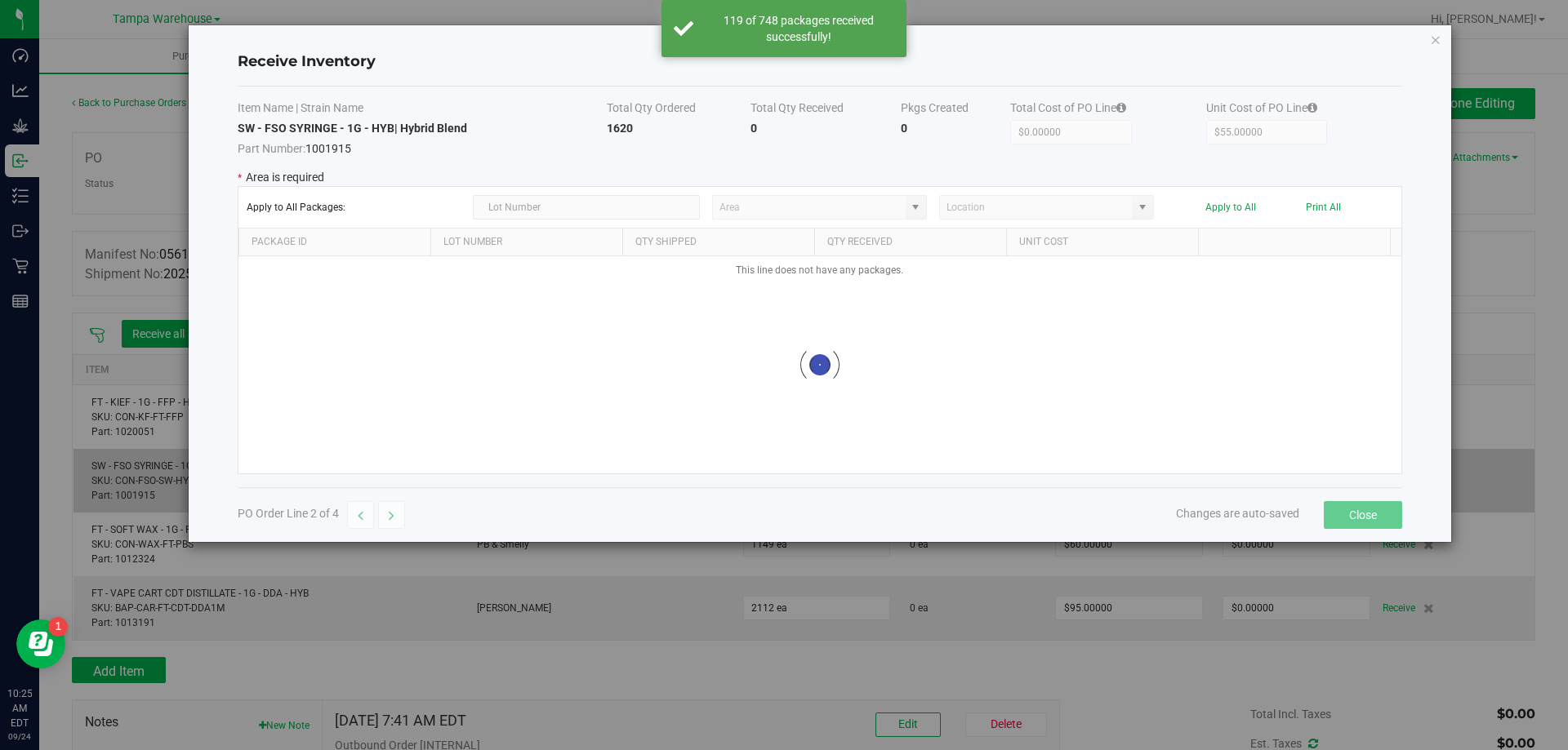
type input "State Pantry 1"
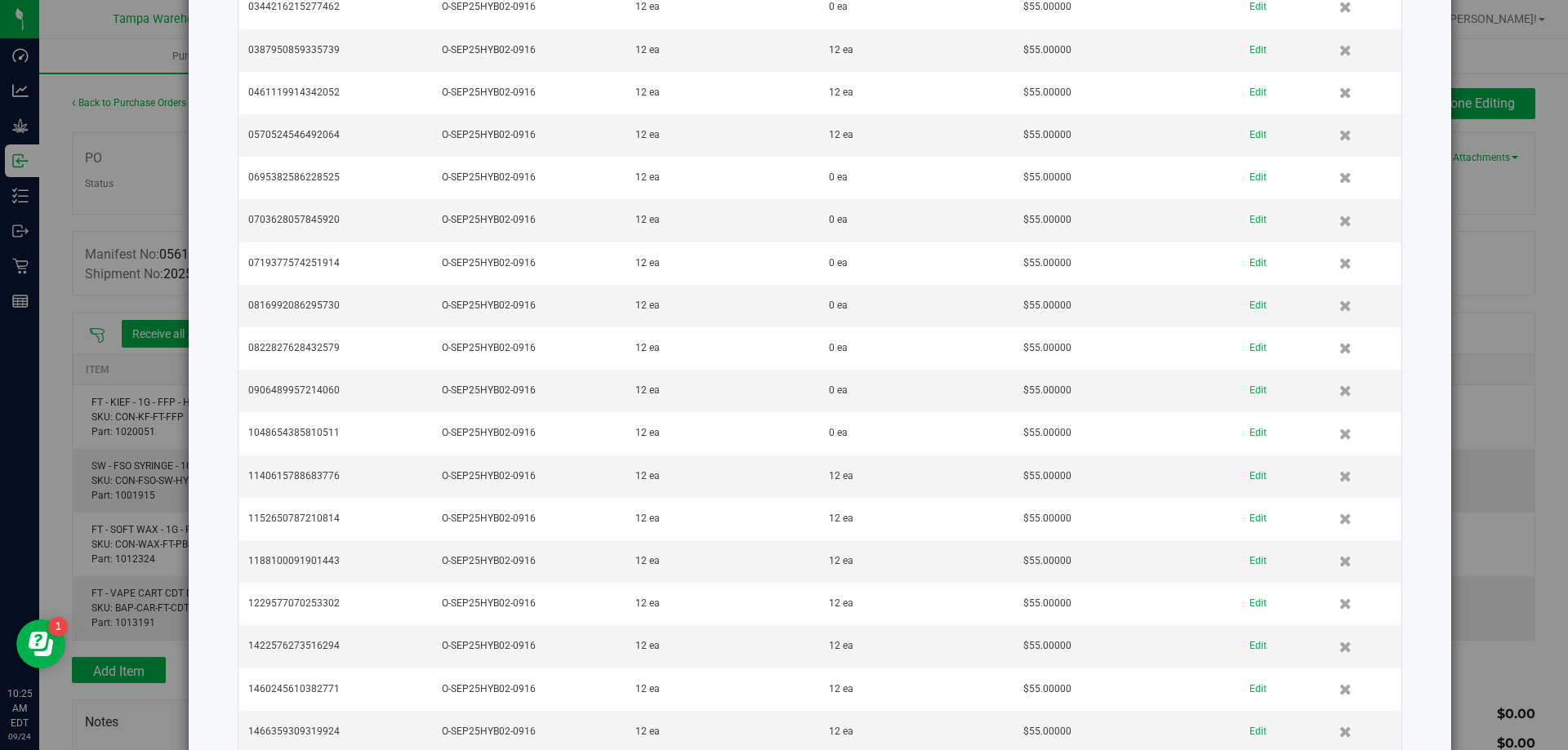
scroll to position [3593, 0]
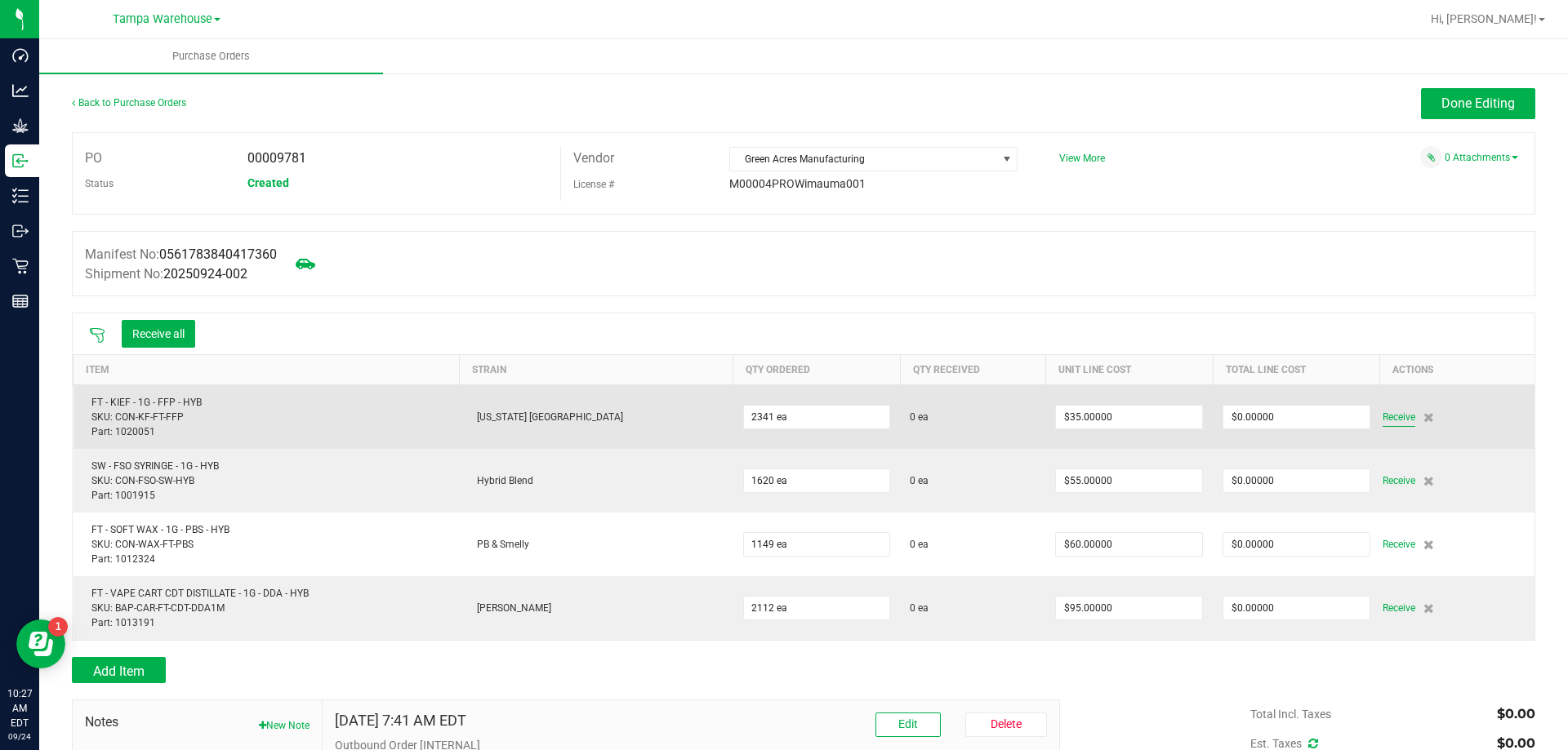
click at [1382, 408] on span "Receive" at bounding box center [1398, 417] width 33 height 20
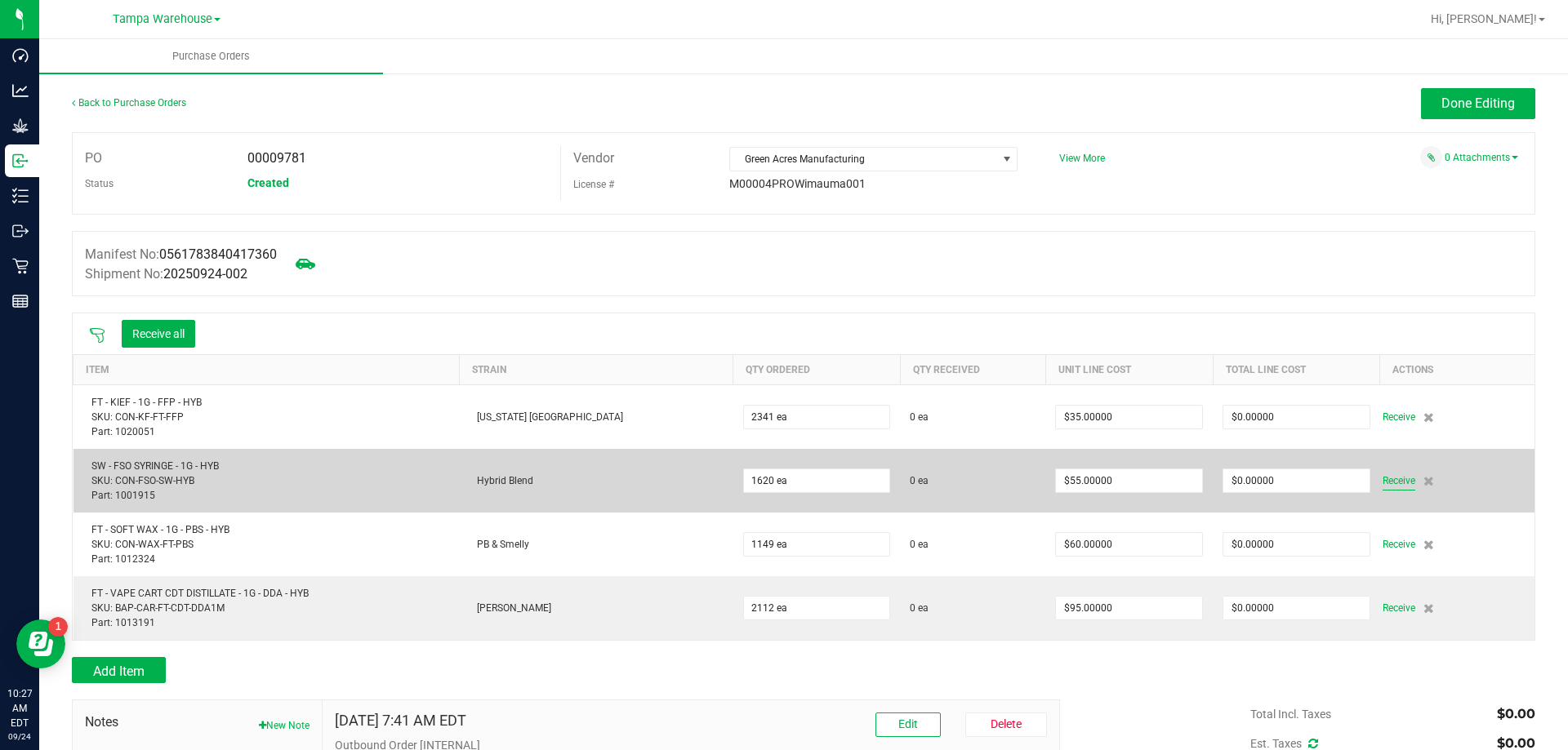
click at [1382, 483] on span "Receive" at bounding box center [1398, 480] width 33 height 20
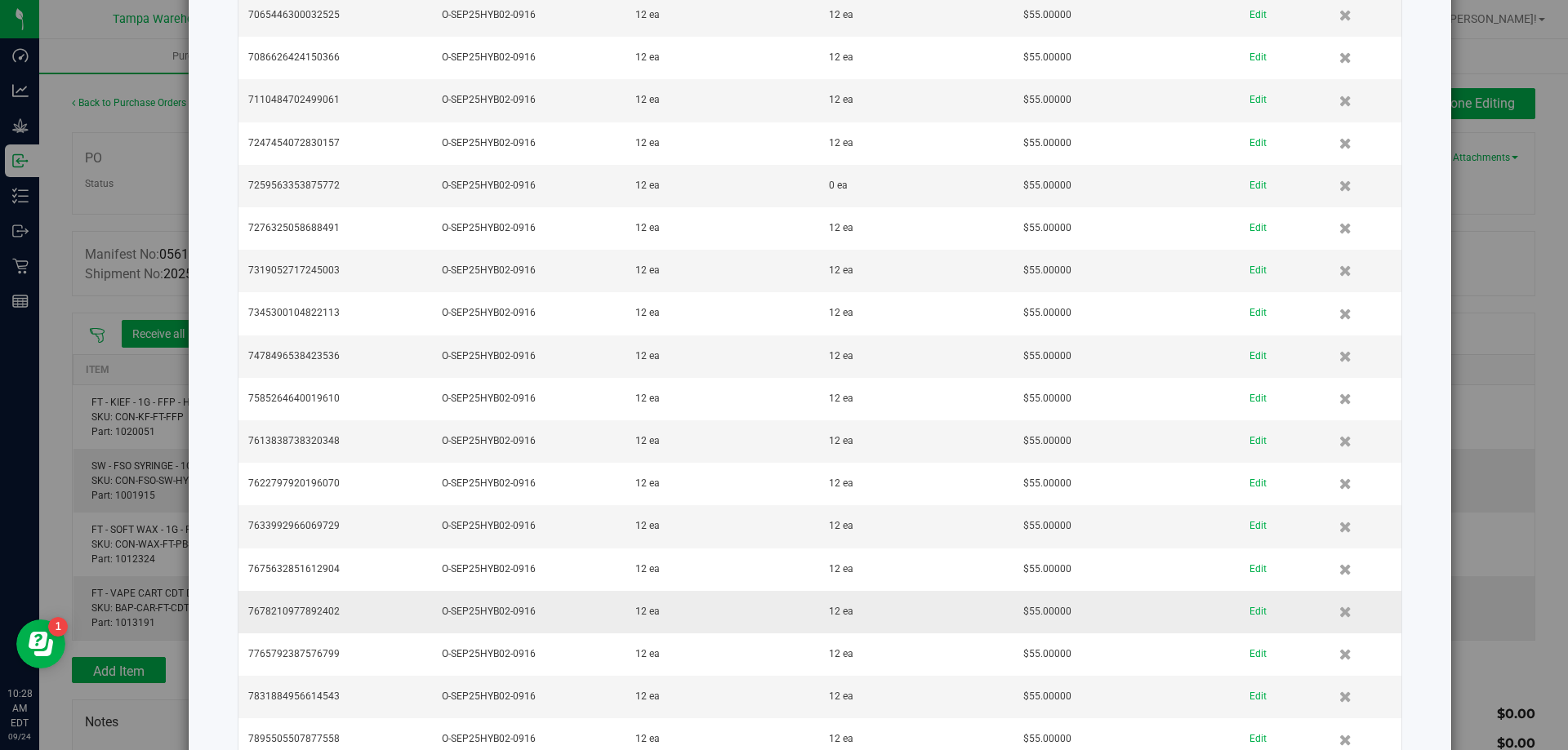
scroll to position [1189, 0]
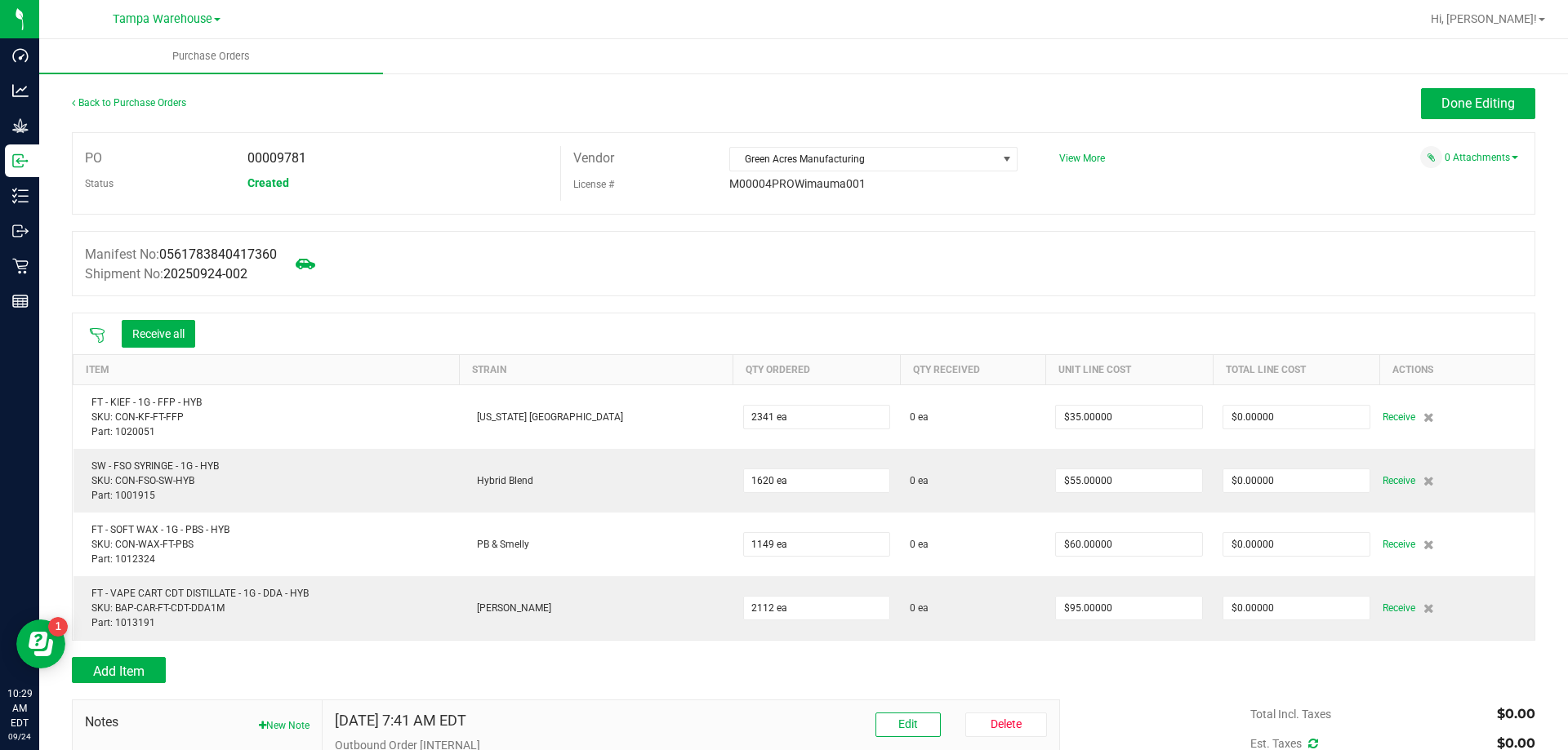
click at [96, 340] on icon at bounding box center [98, 336] width 17 height 17
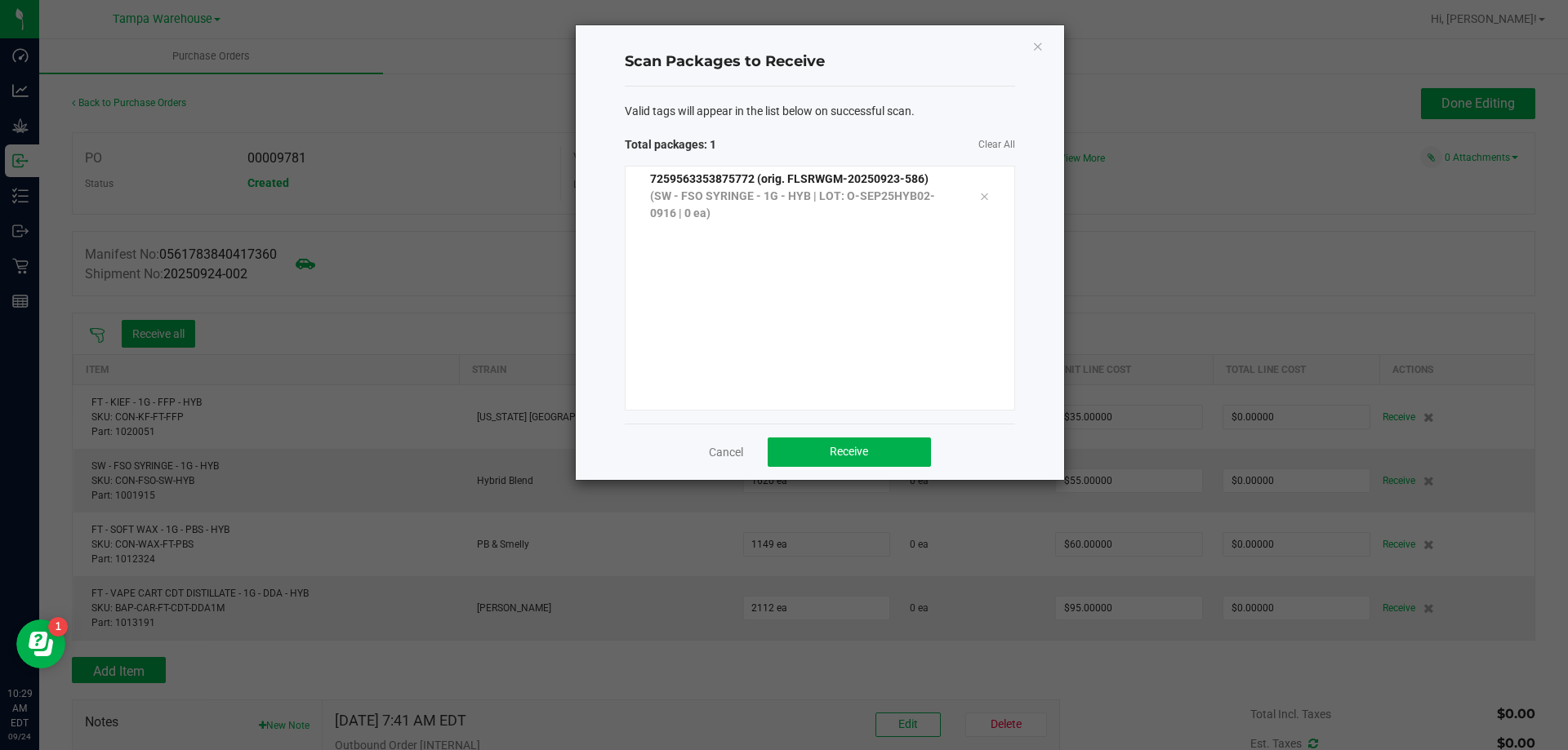
click at [869, 431] on div "Cancel Receive" at bounding box center [819, 451] width 390 height 57
click at [869, 442] on button "Receive" at bounding box center [849, 452] width 163 height 30
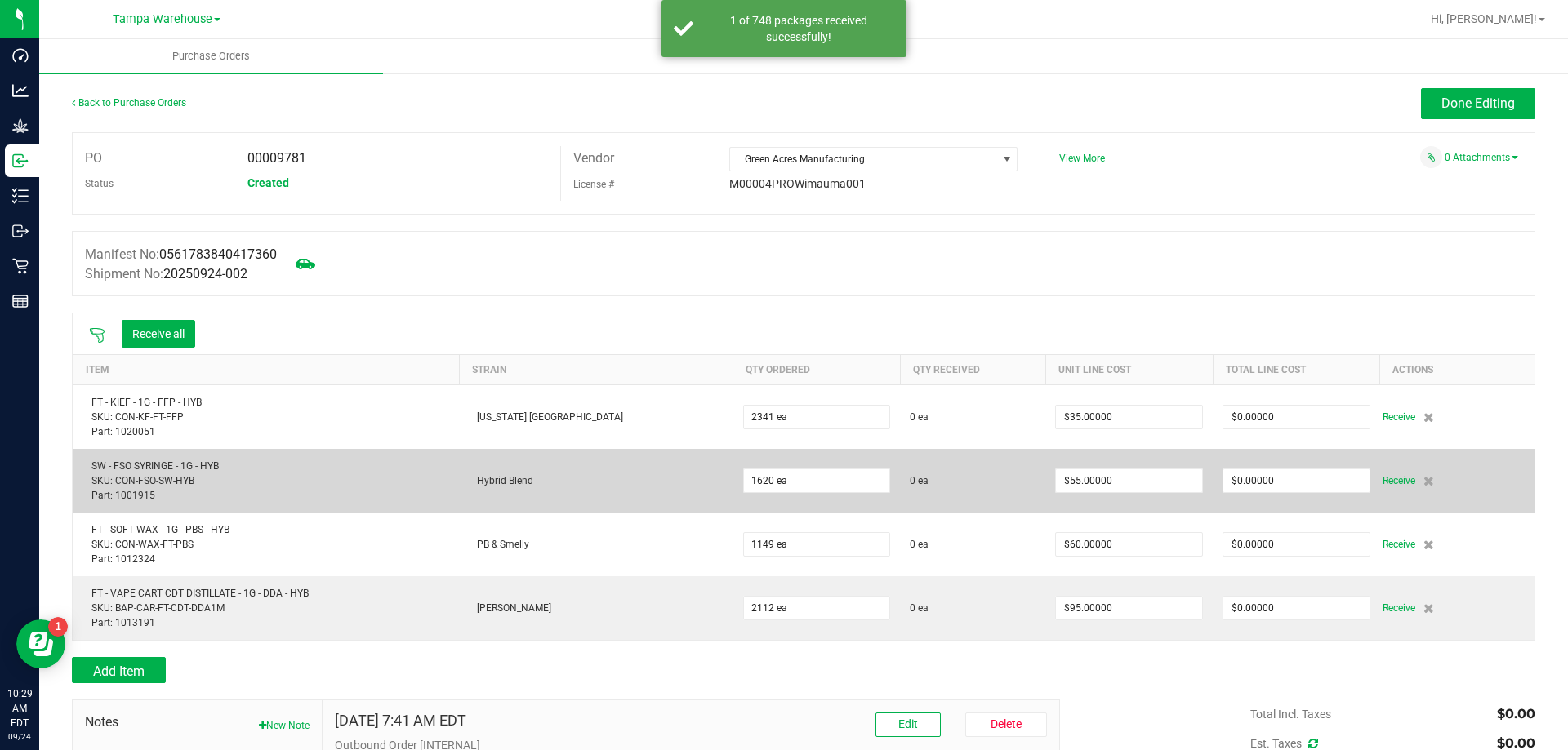
click at [1382, 476] on span "Receive" at bounding box center [1398, 480] width 33 height 20
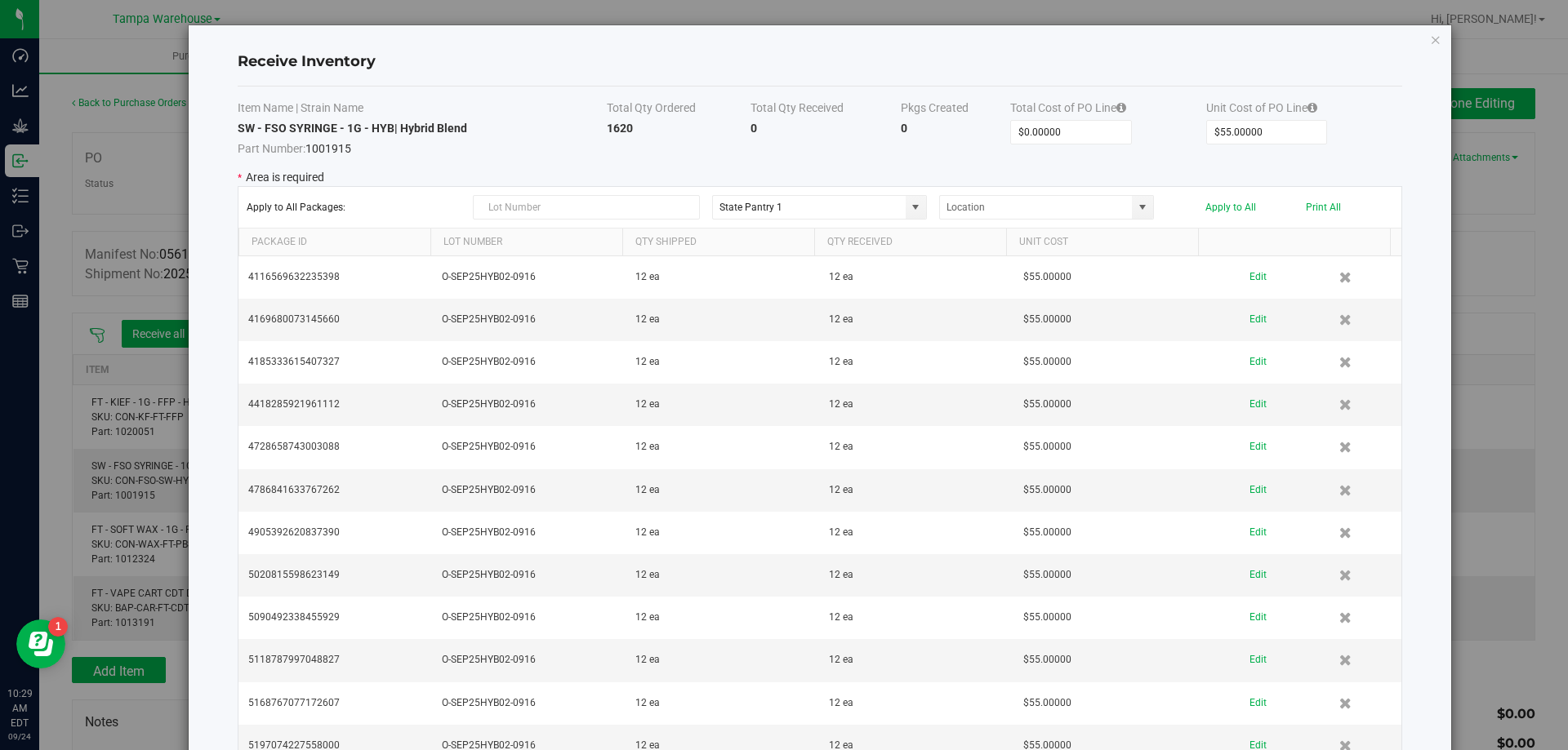
click at [980, 78] on div "Receive Inventory" at bounding box center [819, 62] width 1164 height 48
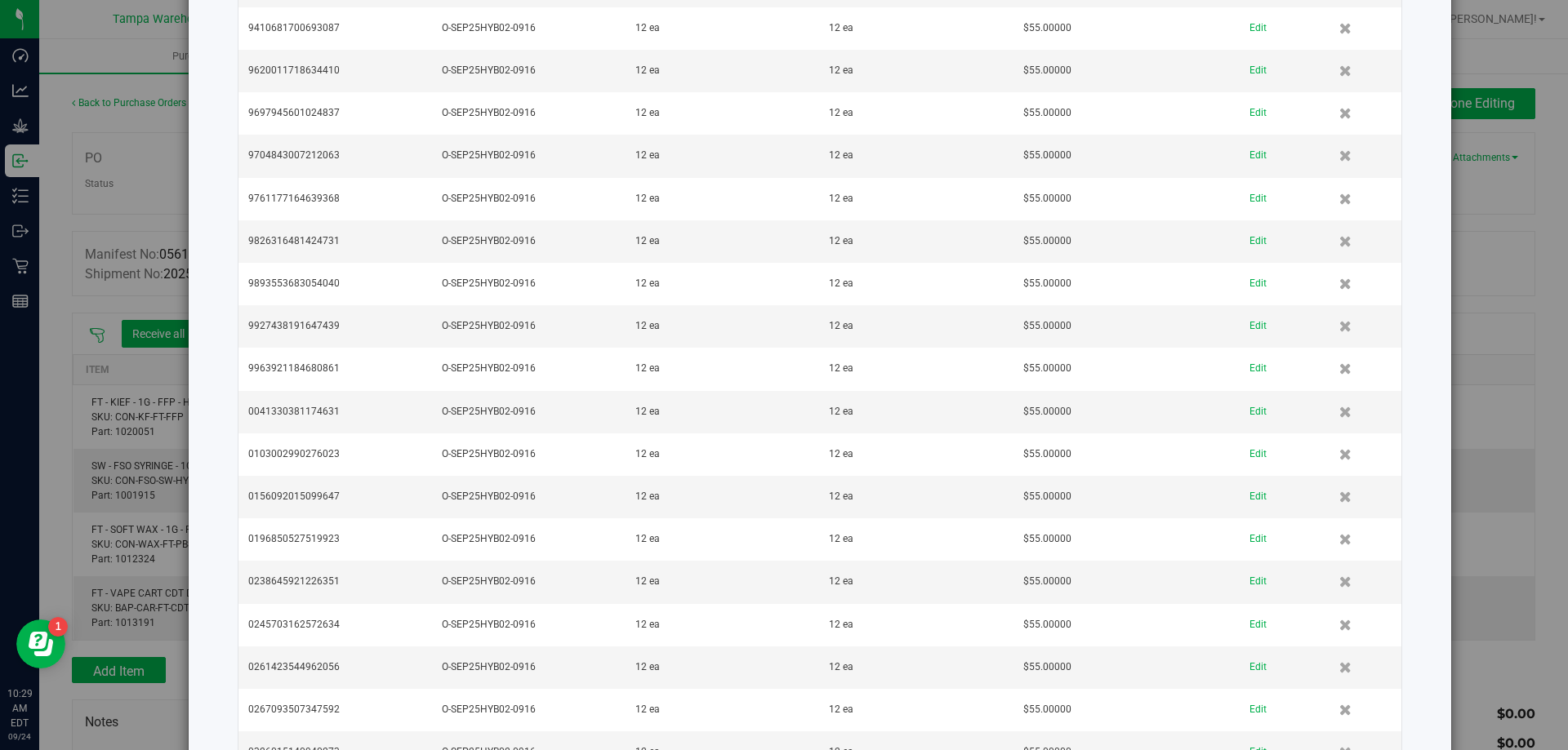
scroll to position [2740, 0]
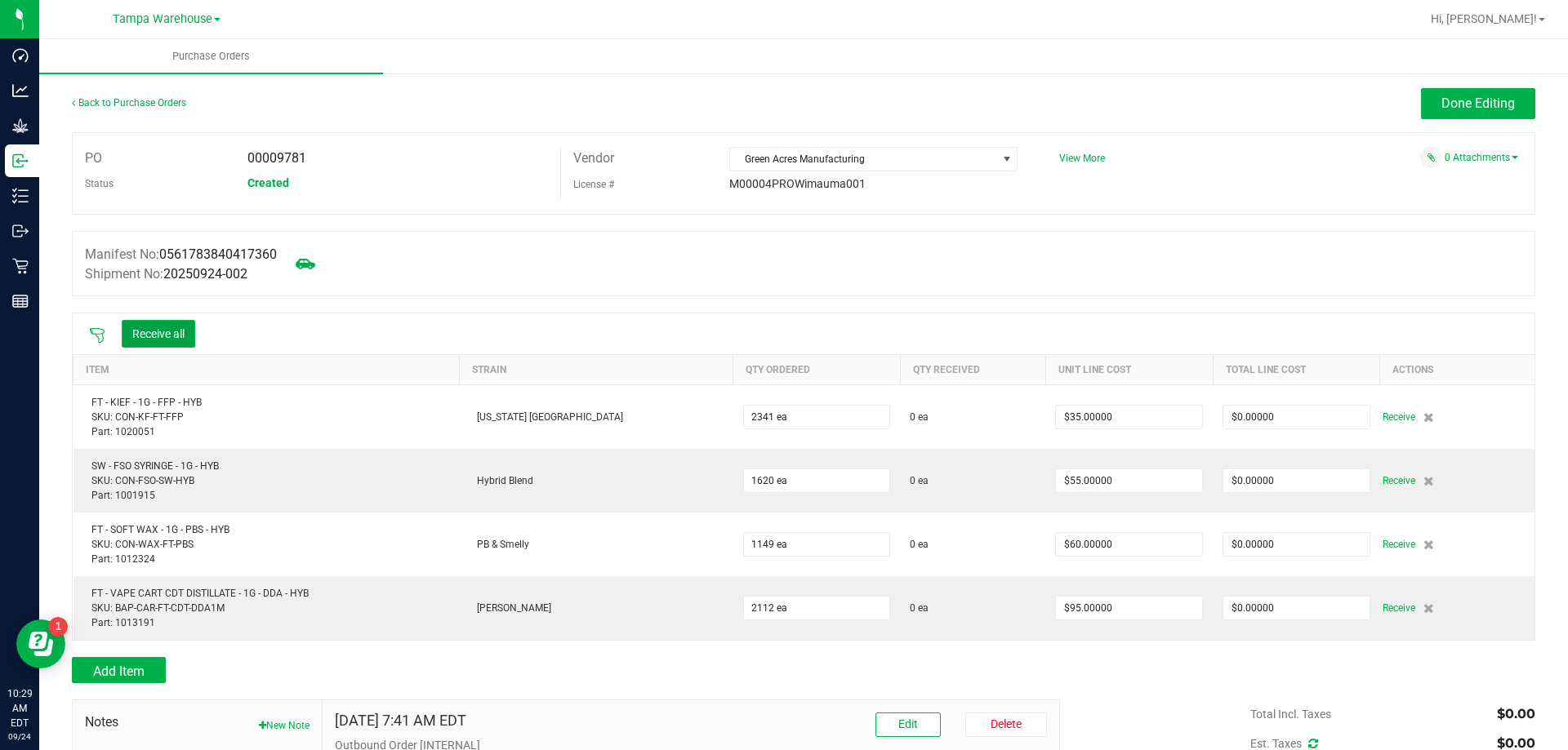
click at [161, 339] on button "Receive all" at bounding box center [158, 334] width 74 height 28
click at [160, 99] on link "Back to Purchase Orders" at bounding box center [128, 102] width 114 height 11
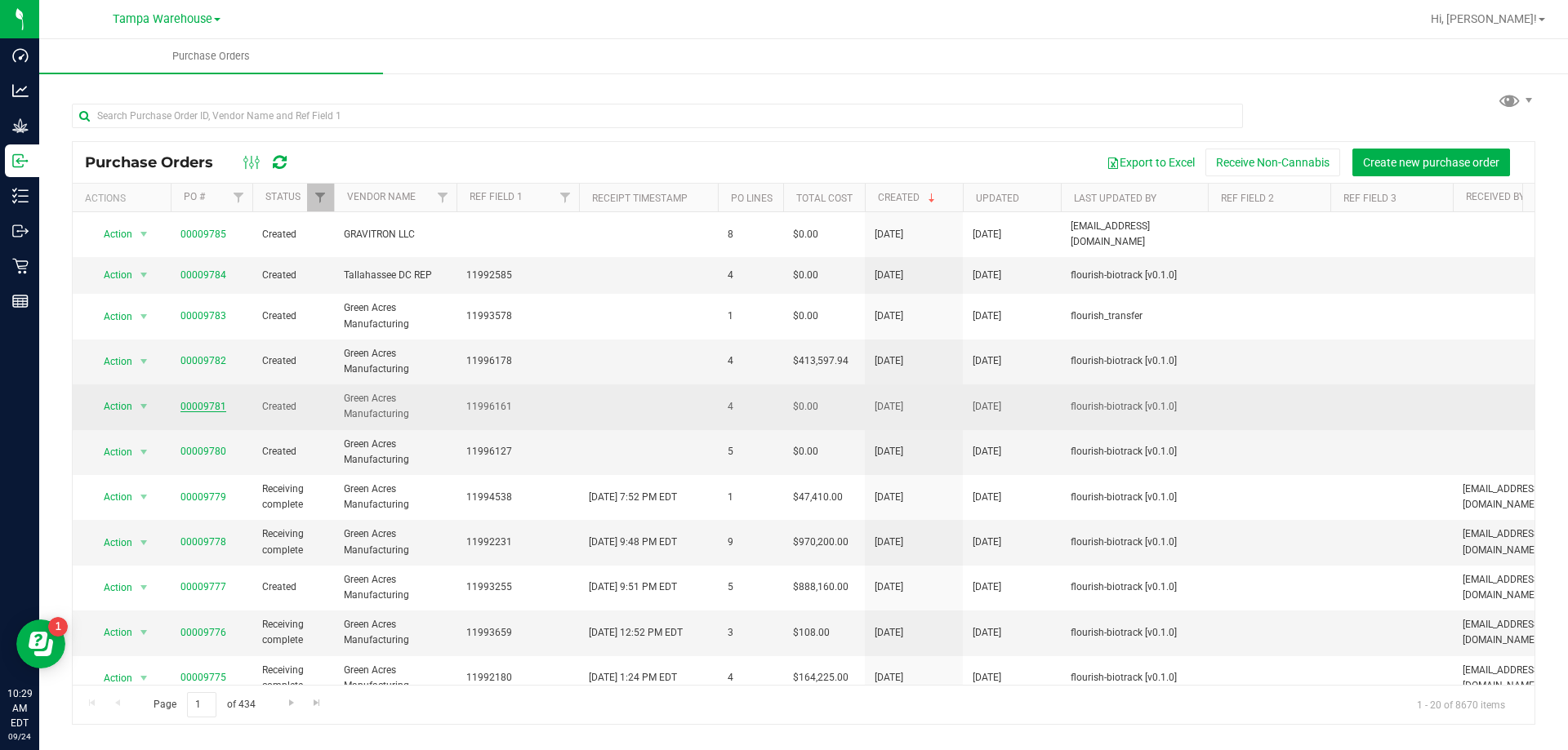
click at [197, 401] on link "00009781" at bounding box center [203, 407] width 46 height 11
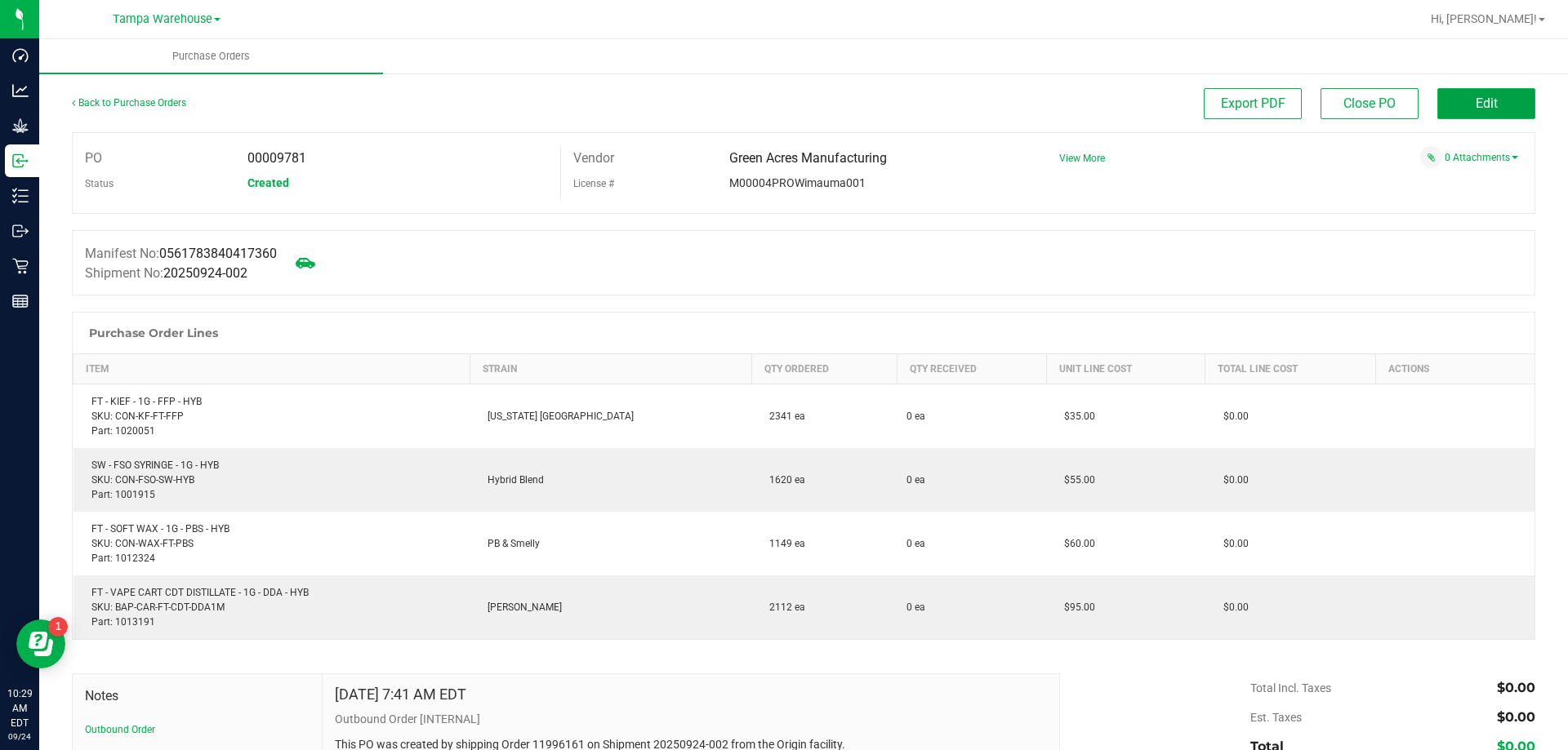
click at [1481, 100] on span "Edit" at bounding box center [1487, 103] width 22 height 16
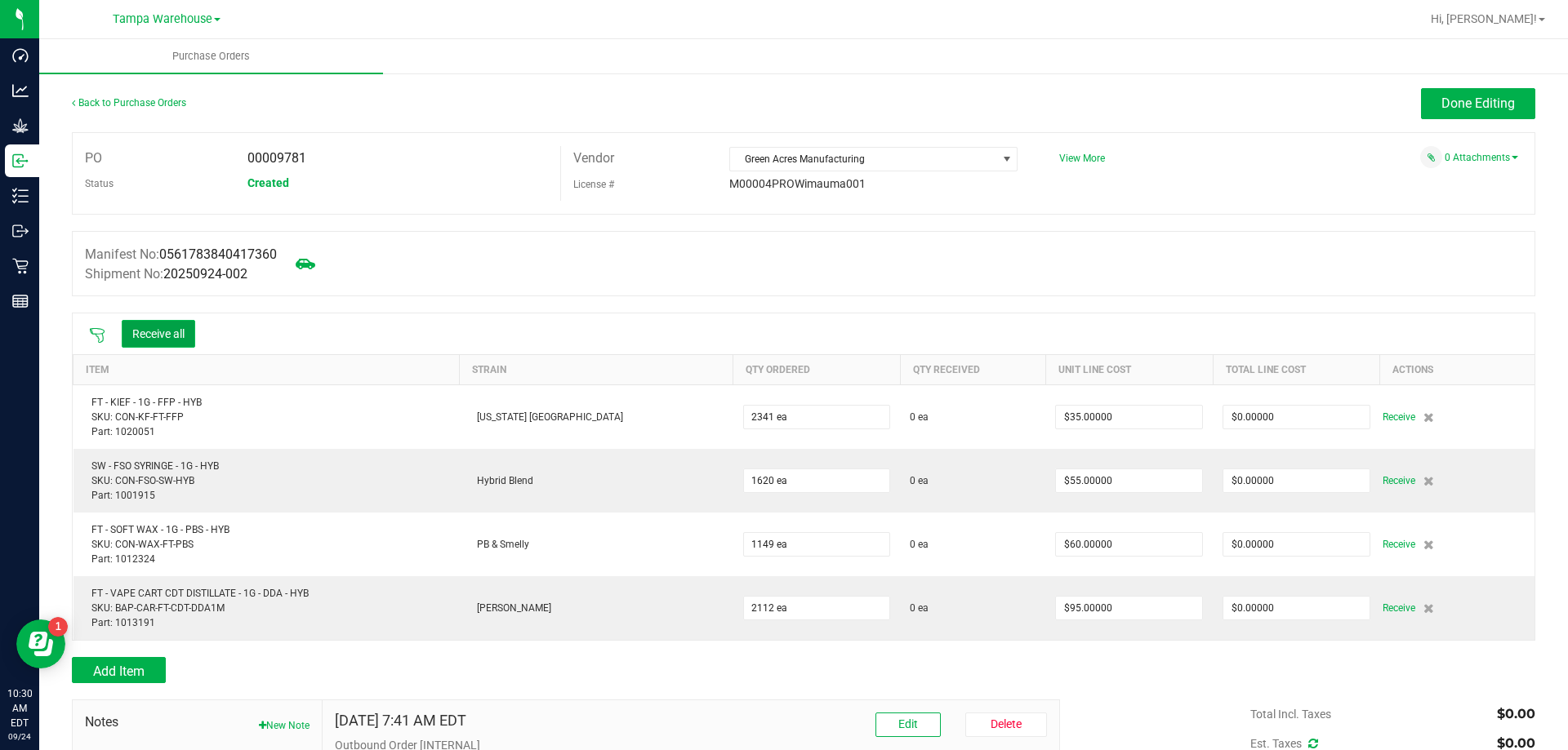
click at [167, 339] on button "Receive all" at bounding box center [158, 334] width 74 height 28
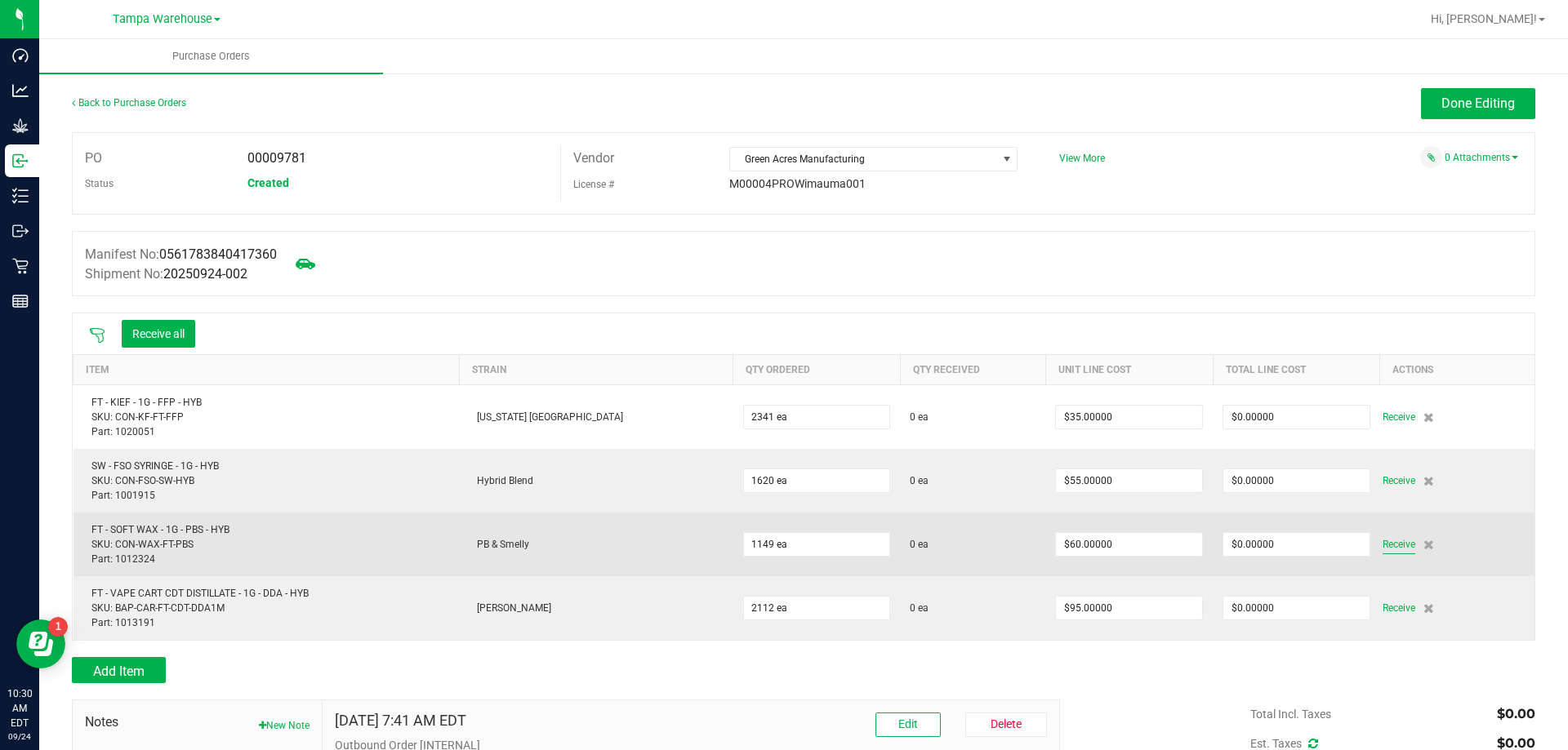
click at [1382, 545] on span "Receive" at bounding box center [1398, 544] width 33 height 20
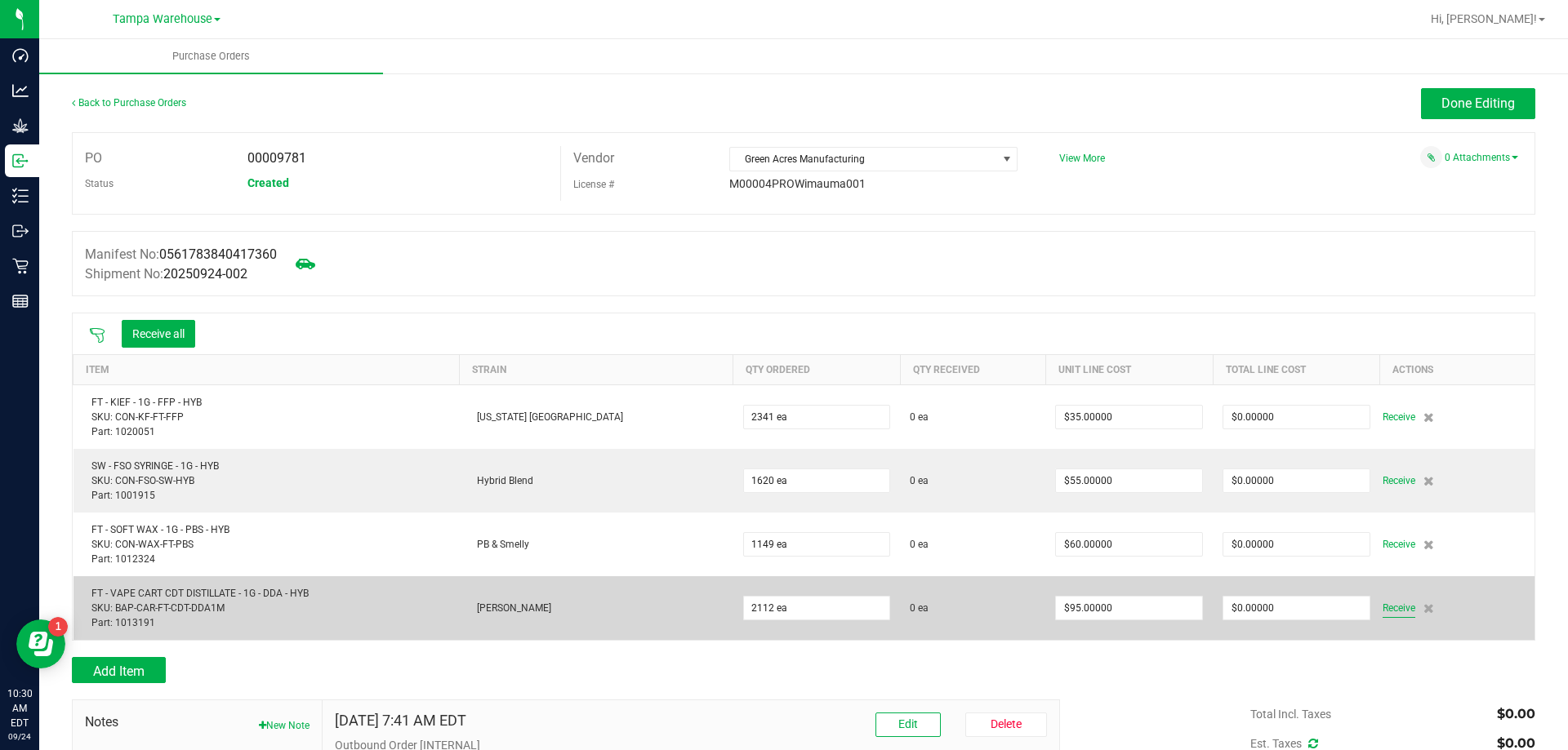
click at [1382, 611] on span "Receive" at bounding box center [1398, 608] width 33 height 20
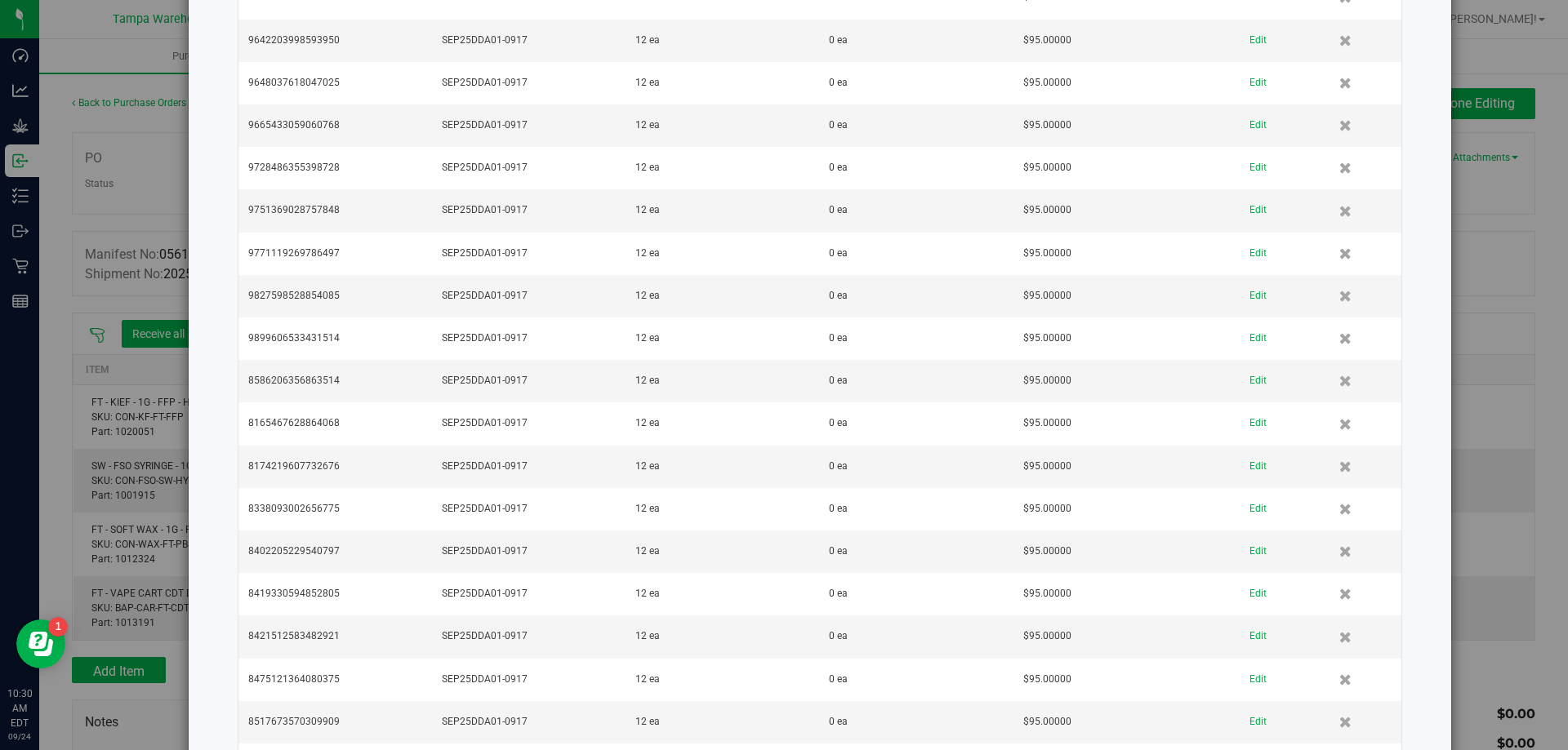
scroll to position [1143, 0]
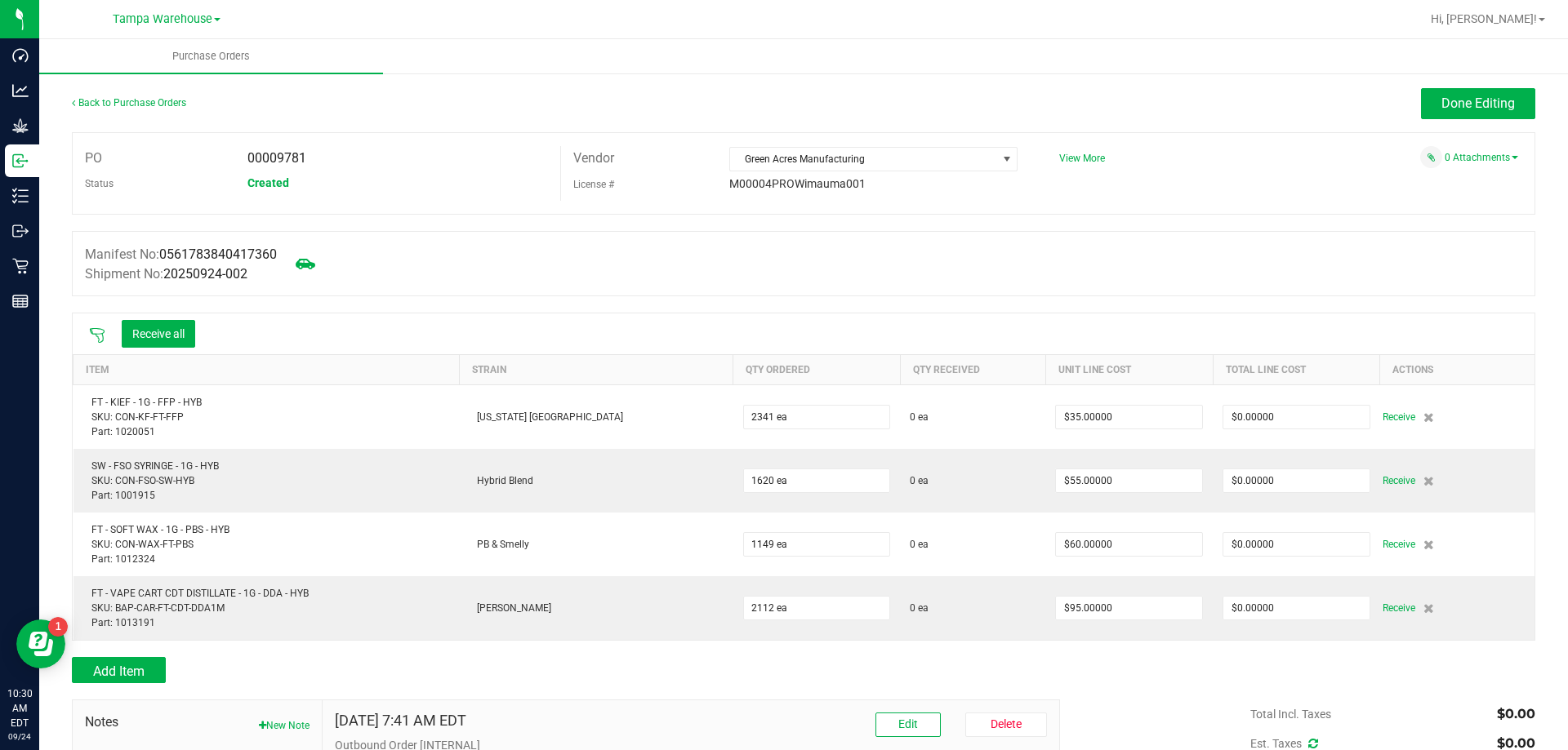
click at [96, 336] on icon at bounding box center [98, 336] width 17 height 17
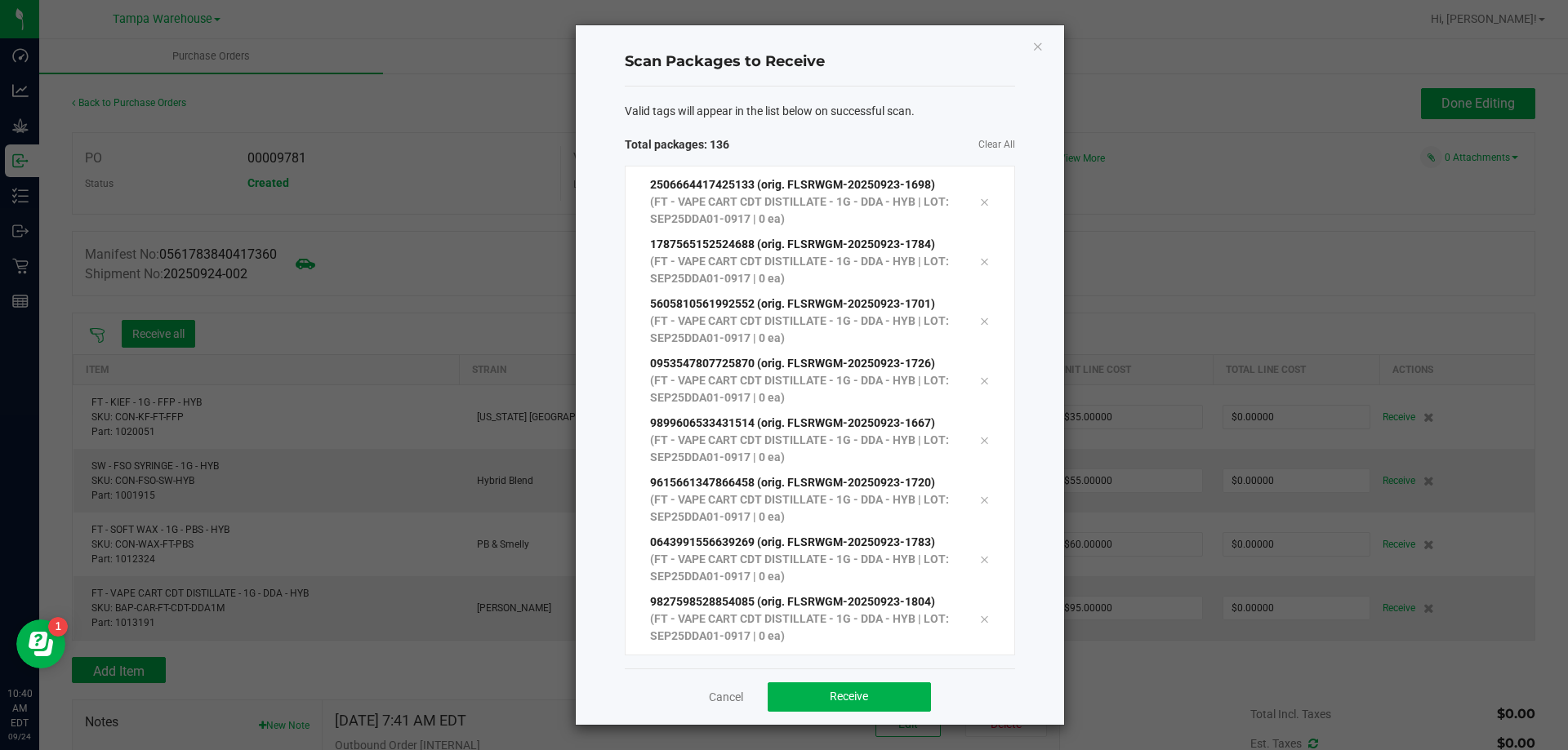
scroll to position [7599, 0]
click at [891, 692] on button "Receive" at bounding box center [849, 698] width 163 height 30
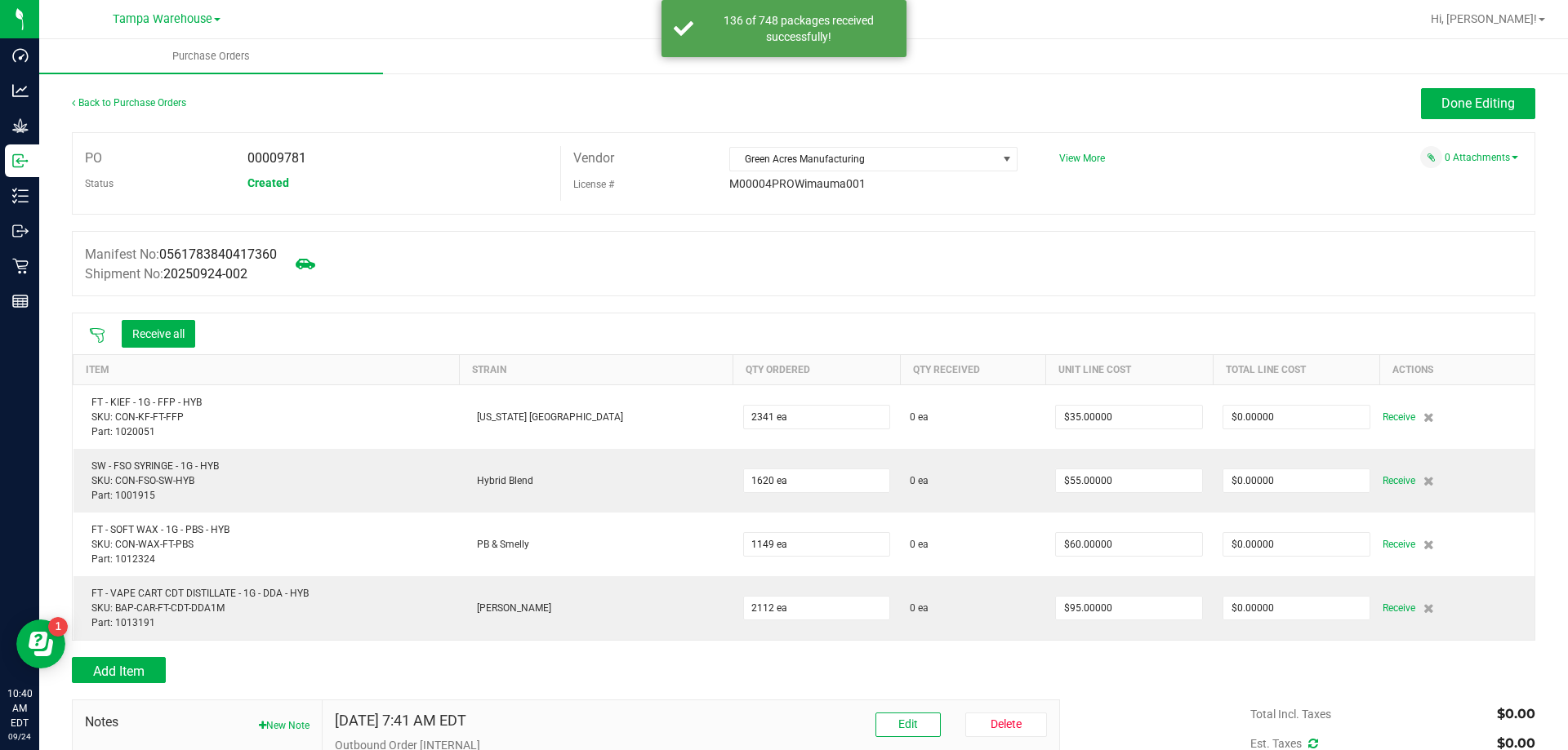
click at [99, 338] on icon at bounding box center [98, 336] width 15 height 15
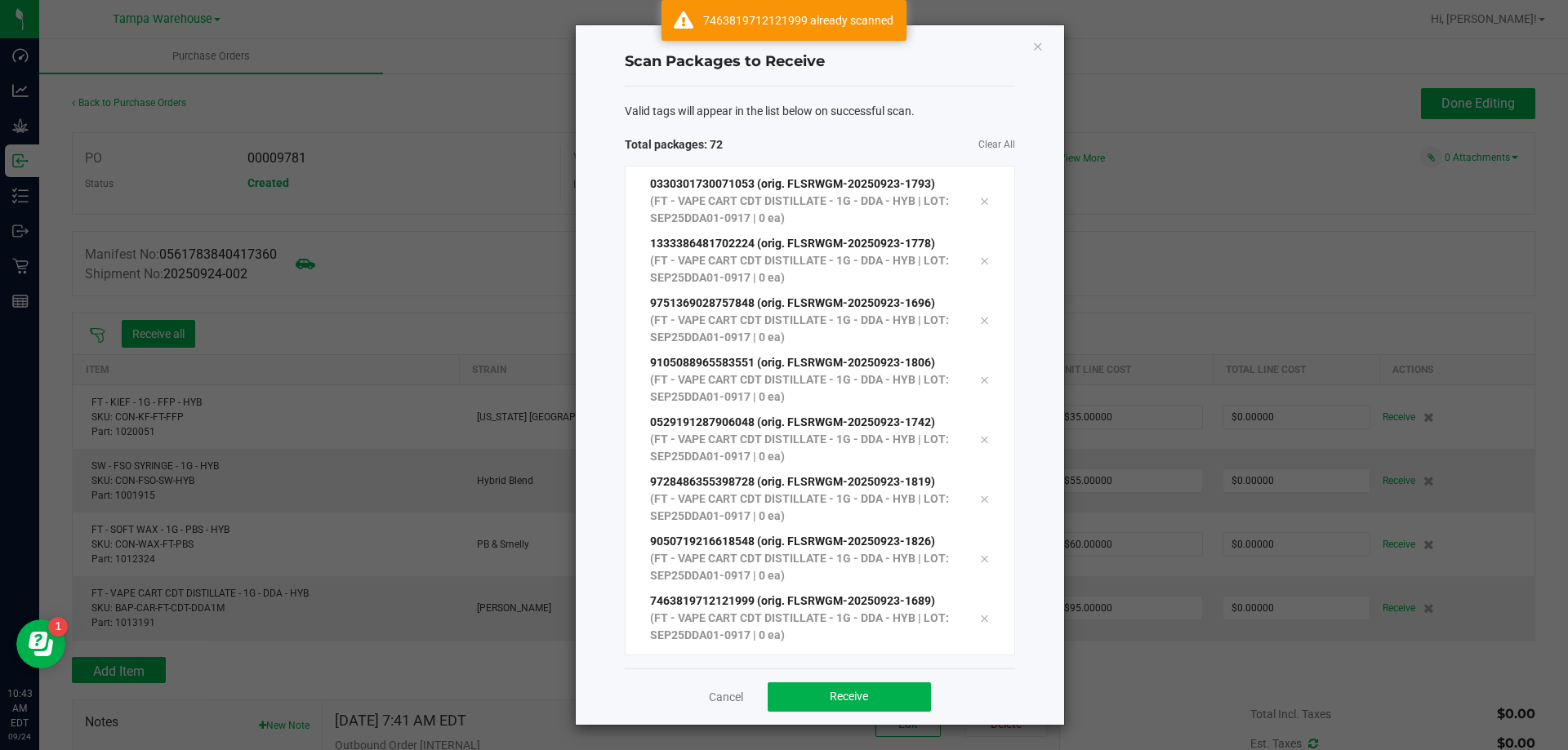
scroll to position [3844, 0]
click at [913, 700] on button "Receive" at bounding box center [849, 698] width 163 height 30
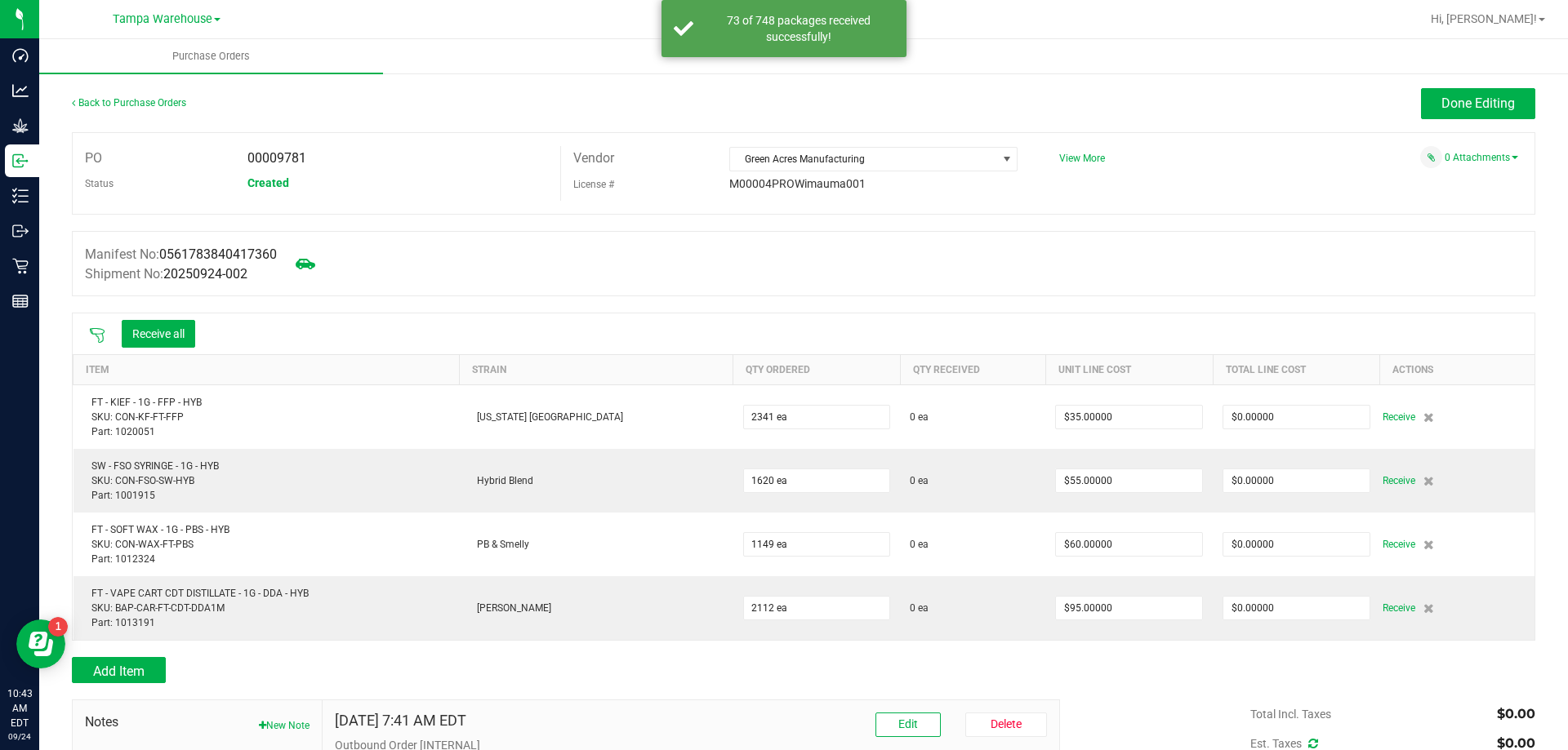
click at [1382, 611] on span "Receive" at bounding box center [1398, 608] width 33 height 20
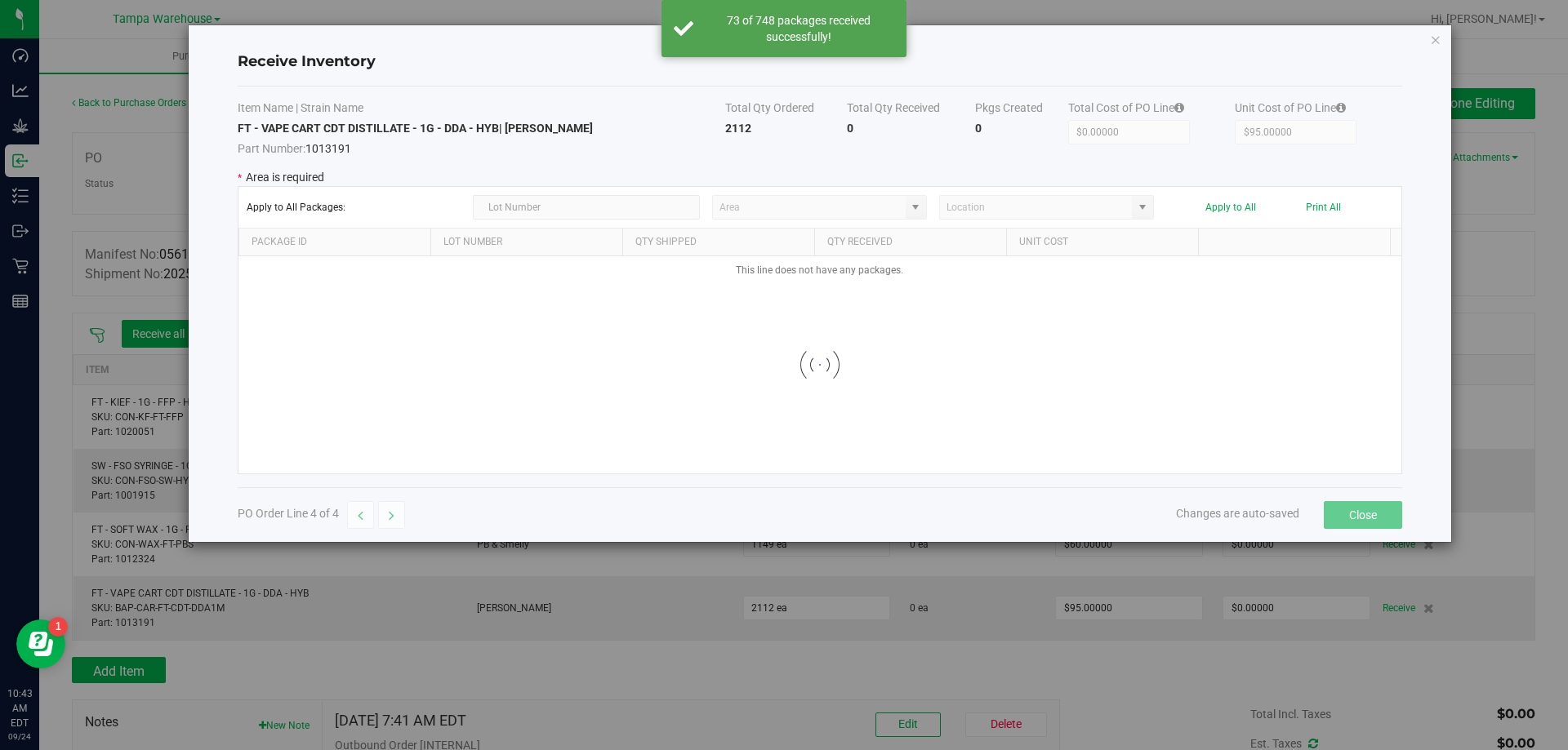
type input "State Pantry 1"
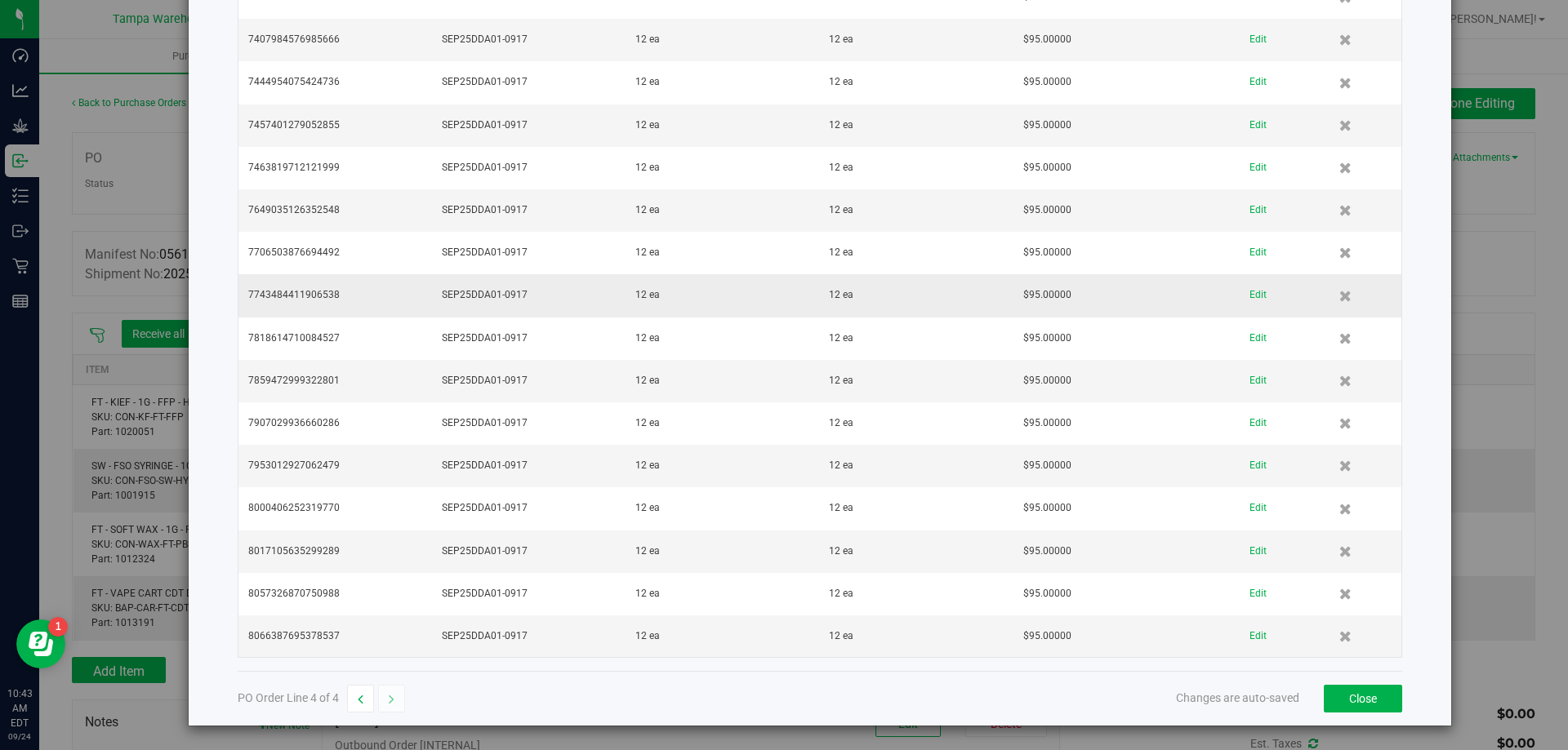
scroll to position [7100, 0]
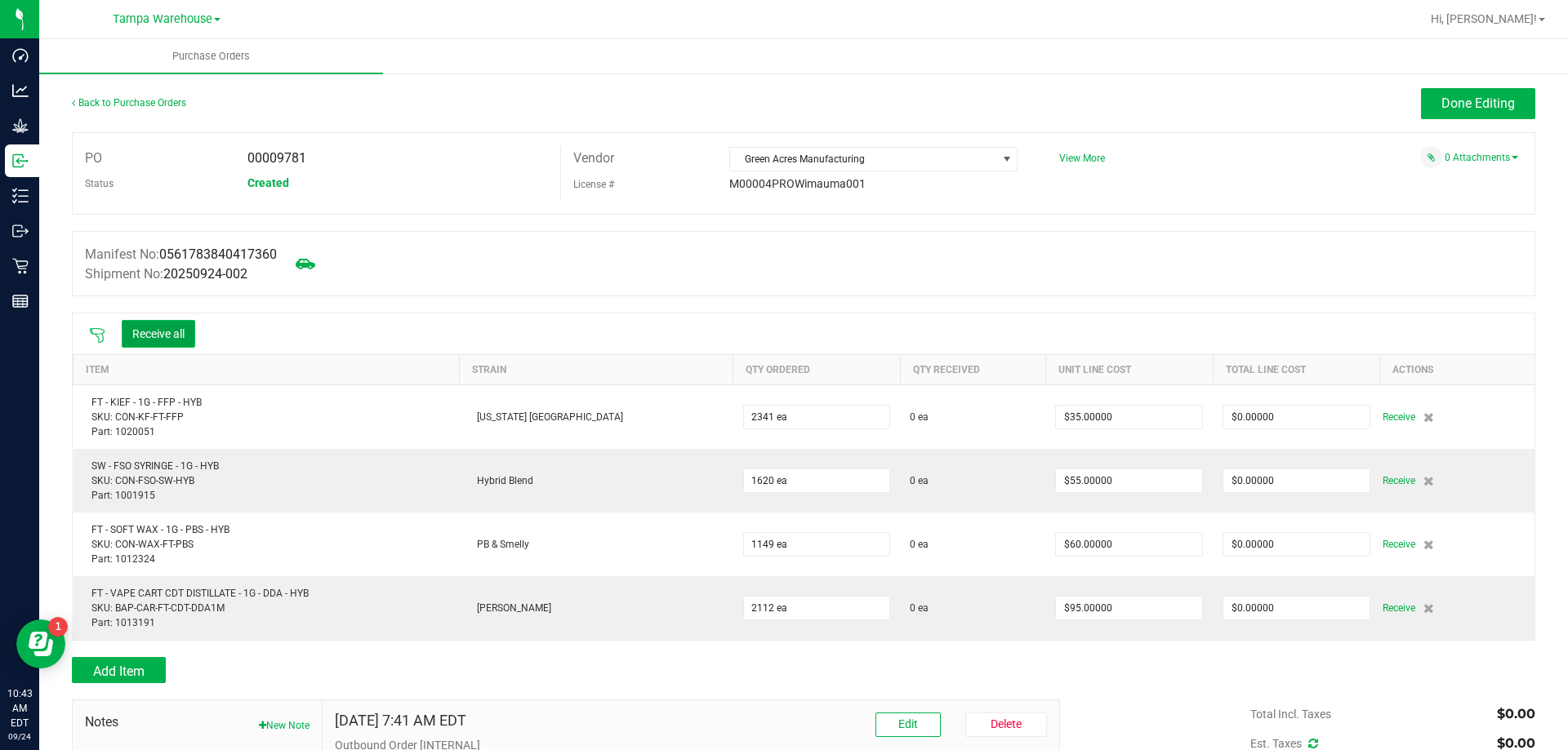
click at [165, 328] on button "Receive all" at bounding box center [158, 334] width 74 height 28
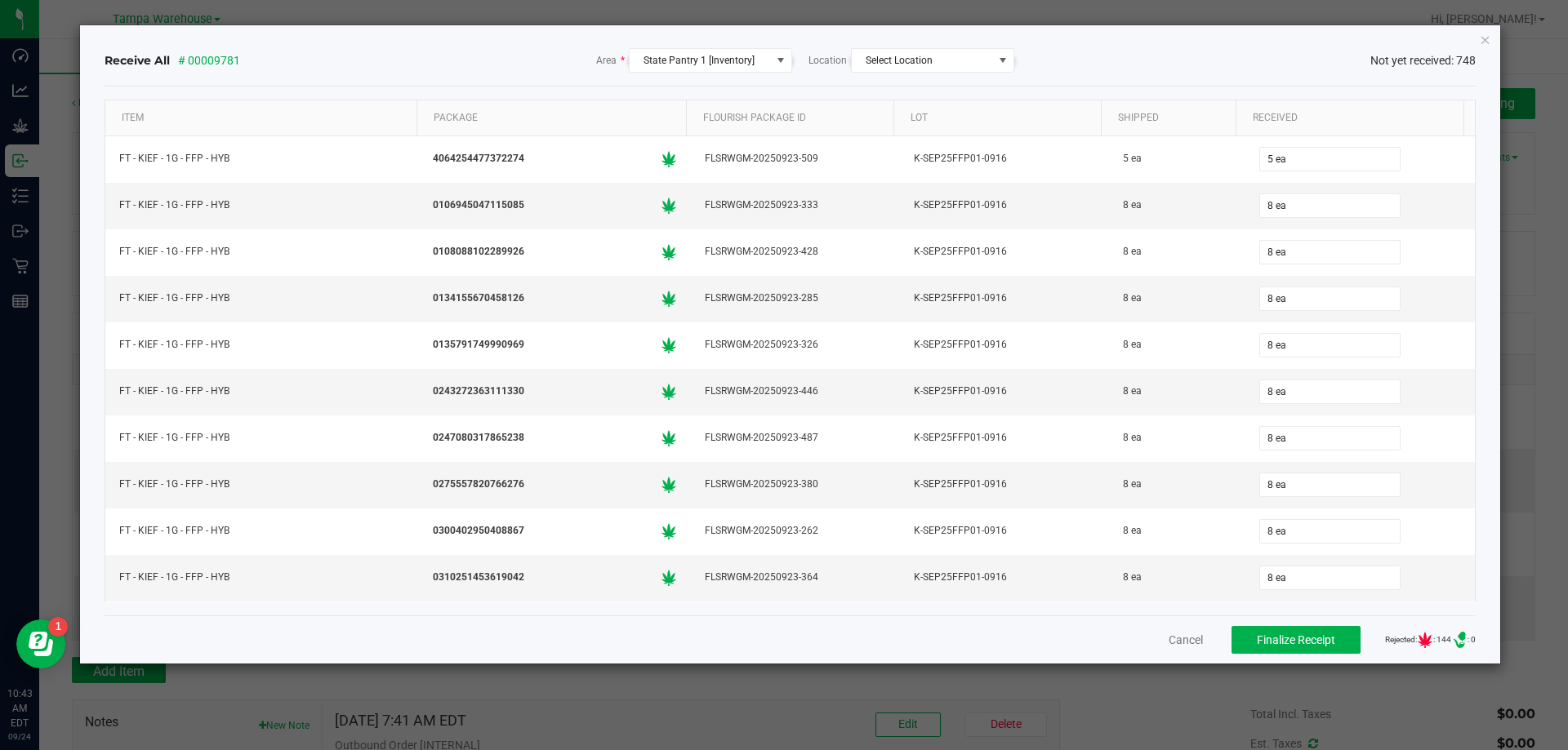
click at [1189, 636] on div "Cancel Finalize Receipt Rejected: : 144 .st0{ } : 0" at bounding box center [790, 640] width 1372 height 48
drag, startPoint x: 1183, startPoint y: 636, endPoint x: 1159, endPoint y: 627, distance: 25.6
click at [1179, 637] on button "Cancel" at bounding box center [1186, 640] width 34 height 17
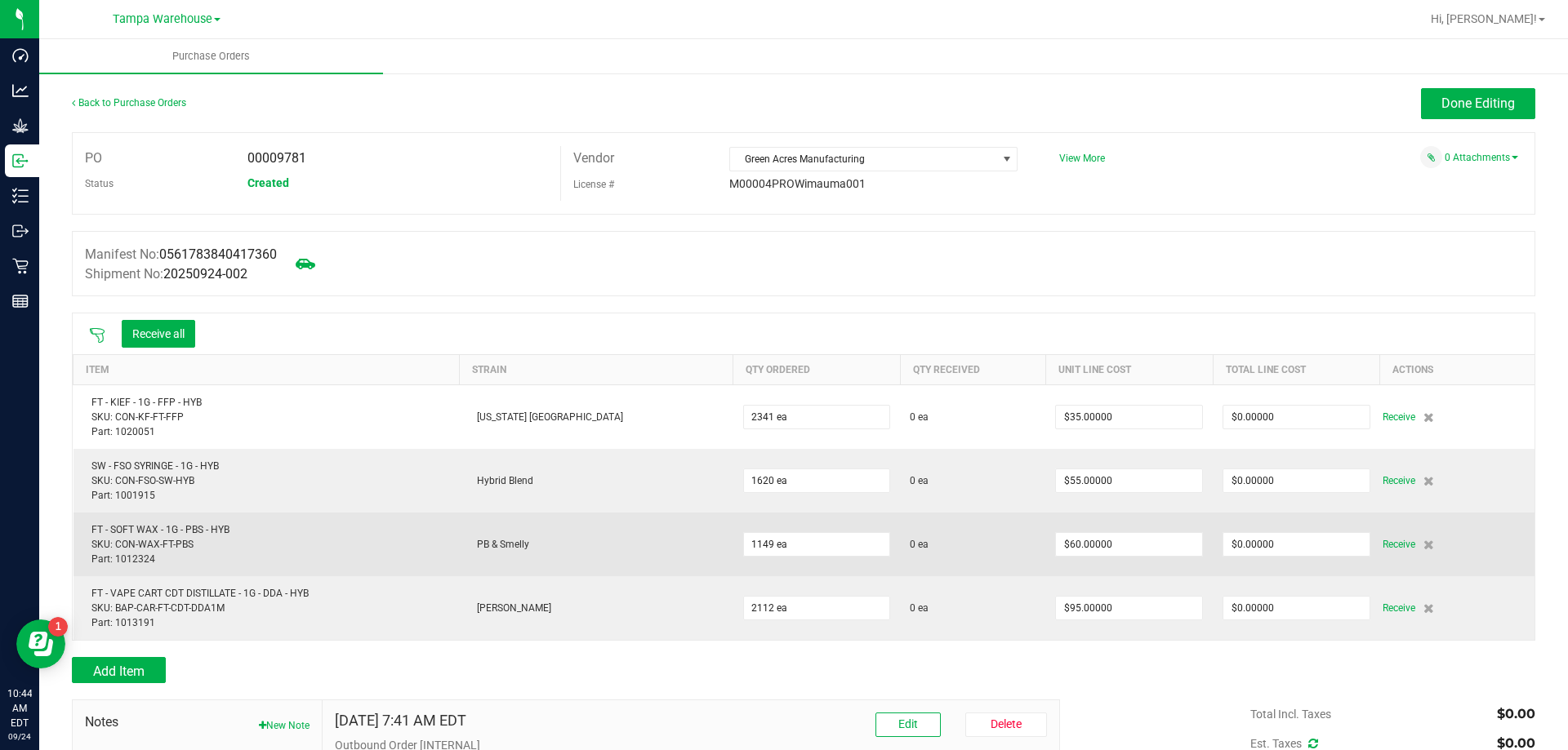
click at [203, 528] on div "FT - SOFT WAX - 1G - PBS - HYB SKU: CON-WAX-FT-PBS Part: 1012324" at bounding box center [266, 544] width 367 height 44
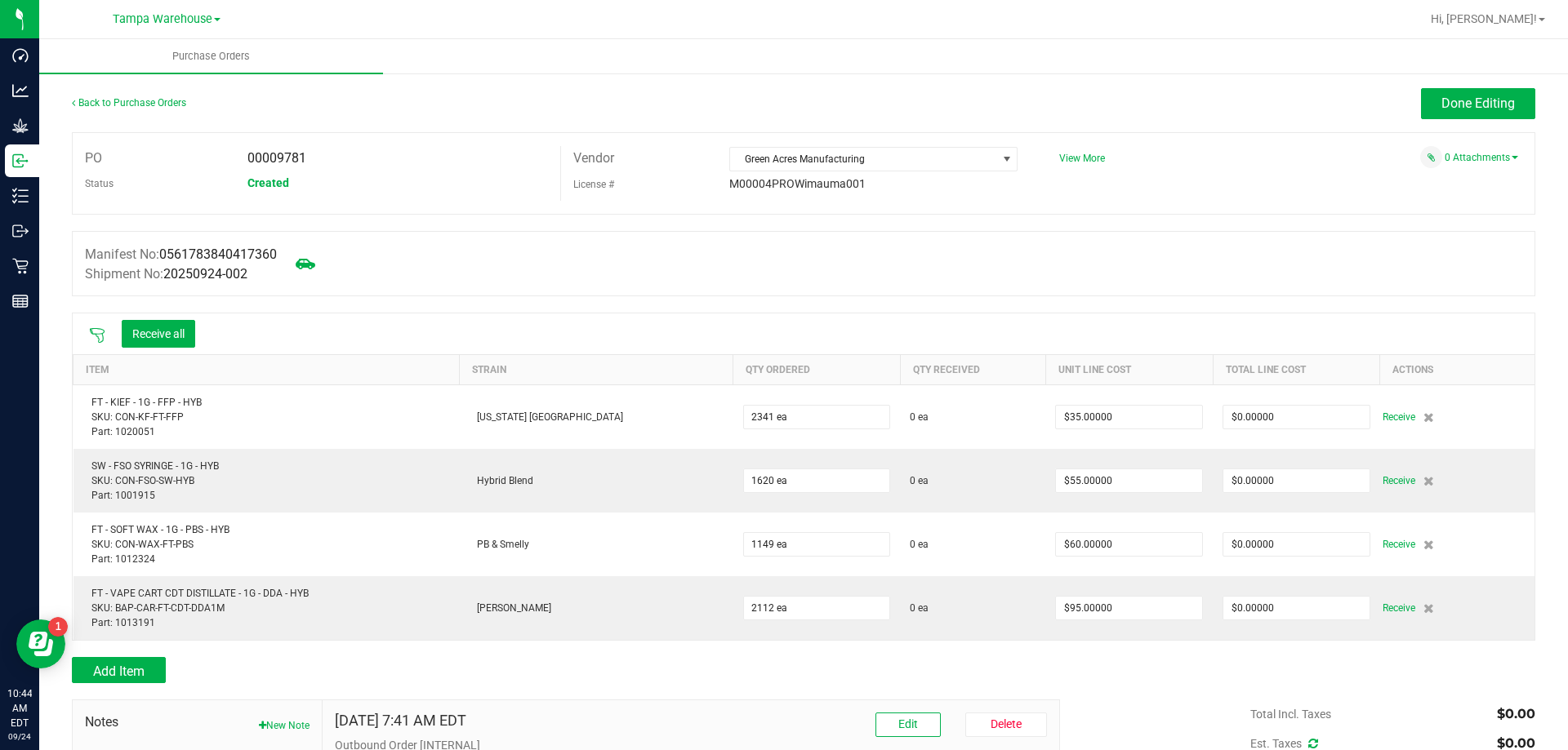
click at [145, 92] on div "Back to Purchase Orders" at bounding box center [254, 103] width 366 height 30
click at [143, 104] on link "Back to Purchase Orders" at bounding box center [128, 102] width 114 height 11
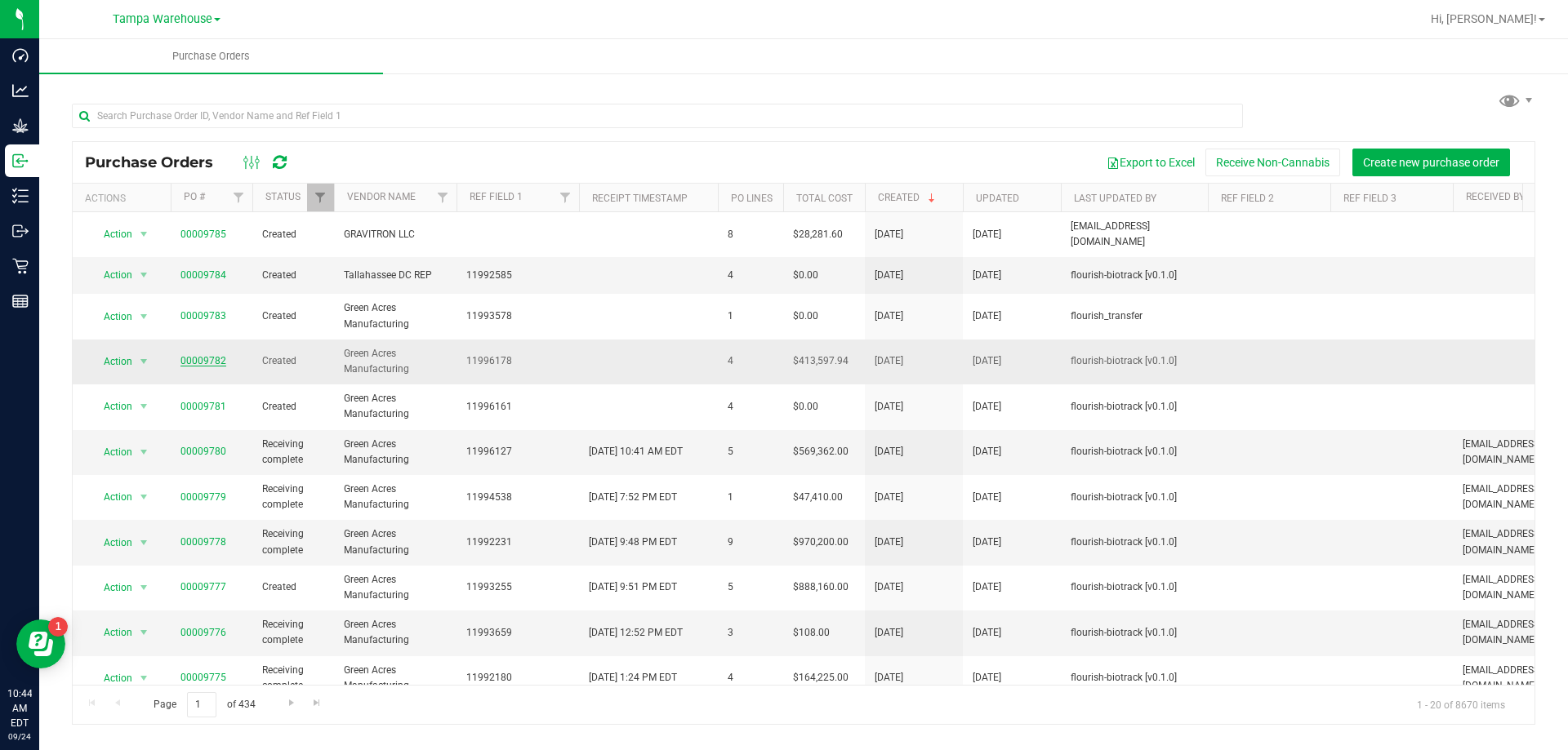
click at [211, 355] on link "00009782" at bounding box center [203, 361] width 46 height 11
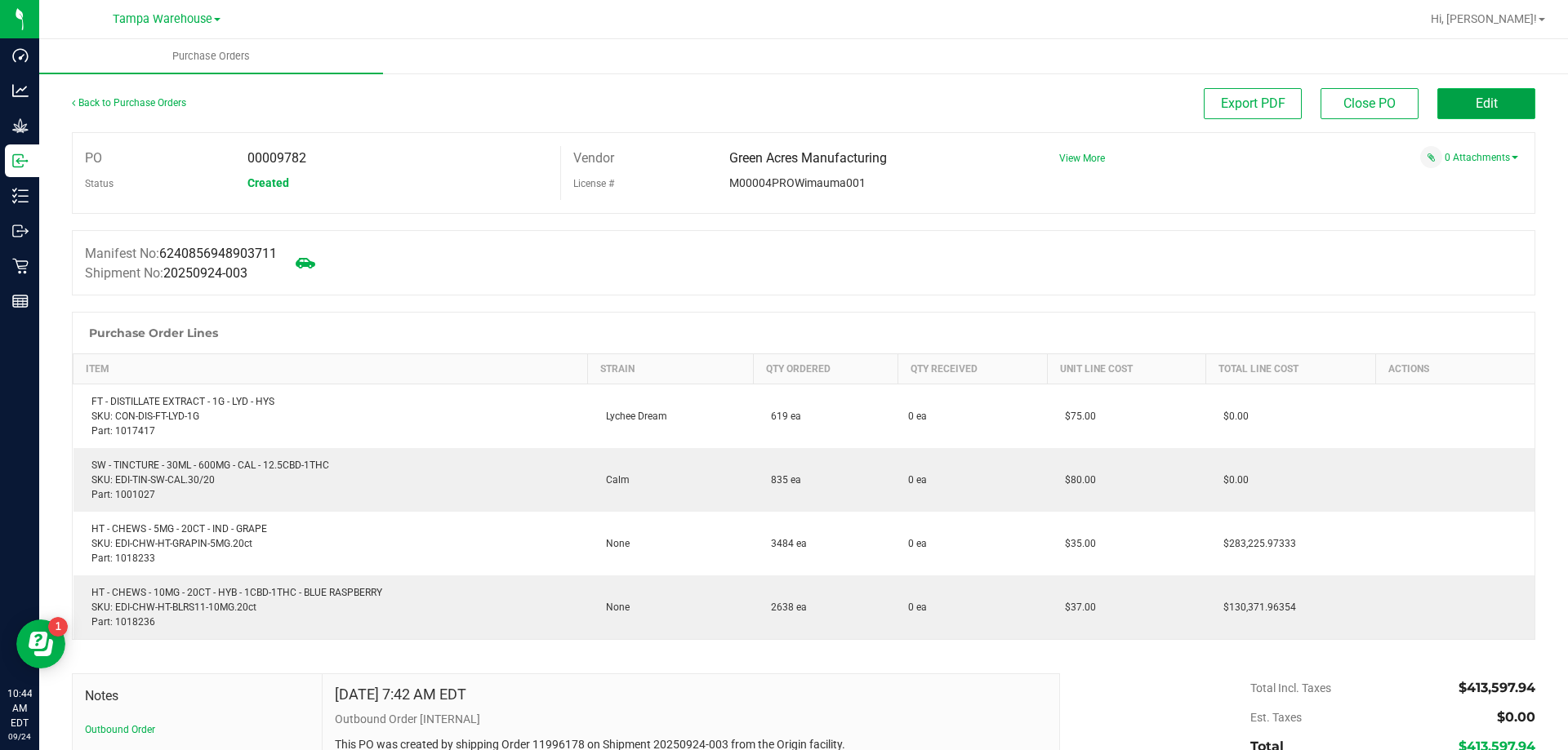
click at [1473, 116] on button "Edit" at bounding box center [1485, 103] width 98 height 31
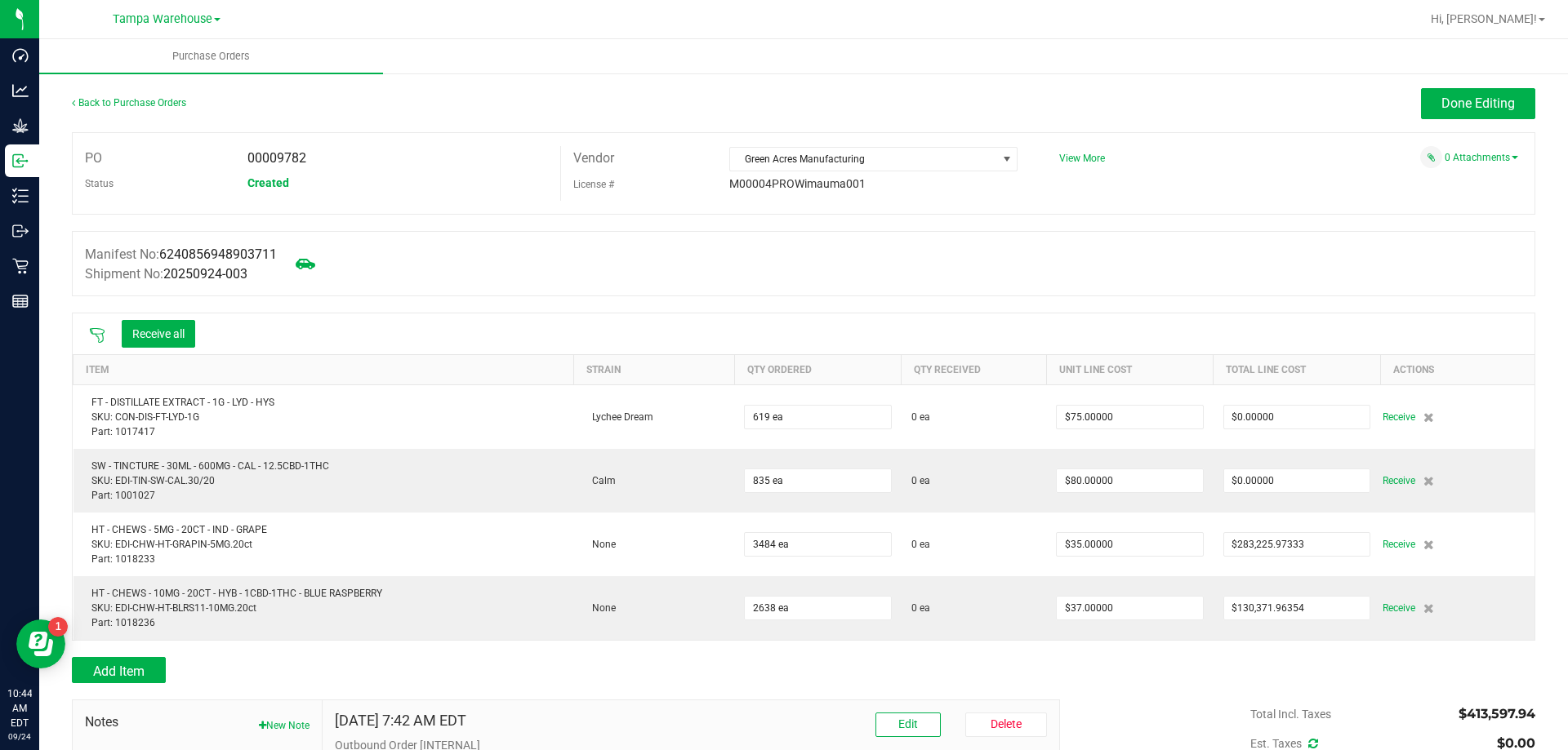
click at [97, 326] on div at bounding box center [97, 334] width 33 height 17
click at [99, 332] on icon at bounding box center [98, 336] width 17 height 17
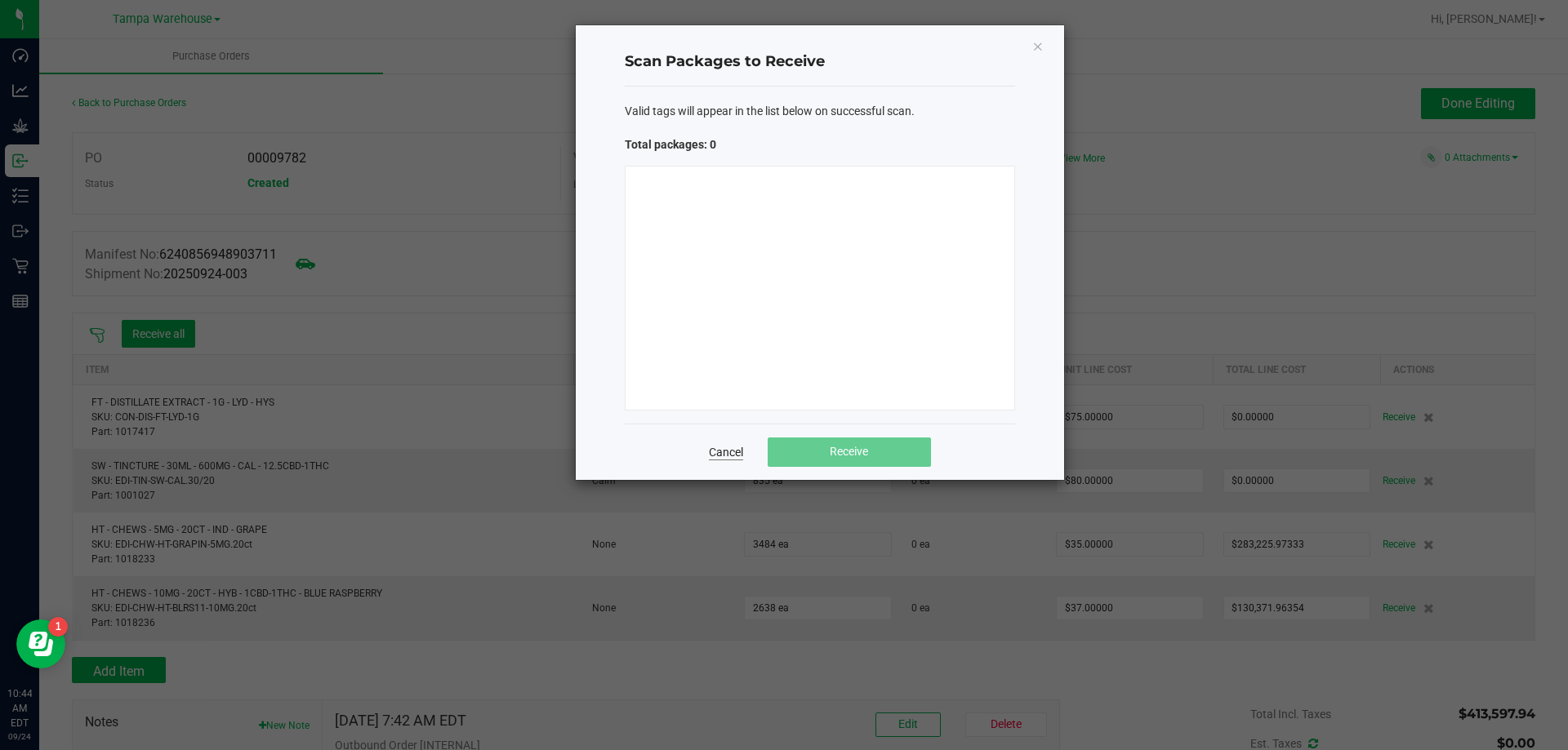
click at [730, 448] on div "Cancel Receive" at bounding box center [819, 451] width 390 height 57
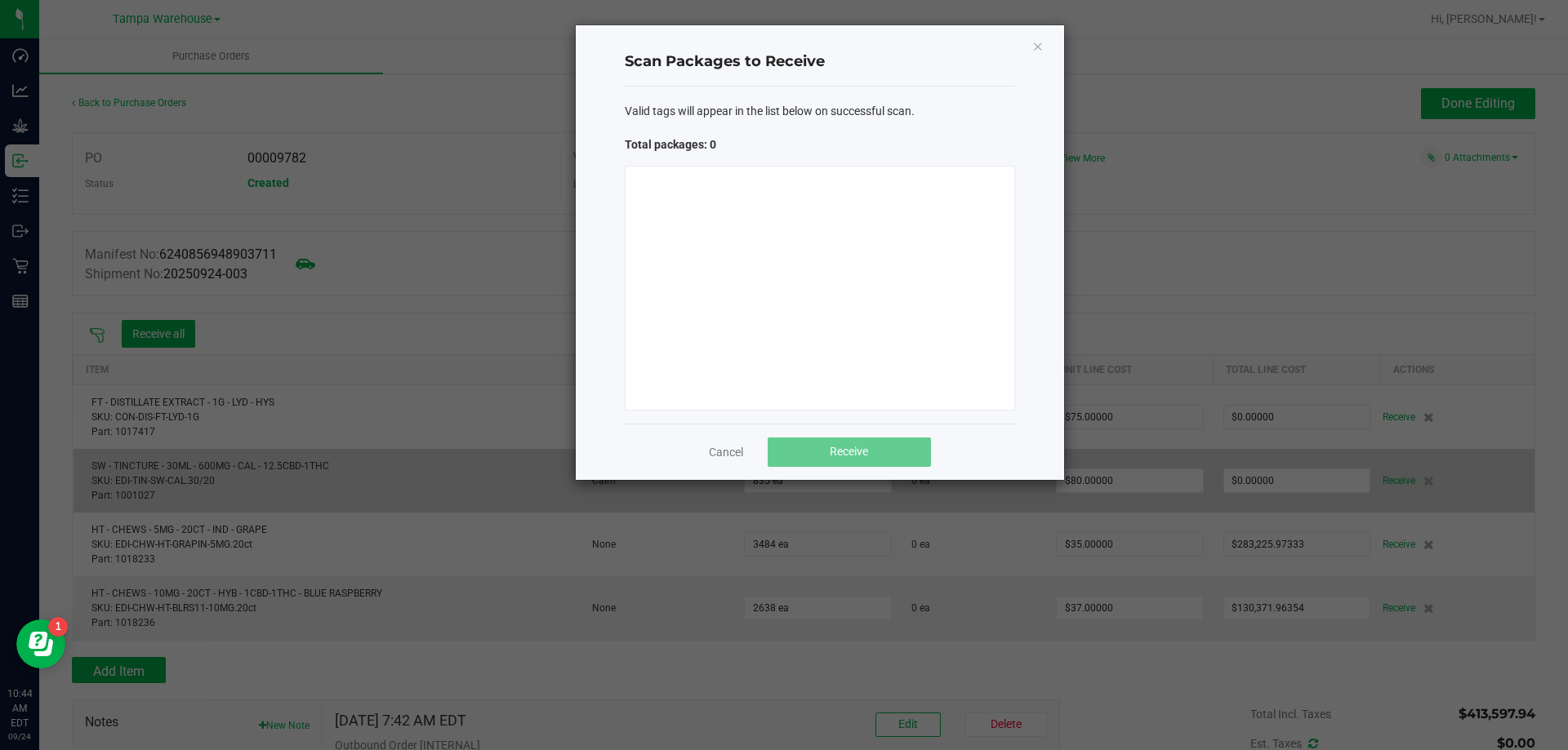
click at [729, 450] on link "Cancel" at bounding box center [726, 452] width 34 height 17
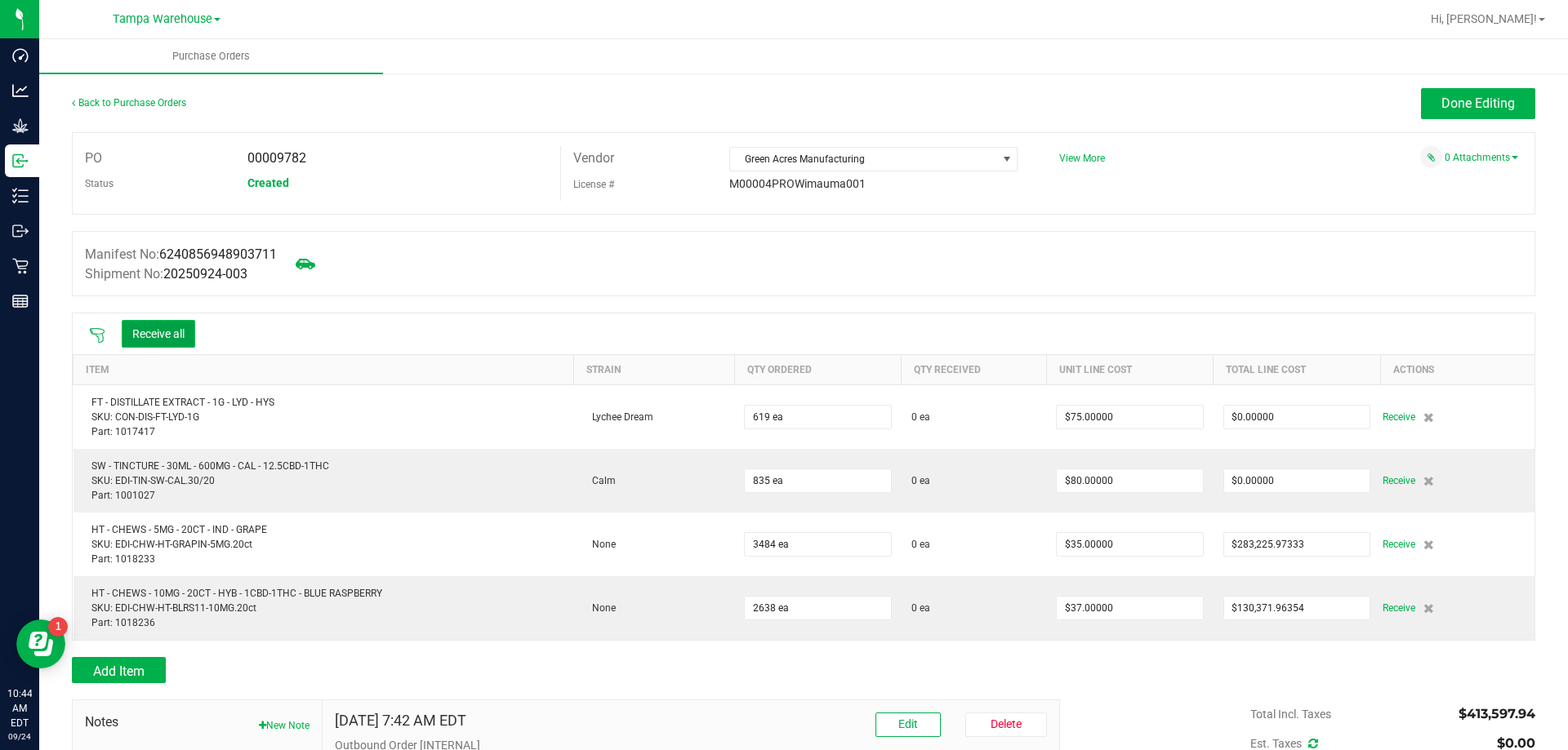
click at [152, 325] on button "Receive all" at bounding box center [158, 334] width 74 height 28
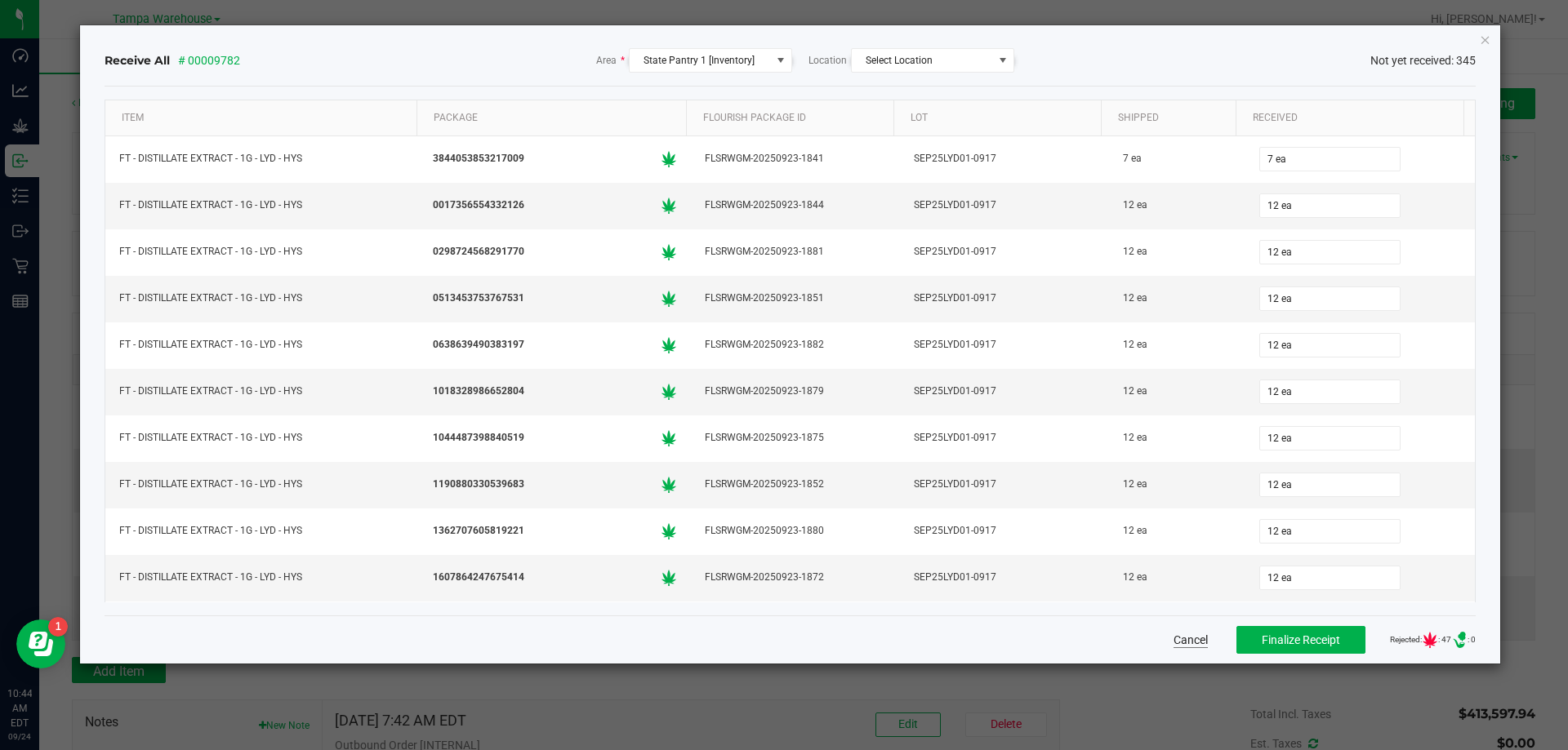
click at [1173, 639] on button "Cancel" at bounding box center [1190, 640] width 34 height 17
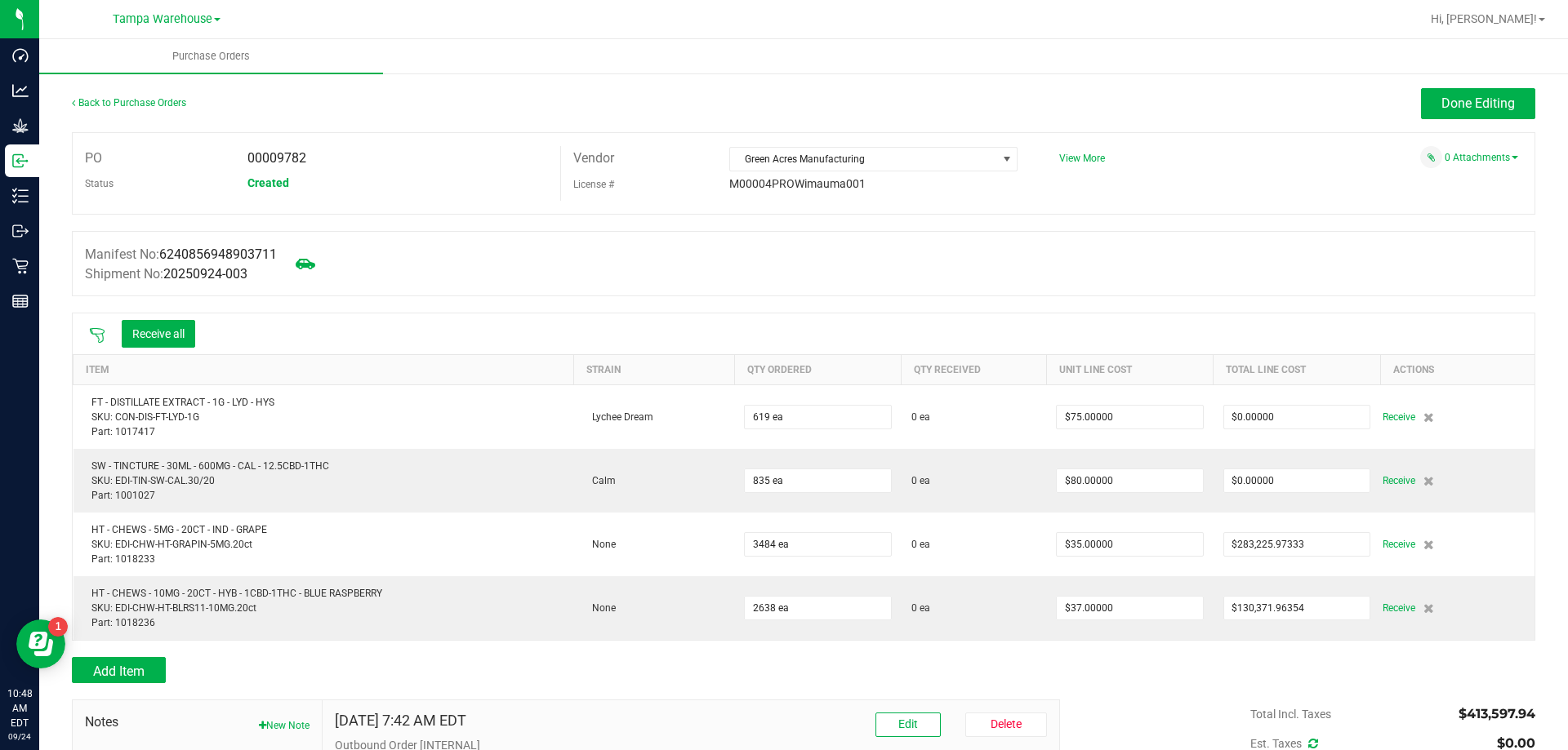
click at [101, 329] on icon at bounding box center [98, 336] width 17 height 17
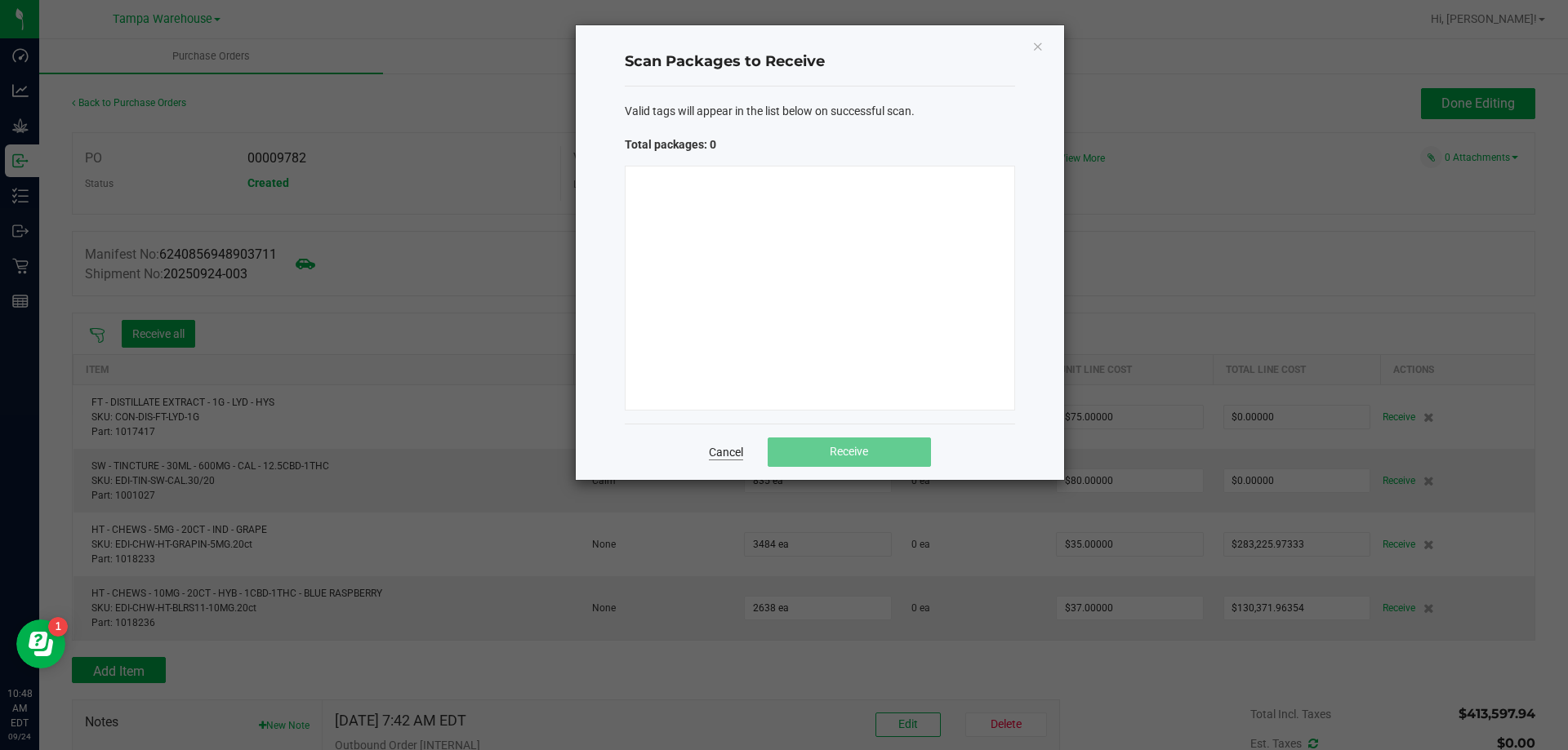
click at [720, 458] on link "Cancel" at bounding box center [726, 452] width 34 height 17
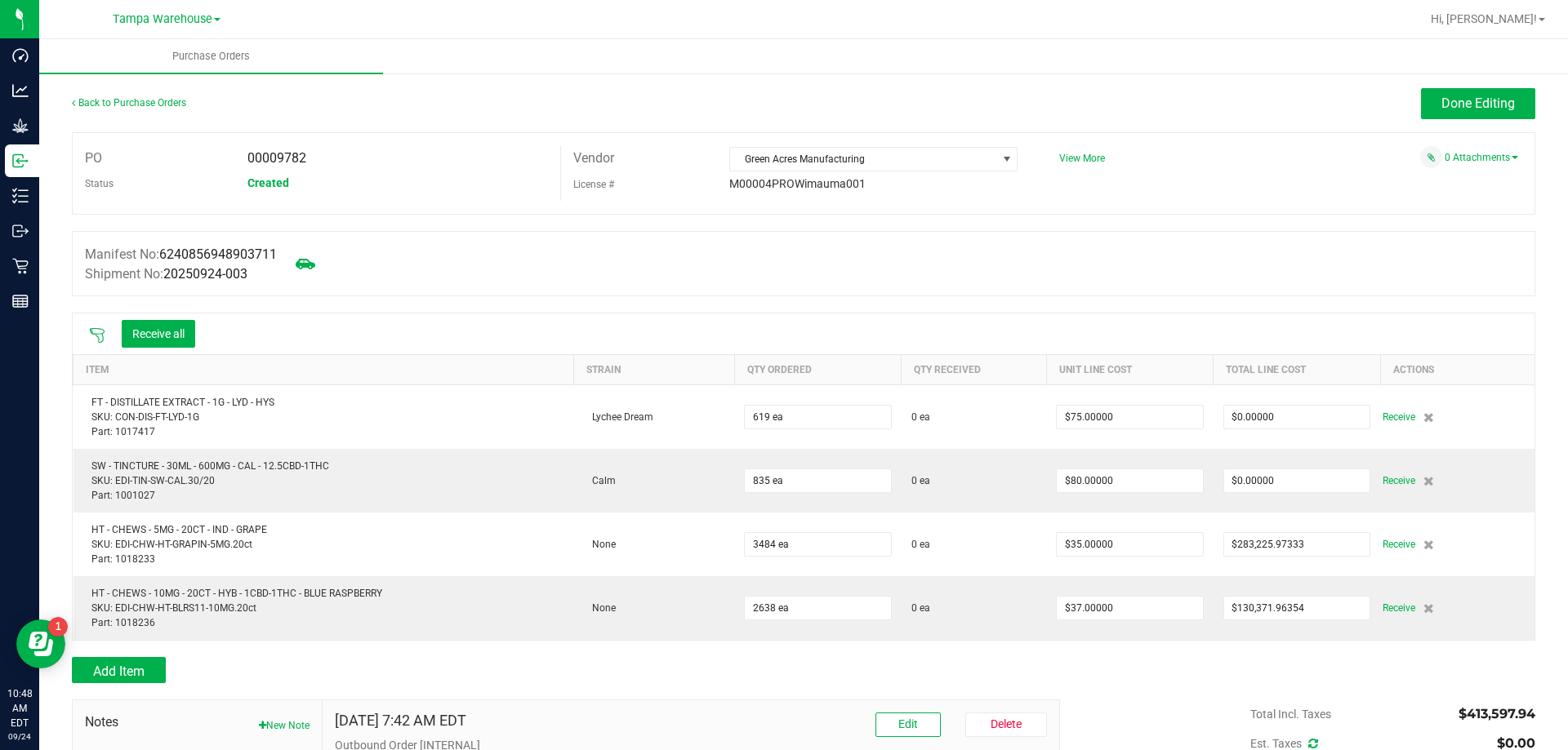
click at [102, 331] on icon at bounding box center [98, 336] width 17 height 17
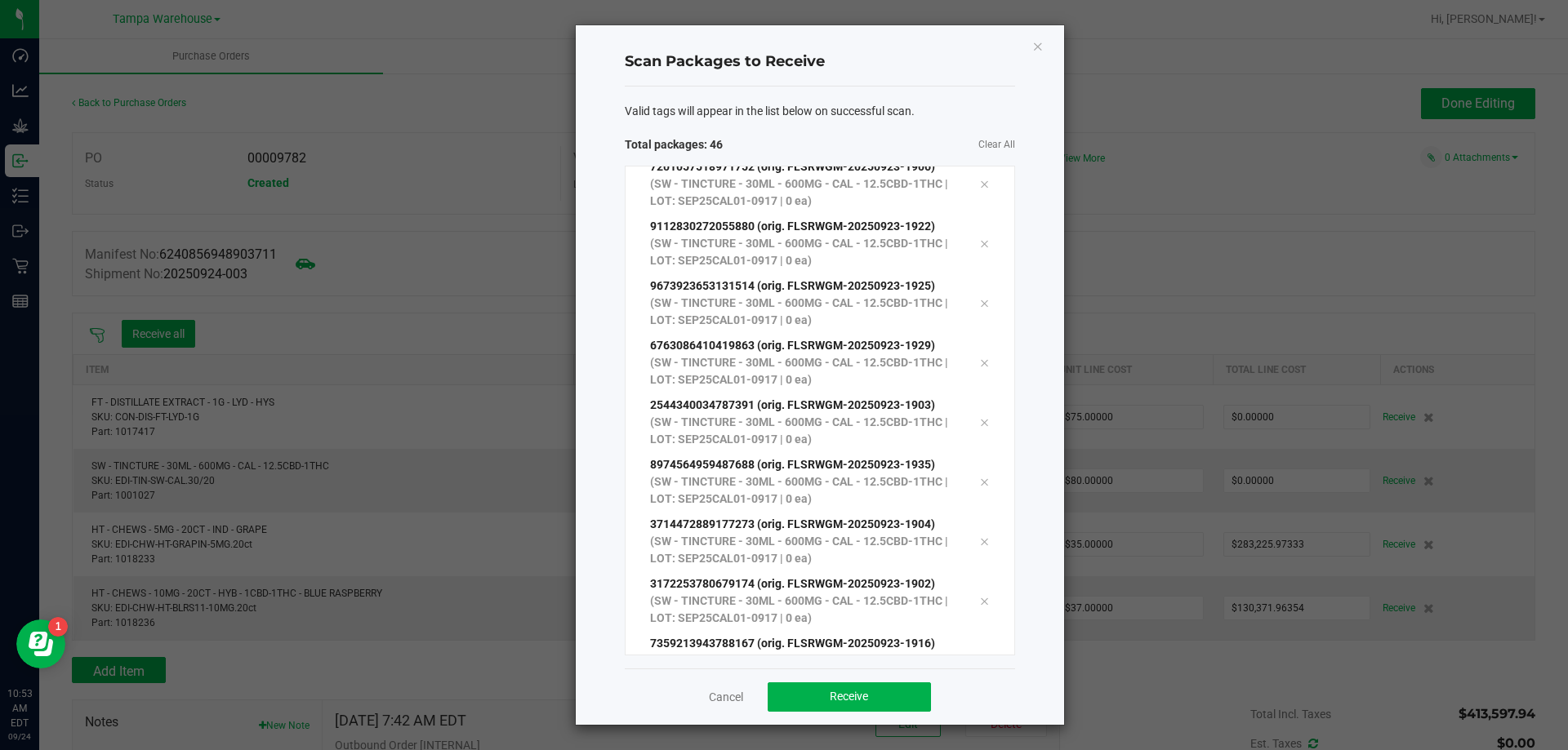
scroll to position [2295, 0]
click at [917, 703] on button "Receive" at bounding box center [849, 698] width 163 height 30
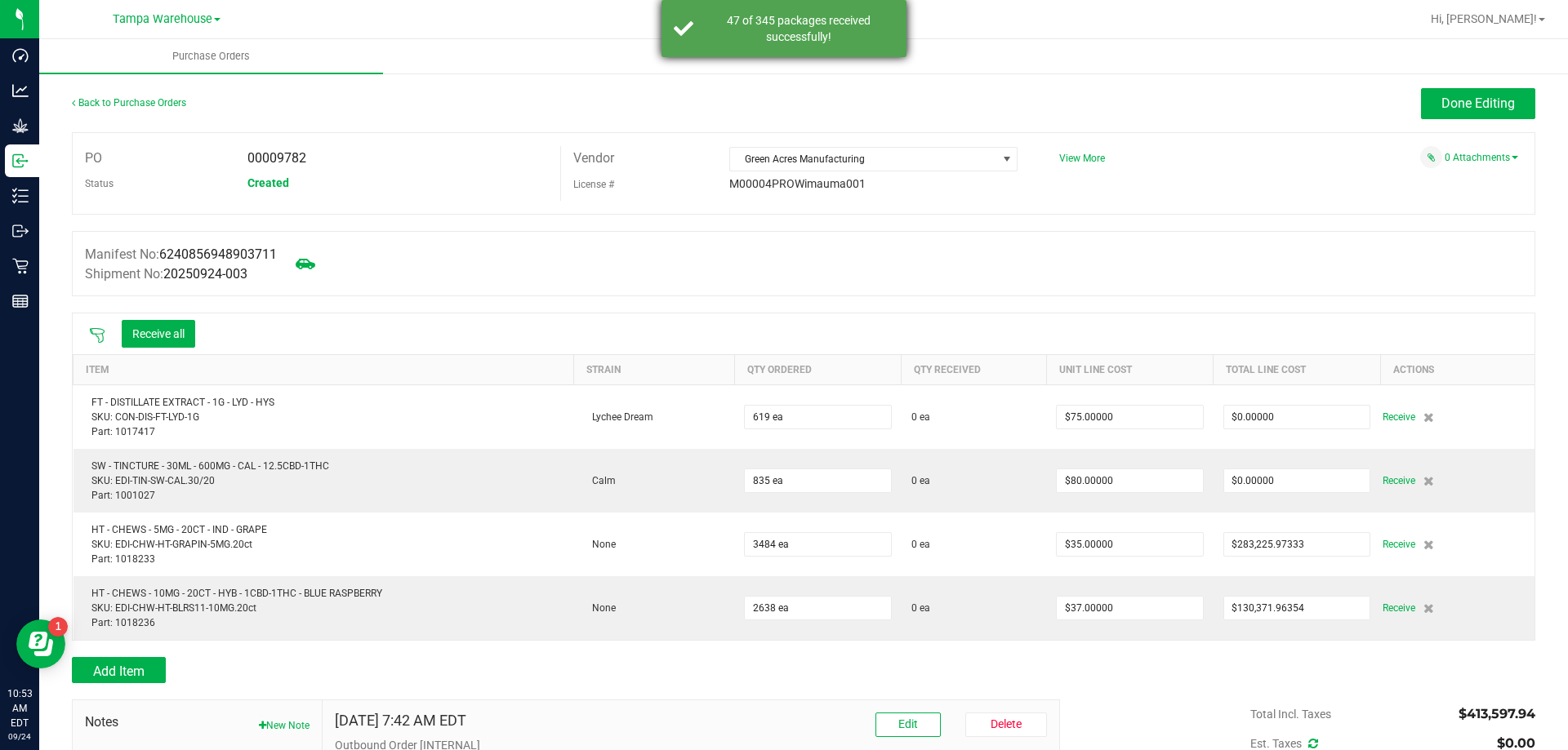
click at [763, 23] on div "47 of 345 packages received successfully!" at bounding box center [798, 28] width 192 height 33
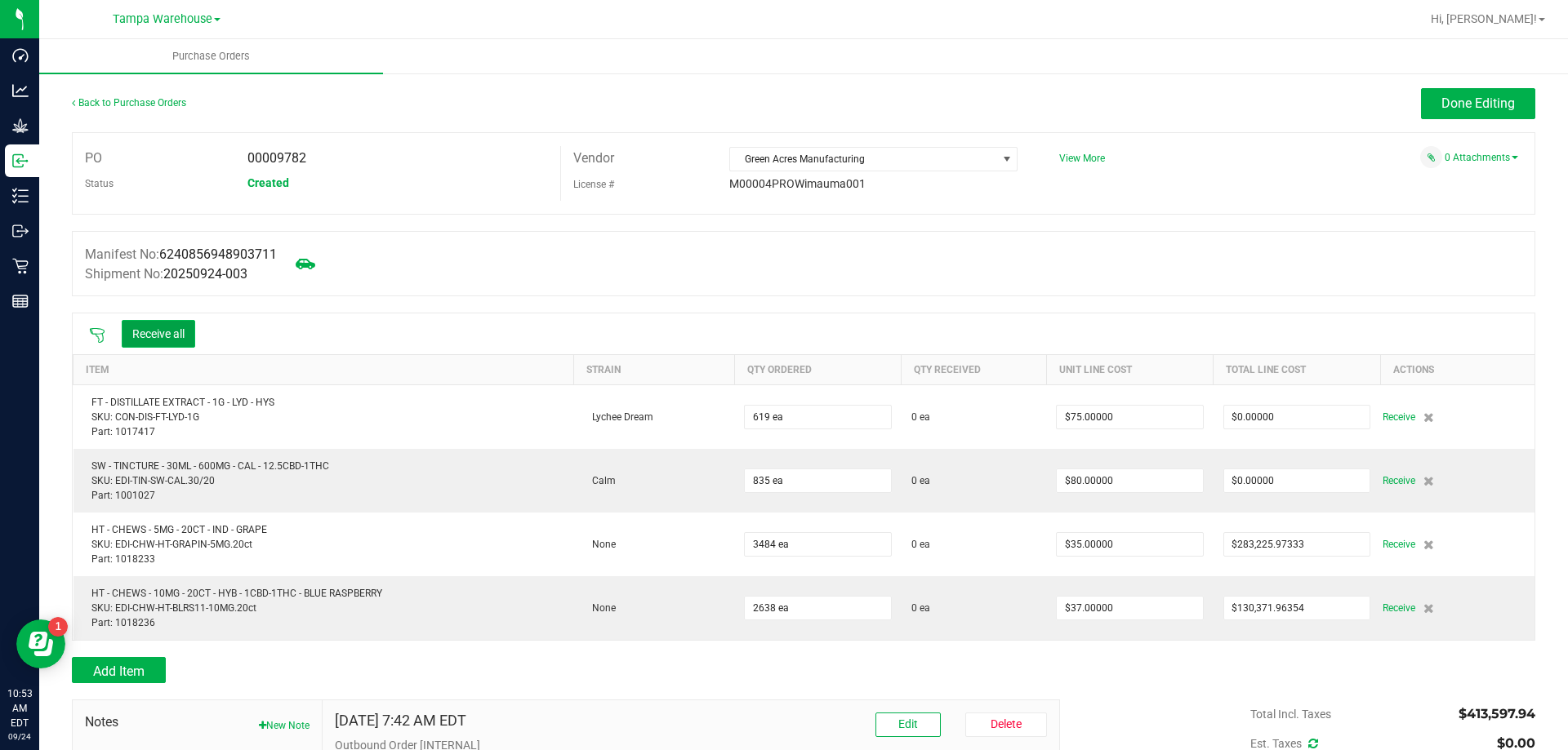
click at [168, 320] on button "Receive all" at bounding box center [158, 334] width 74 height 28
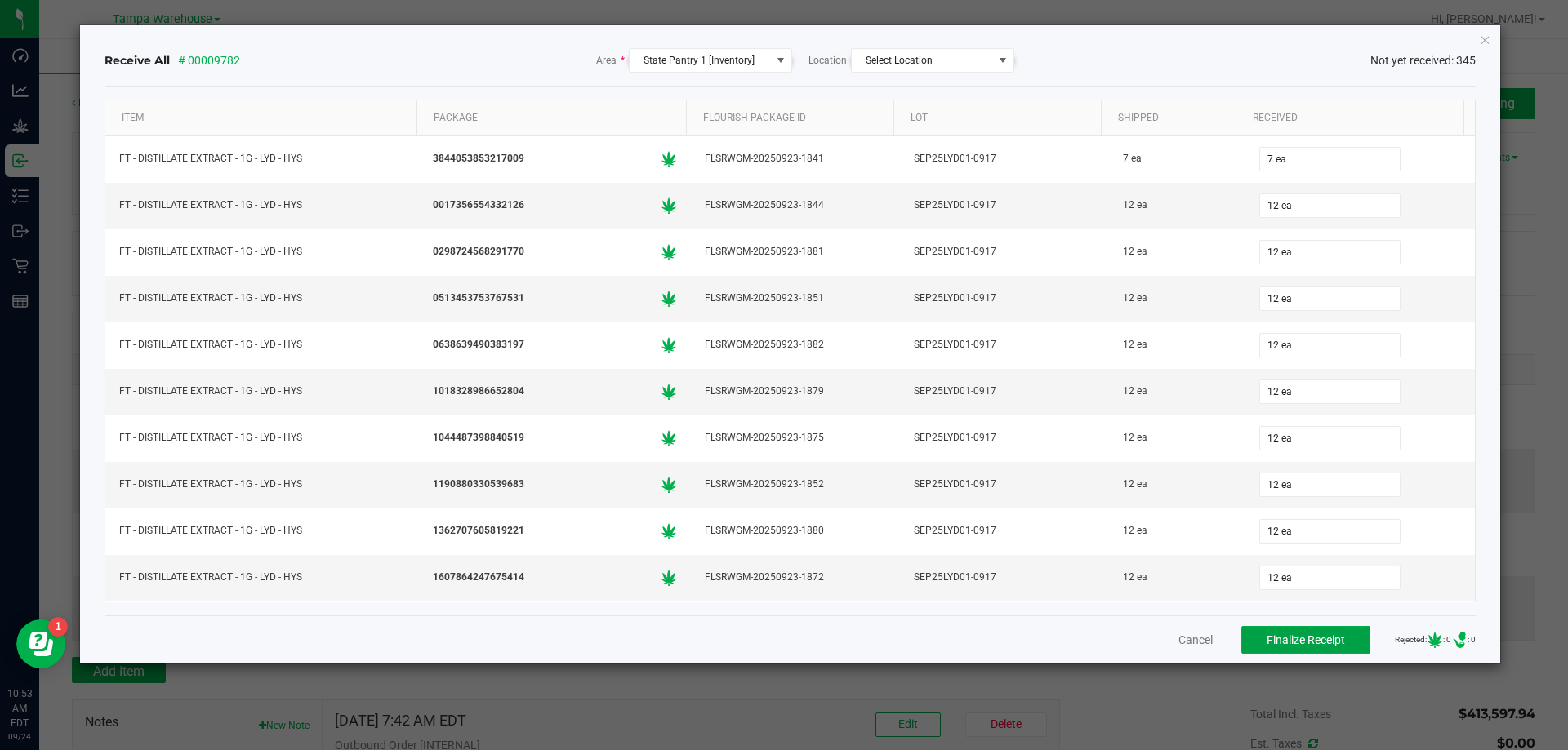
click at [1295, 634] on span "Finalize Receipt" at bounding box center [1306, 640] width 78 height 13
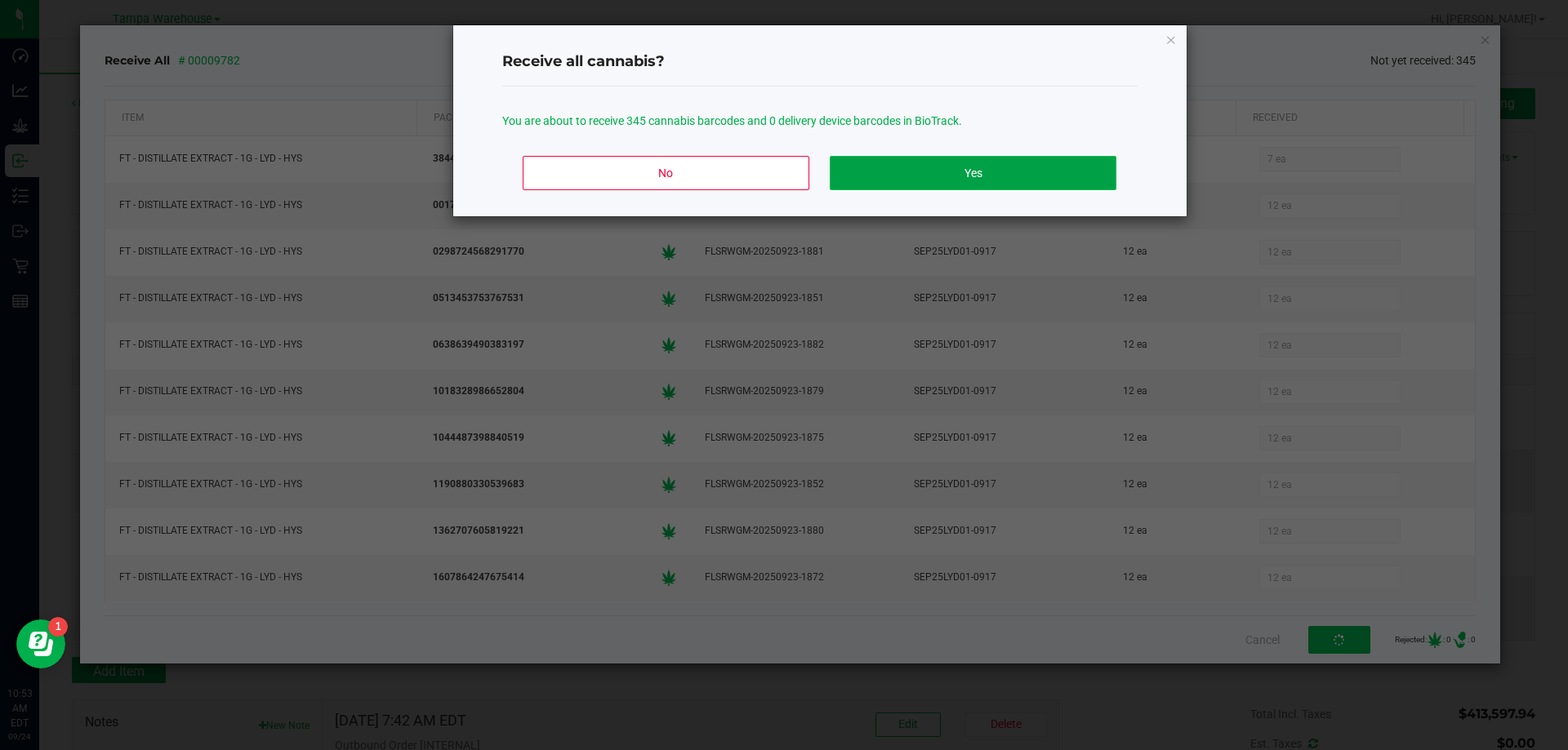
click at [956, 184] on button "Yes" at bounding box center [972, 173] width 286 height 34
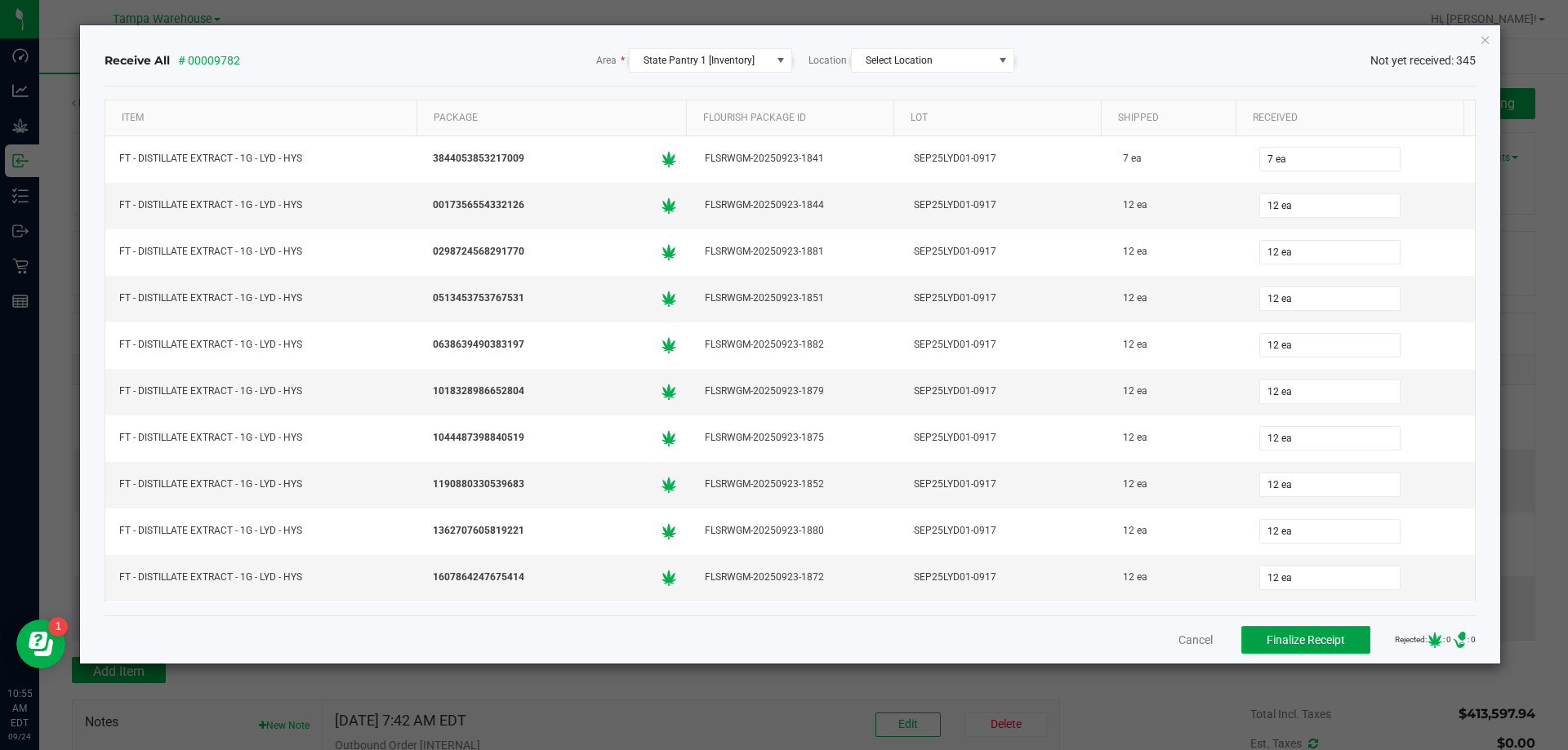
click at [1282, 640] on span "Finalize Receipt" at bounding box center [1306, 640] width 78 height 13
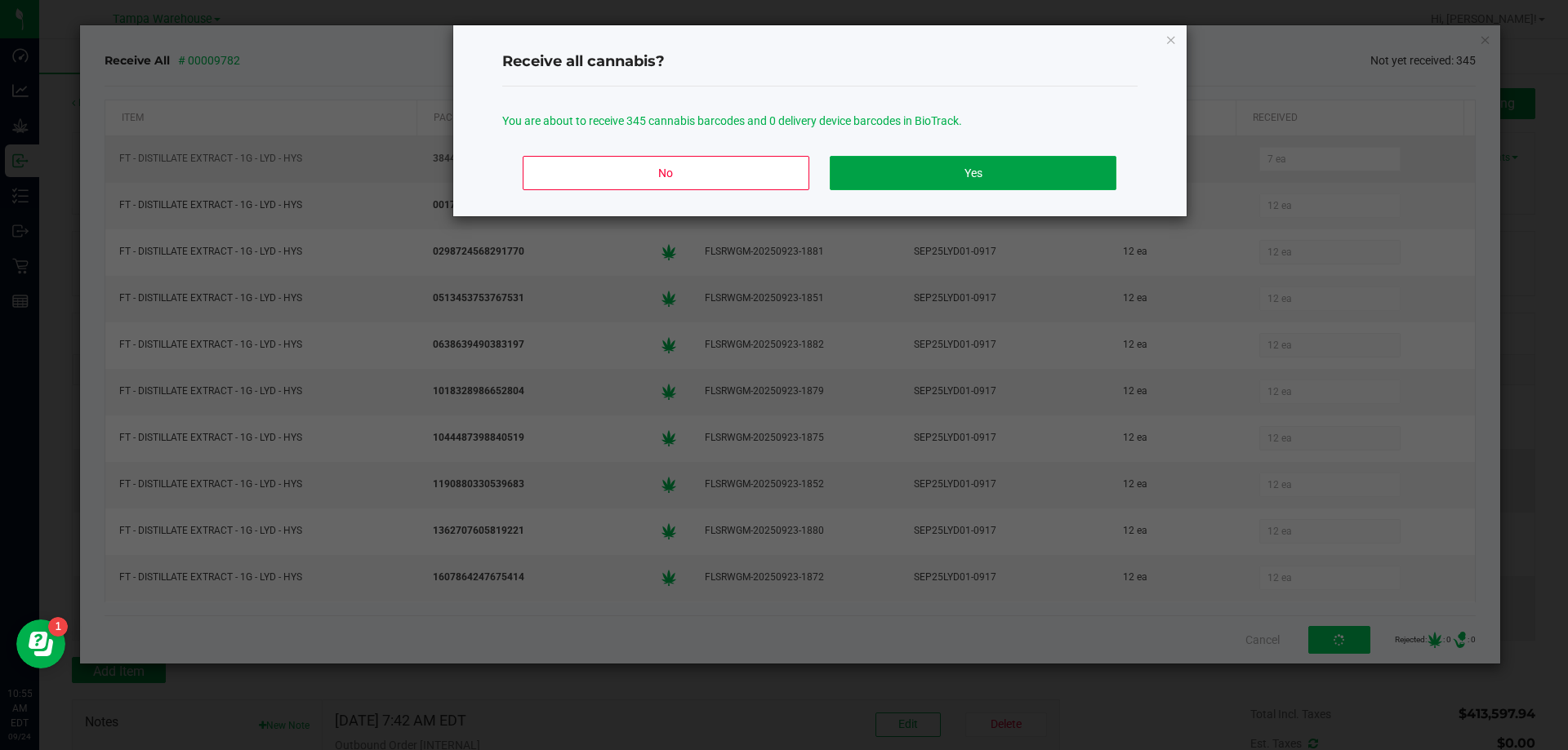
click at [970, 175] on button "Yes" at bounding box center [972, 173] width 286 height 34
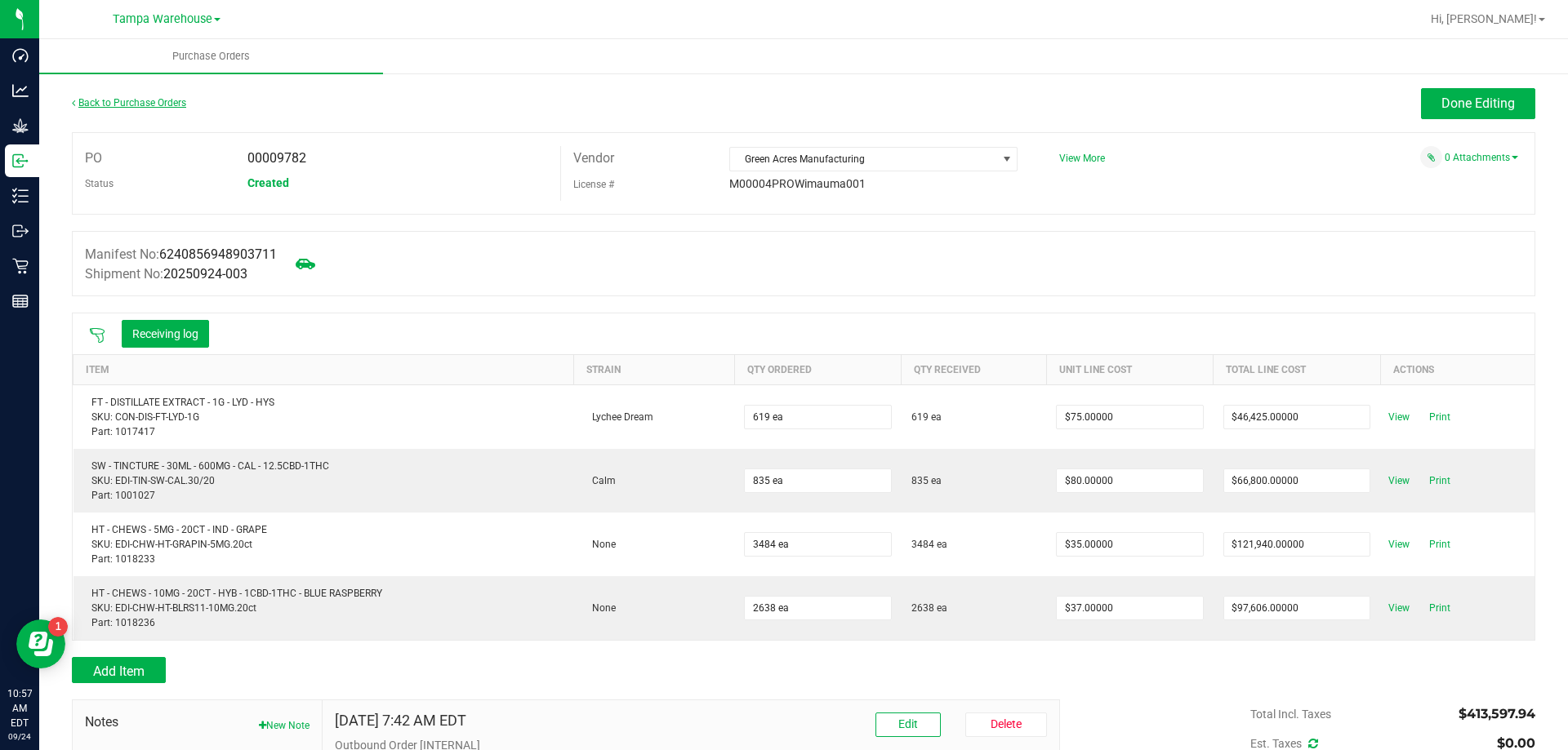
click at [137, 103] on link "Back to Purchase Orders" at bounding box center [128, 102] width 114 height 11
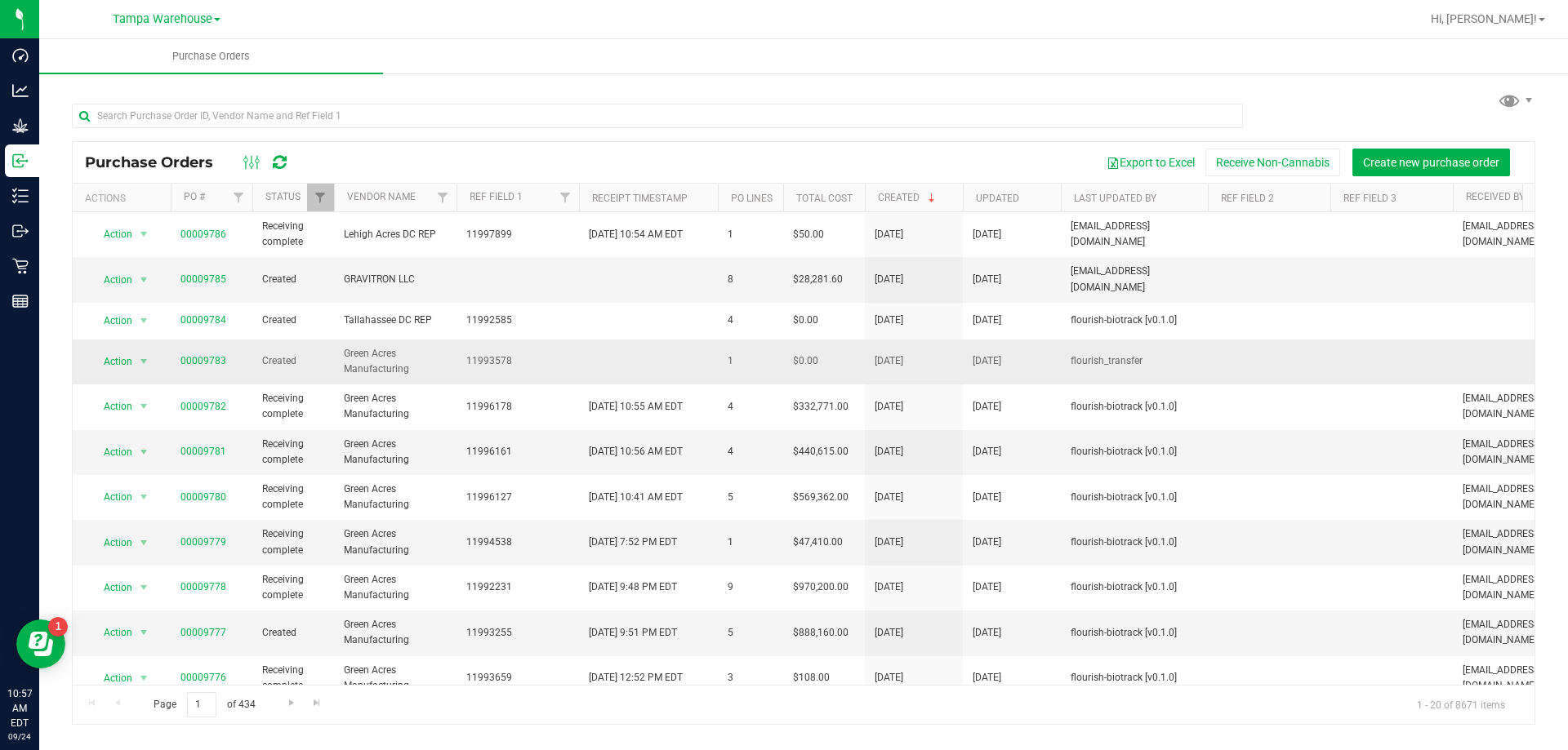
click at [171, 352] on td "00009783" at bounding box center [211, 362] width 82 height 45
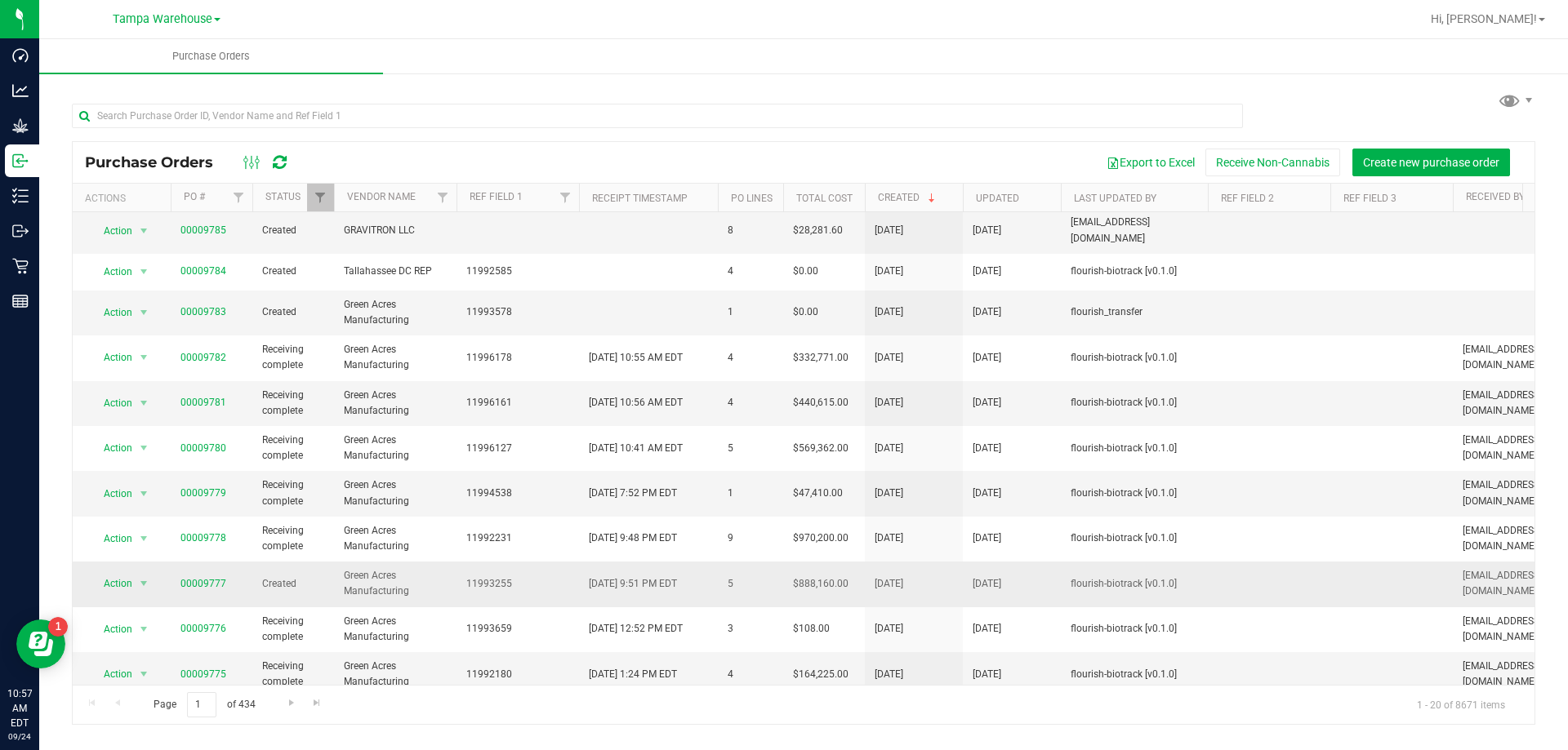
scroll to position [82, 0]
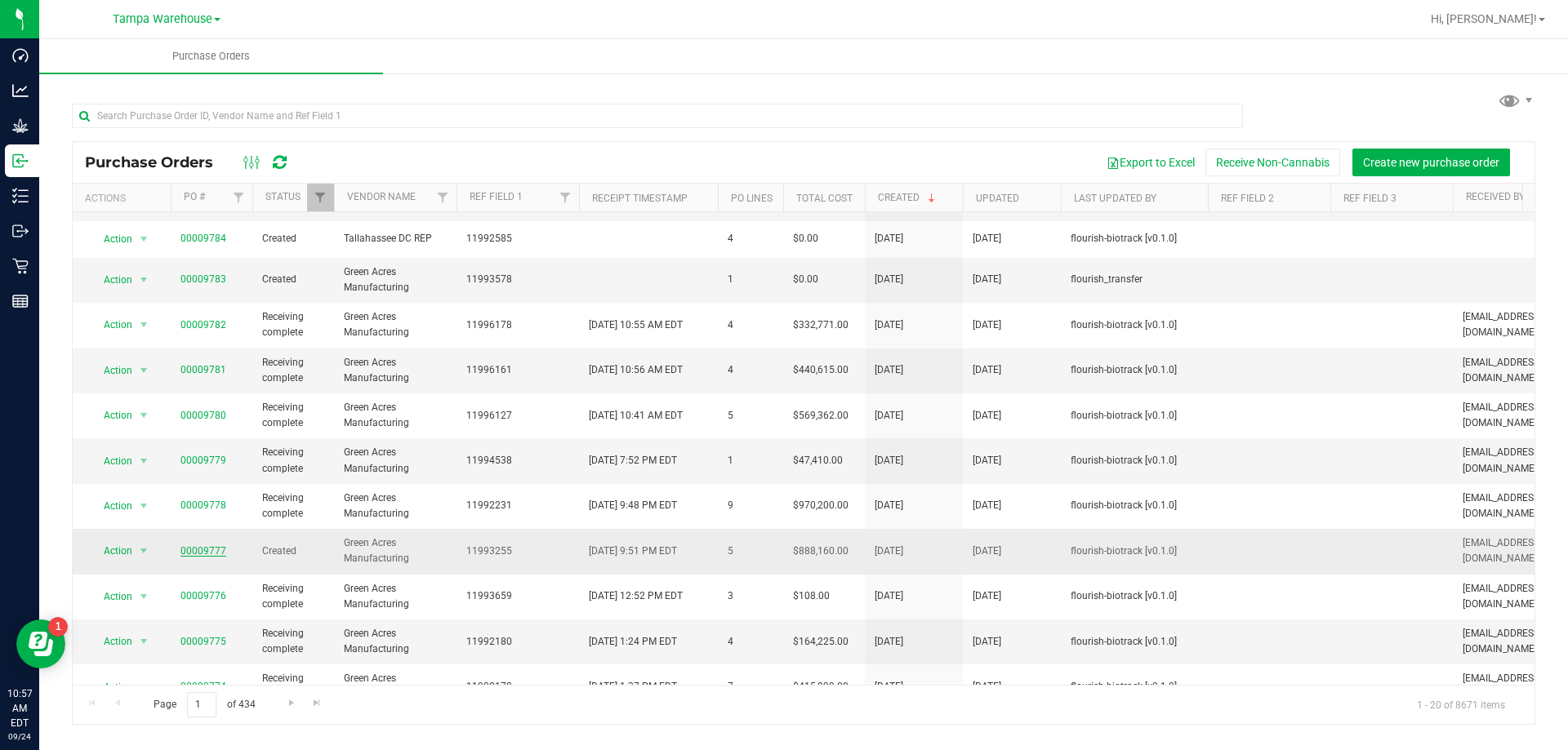
click at [196, 545] on link "00009777" at bounding box center [203, 551] width 46 height 11
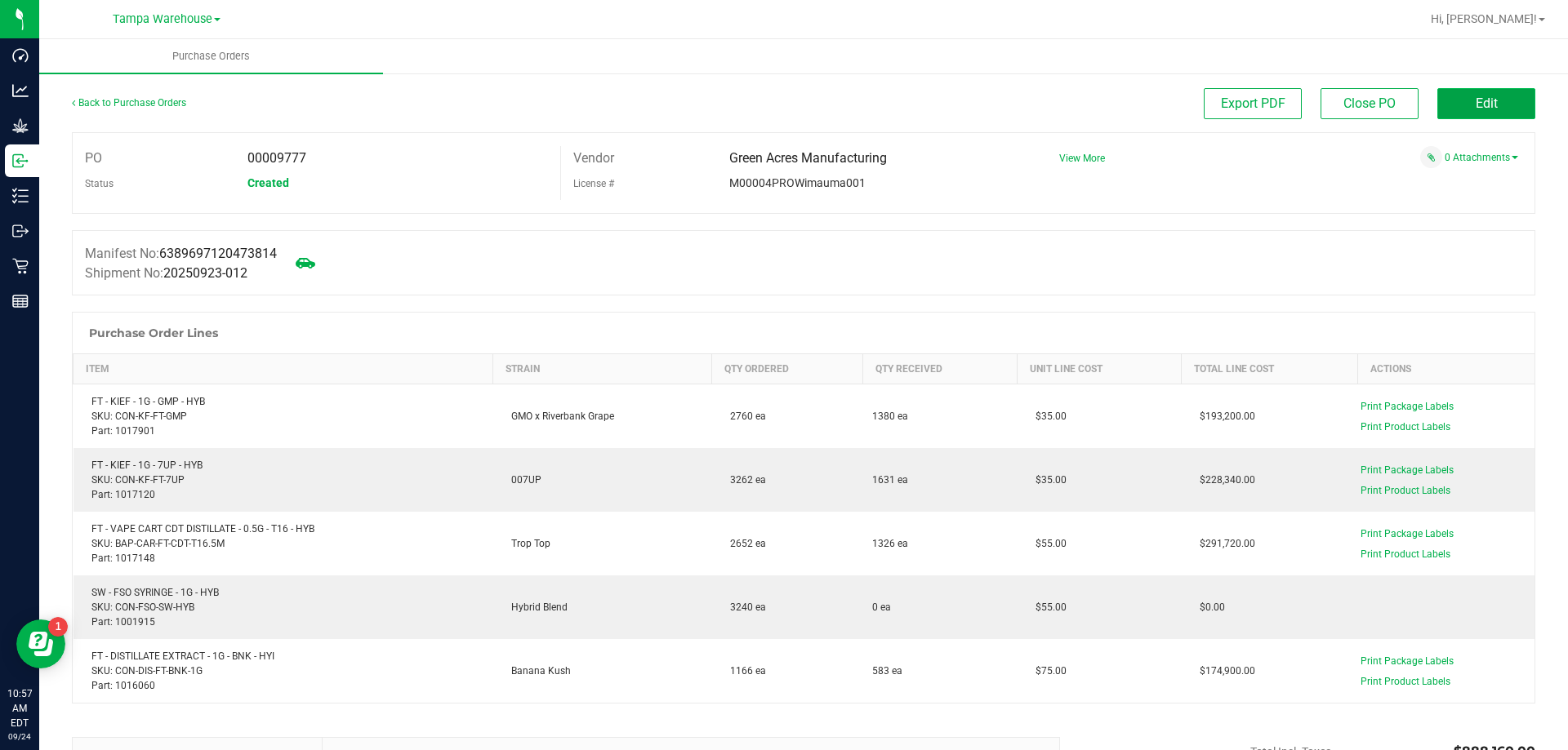
click at [1484, 110] on button "Edit" at bounding box center [1485, 103] width 98 height 31
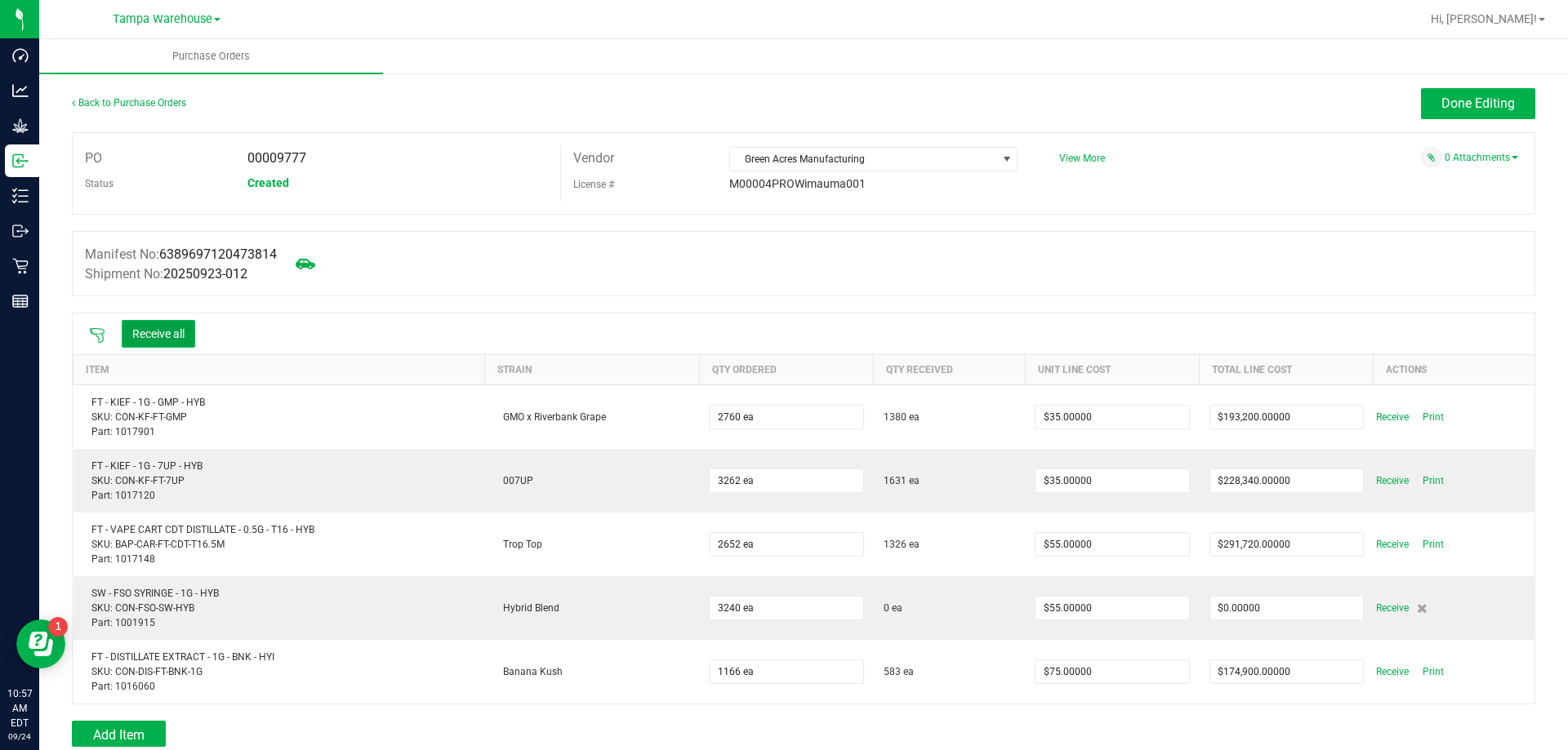
click at [152, 324] on button "Receive all" at bounding box center [158, 334] width 74 height 28
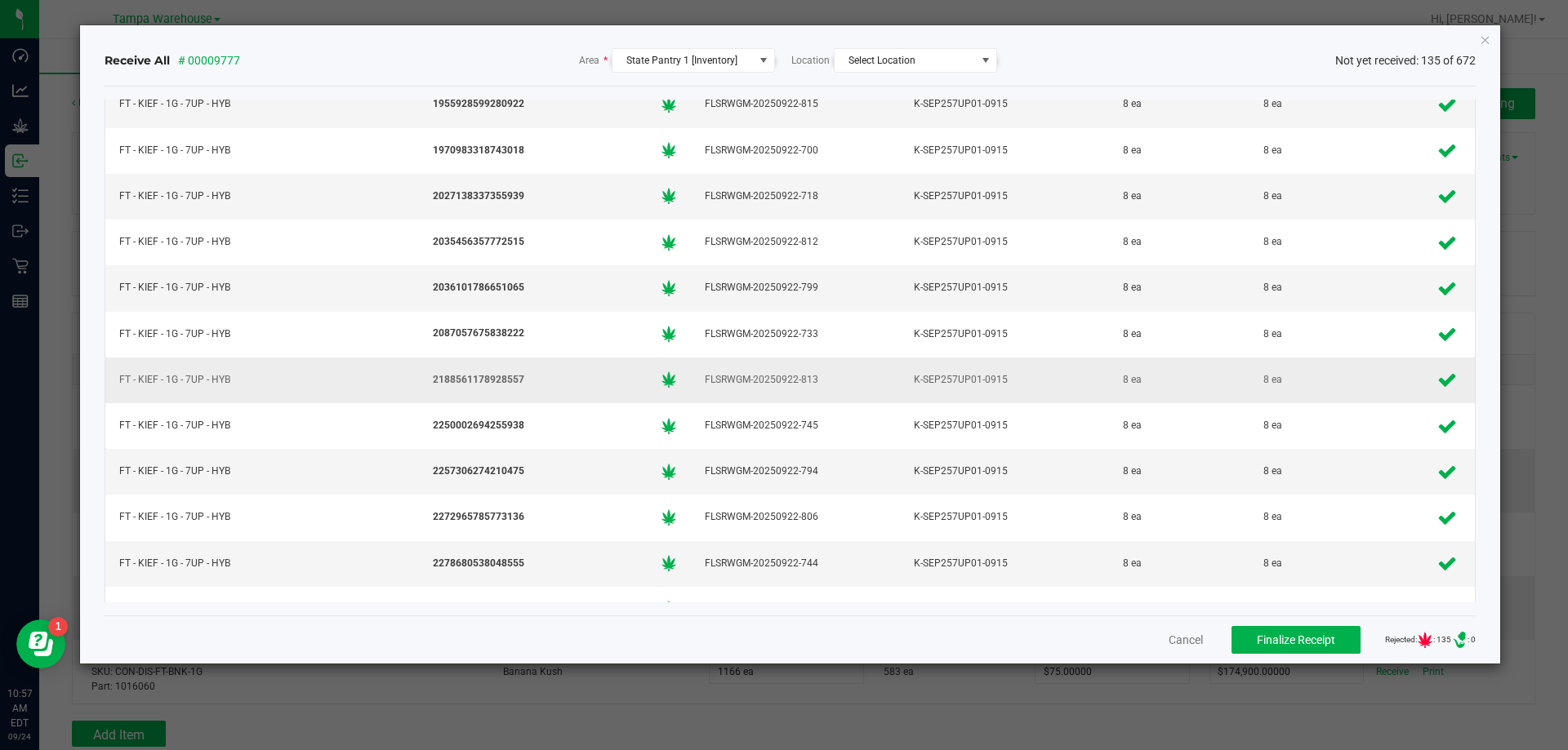
scroll to position [3593, 0]
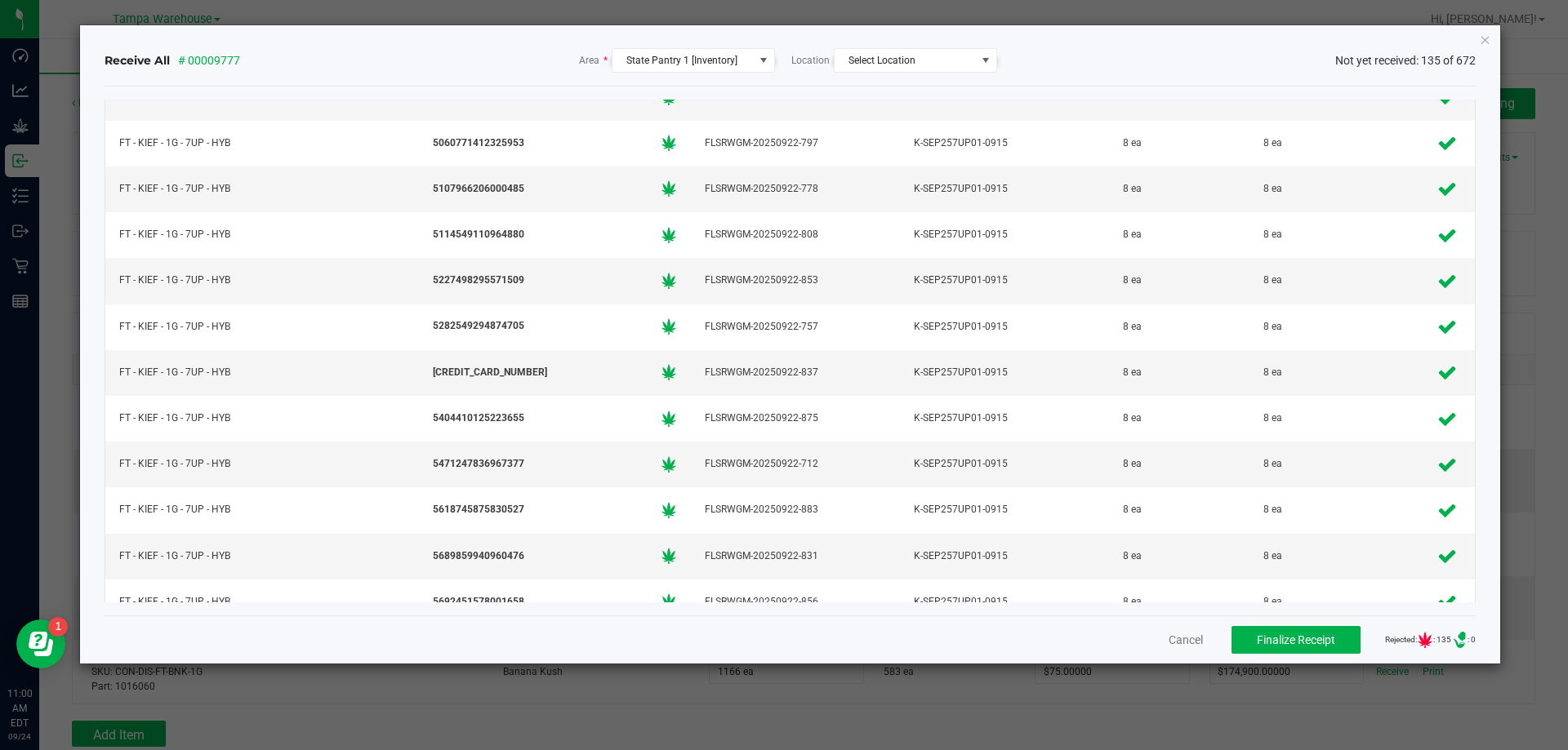
scroll to position [7703, 0]
